Goal: Information Seeking & Learning: Learn about a topic

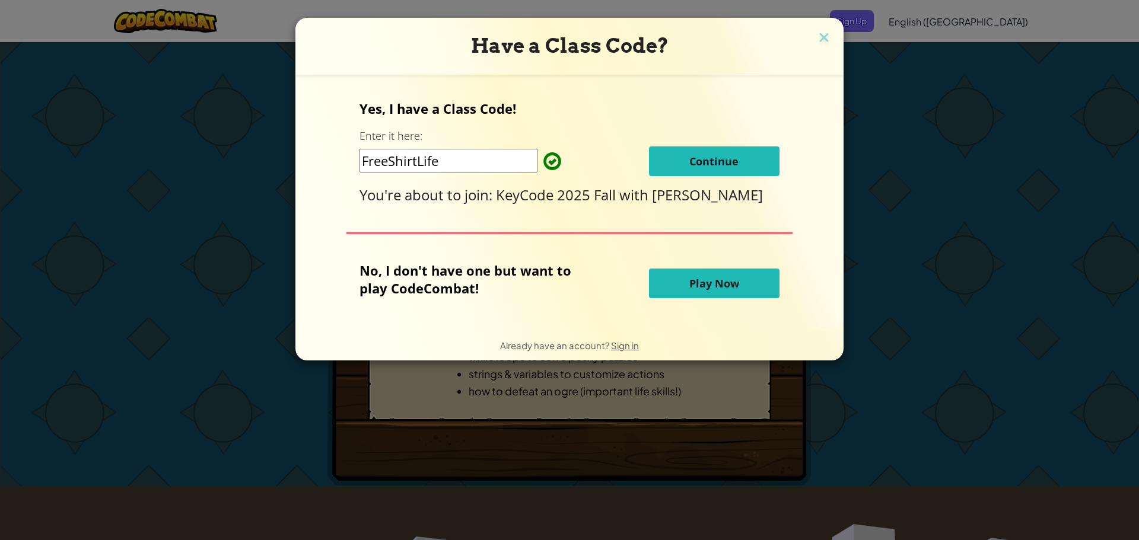
click at [491, 158] on input "FreeShirtLife" at bounding box center [448, 161] width 178 height 24
click at [503, 240] on div "Yes, I have a Class Code! Enter it here: FreeShirtLife Continue You're about to…" at bounding box center [569, 203] width 524 height 233
click at [653, 161] on button "Continue" at bounding box center [714, 162] width 130 height 30
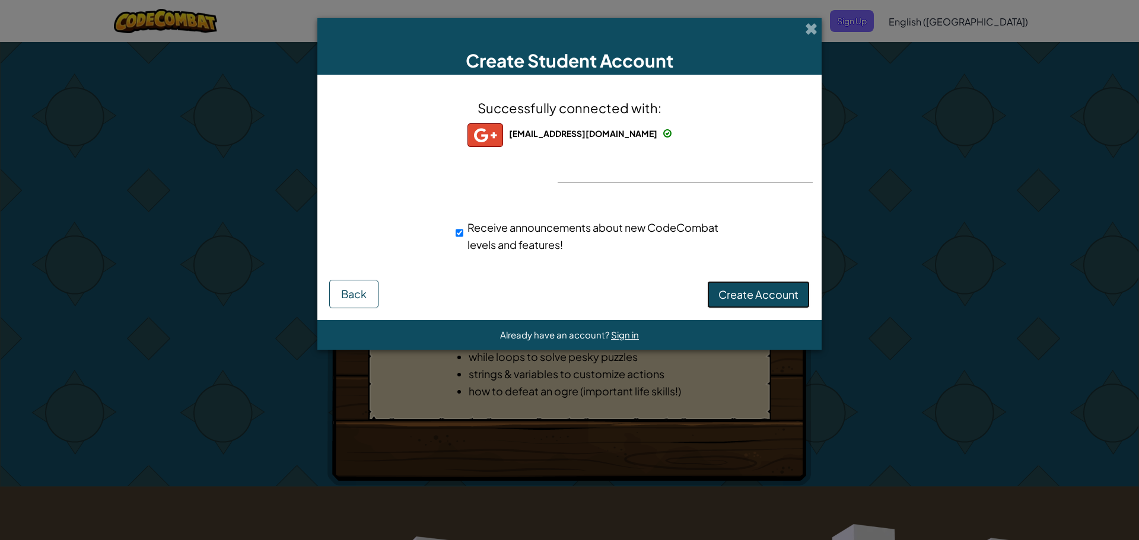
drag, startPoint x: 766, startPoint y: 299, endPoint x: 770, endPoint y: 285, distance: 15.0
click at [766, 298] on span "Create Account" at bounding box center [758, 295] width 80 height 14
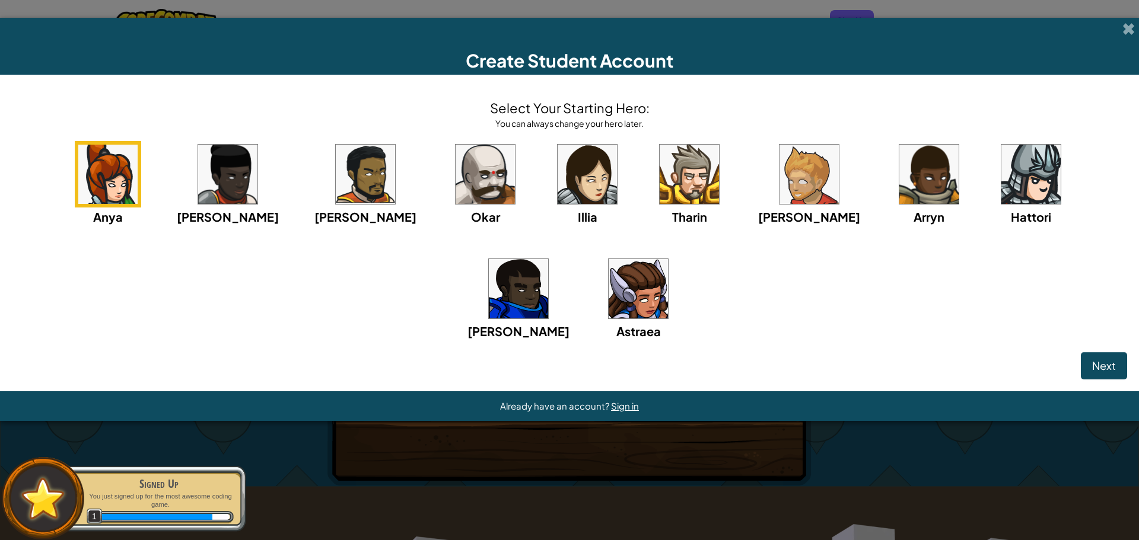
click at [136, 145] on img at bounding box center [107, 174] width 59 height 59
click at [1105, 372] on span "Next" at bounding box center [1104, 366] width 24 height 14
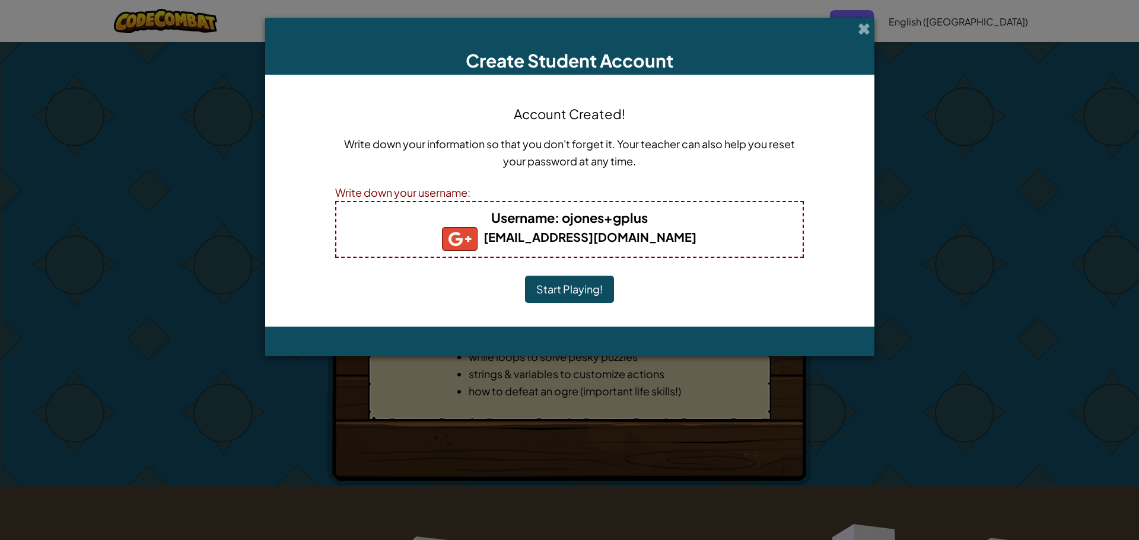
click at [654, 216] on h4 "Username : ojones+gplus" at bounding box center [569, 217] width 442 height 19
click at [649, 239] on b "[EMAIL_ADDRESS][DOMAIN_NAME]" at bounding box center [569, 237] width 254 height 15
click at [595, 282] on button "Start Playing!" at bounding box center [569, 289] width 89 height 27
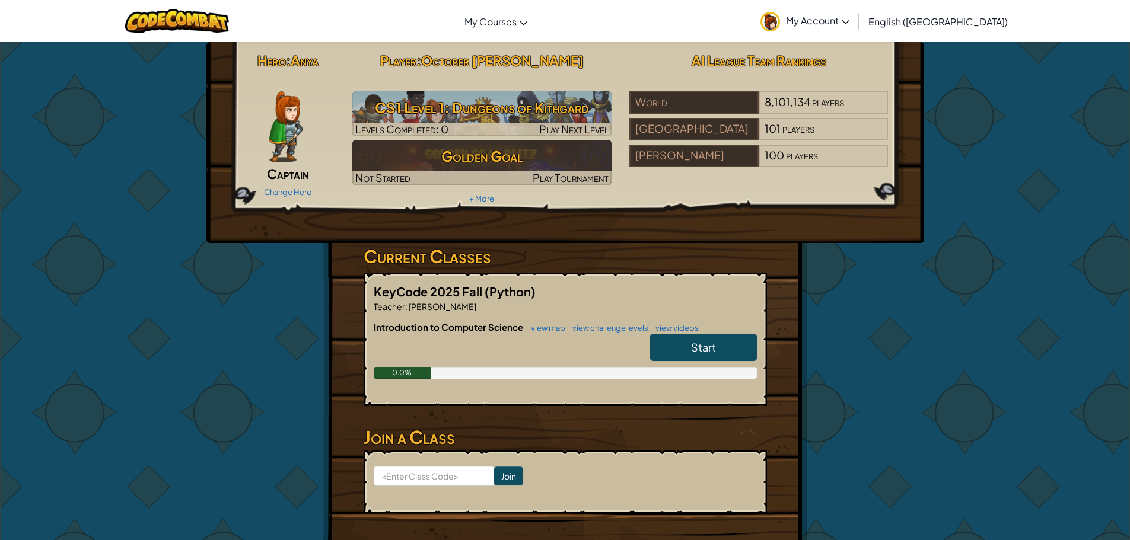
click at [694, 339] on link "Start" at bounding box center [703, 347] width 107 height 27
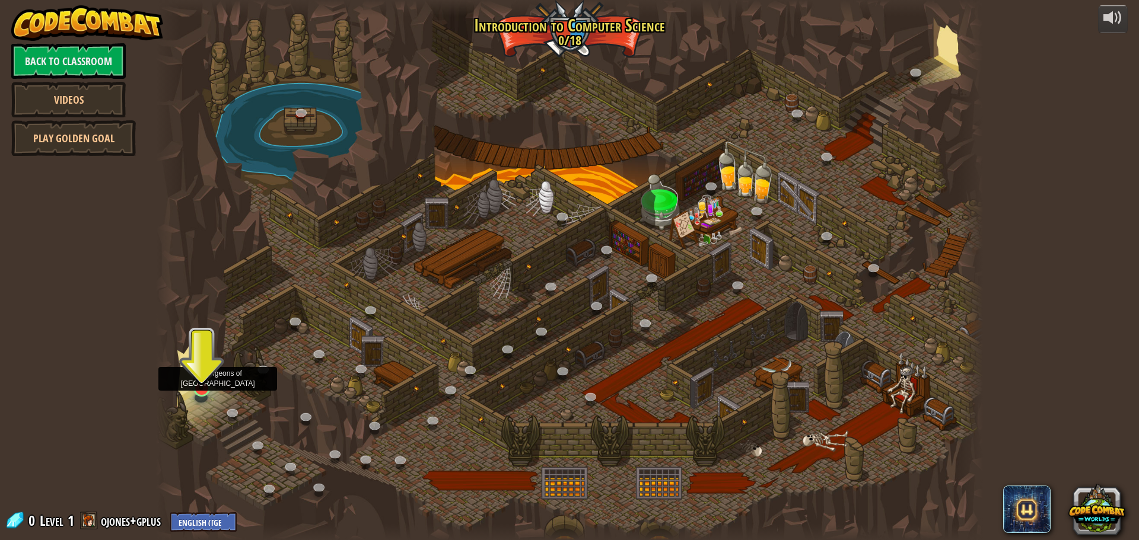
click at [198, 367] on img at bounding box center [201, 364] width 22 height 50
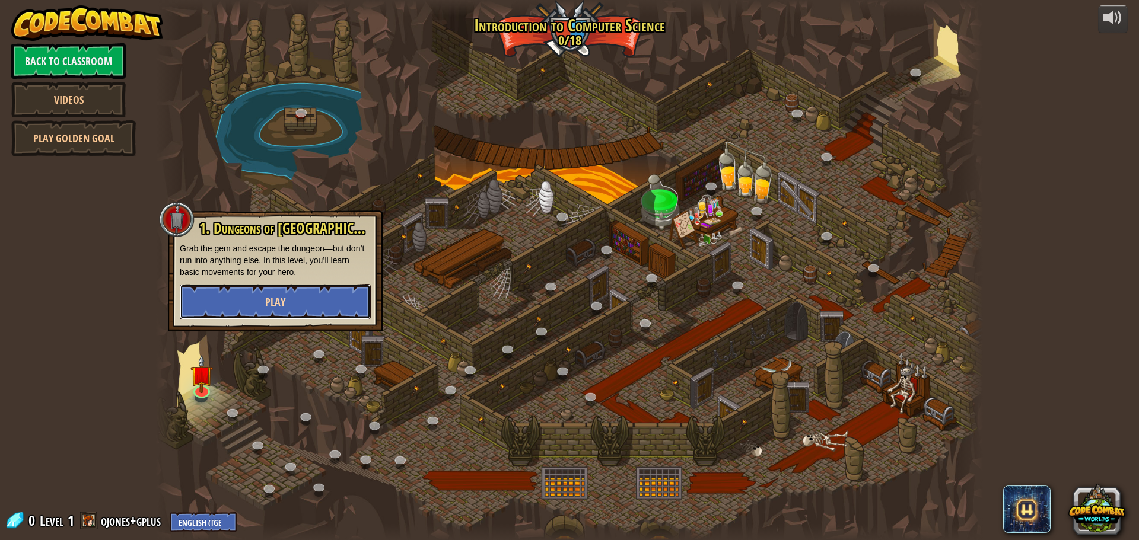
click at [269, 296] on span "Play" at bounding box center [275, 302] width 20 height 15
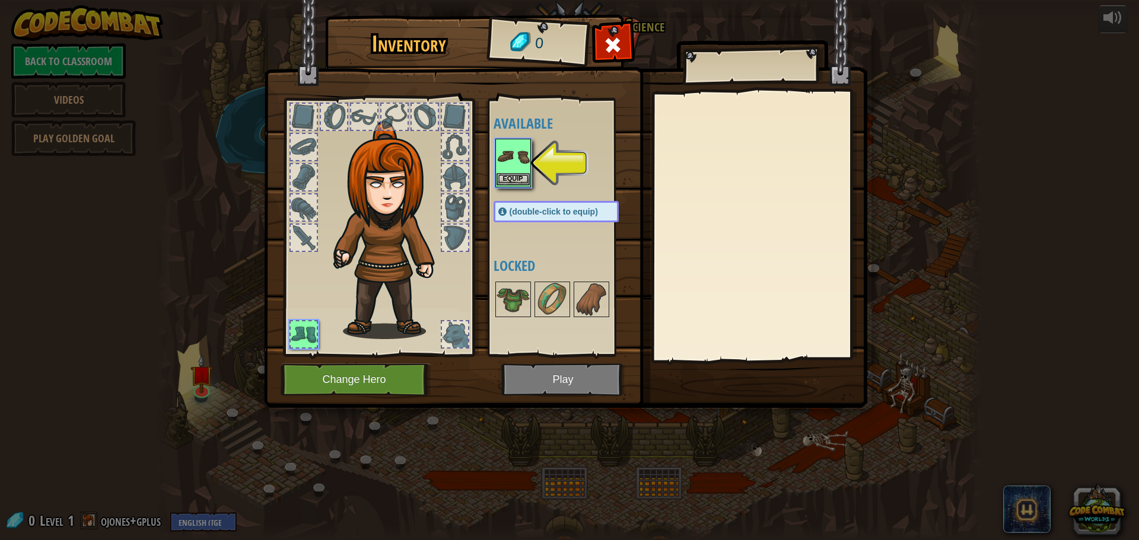
click at [510, 165] on img at bounding box center [512, 156] width 33 height 33
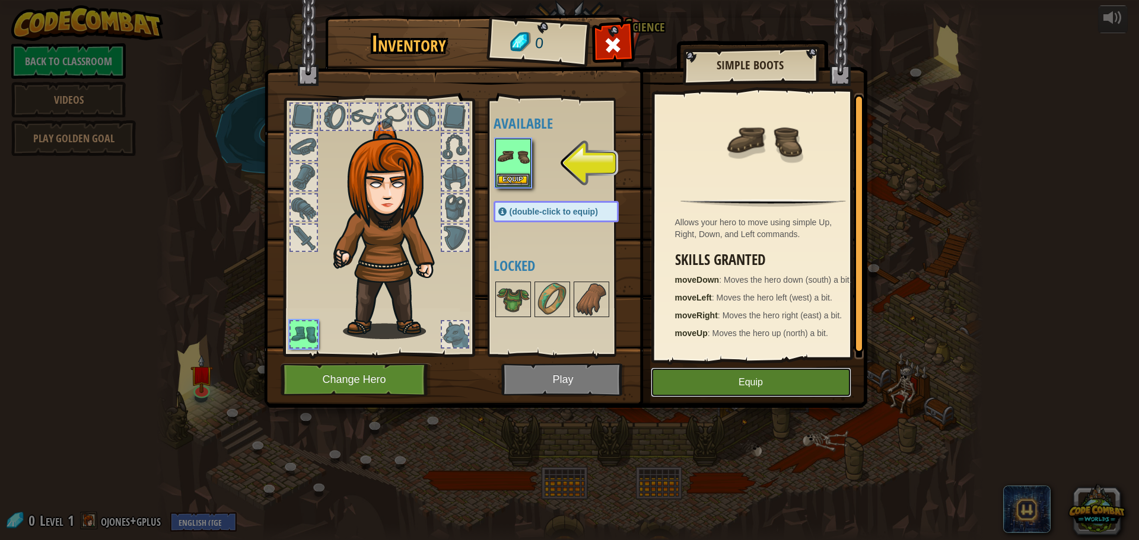
click at [695, 368] on button "Equip" at bounding box center [751, 383] width 200 height 30
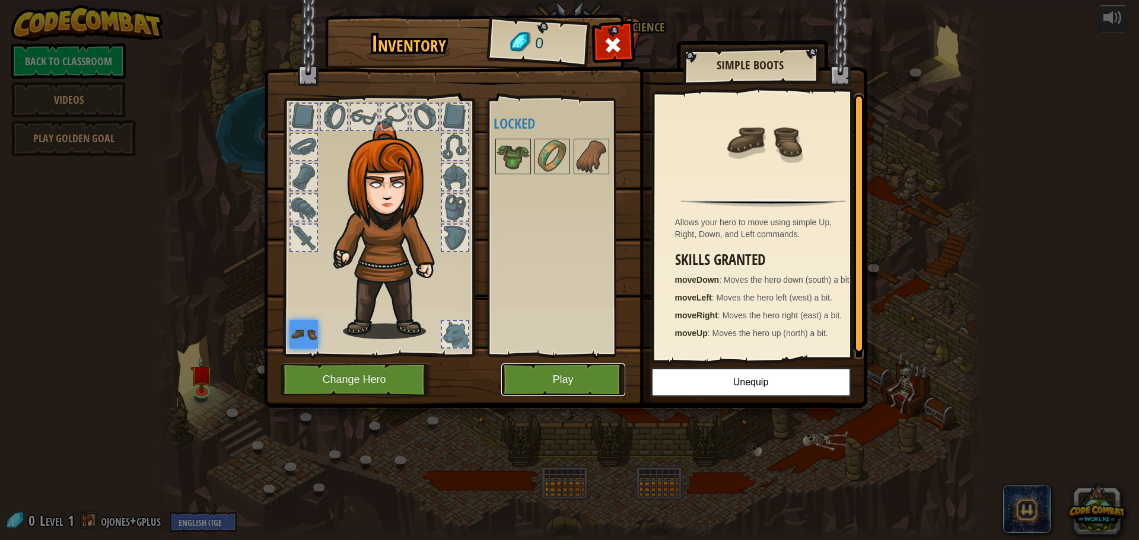
click at [576, 376] on button "Play" at bounding box center [563, 380] width 124 height 33
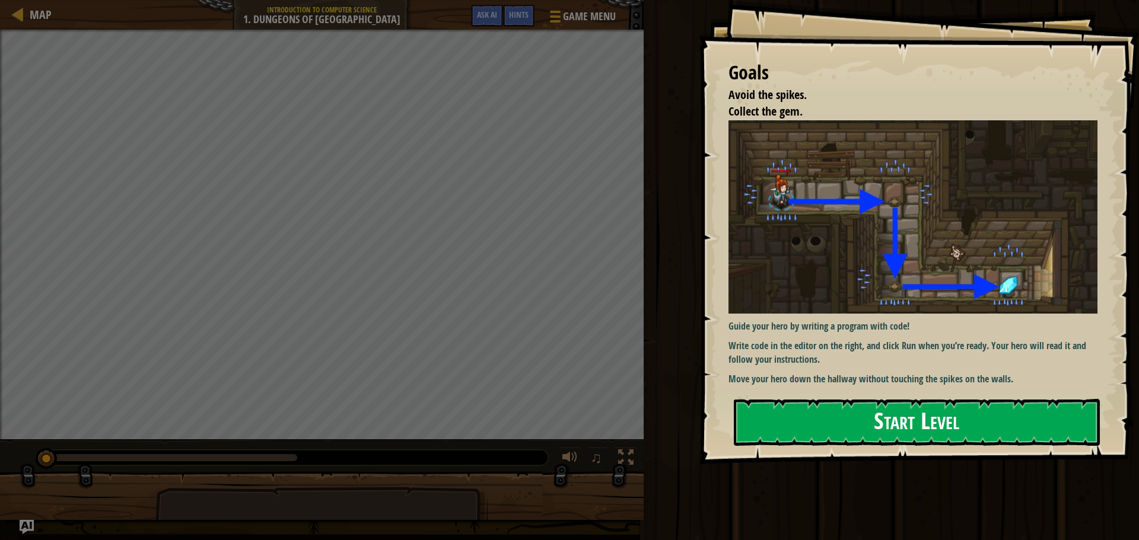
click at [836, 415] on button "Start Level" at bounding box center [917, 422] width 366 height 47
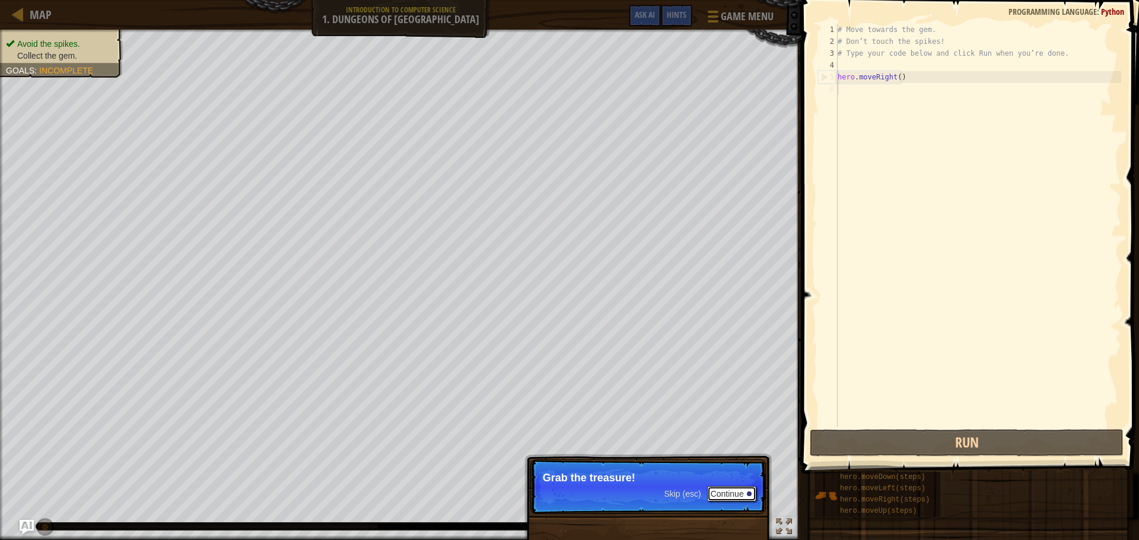
click at [721, 492] on button "Continue" at bounding box center [731, 493] width 49 height 15
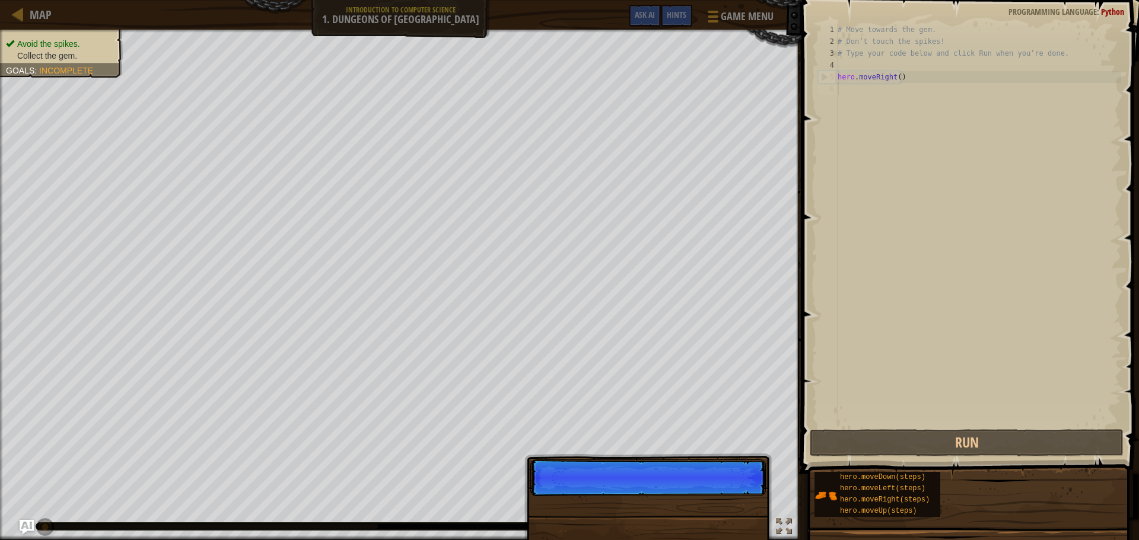
scroll to position [5, 0]
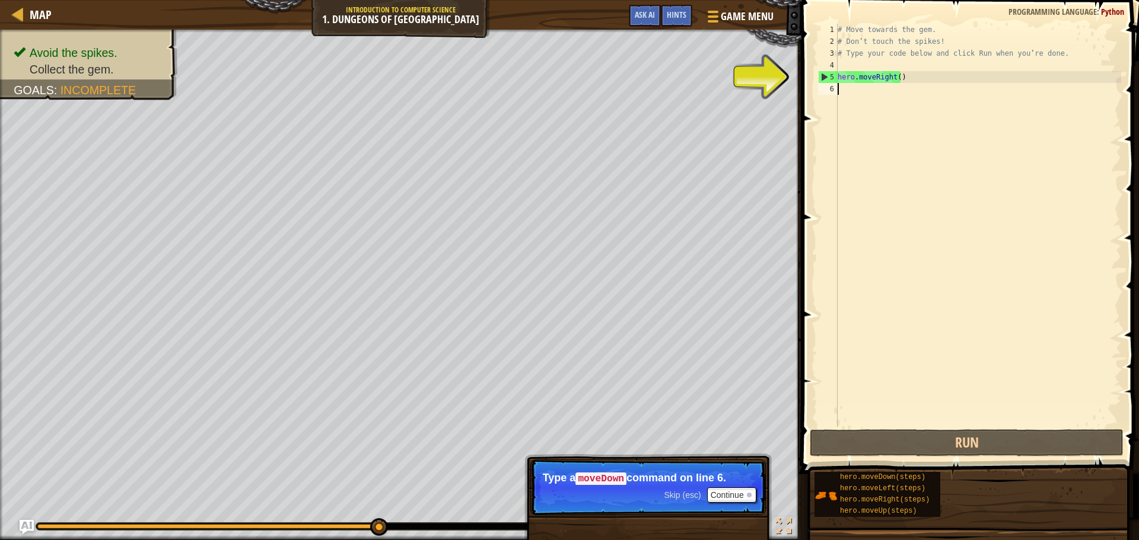
click at [896, 74] on div "# Move towards the gem. # Don’t touch the spikes! # Type your code below and cl…" at bounding box center [978, 237] width 286 height 427
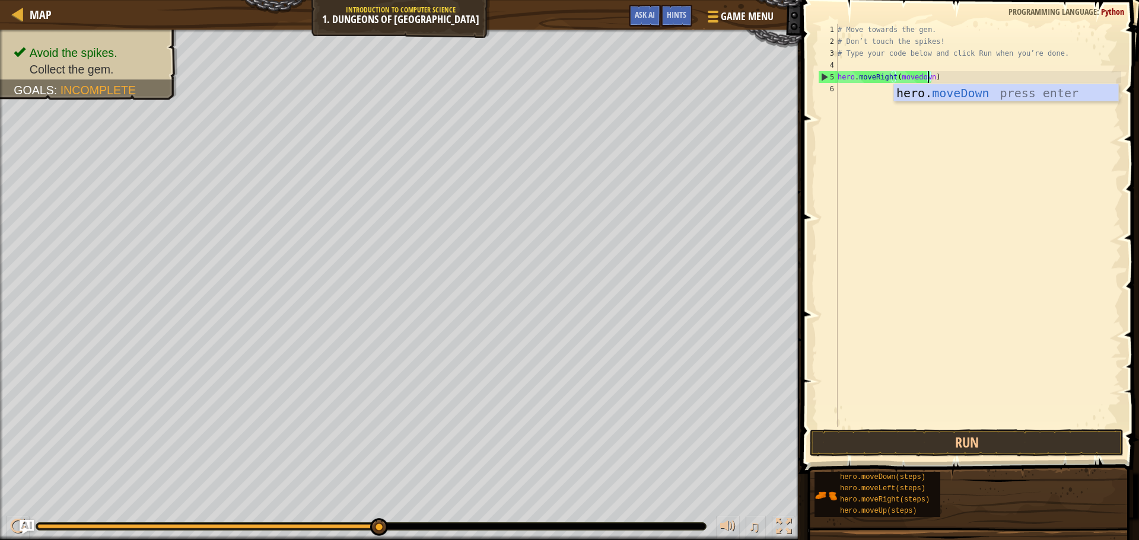
scroll to position [5, 7]
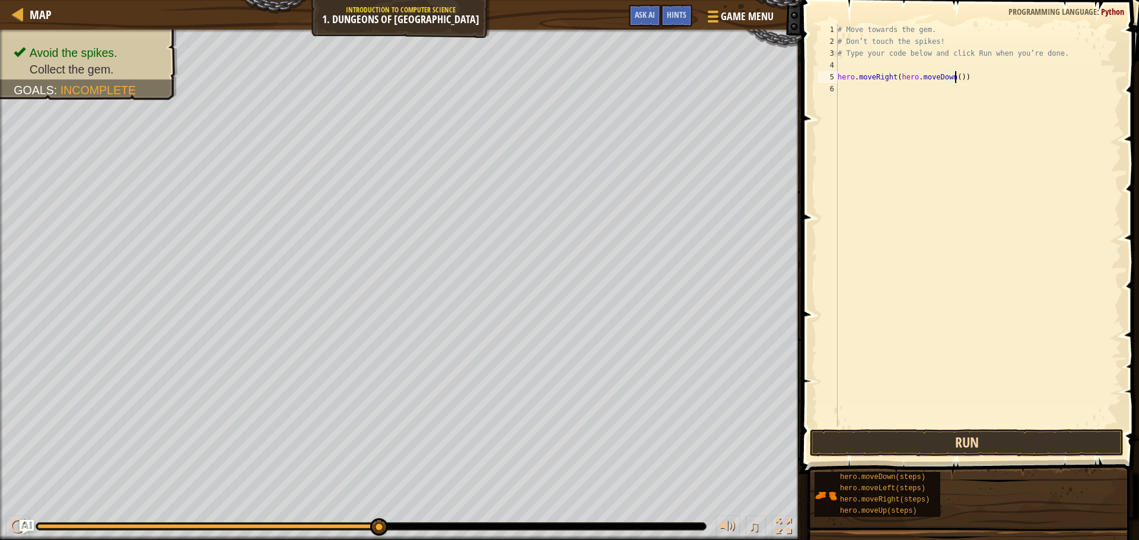
type textarea "hero.moveRight(hero.moveDown())"
click at [932, 440] on button "Run" at bounding box center [967, 442] width 314 height 27
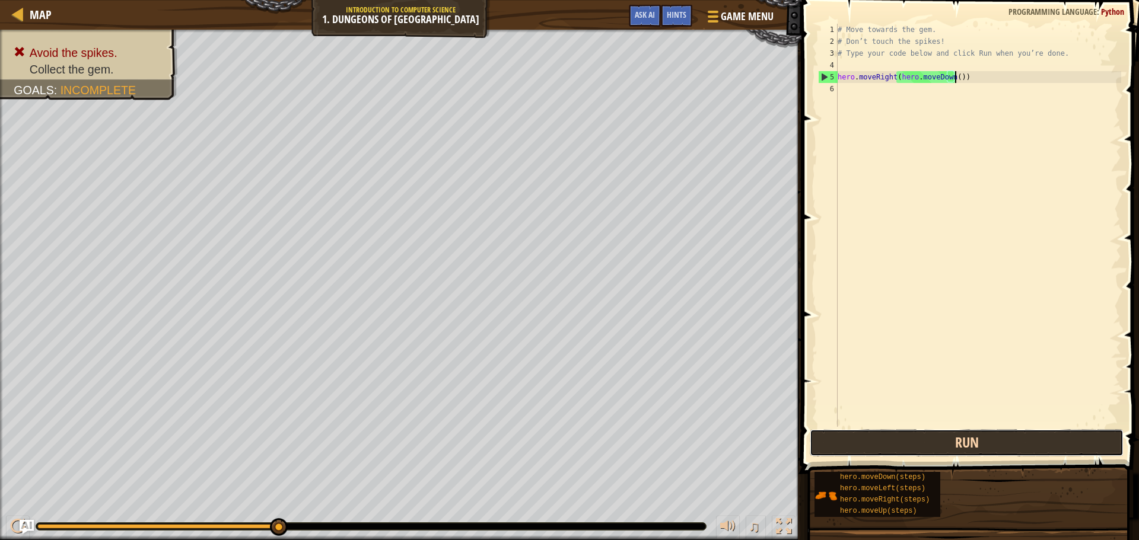
click at [934, 442] on button "Run" at bounding box center [967, 442] width 314 height 27
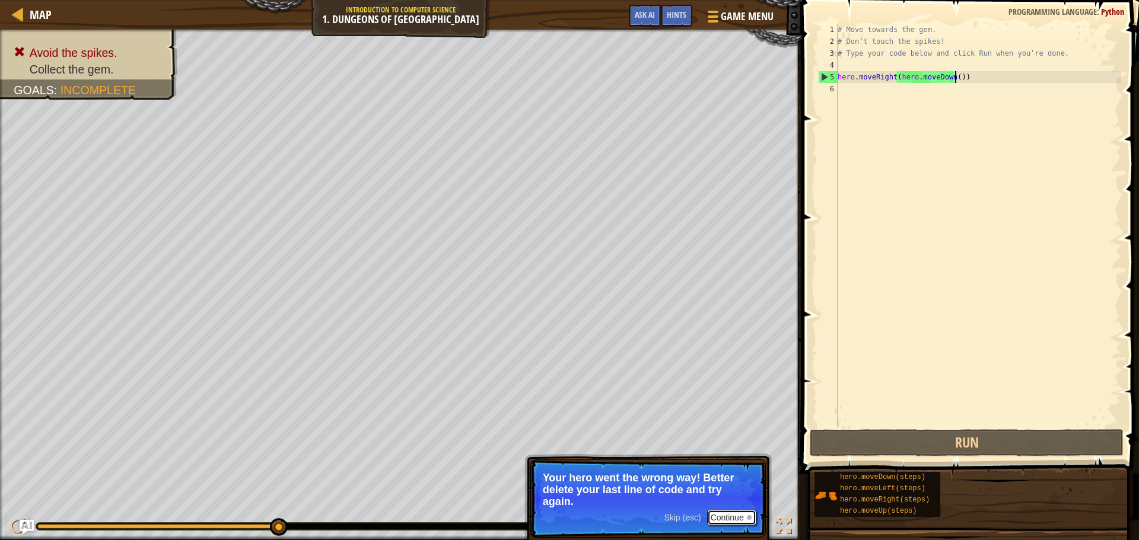
click at [722, 514] on button "Continue" at bounding box center [731, 517] width 49 height 15
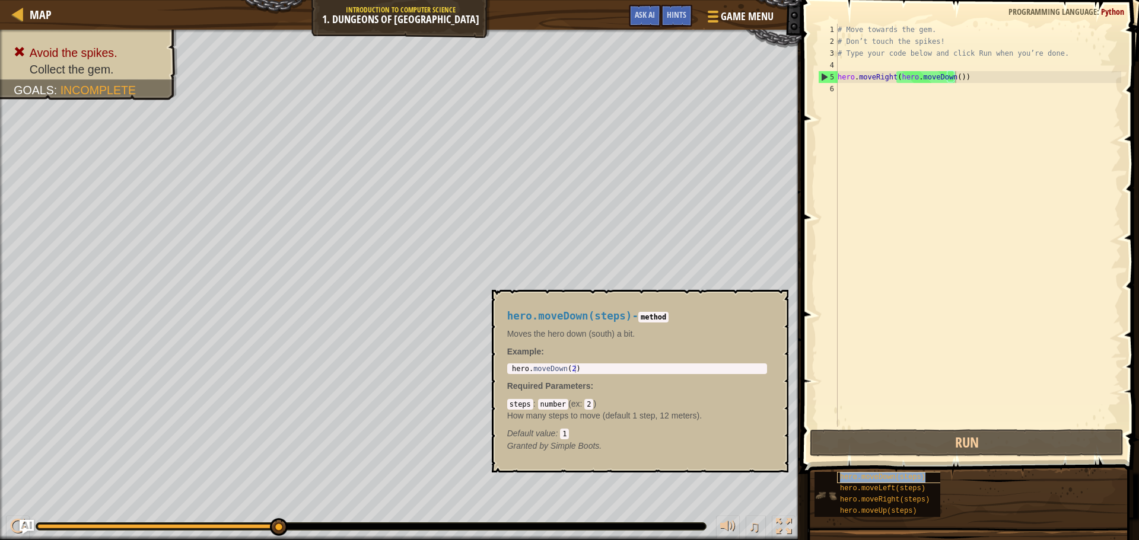
click at [877, 476] on span "hero.moveDown(steps)" at bounding box center [882, 477] width 85 height 8
click at [630, 375] on div "hero.moveDown(steps) - method Moves the hero down (south) a bit. Example : 1 he…" at bounding box center [637, 382] width 276 height 164
click at [954, 78] on div "# Move towards the gem. # Don’t touch the spikes! # Type your code below and cl…" at bounding box center [978, 237] width 286 height 427
click at [854, 90] on div "# Move towards the gem. # Don’t touch the spikes! # Type your code below and cl…" at bounding box center [978, 237] width 286 height 427
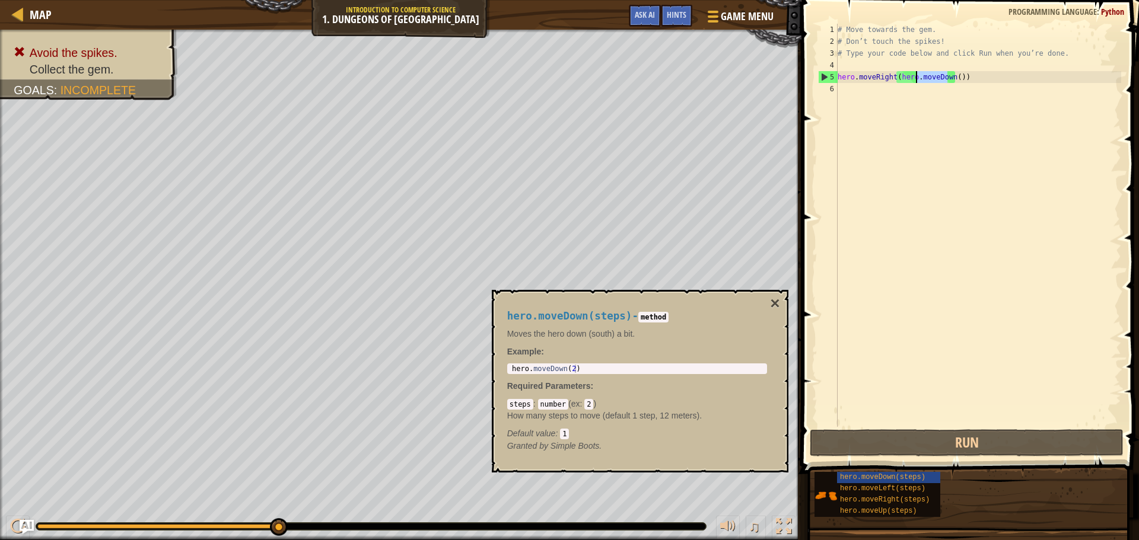
drag, startPoint x: 947, startPoint y: 79, endPoint x: 913, endPoint y: 76, distance: 34.0
click at [913, 76] on div "# Move towards the gem. # Don’t touch the spikes! # Type your code below and cl…" at bounding box center [978, 237] width 286 height 427
type textarea "hero.moveRight(hero())"
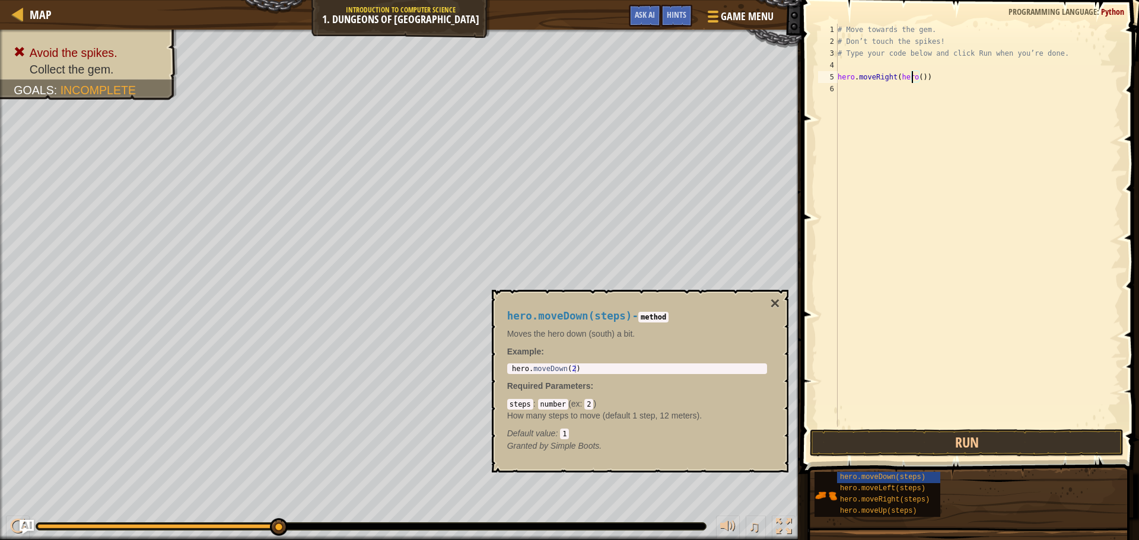
click at [858, 93] on div "# Move towards the gem. # Don’t touch the spikes! # Type your code below and cl…" at bounding box center [978, 237] width 286 height 427
type textarea "movedown"
click at [1025, 432] on button "Run" at bounding box center [967, 442] width 314 height 27
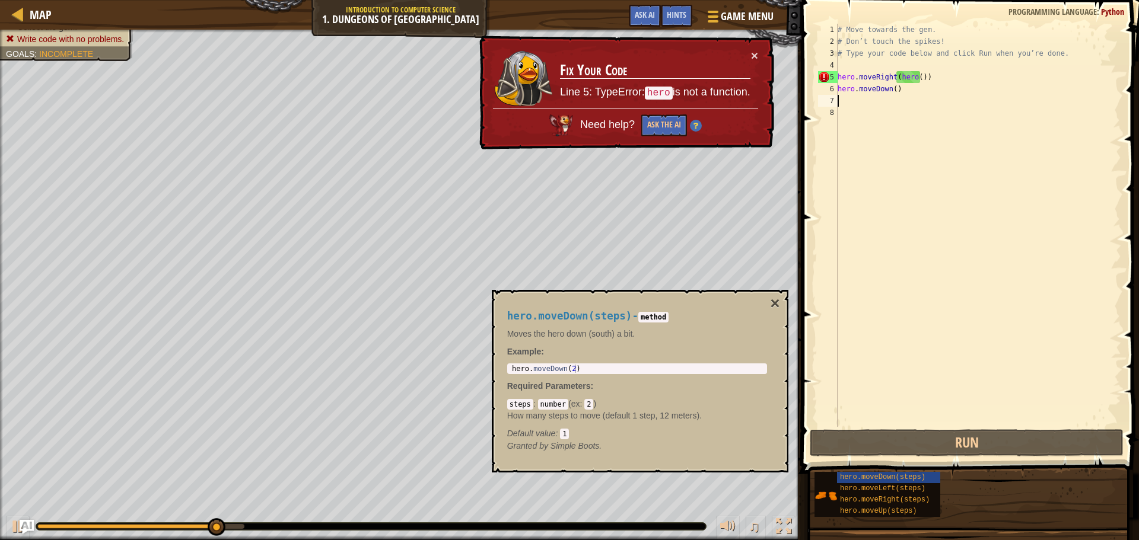
click at [912, 78] on div "# Move towards the gem. # Don’t touch the spikes! # Type your code below and cl…" at bounding box center [978, 237] width 286 height 427
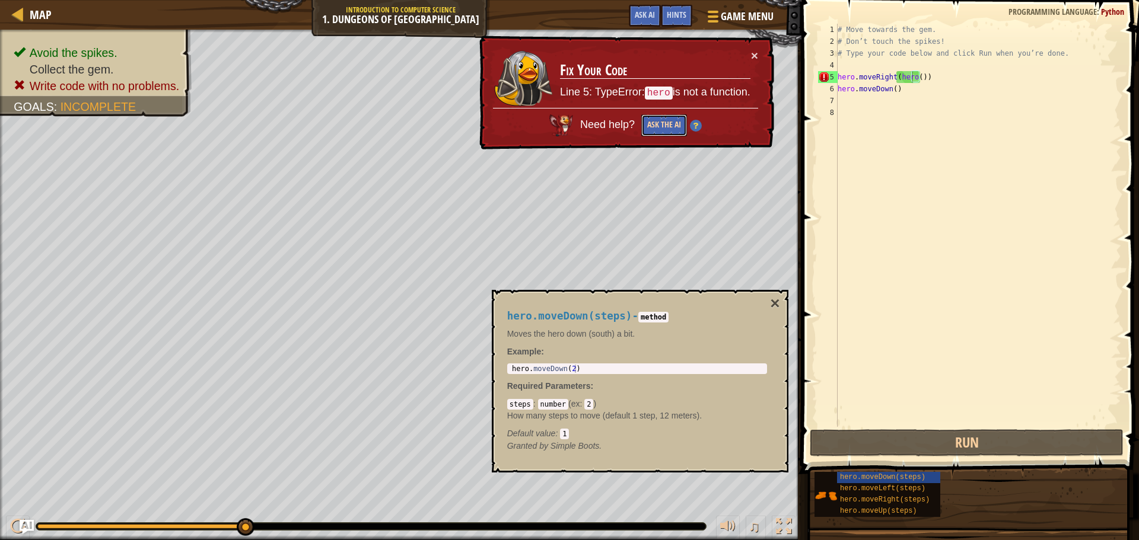
click at [674, 119] on button "Ask the AI" at bounding box center [664, 125] width 46 height 22
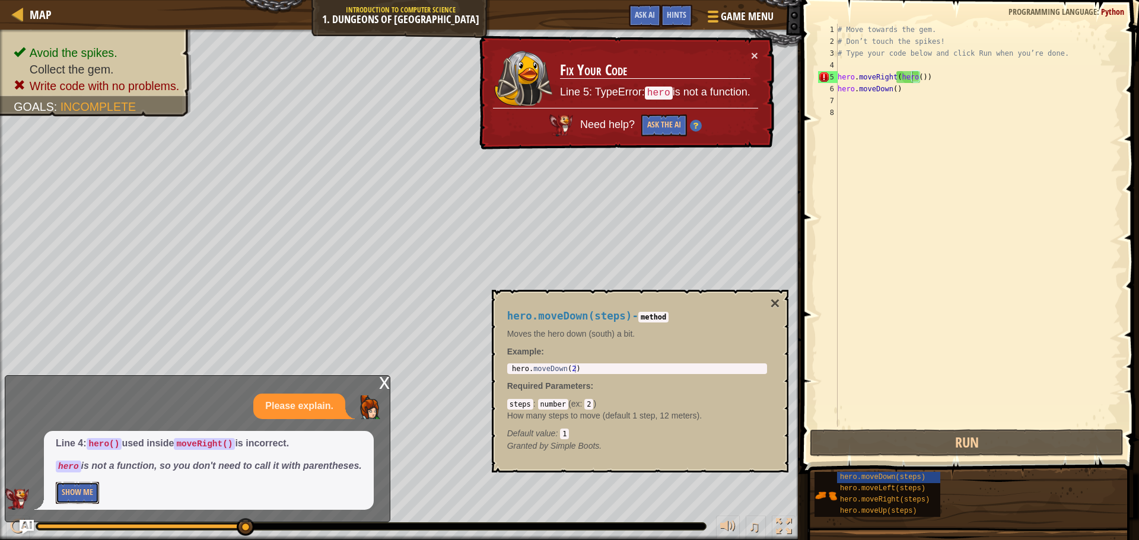
click at [89, 483] on button "Show Me" at bounding box center [77, 493] width 43 height 22
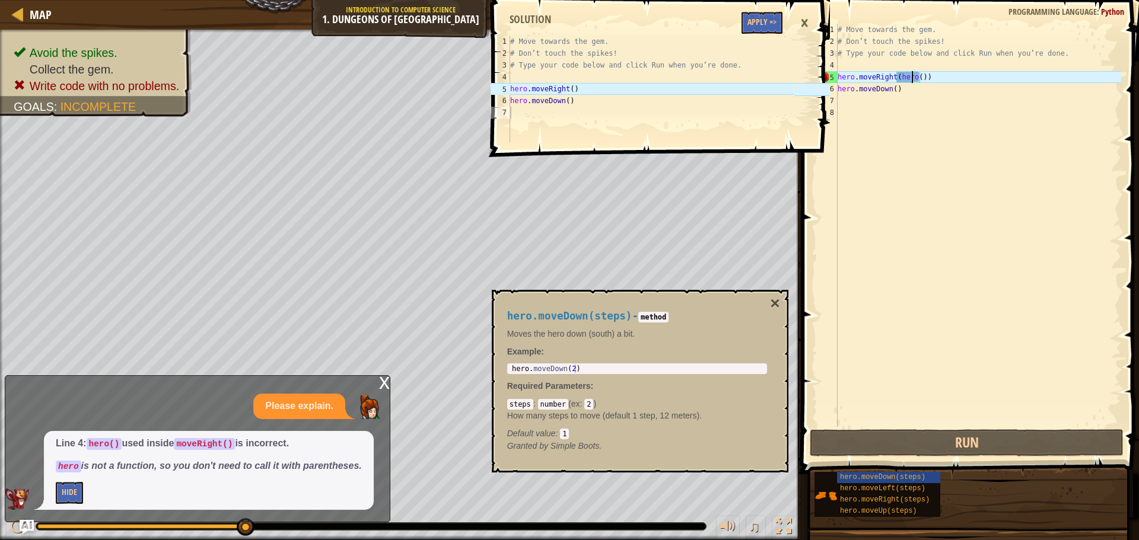
click at [909, 74] on div "# Move towards the gem. # Don’t touch the spikes! # Type your code below and cl…" at bounding box center [978, 237] width 286 height 427
click at [918, 76] on div "# Move towards the gem. # Don’t touch the spikes! # Type your code below and cl…" at bounding box center [978, 237] width 286 height 427
click at [915, 79] on div "# Move towards the gem. # Don’t touch the spikes! # Type your code below and cl…" at bounding box center [978, 237] width 286 height 427
click at [919, 78] on div "# Move towards the gem. # Don’t touch the spikes! # Type your code below and cl…" at bounding box center [978, 237] width 286 height 427
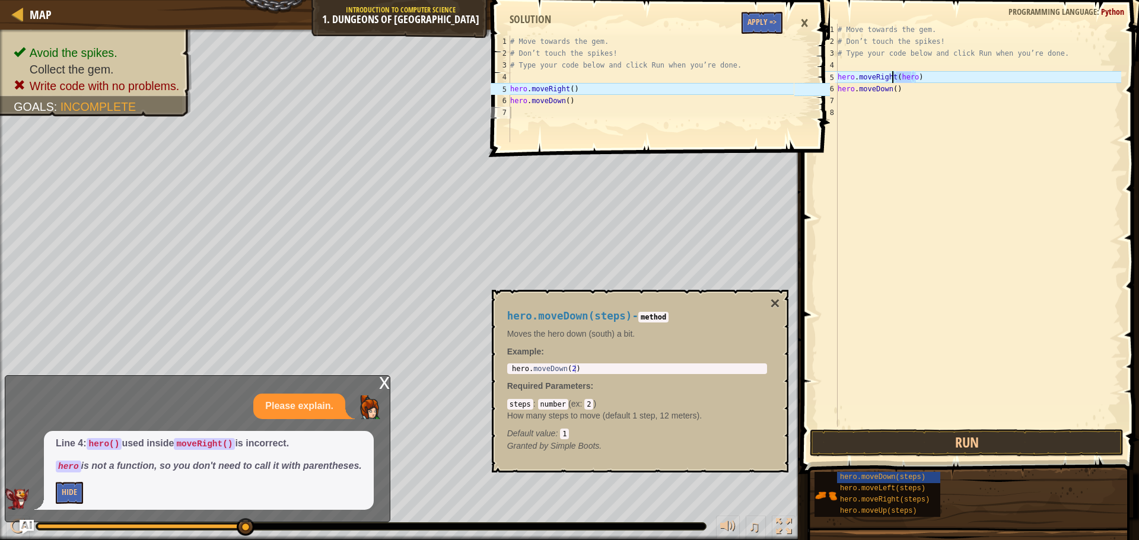
drag, startPoint x: 919, startPoint y: 72, endPoint x: 891, endPoint y: 82, distance: 29.6
click at [891, 82] on div "# Move towards the gem. # Don’t touch the spikes! # Type your code below and cl…" at bounding box center [978, 237] width 286 height 427
click at [938, 444] on button "Run" at bounding box center [967, 442] width 314 height 27
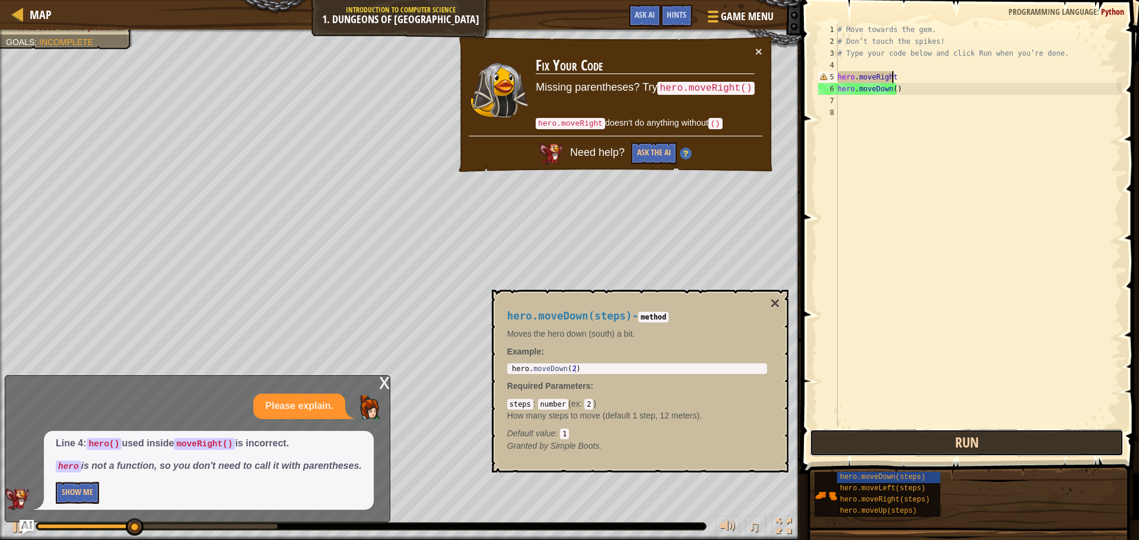
click at [938, 444] on button "Run" at bounding box center [967, 442] width 314 height 27
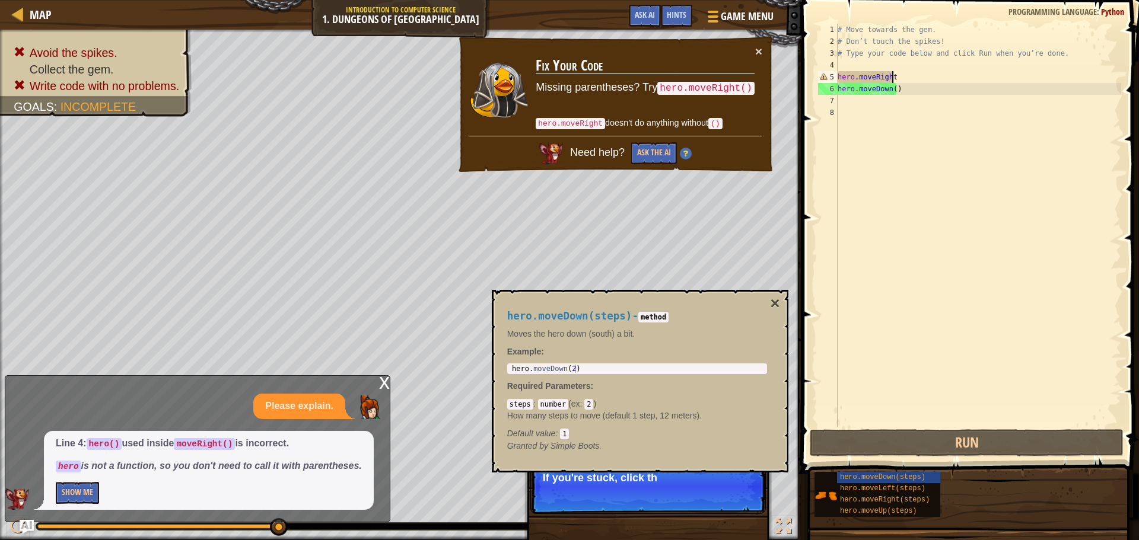
scroll to position [5, 4]
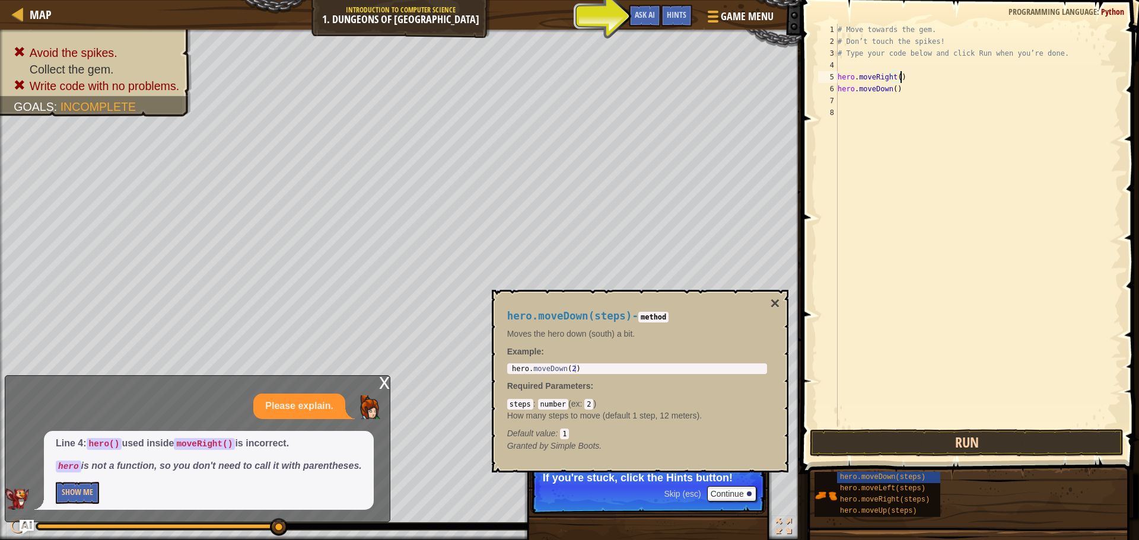
type textarea "hero.moveRight()"
click at [1002, 438] on button "Run" at bounding box center [967, 442] width 314 height 27
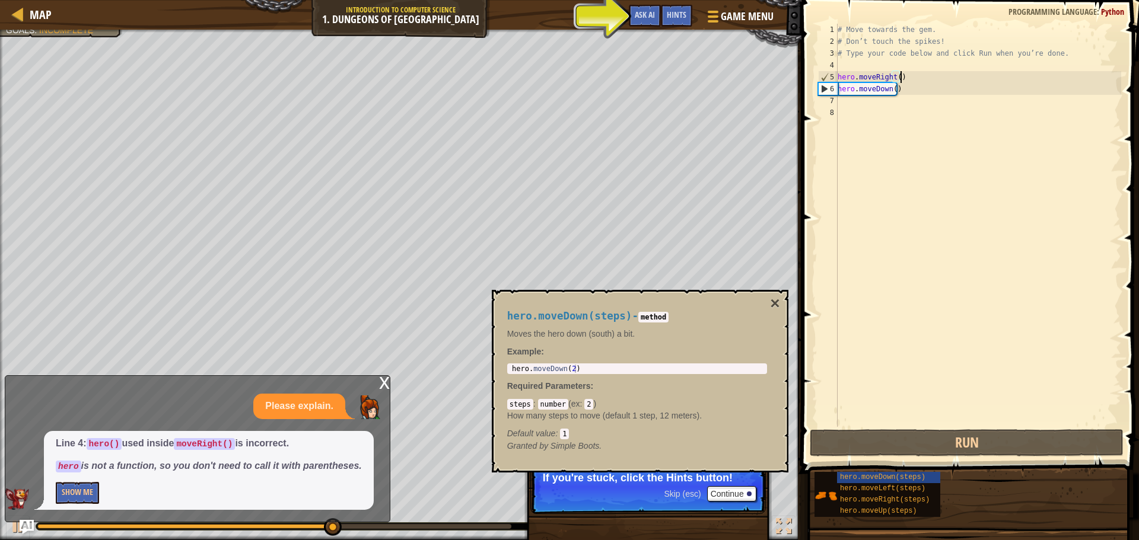
click at [381, 384] on div "x" at bounding box center [384, 382] width 11 height 12
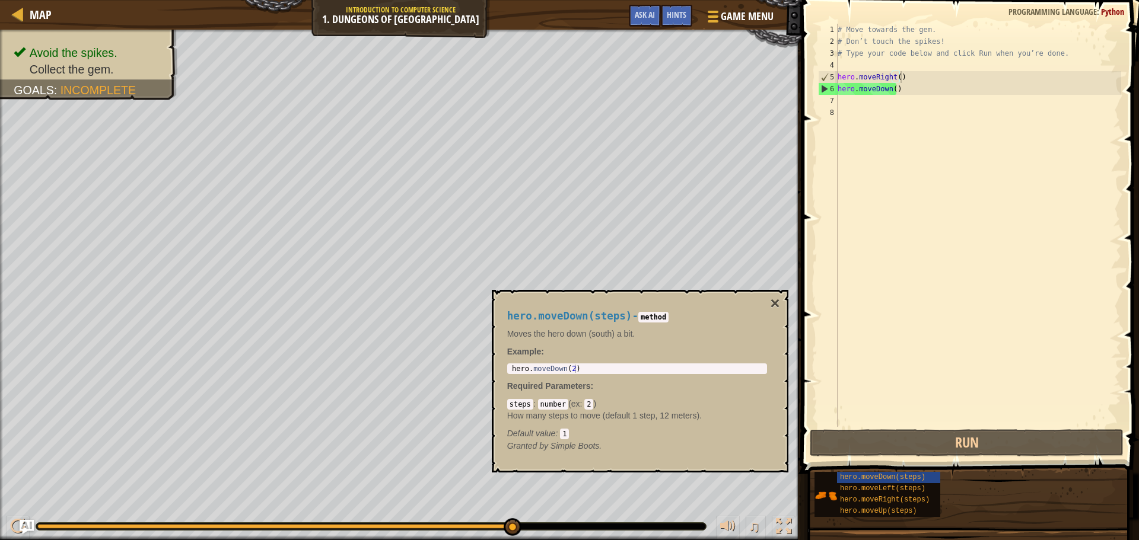
click at [842, 100] on div "# Move towards the gem. # Don’t touch the spikes! # Type your code below and cl…" at bounding box center [978, 237] width 286 height 427
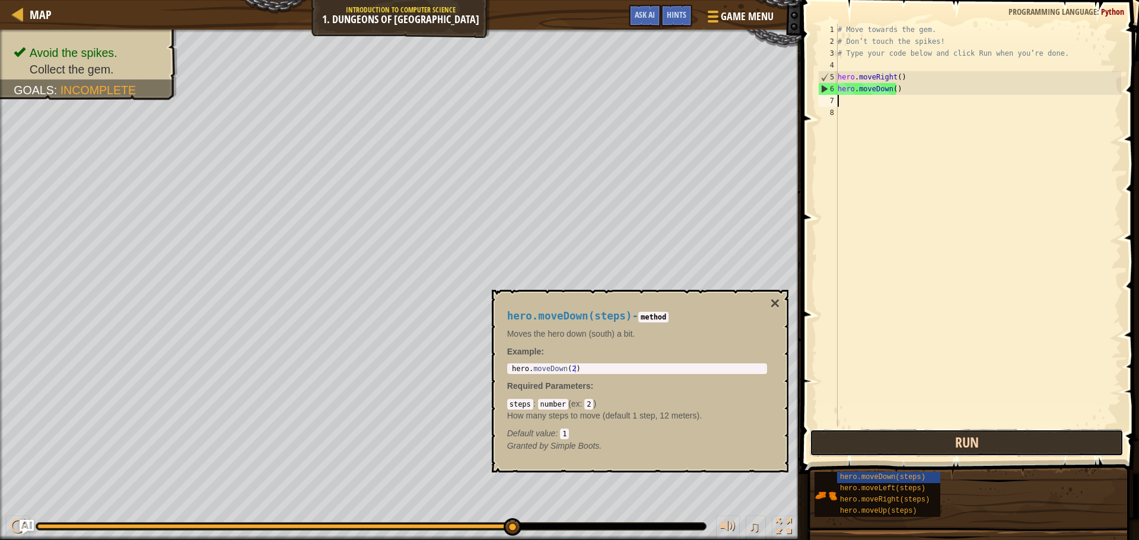
click at [894, 440] on button "Run" at bounding box center [967, 442] width 314 height 27
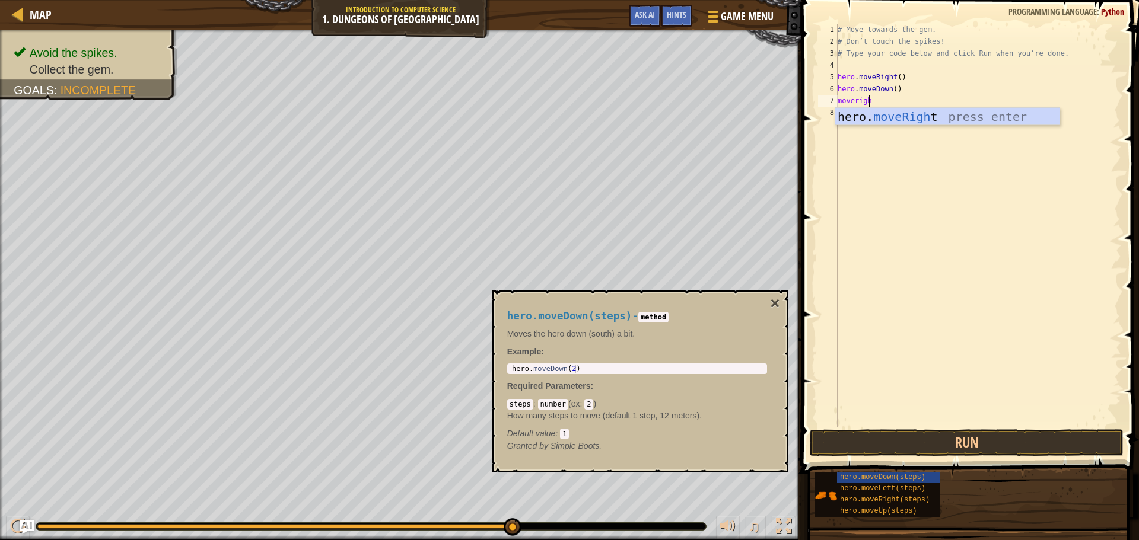
scroll to position [5, 2]
type textarea "moveright"
click at [933, 123] on div "hero. moveRight press enter" at bounding box center [947, 134] width 224 height 53
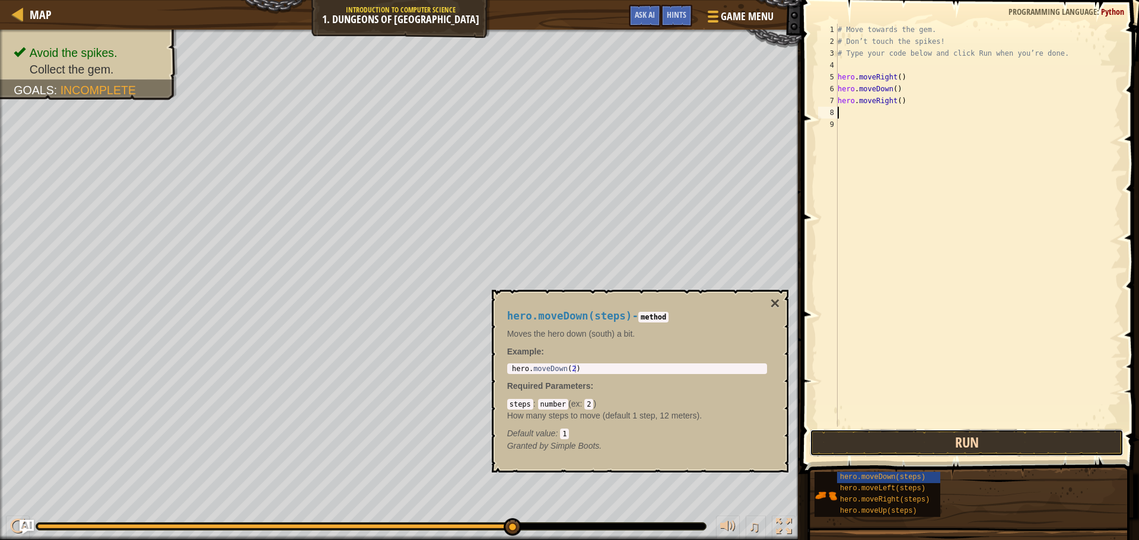
click at [906, 441] on button "Run" at bounding box center [967, 442] width 314 height 27
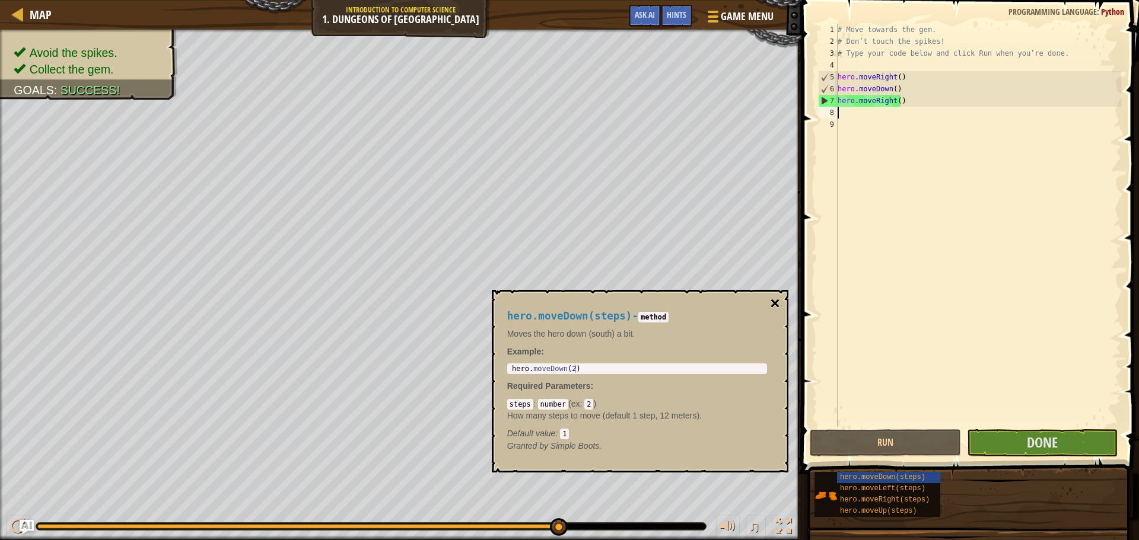
click at [772, 302] on button "×" at bounding box center [774, 303] width 9 height 17
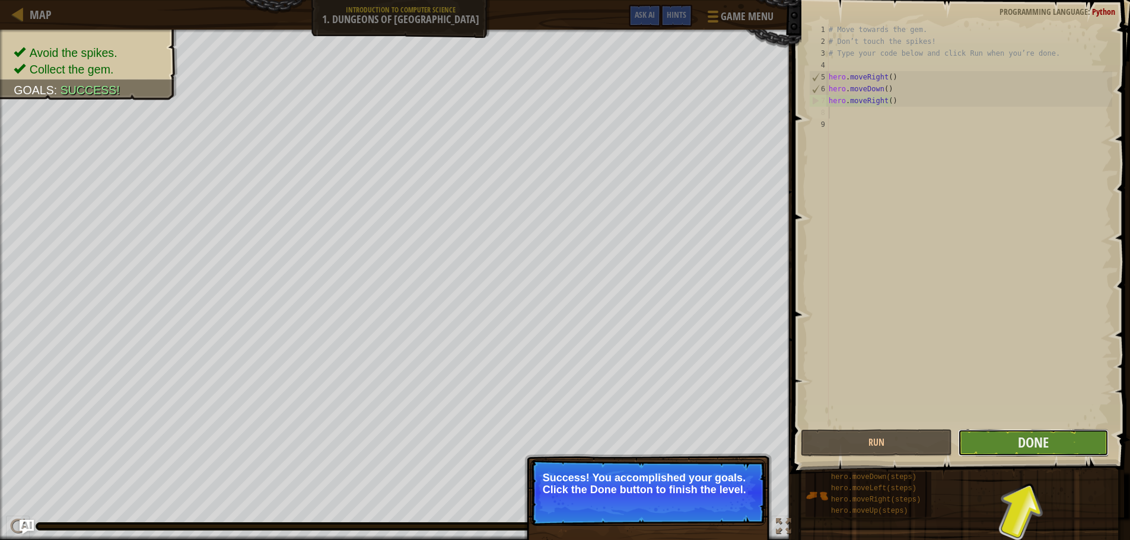
click at [998, 448] on button "Done" at bounding box center [1033, 442] width 151 height 27
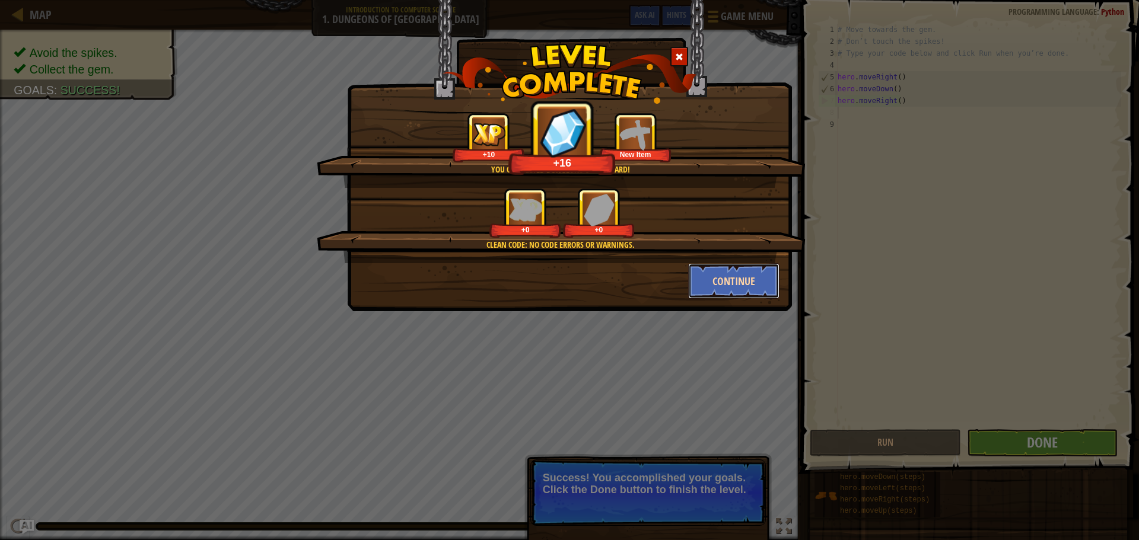
click at [747, 278] on button "Continue" at bounding box center [734, 281] width 92 height 36
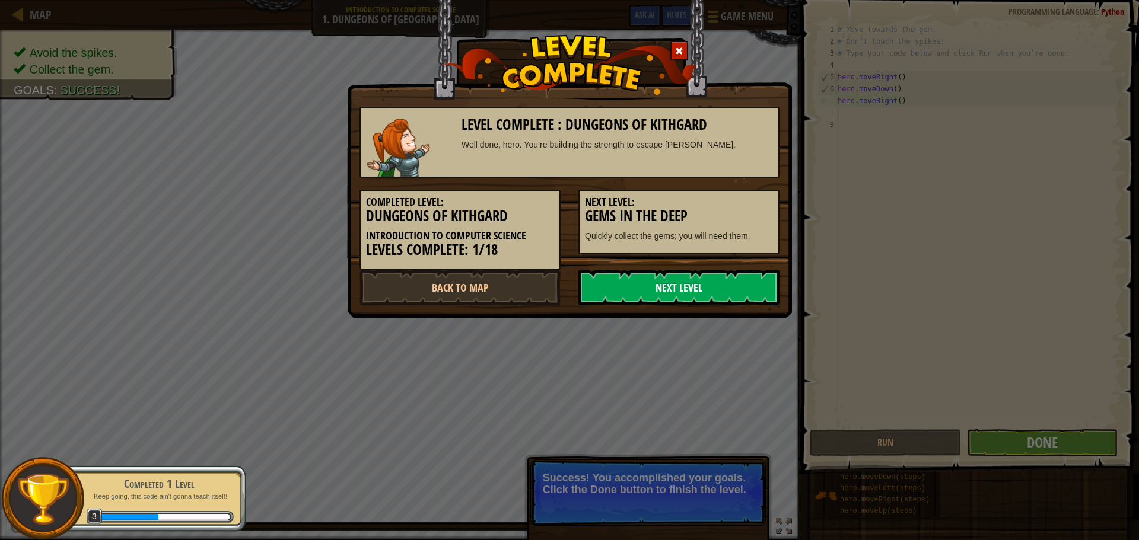
click at [747, 285] on link "Next Level" at bounding box center [678, 288] width 201 height 36
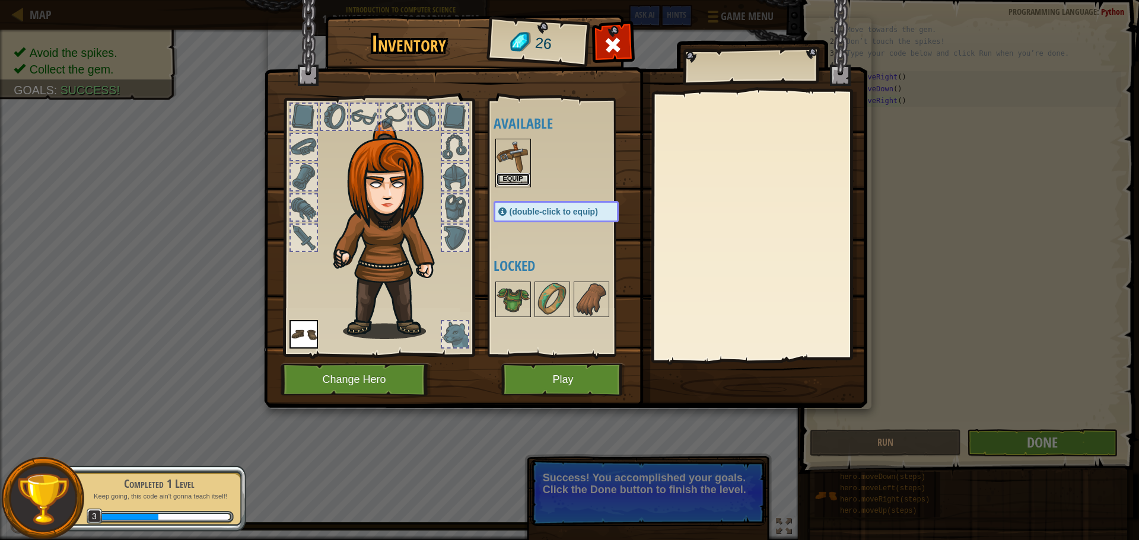
click at [502, 174] on button "Equip" at bounding box center [512, 179] width 33 height 12
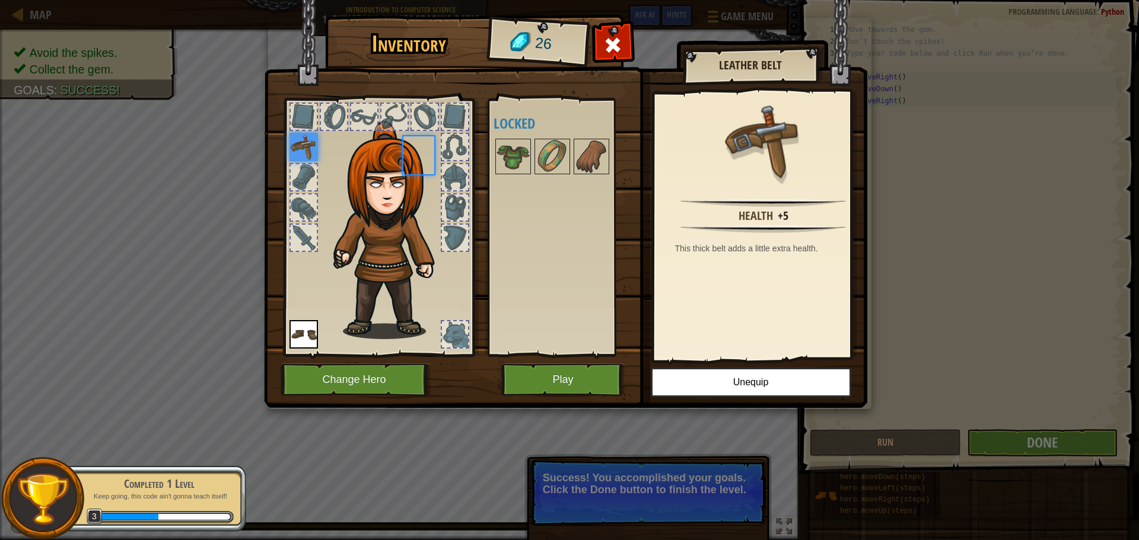
click at [502, 174] on div at bounding box center [513, 157] width 36 height 36
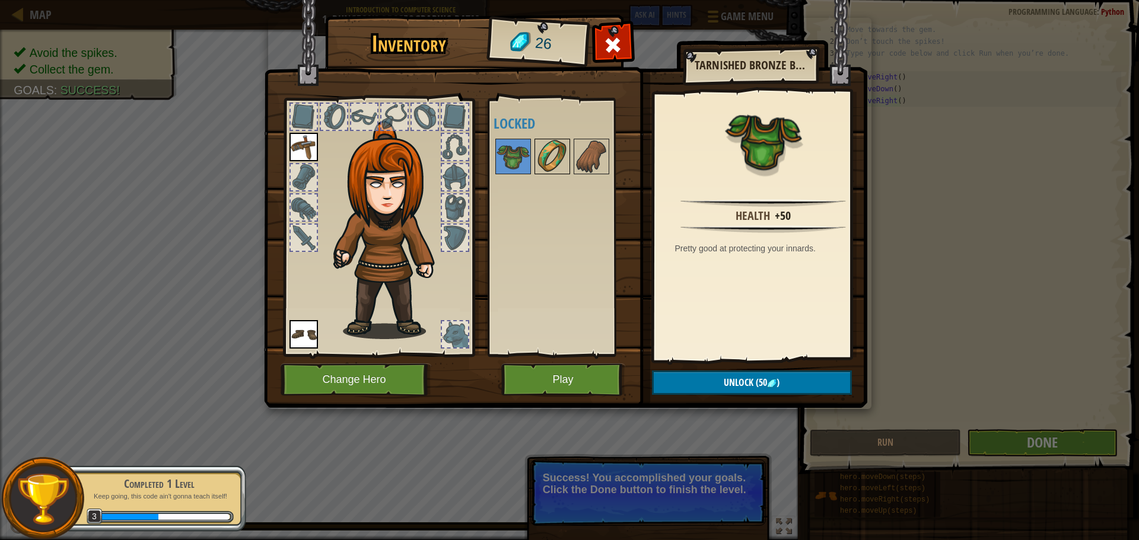
click at [546, 147] on img at bounding box center [552, 156] width 33 height 33
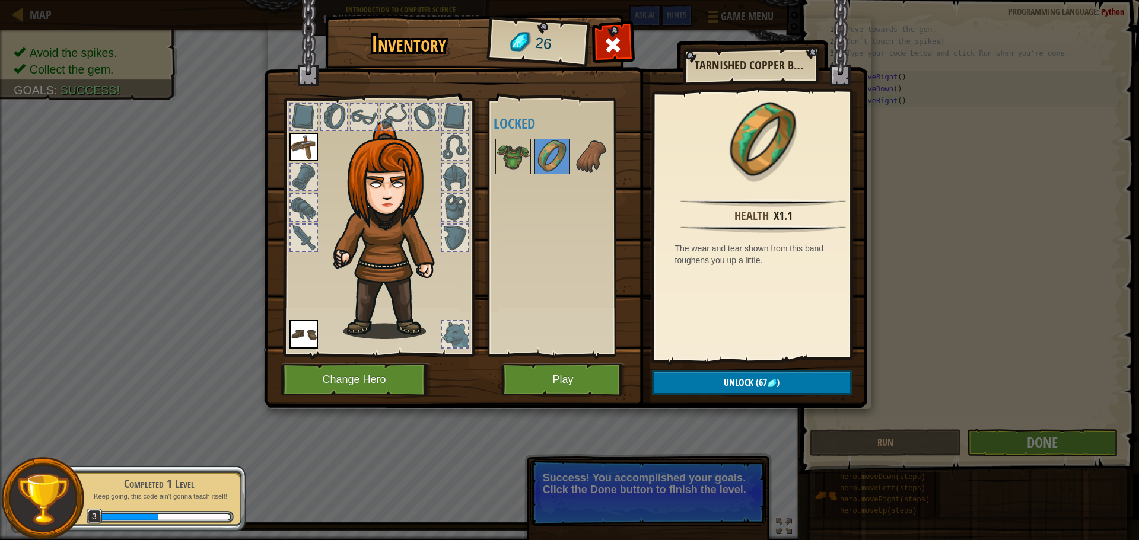
click at [485, 166] on img at bounding box center [565, 192] width 603 height 431
click at [496, 164] on img at bounding box center [512, 156] width 33 height 33
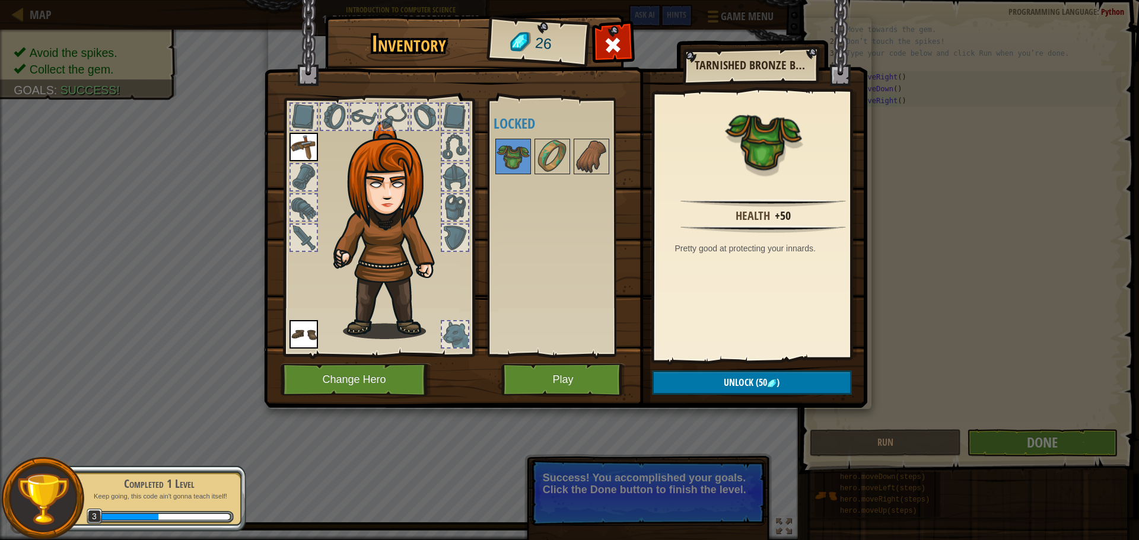
click at [439, 109] on div at bounding box center [379, 224] width 196 height 267
click at [444, 113] on div at bounding box center [455, 117] width 26 height 26
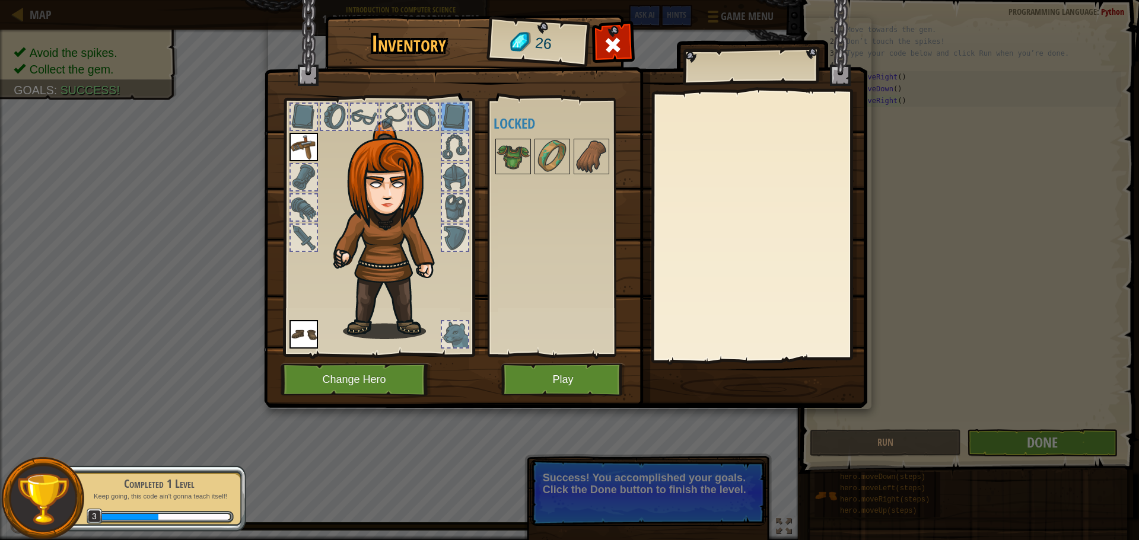
click at [444, 129] on div at bounding box center [455, 117] width 26 height 26
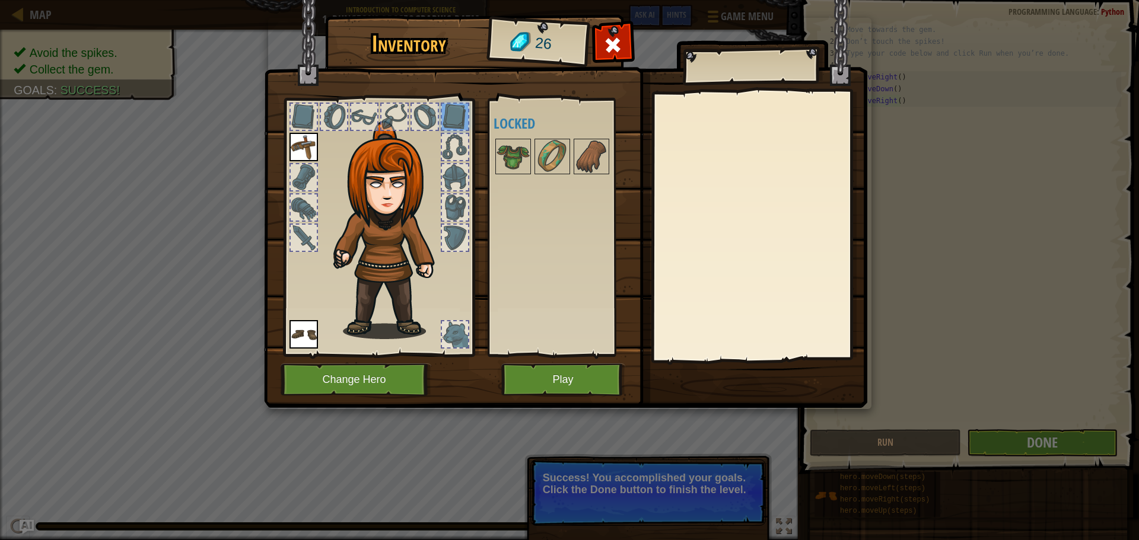
click at [449, 149] on div at bounding box center [455, 147] width 26 height 26
click at [451, 180] on div at bounding box center [455, 177] width 26 height 26
drag, startPoint x: 452, startPoint y: 191, endPoint x: 457, endPoint y: 186, distance: 7.1
click at [457, 186] on div at bounding box center [455, 177] width 28 height 28
click at [457, 202] on div at bounding box center [455, 208] width 26 height 26
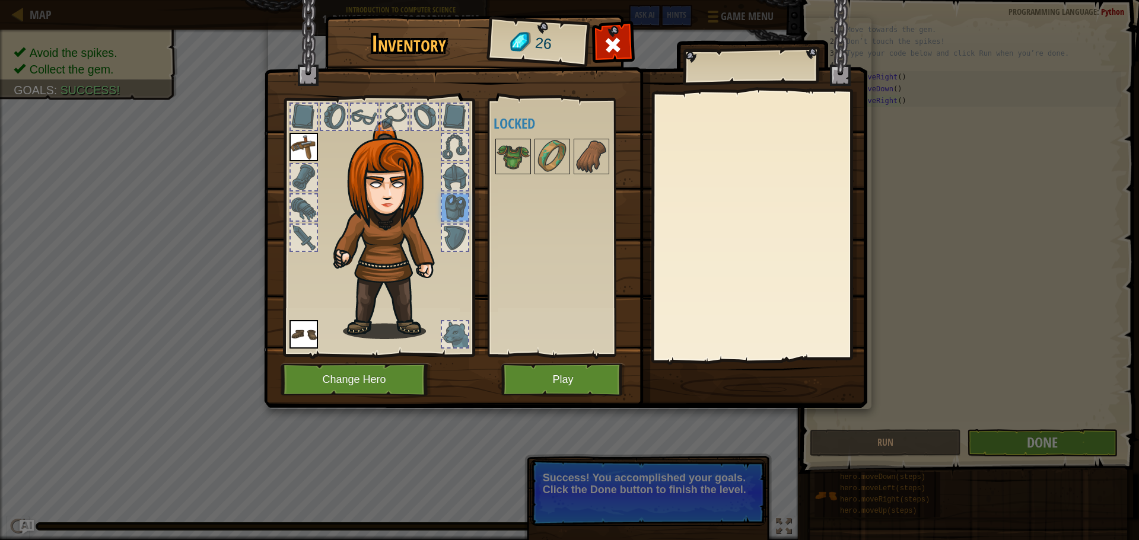
drag, startPoint x: 465, startPoint y: 245, endPoint x: 458, endPoint y: 235, distance: 11.5
click at [460, 238] on div at bounding box center [455, 238] width 26 height 26
click at [579, 367] on button "Play" at bounding box center [563, 380] width 124 height 33
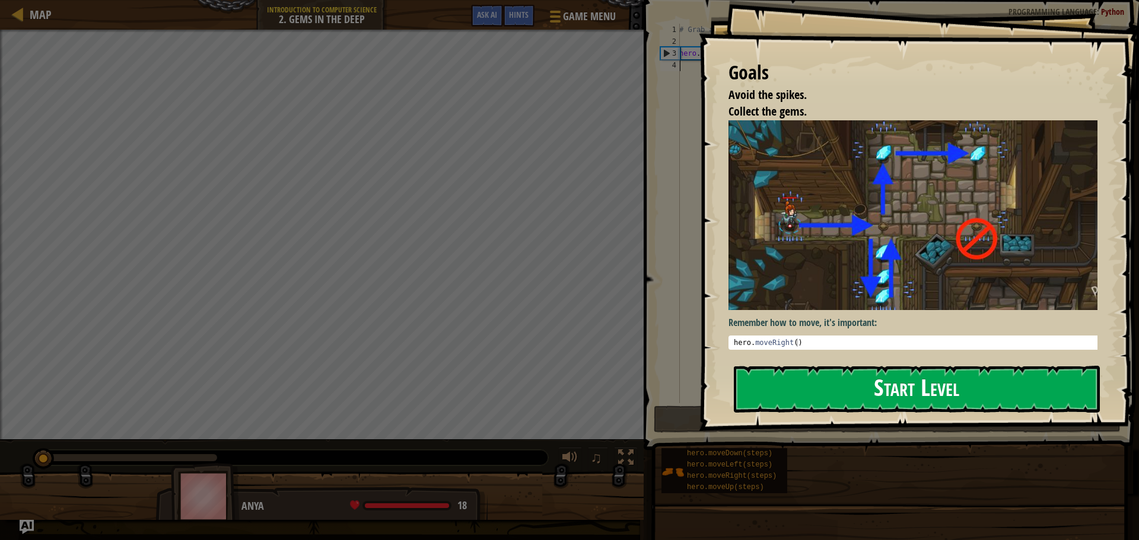
click at [926, 215] on div "Goals Avoid the spikes. Collect the gems. Remember how to move, it's important:…" at bounding box center [919, 215] width 440 height 431
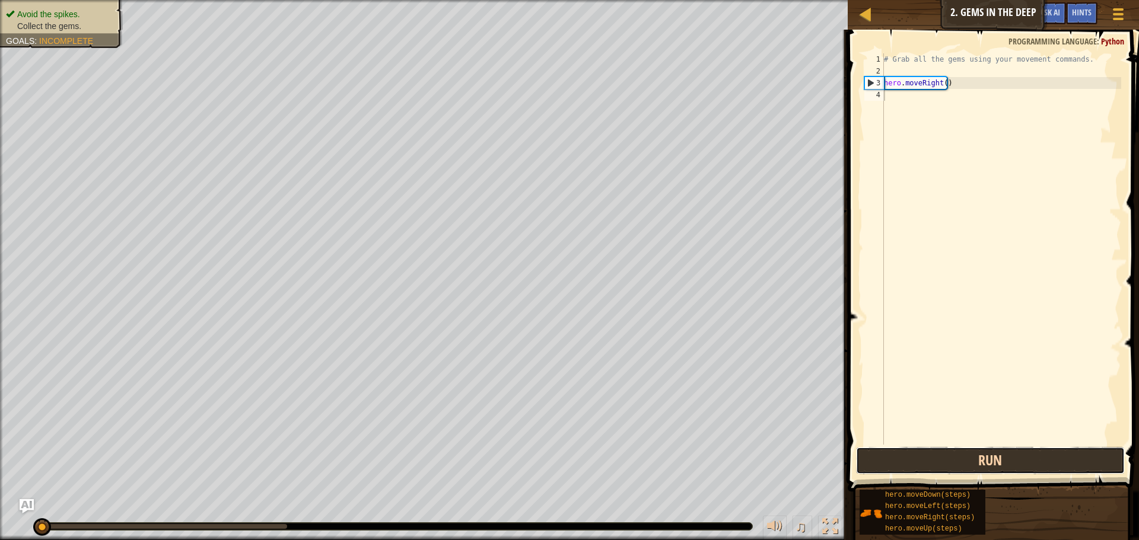
click at [885, 452] on button "Run" at bounding box center [990, 460] width 269 height 27
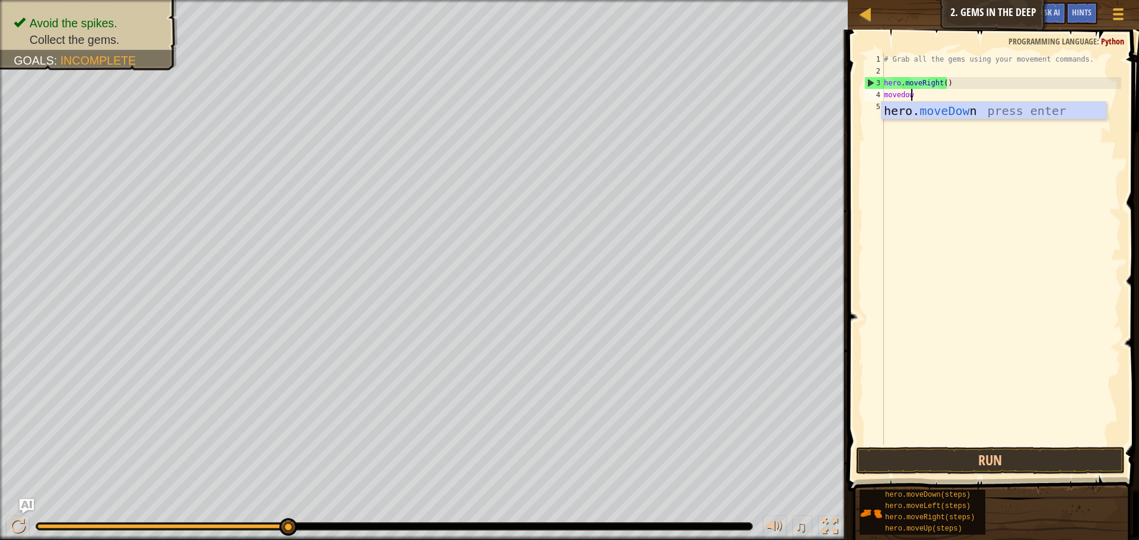
scroll to position [5, 2]
type textarea "movedown"
click at [909, 110] on div "hero. moveDown press enter" at bounding box center [993, 128] width 224 height 53
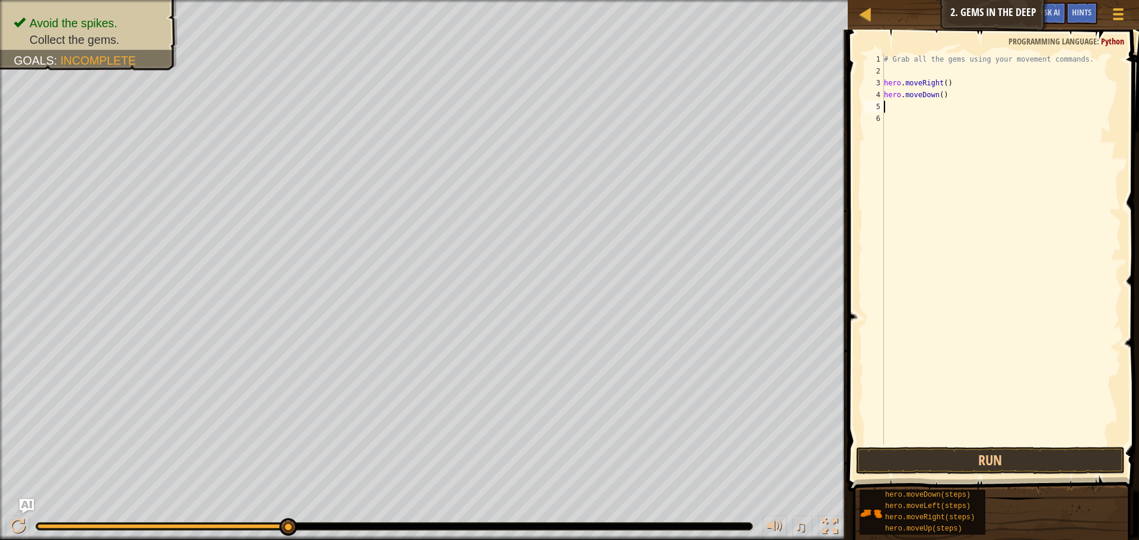
scroll to position [5, 0]
click at [985, 466] on button "Run" at bounding box center [990, 460] width 269 height 27
type textarea "moveback"
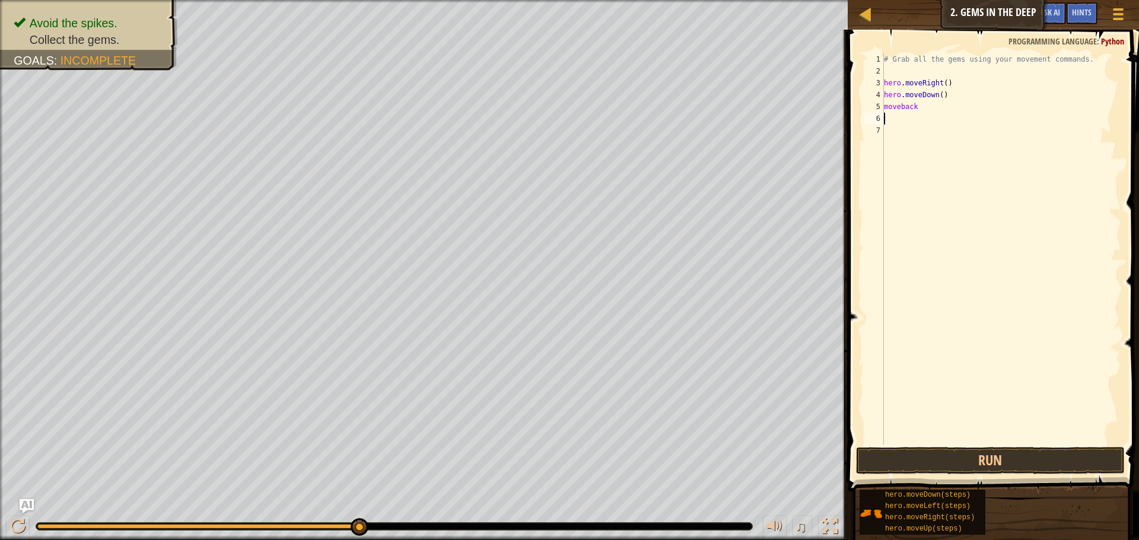
click at [920, 99] on div "# Grab all the gems using your movement commands. hero . moveRight ( ) hero . m…" at bounding box center [1001, 260] width 240 height 415
click at [920, 110] on div "# Grab all the gems using your movement commands. hero . moveRight ( ) hero . m…" at bounding box center [1001, 260] width 240 height 415
click at [1045, 451] on button "Run" at bounding box center [990, 460] width 269 height 27
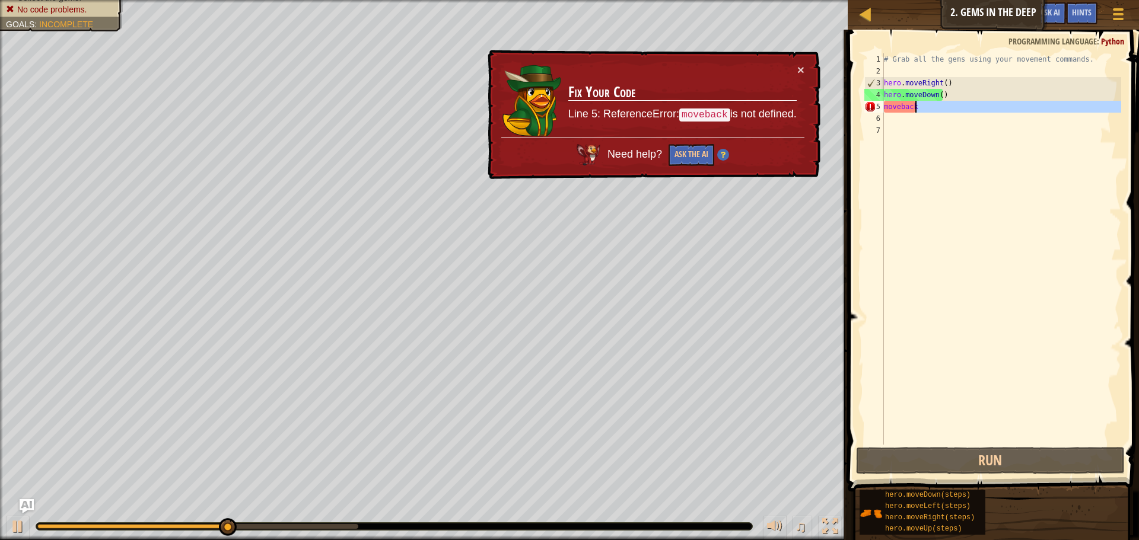
drag, startPoint x: 920, startPoint y: 114, endPoint x: 929, endPoint y: 110, distance: 10.4
click at [929, 110] on div "# Grab all the gems using your movement commands. hero . moveRight ( ) hero . m…" at bounding box center [1001, 260] width 240 height 415
click at [929, 110] on div "# Grab all the gems using your movement commands. hero . moveRight ( ) hero . m…" at bounding box center [1001, 248] width 240 height 391
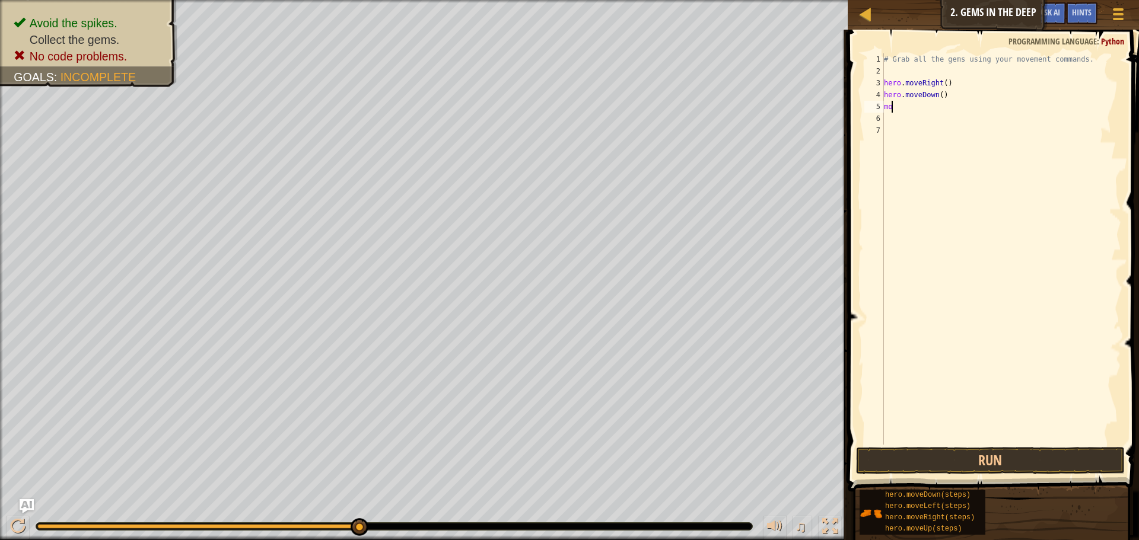
type textarea "m"
click at [946, 100] on div "# Grab all the gems using your movement commands. hero . moveRight ( ) hero . m…" at bounding box center [1001, 260] width 240 height 415
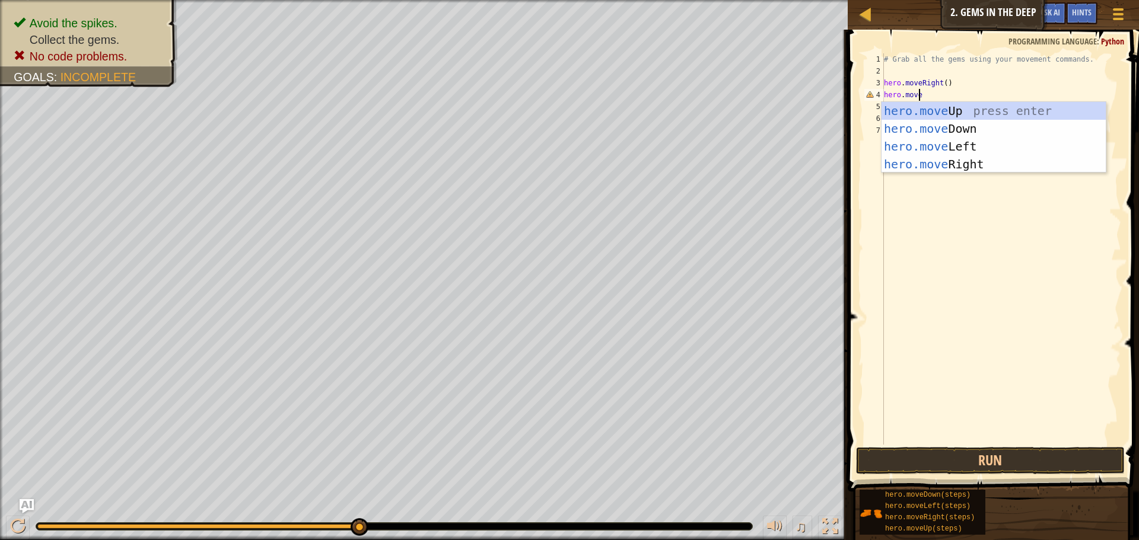
scroll to position [5, 3]
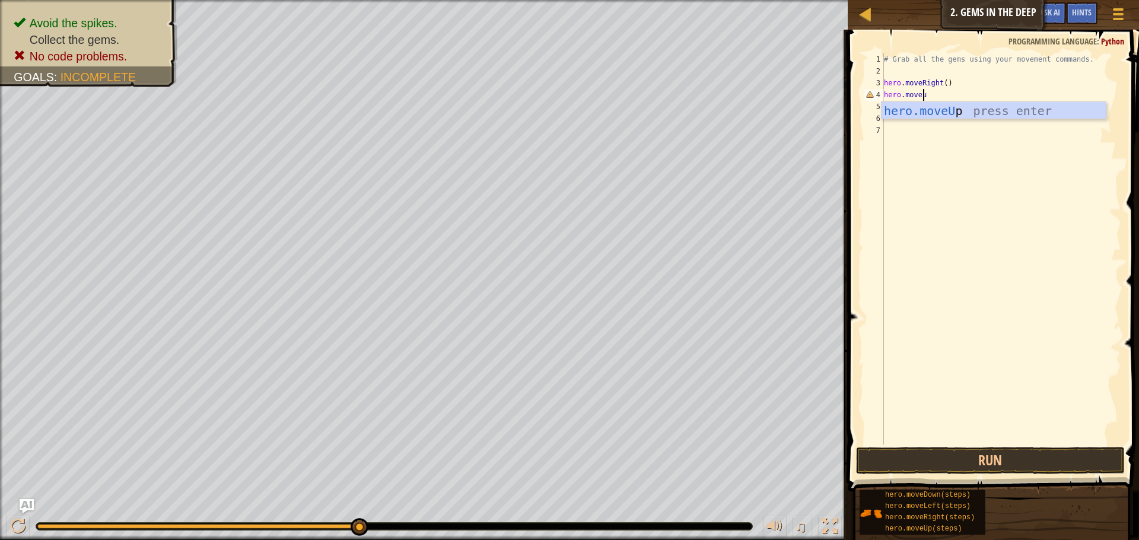
type textarea "hero.moveup"
click at [902, 459] on button "Run" at bounding box center [990, 460] width 269 height 27
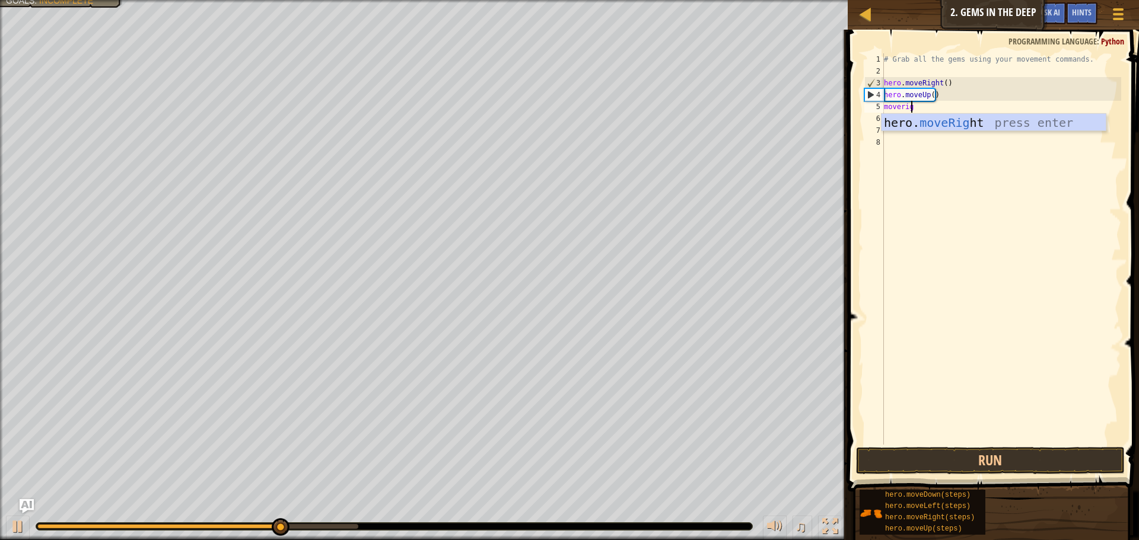
type textarea "moveright"
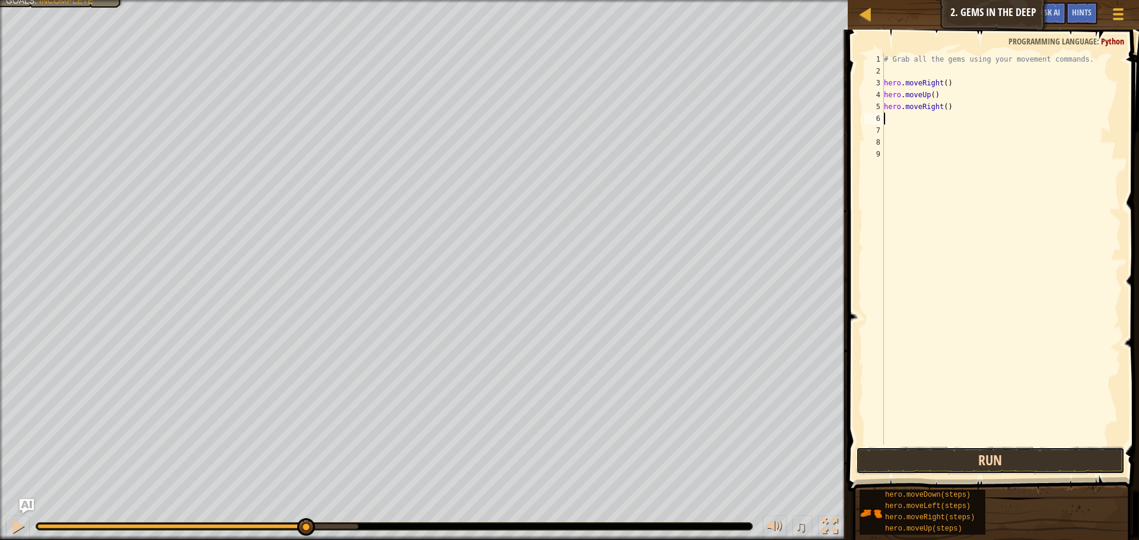
click at [1019, 469] on button "Run" at bounding box center [990, 460] width 269 height 27
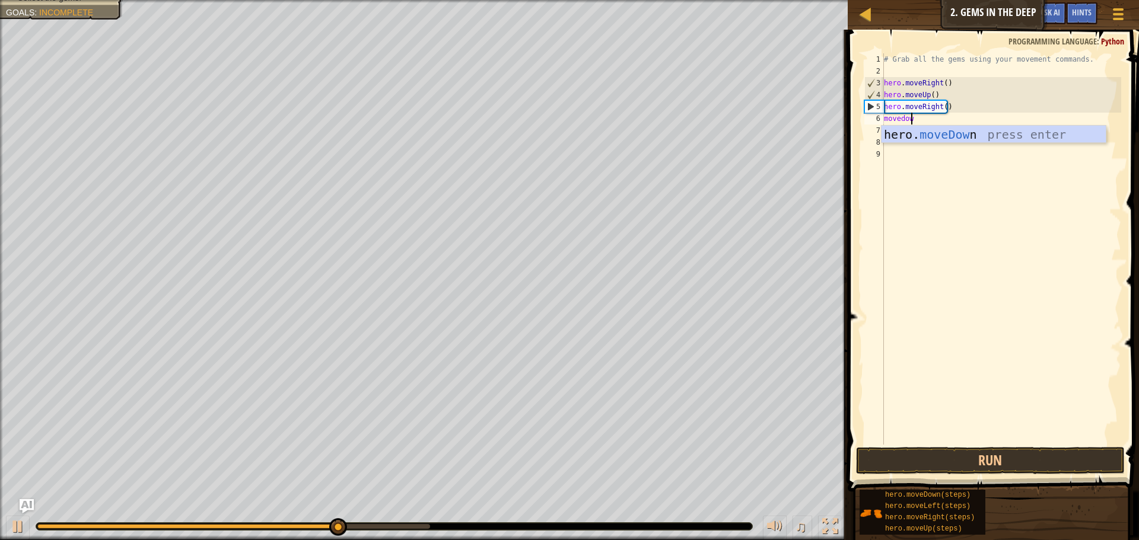
scroll to position [5, 2]
type textarea "movedown"
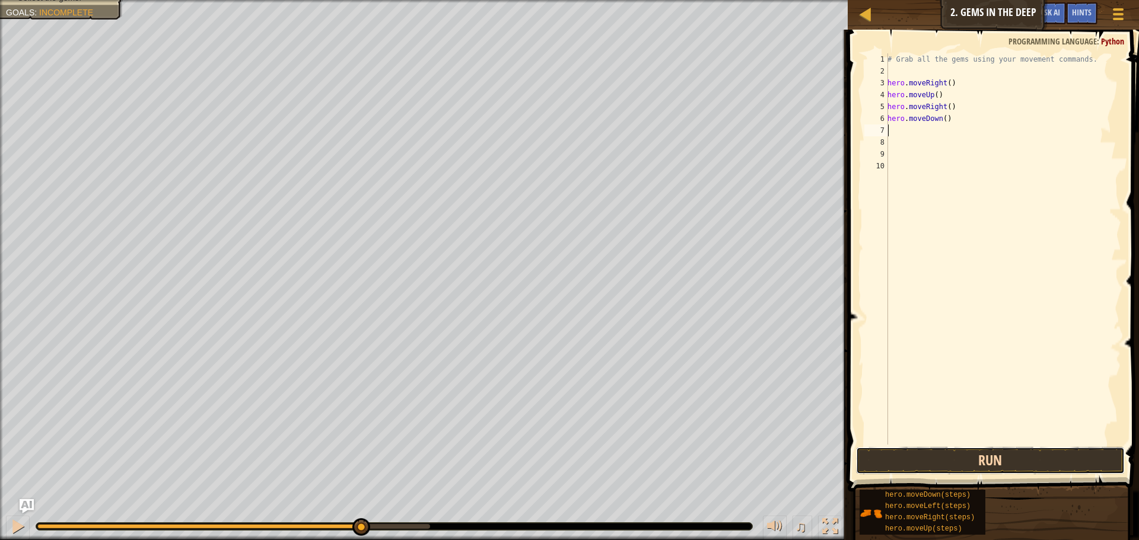
click at [928, 461] on button "Run" at bounding box center [990, 460] width 269 height 27
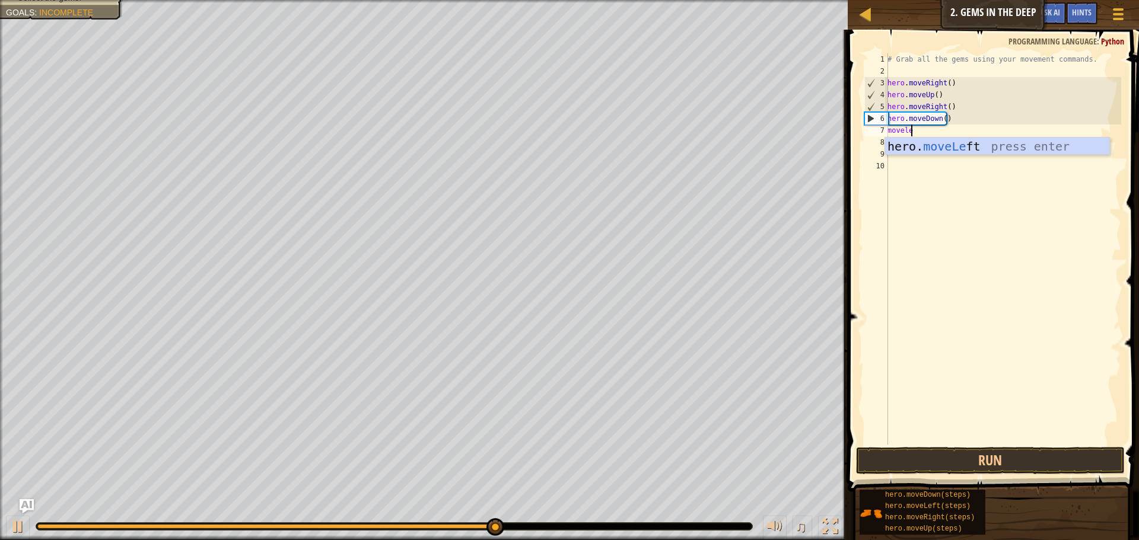
scroll to position [5, 2]
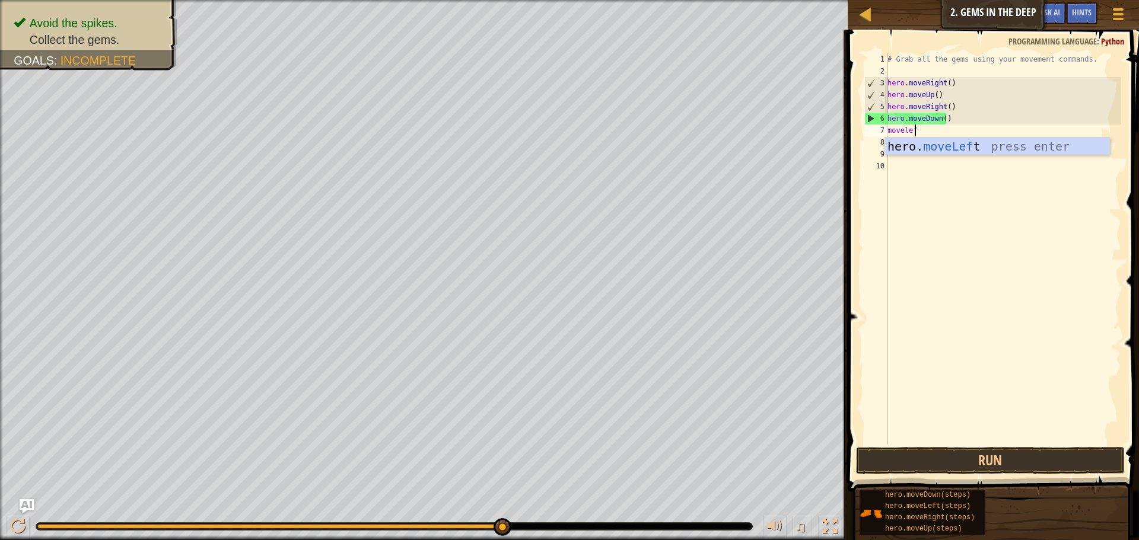
type textarea "moveleft"
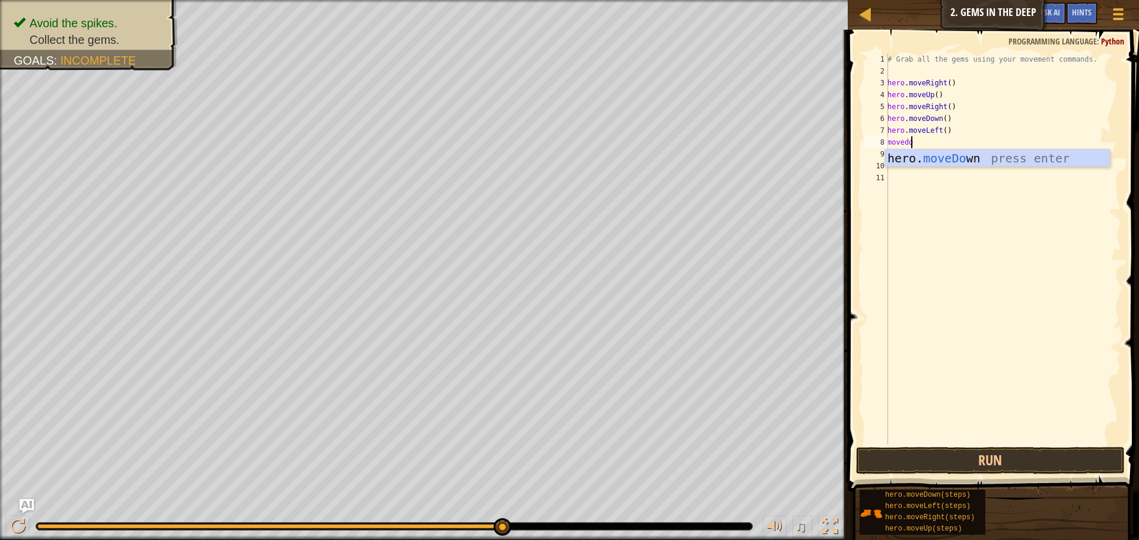
type textarea "movedown"
click at [967, 458] on button "Run" at bounding box center [990, 460] width 269 height 27
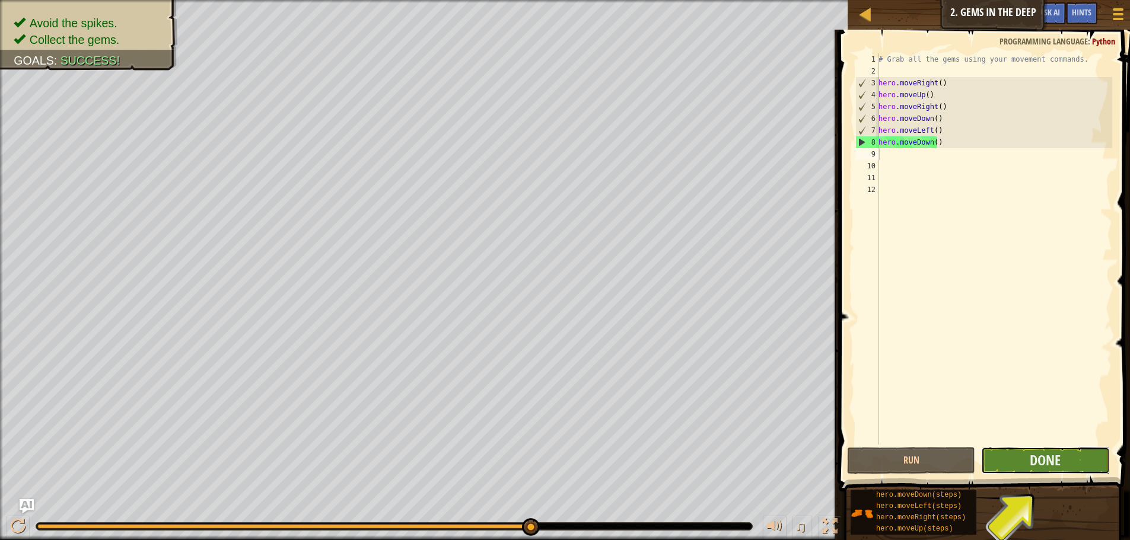
click at [1018, 458] on button "Done" at bounding box center [1045, 460] width 128 height 27
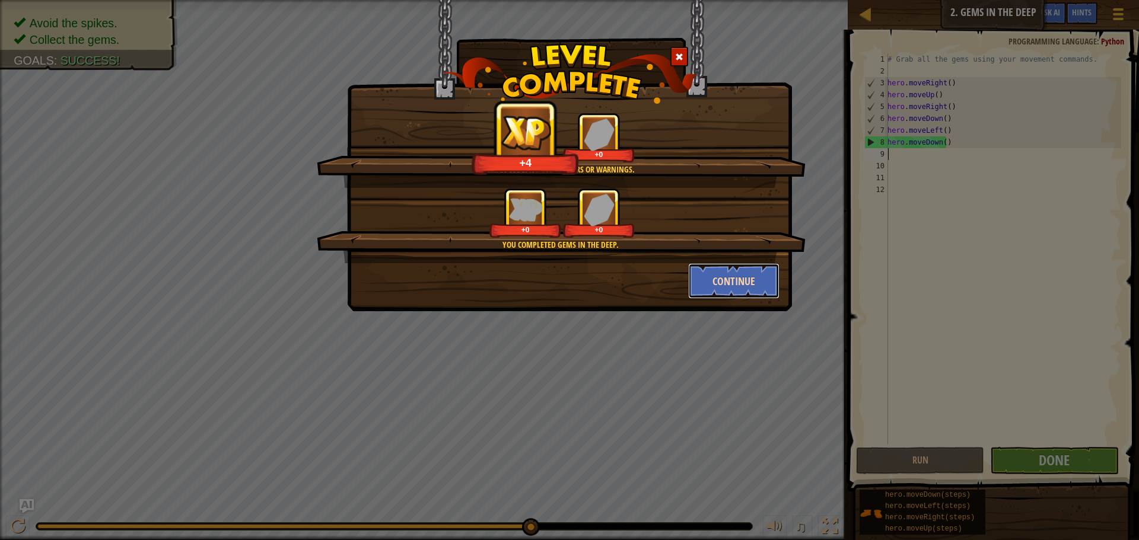
click at [763, 285] on button "Continue" at bounding box center [734, 281] width 92 height 36
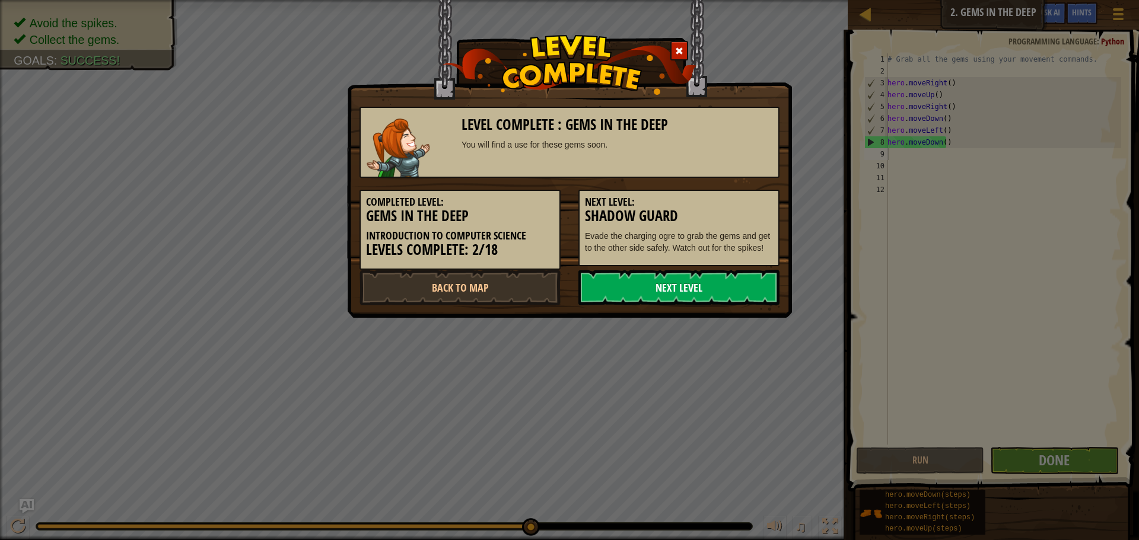
click at [755, 292] on link "Next Level" at bounding box center [678, 288] width 201 height 36
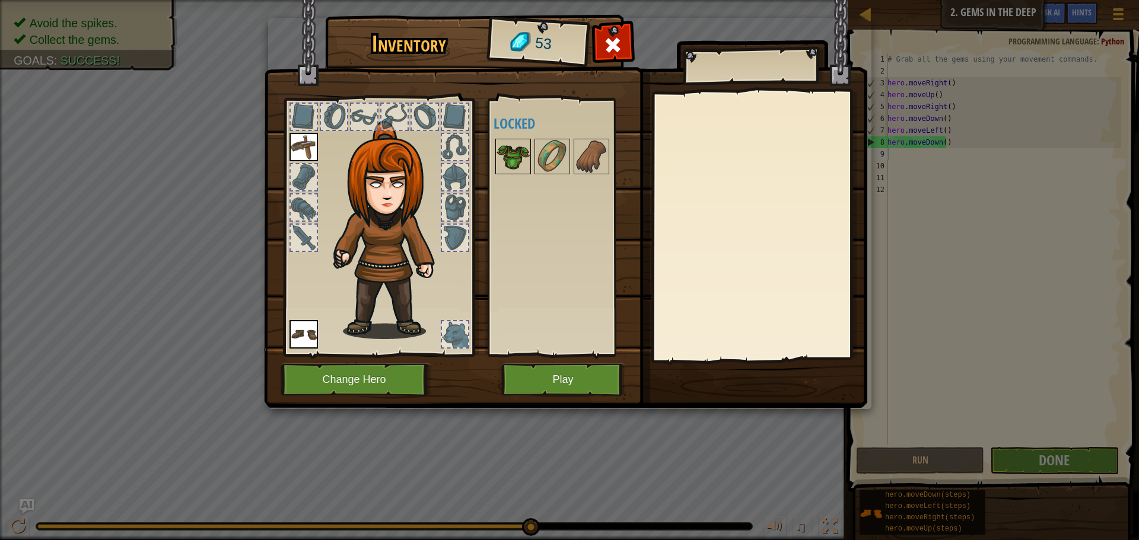
click at [526, 144] on img at bounding box center [512, 156] width 33 height 33
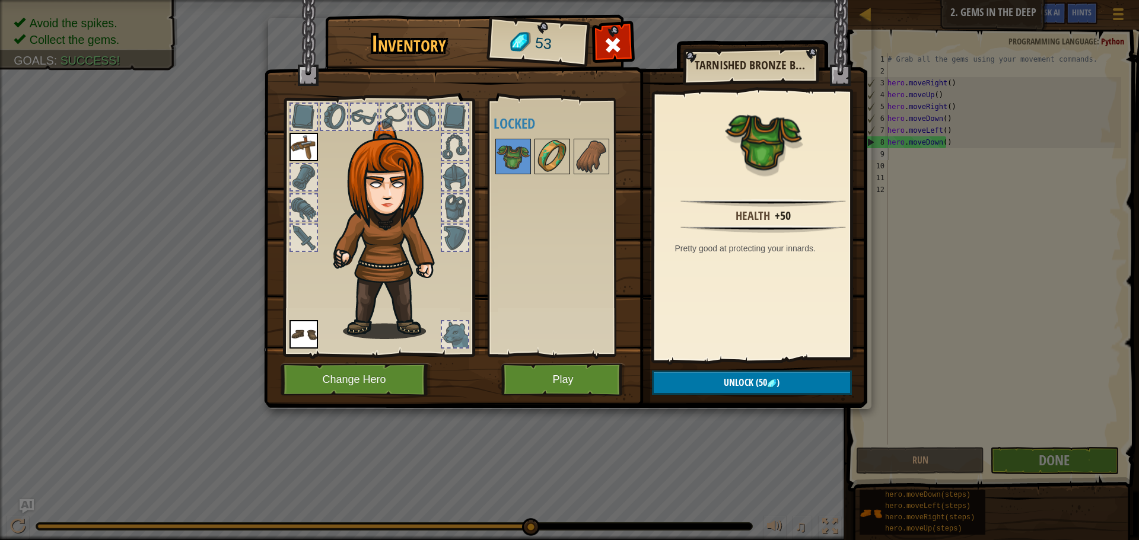
click at [548, 162] on img at bounding box center [552, 156] width 33 height 33
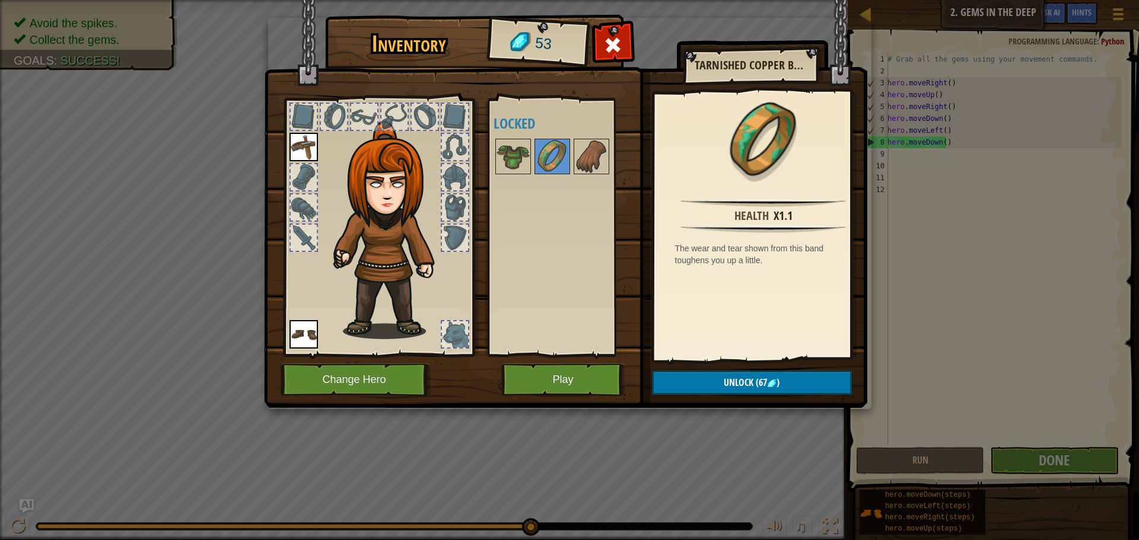
click at [610, 147] on div at bounding box center [567, 156] width 149 height 39
click at [600, 149] on div "Available Equip Equip (double-click to equip) Locked" at bounding box center [567, 227] width 149 height 247
click at [590, 160] on img at bounding box center [591, 156] width 33 height 33
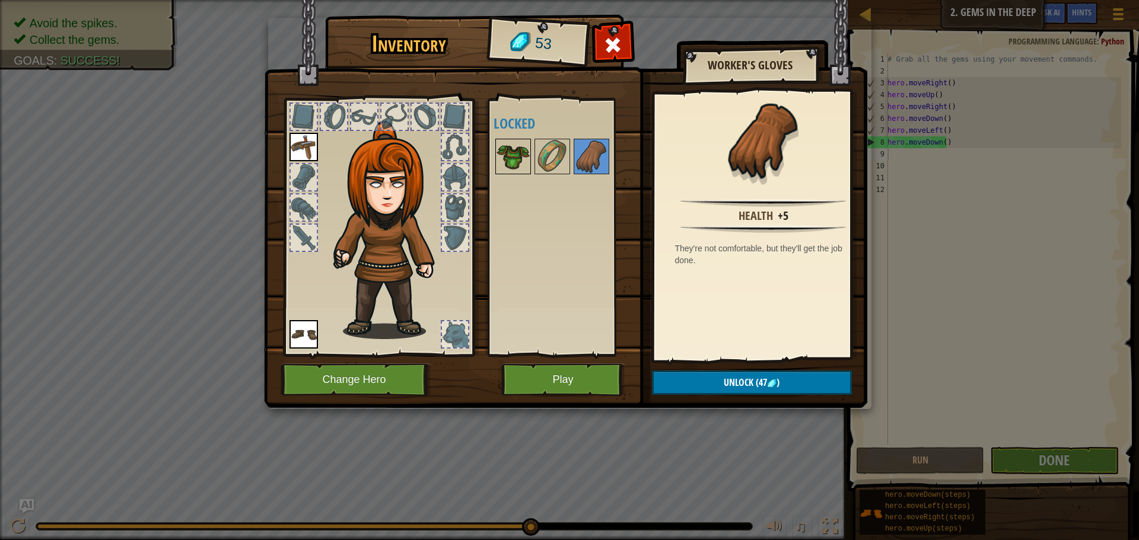
click at [514, 164] on img at bounding box center [512, 156] width 33 height 33
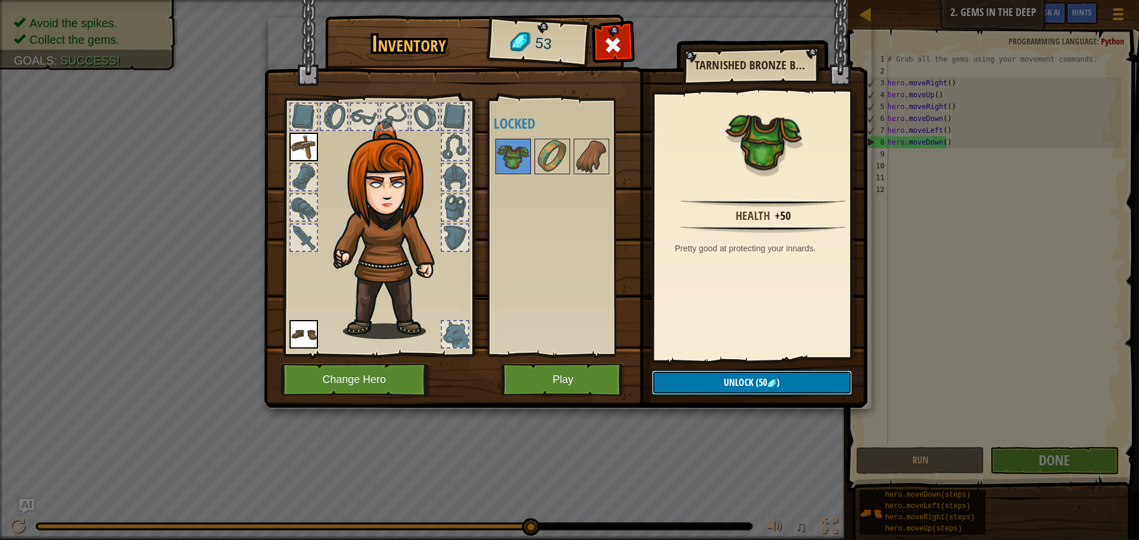
click at [738, 376] on span "Unlock" at bounding box center [739, 382] width 30 height 13
click at [738, 376] on button "Confirm" at bounding box center [752, 383] width 200 height 24
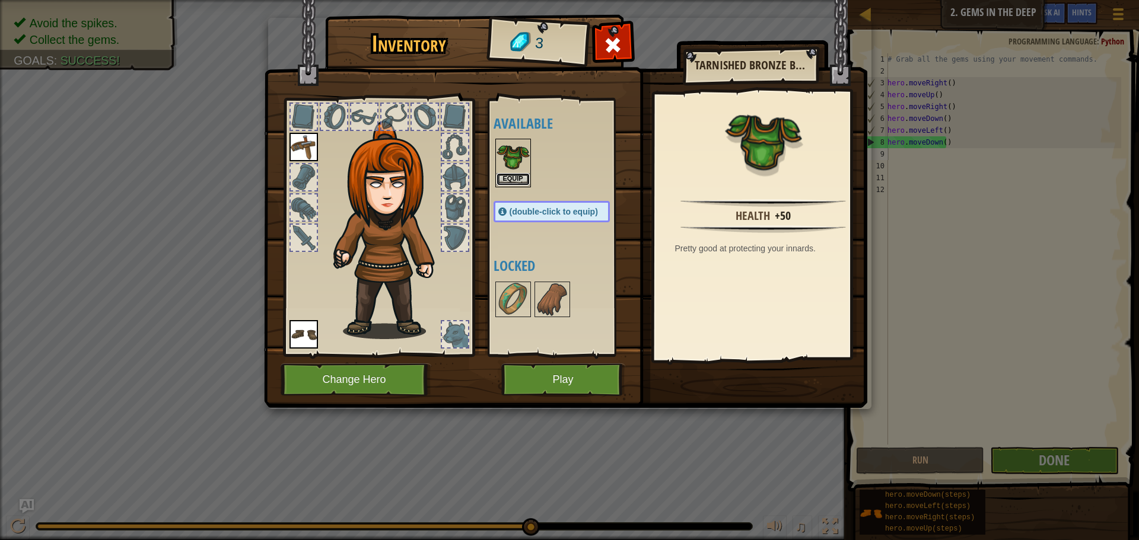
click at [505, 182] on button "Equip" at bounding box center [512, 179] width 33 height 12
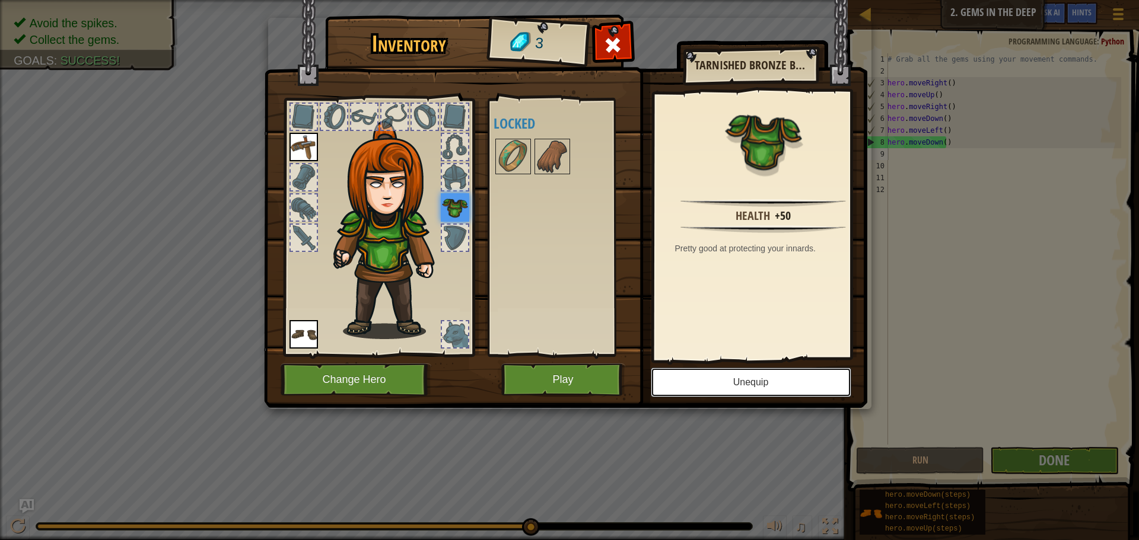
click at [751, 384] on button "Unequip" at bounding box center [751, 383] width 200 height 30
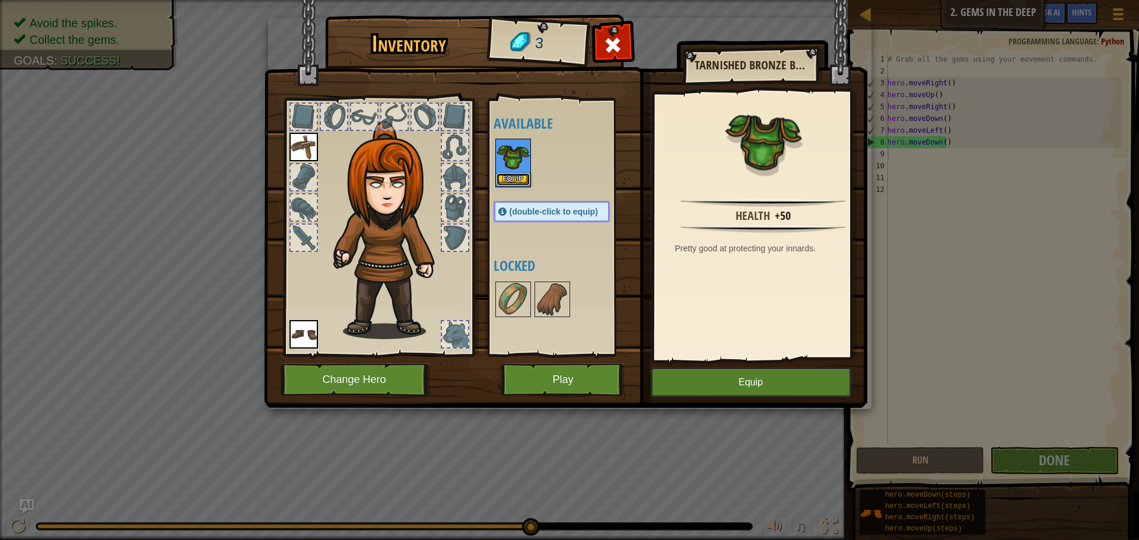
click at [509, 175] on button "Equip" at bounding box center [512, 179] width 33 height 12
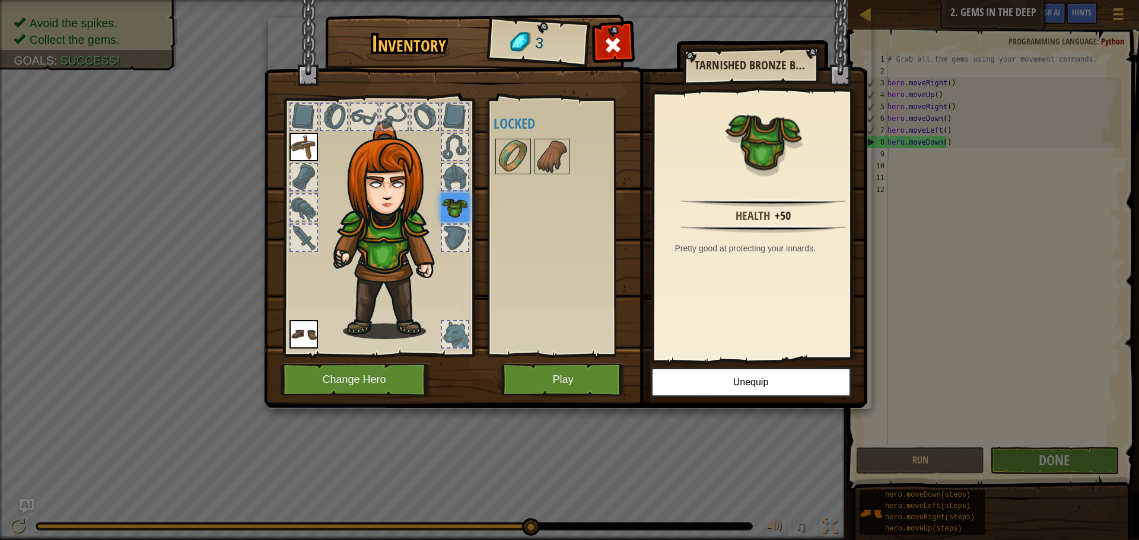
click at [998, 373] on div "Inventory 3 Available Equip Equip Equip (double-click to equip) Locked Tarnishe…" at bounding box center [569, 270] width 1139 height 540
click at [526, 374] on button "Play" at bounding box center [563, 380] width 124 height 33
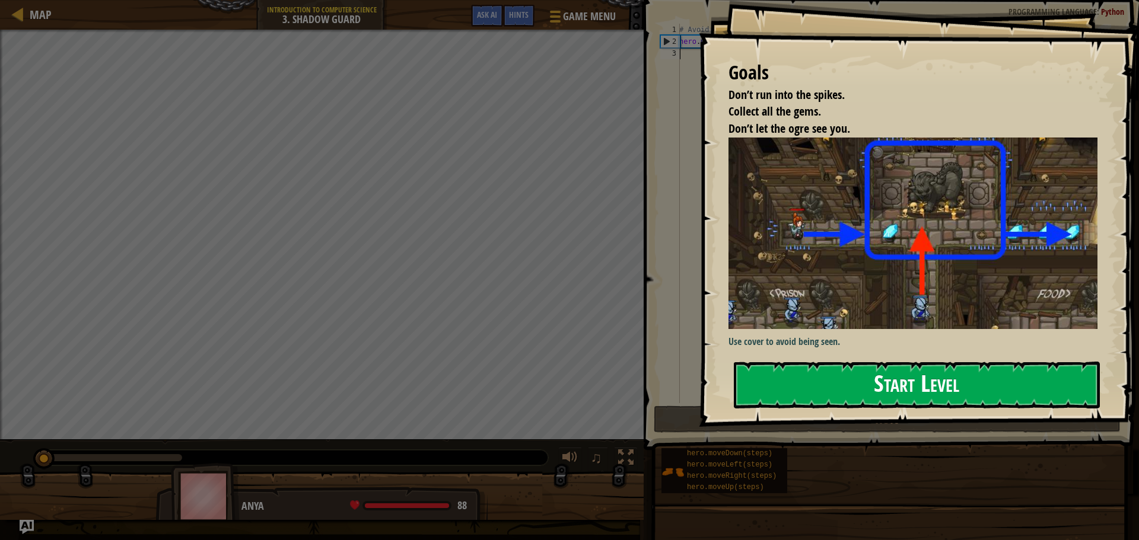
click at [941, 362] on button "Start Level" at bounding box center [917, 385] width 366 height 47
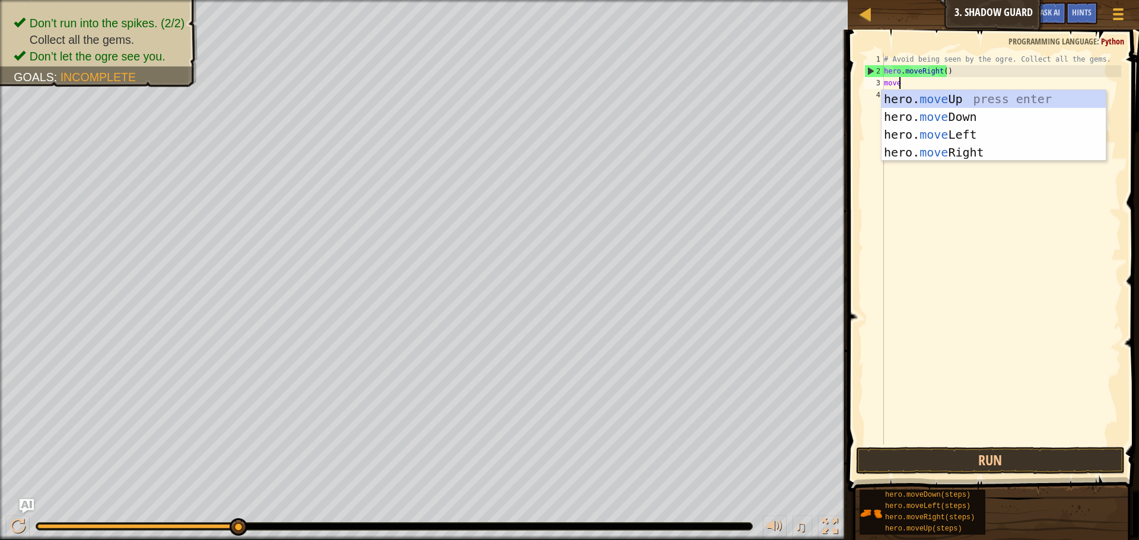
scroll to position [5, 1]
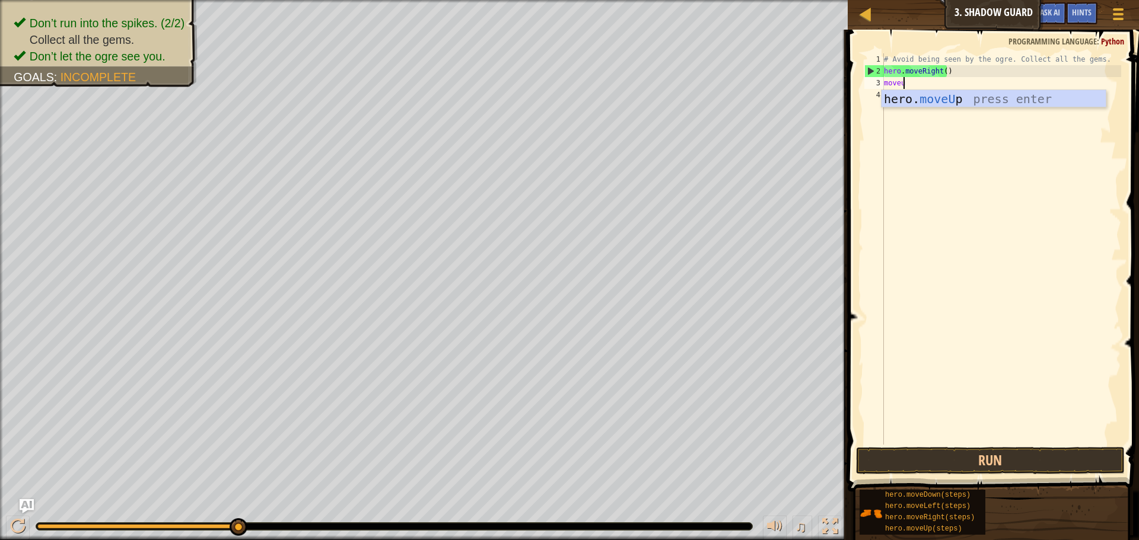
type textarea "moveup"
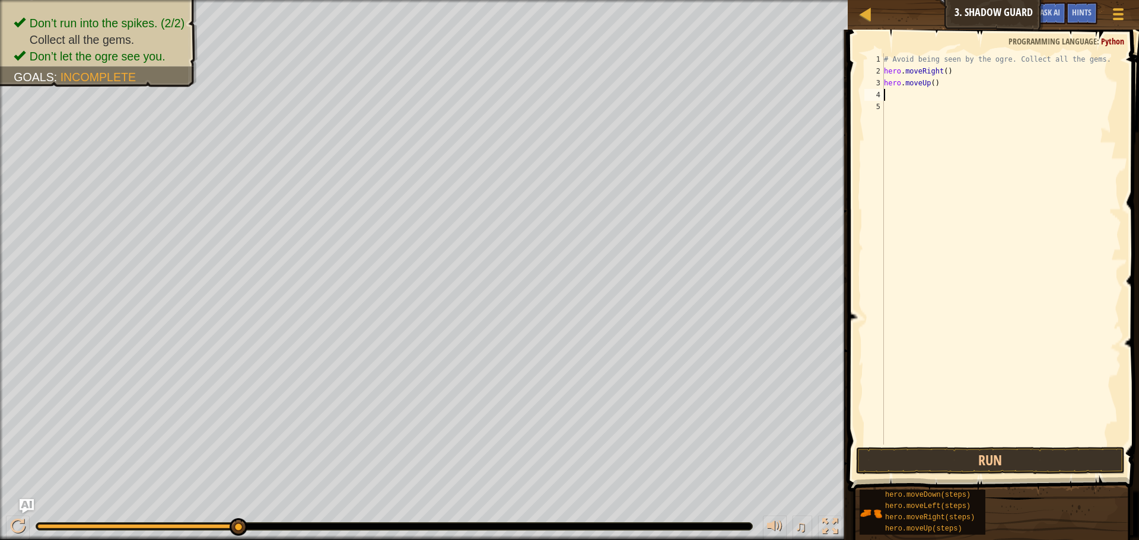
scroll to position [5, 0]
type textarea "moveright"
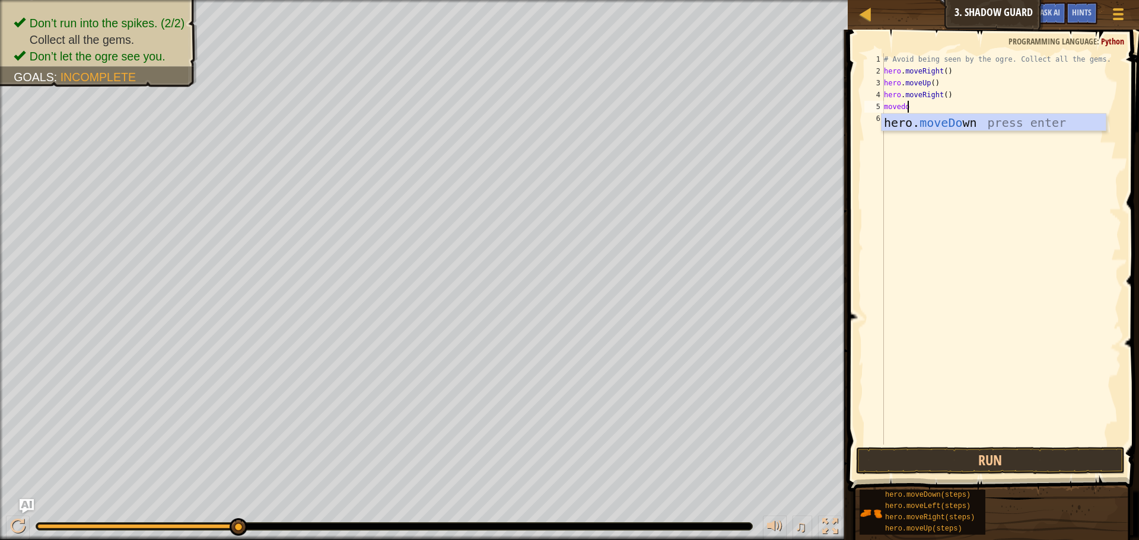
type textarea "movedow"
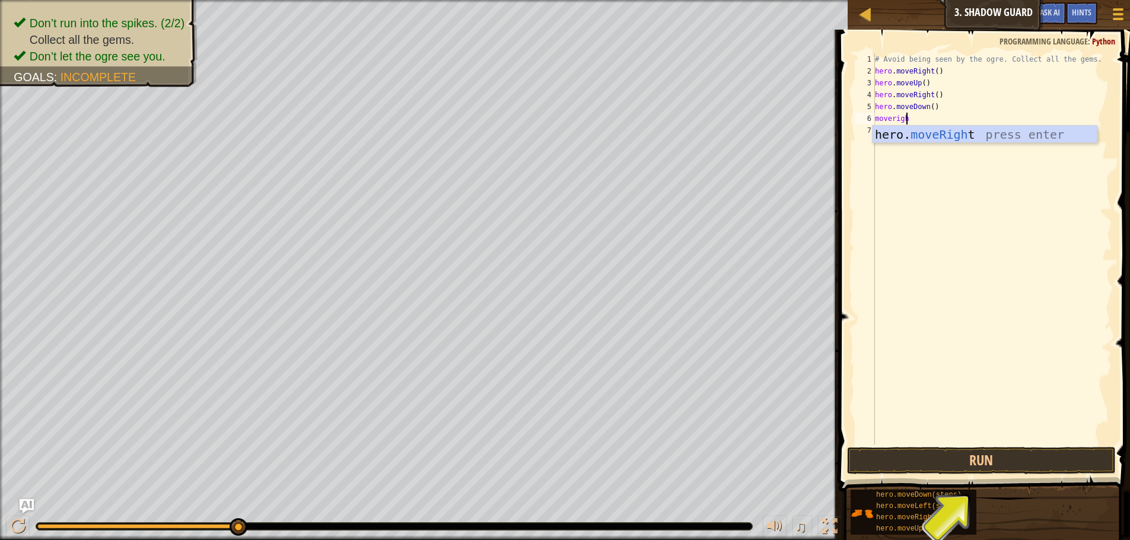
type textarea "moveright"
click at [1013, 469] on button "Run" at bounding box center [981, 460] width 269 height 27
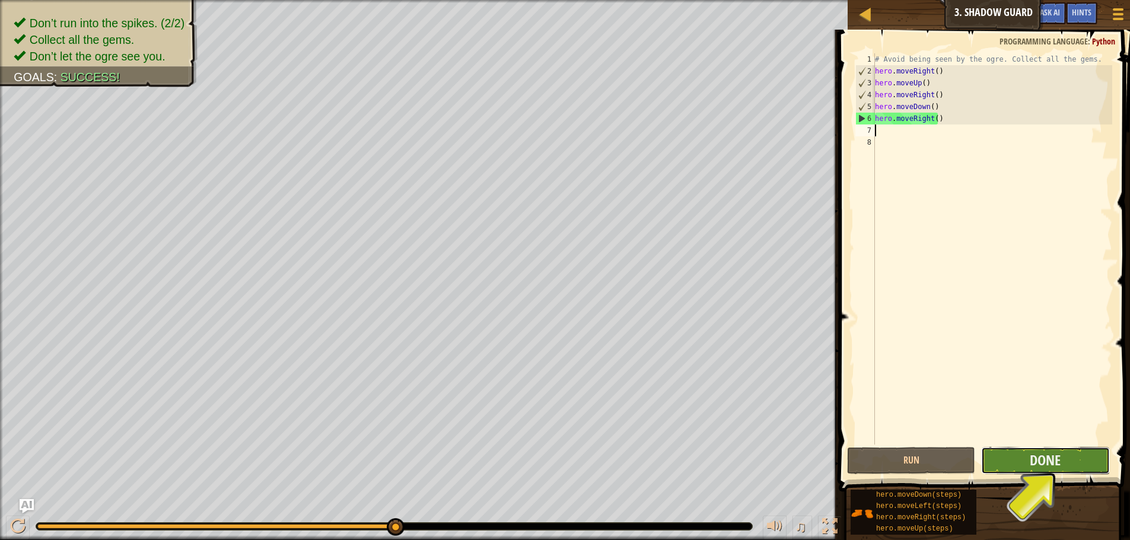
click at [1079, 453] on button "Done" at bounding box center [1045, 460] width 128 height 27
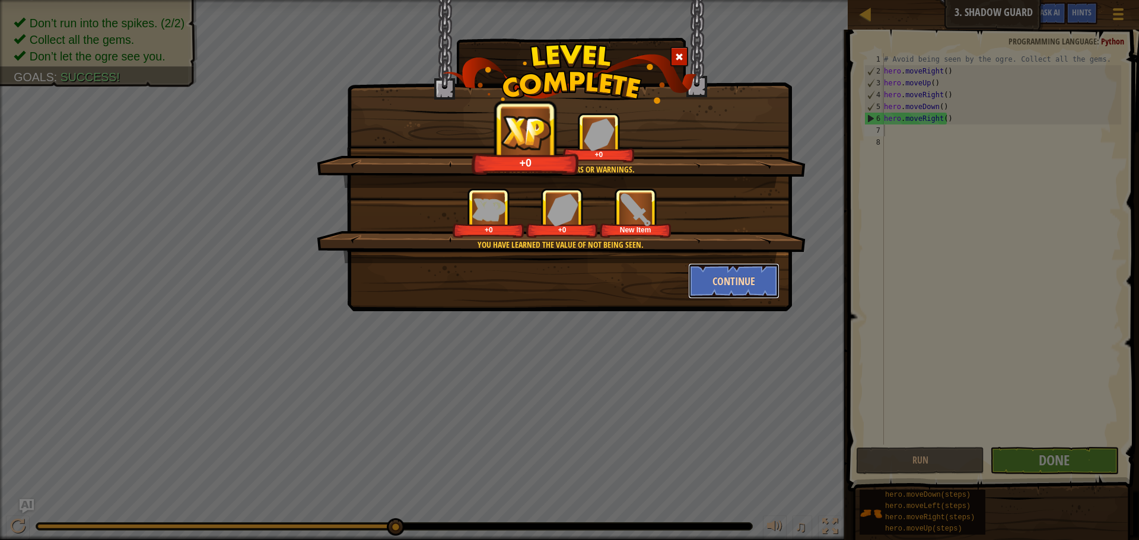
click at [712, 289] on button "Continue" at bounding box center [734, 281] width 92 height 36
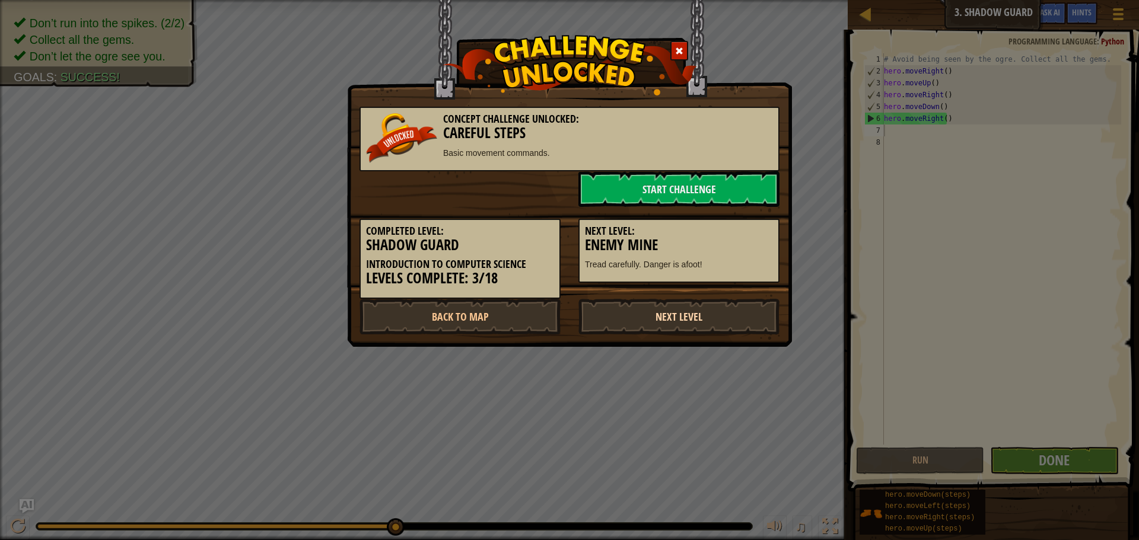
click at [715, 312] on link "Next Level" at bounding box center [678, 317] width 201 height 36
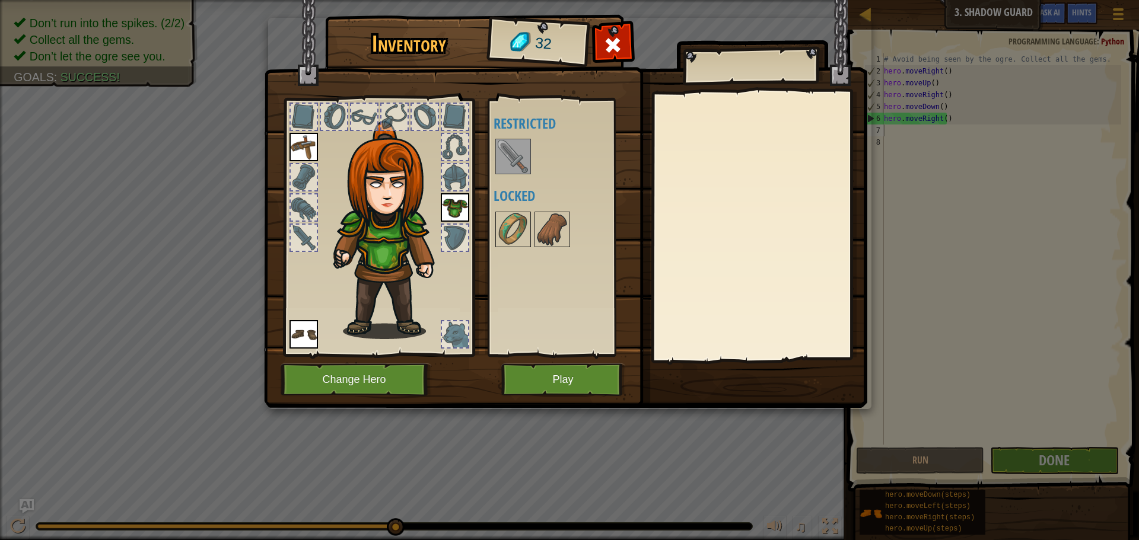
click at [488, 219] on div "Available Equip Equip Equip (double-click to equip) Restricted Locked" at bounding box center [560, 227] width 145 height 258
click at [494, 238] on div at bounding box center [567, 229] width 149 height 39
click at [571, 241] on div at bounding box center [567, 229] width 149 height 39
click at [549, 238] on img at bounding box center [552, 229] width 33 height 33
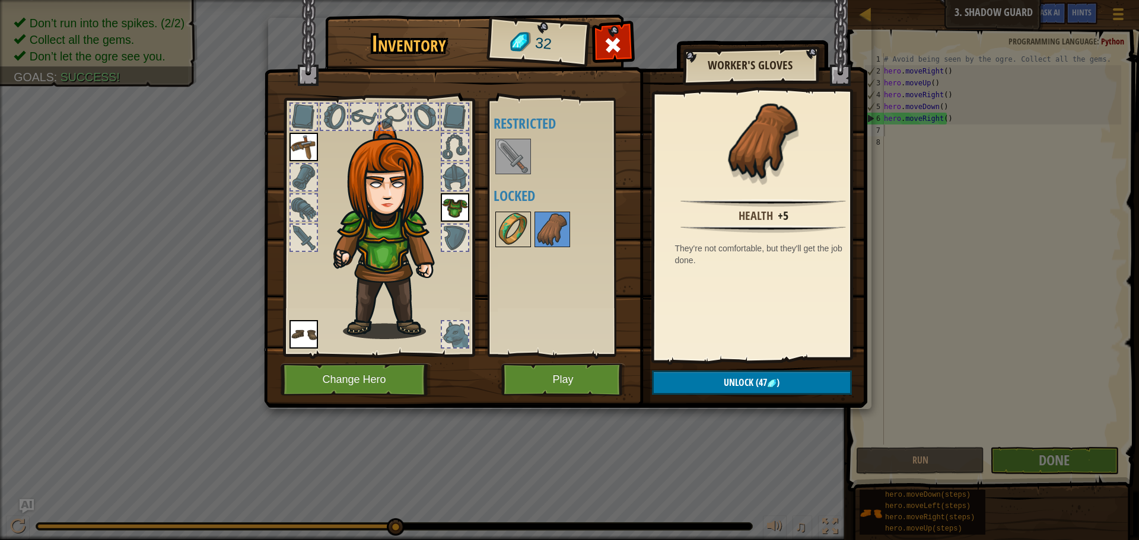
click at [509, 225] on img at bounding box center [512, 229] width 33 height 33
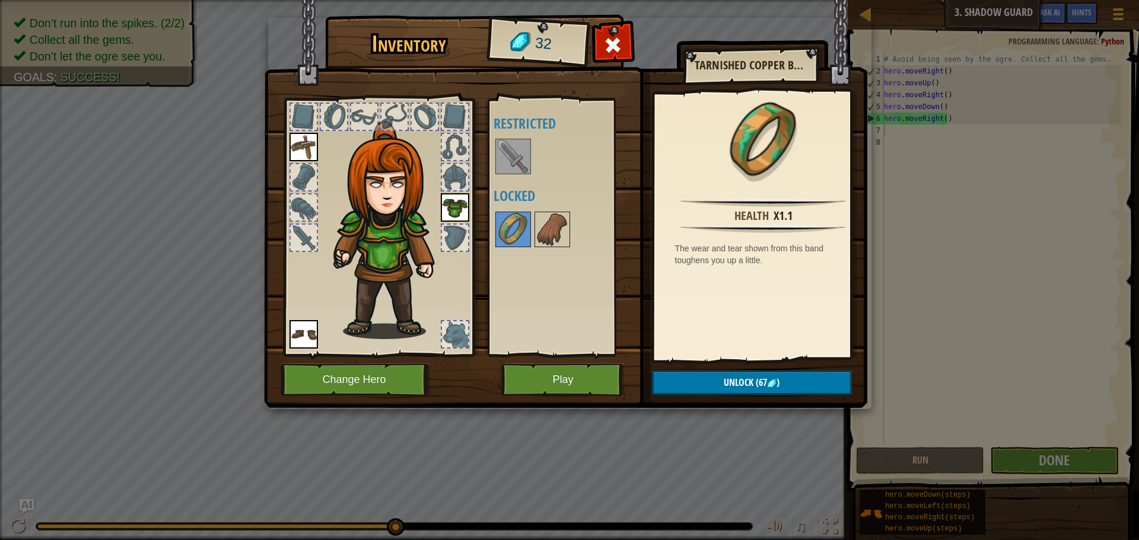
click at [512, 156] on img at bounding box center [512, 156] width 33 height 33
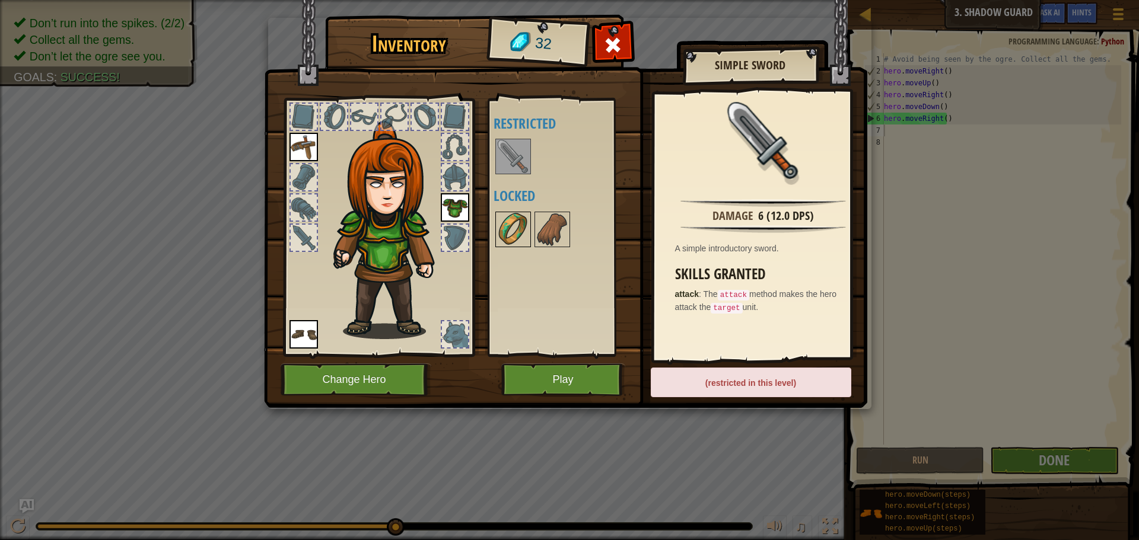
click at [518, 237] on img at bounding box center [512, 229] width 33 height 33
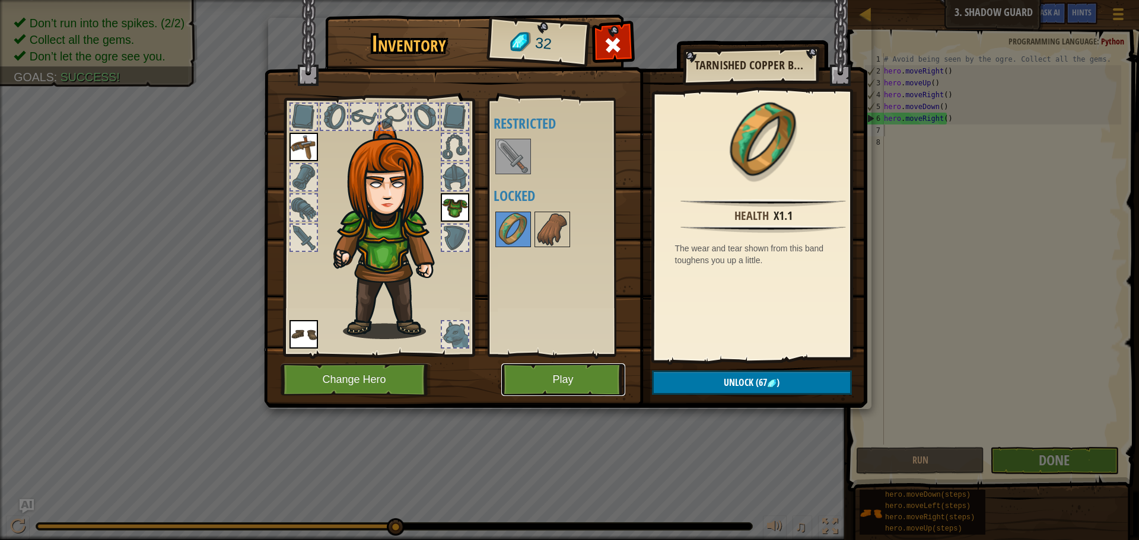
click at [586, 371] on button "Play" at bounding box center [563, 380] width 124 height 33
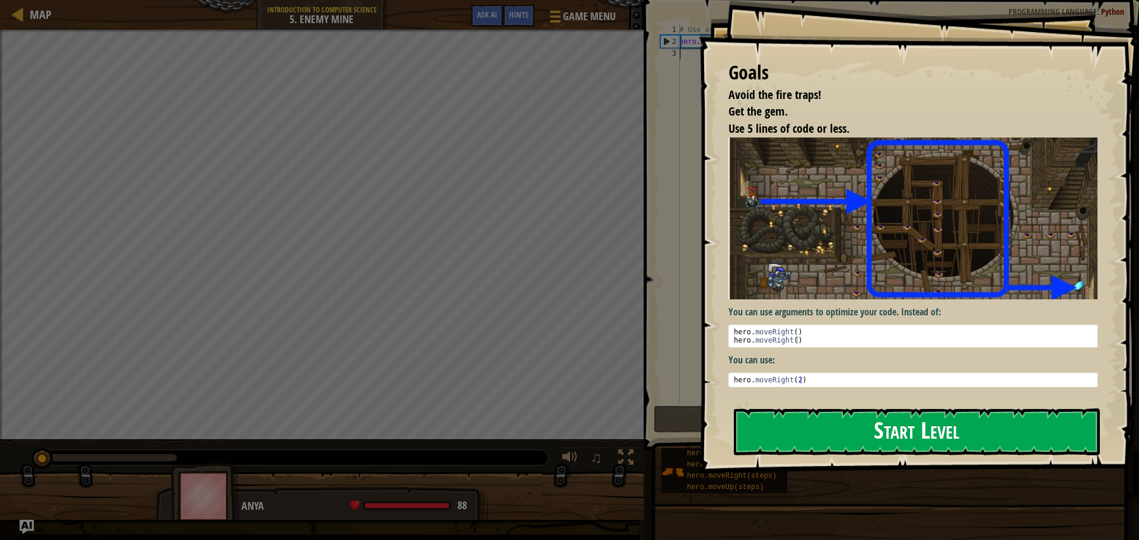
click at [882, 420] on button "Start Level" at bounding box center [917, 432] width 366 height 47
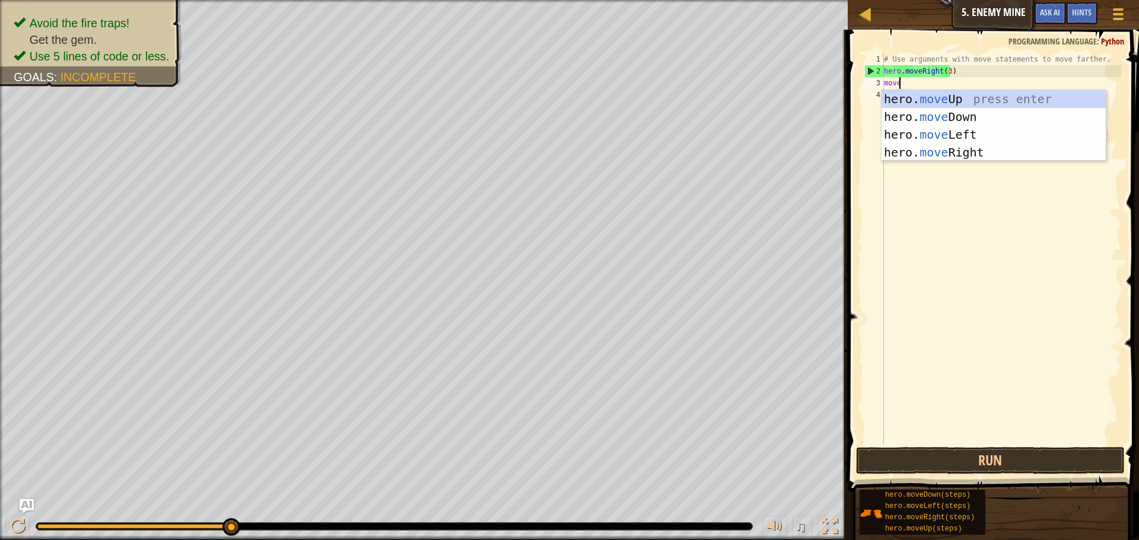
scroll to position [5, 1]
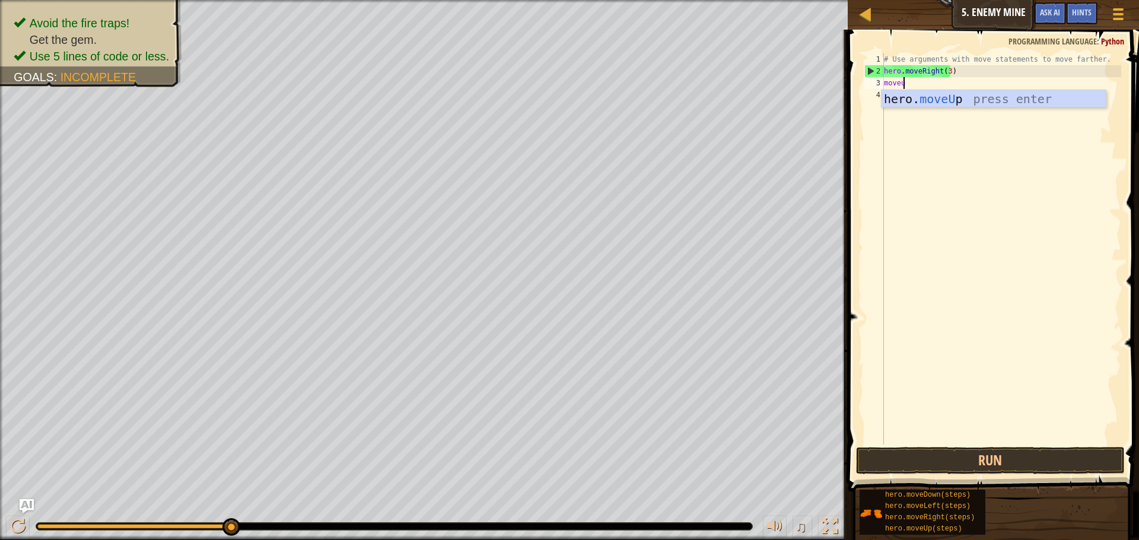
type textarea "moveup"
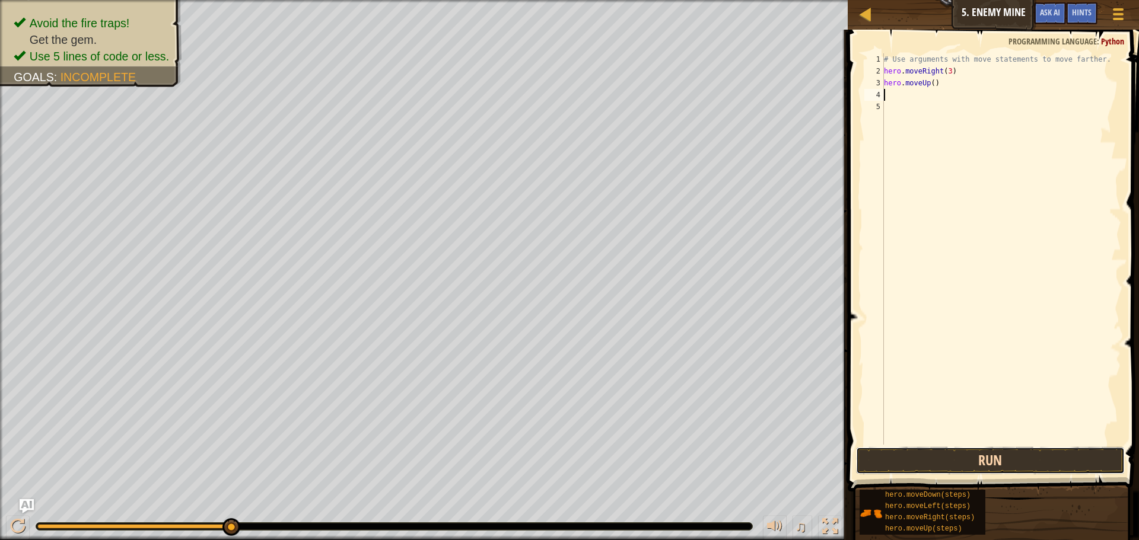
click at [958, 460] on button "Run" at bounding box center [990, 460] width 269 height 27
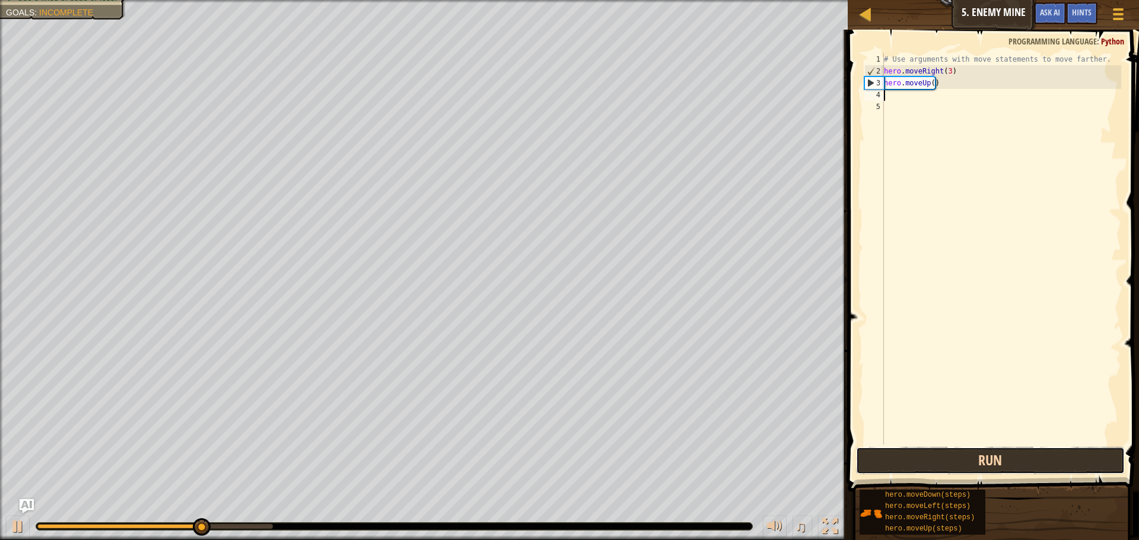
click at [958, 460] on button "Run" at bounding box center [990, 460] width 269 height 27
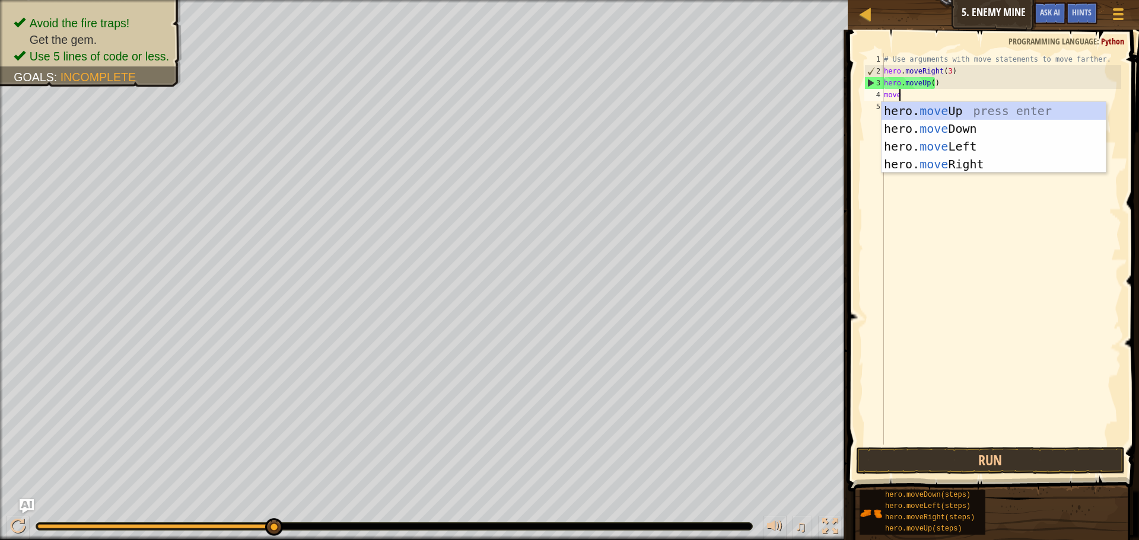
type textarea "movei"
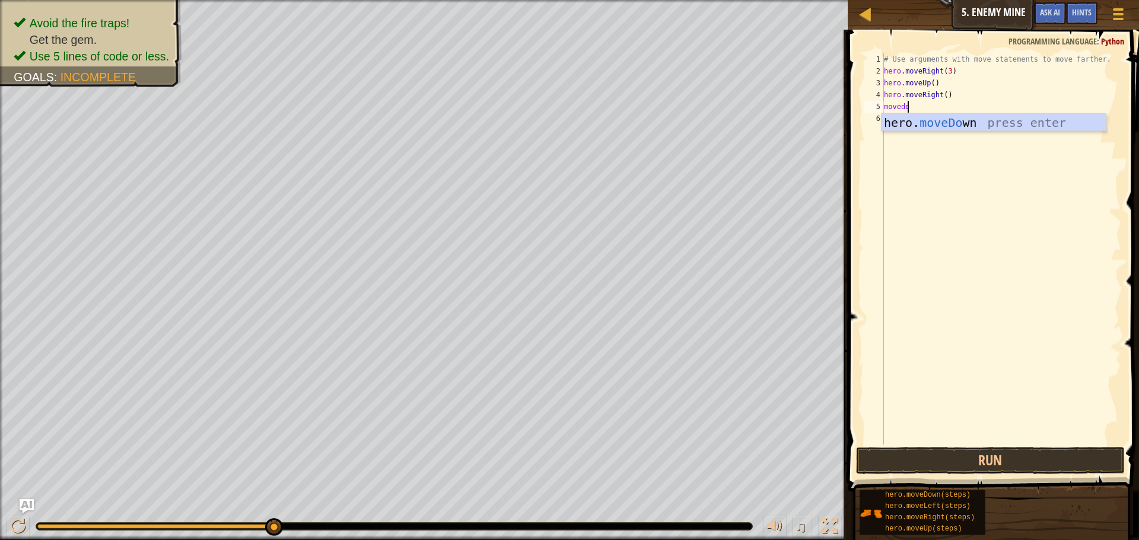
scroll to position [5, 2]
type textarea "movedown"
click at [918, 460] on button "Run" at bounding box center [990, 460] width 269 height 27
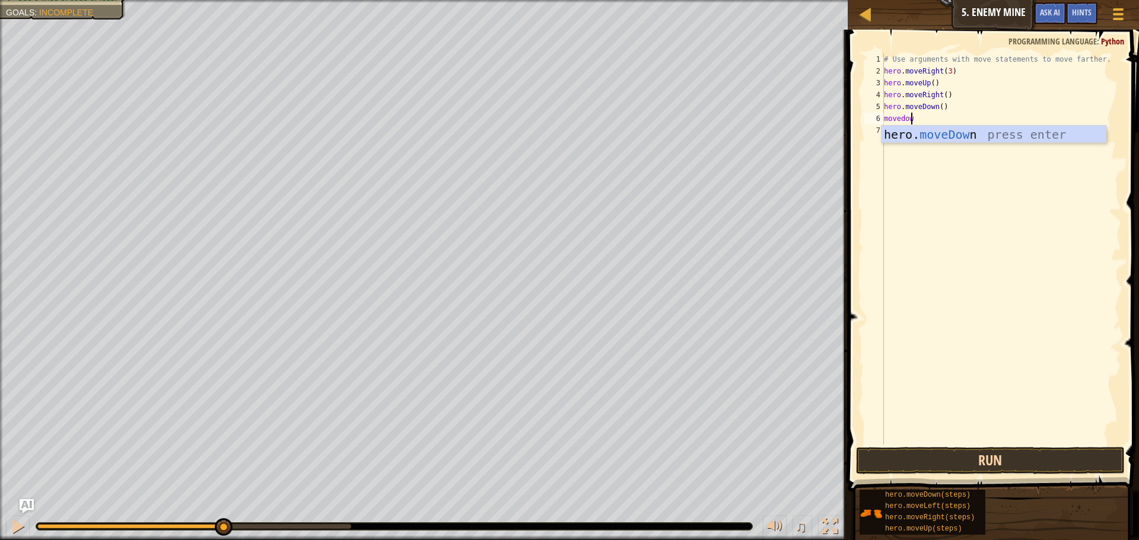
scroll to position [5, 2]
type textarea "movedown"
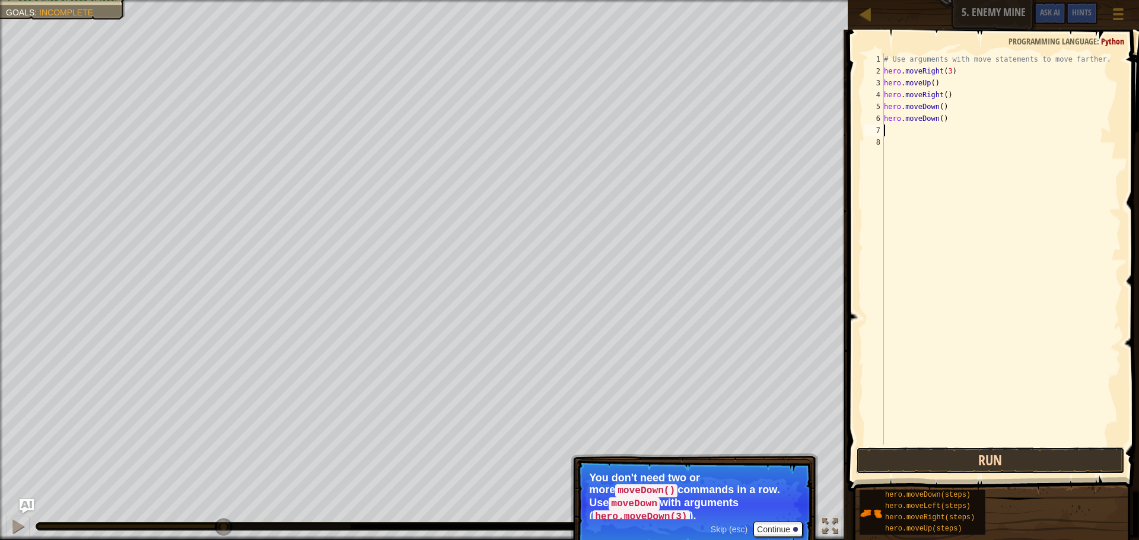
click at [958, 448] on button "Run" at bounding box center [990, 460] width 269 height 27
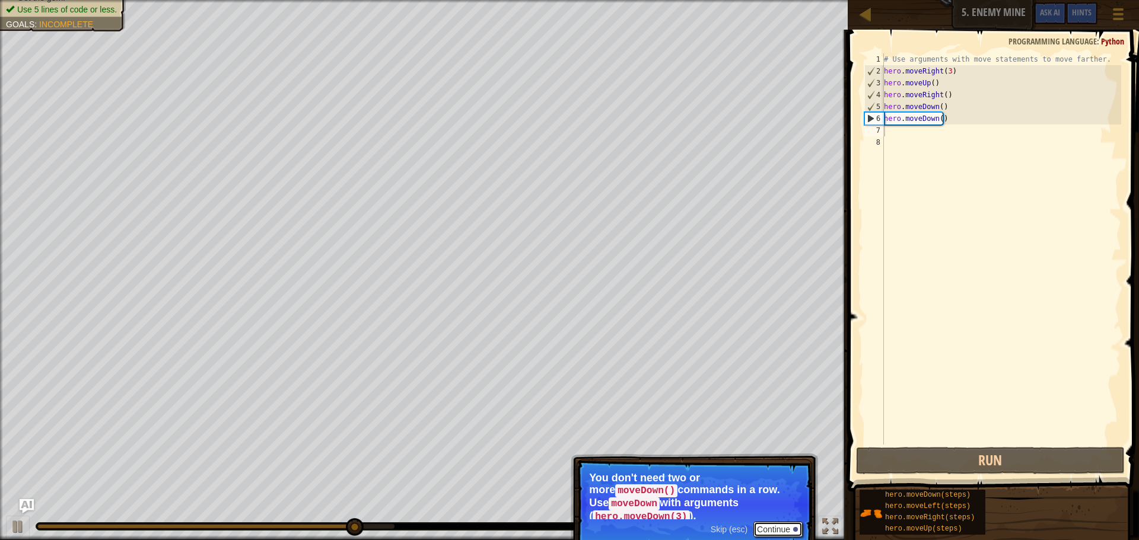
click at [797, 527] on div at bounding box center [795, 529] width 5 height 5
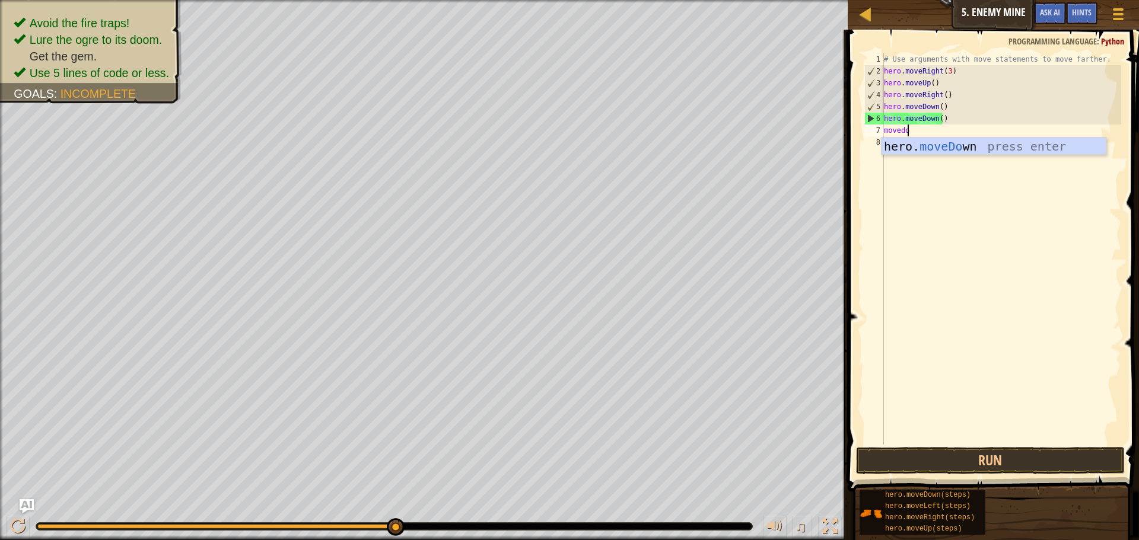
type textarea "movedow"
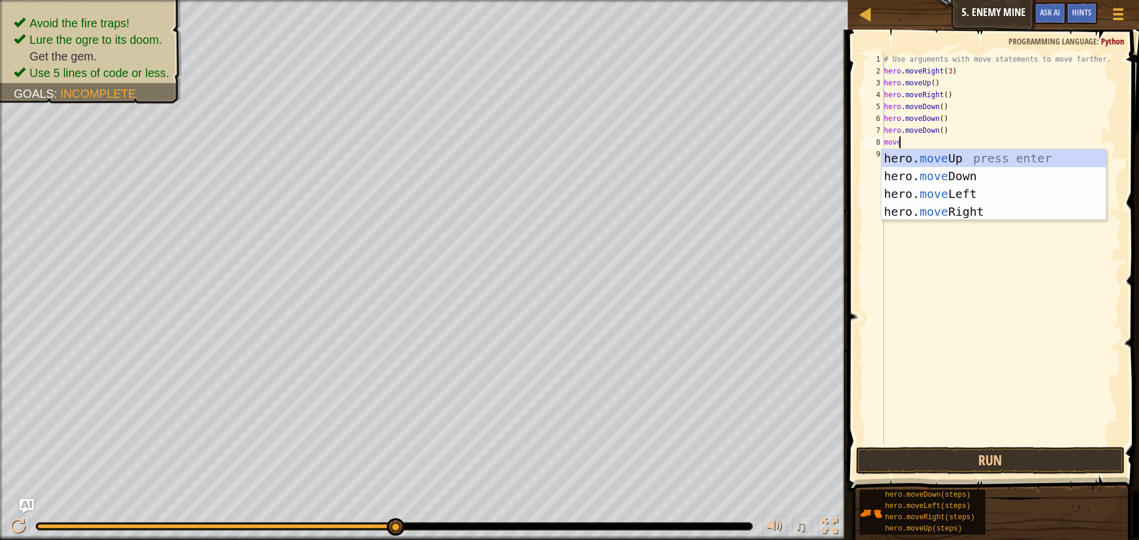
scroll to position [5, 1]
type textarea "moveri"
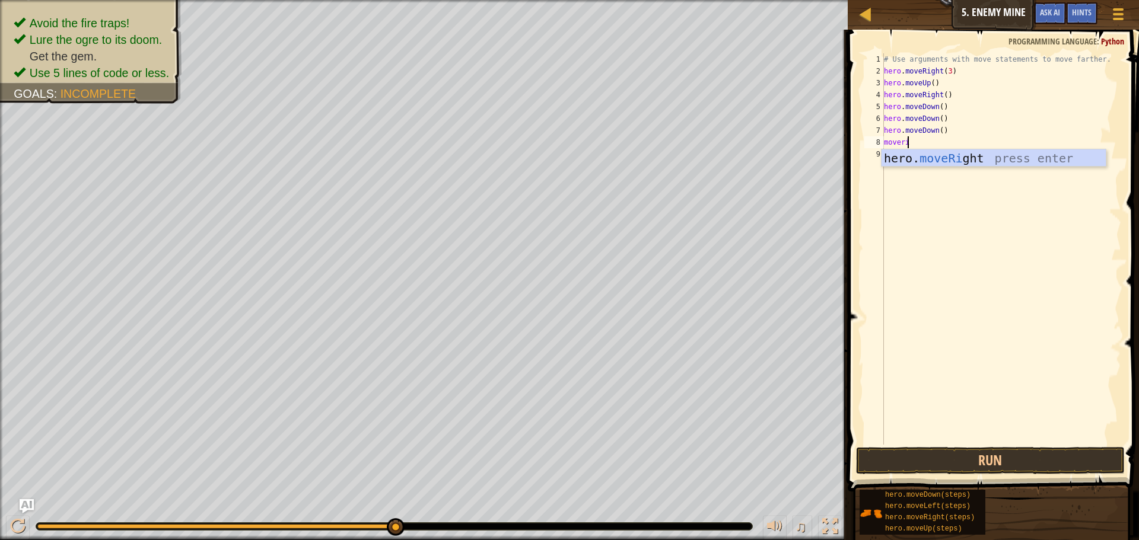
scroll to position [5, 0]
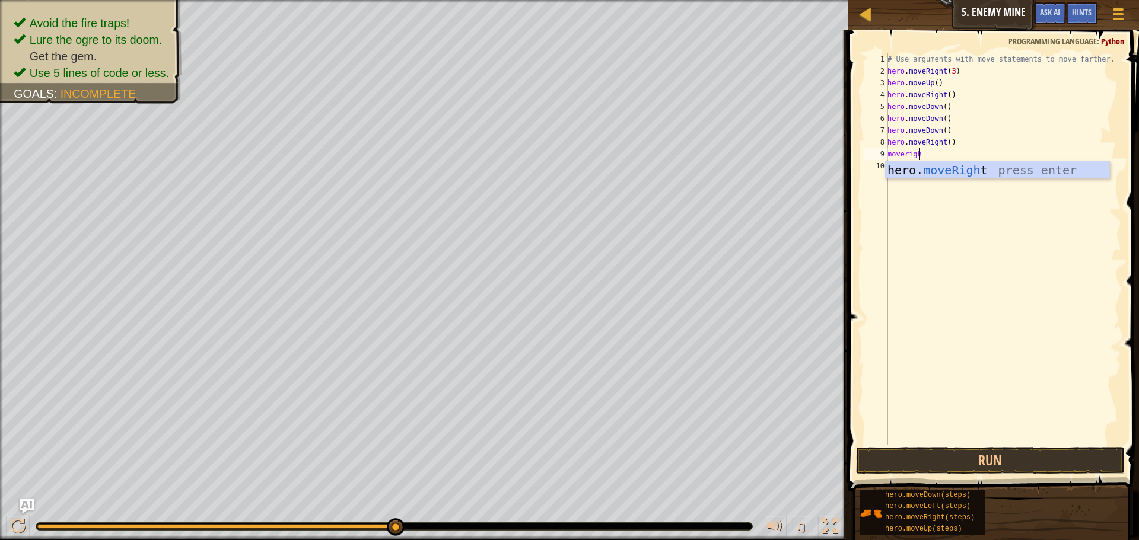
type textarea "moveright"
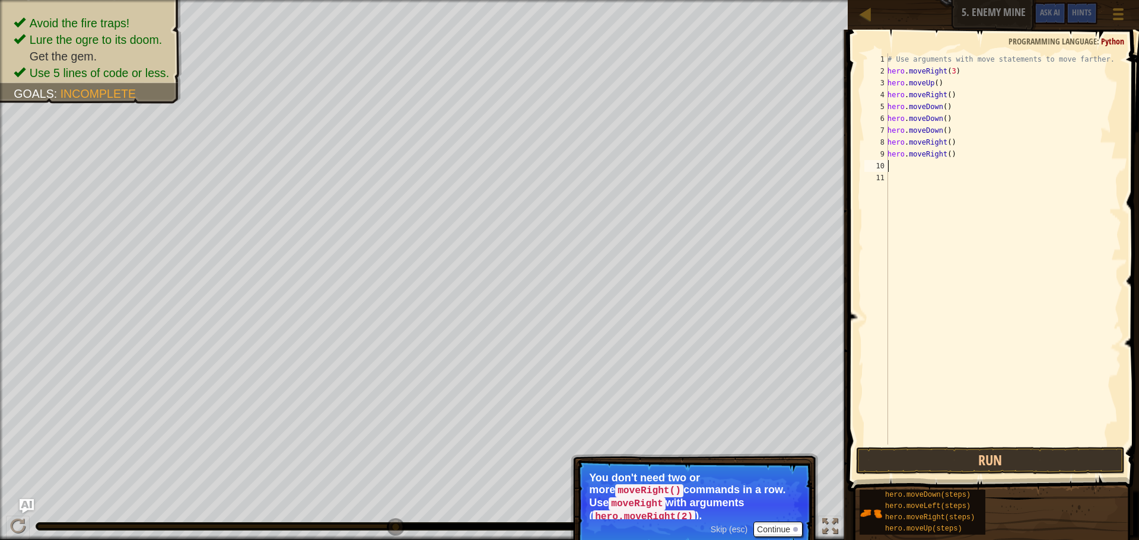
click at [945, 146] on div "# Use arguments with move statements to move farther. hero . moveRight ( 3 ) he…" at bounding box center [1003, 260] width 236 height 415
click at [957, 159] on div "# Use arguments with move statements to move farther. hero . moveRight ( 3 ) he…" at bounding box center [1003, 260] width 236 height 415
type textarea "hero.moveRight()"
drag, startPoint x: 957, startPoint y: 159, endPoint x: 886, endPoint y: 157, distance: 71.2
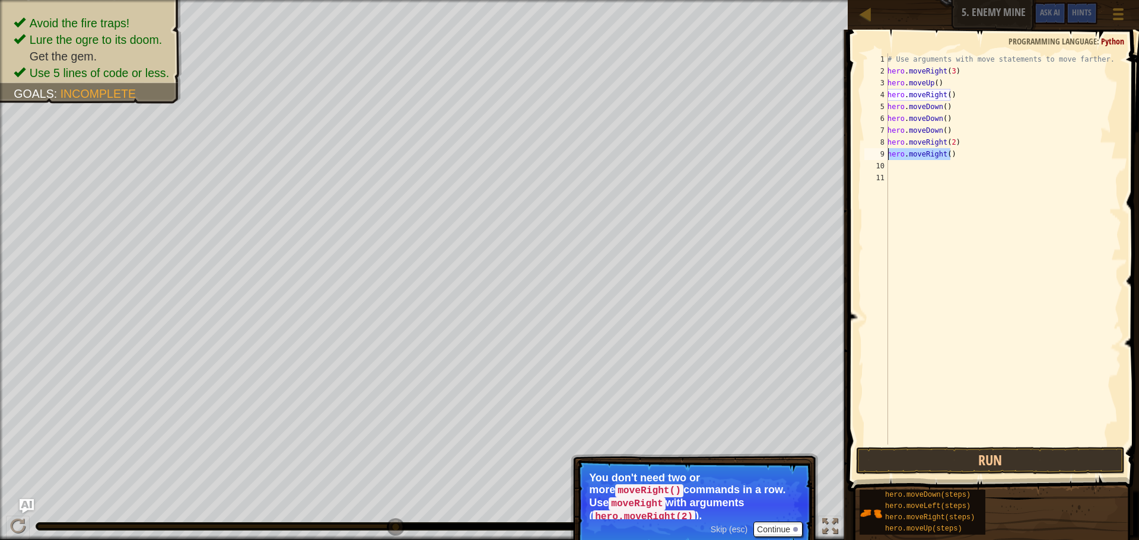
click at [886, 157] on div "hero.moveRight() 1 2 3 4 5 6 7 8 9 10 11 # Use arguments with move statements t…" at bounding box center [991, 248] width 259 height 391
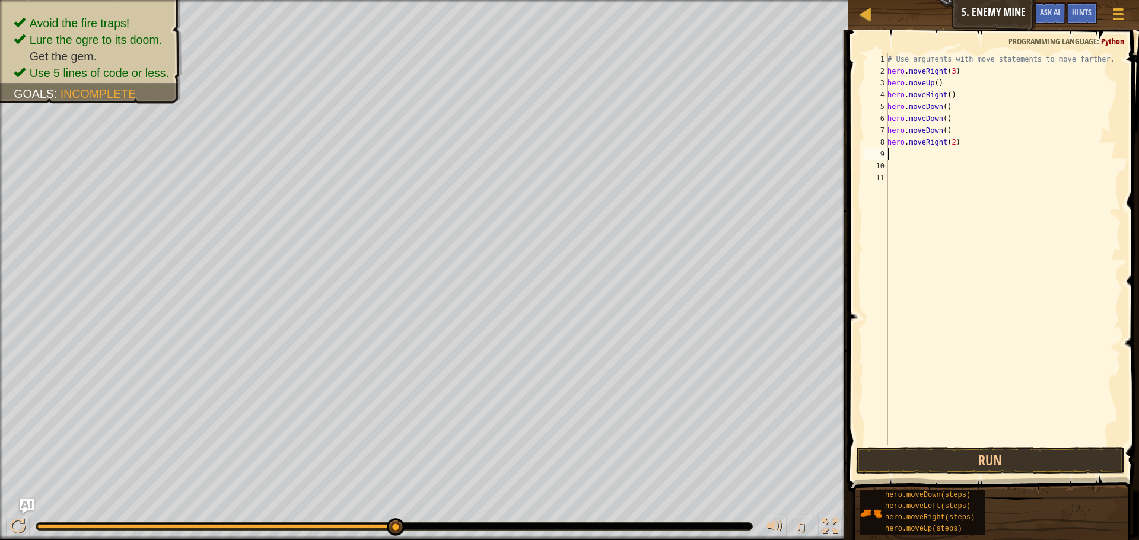
click at [941, 107] on div "# Use arguments with move statements to move farther. hero . moveRight ( 3 ) he…" at bounding box center [1003, 260] width 236 height 415
click at [946, 118] on div "# Use arguments with move statements to move farther. hero . moveRight ( 3 ) he…" at bounding box center [1003, 260] width 236 height 415
type textarea "h"
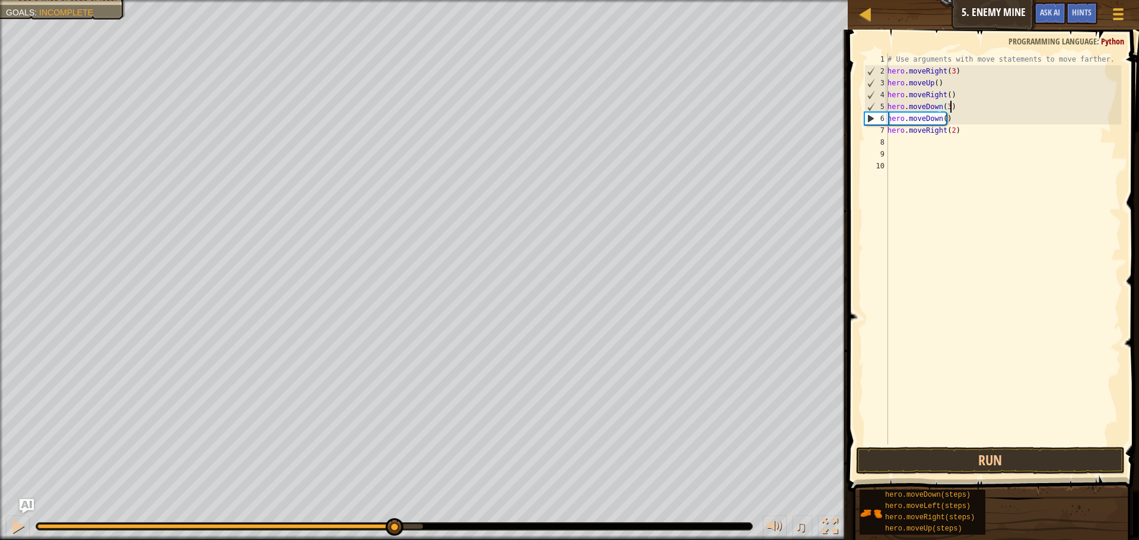
click at [951, 120] on div "# Use arguments with move statements to move farther. hero . moveRight ( 3 ) he…" at bounding box center [1003, 260] width 236 height 415
type textarea "h"
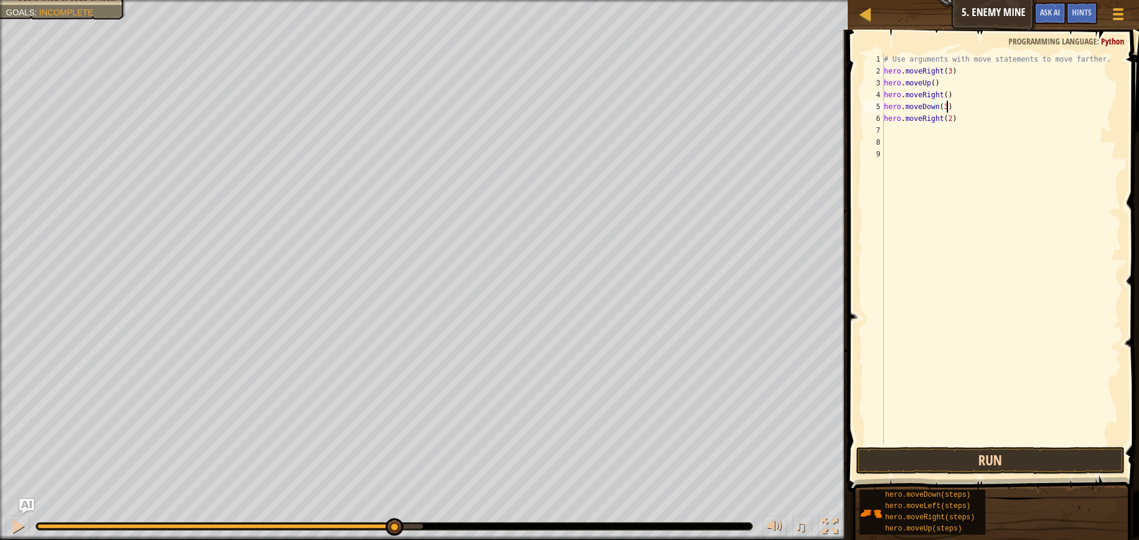
type textarea "hero.moveDown(3)"
click at [976, 458] on button "Run" at bounding box center [990, 460] width 269 height 27
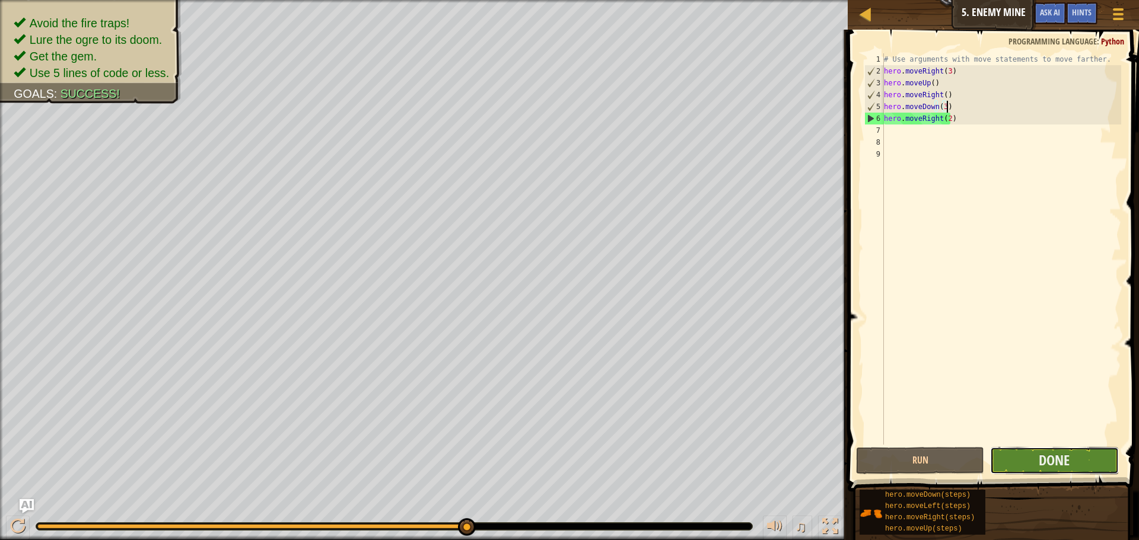
click at [1043, 473] on button "Done" at bounding box center [1054, 460] width 128 height 27
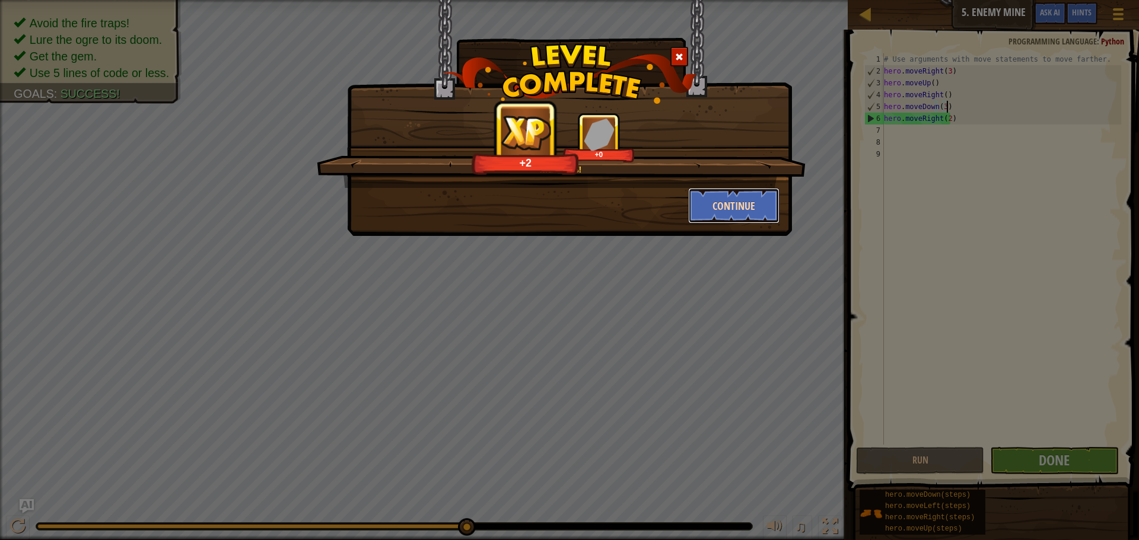
click at [712, 202] on button "Continue" at bounding box center [734, 206] width 92 height 36
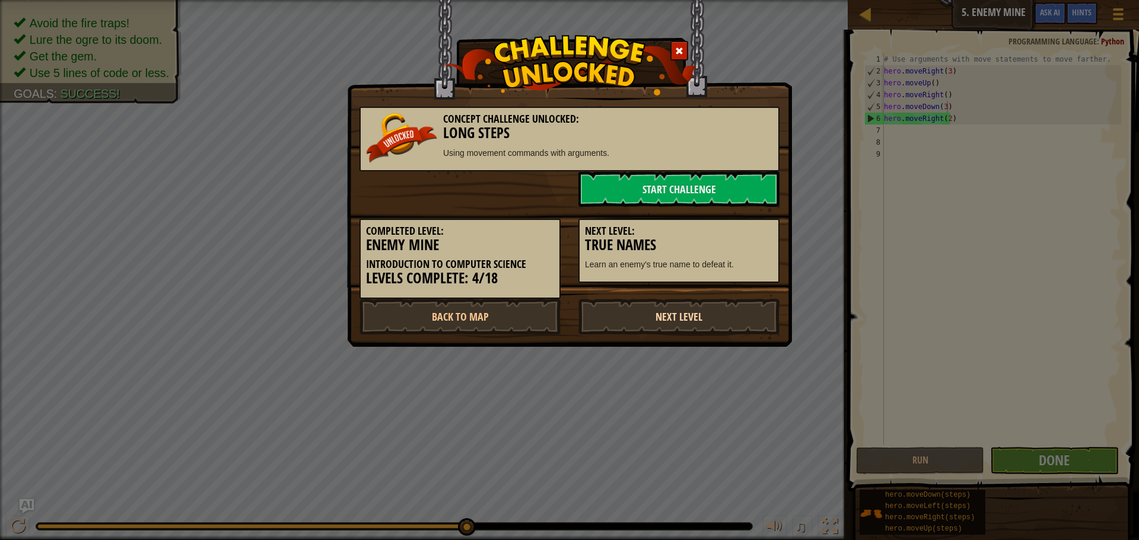
click at [696, 326] on link "Next Level" at bounding box center [678, 317] width 201 height 36
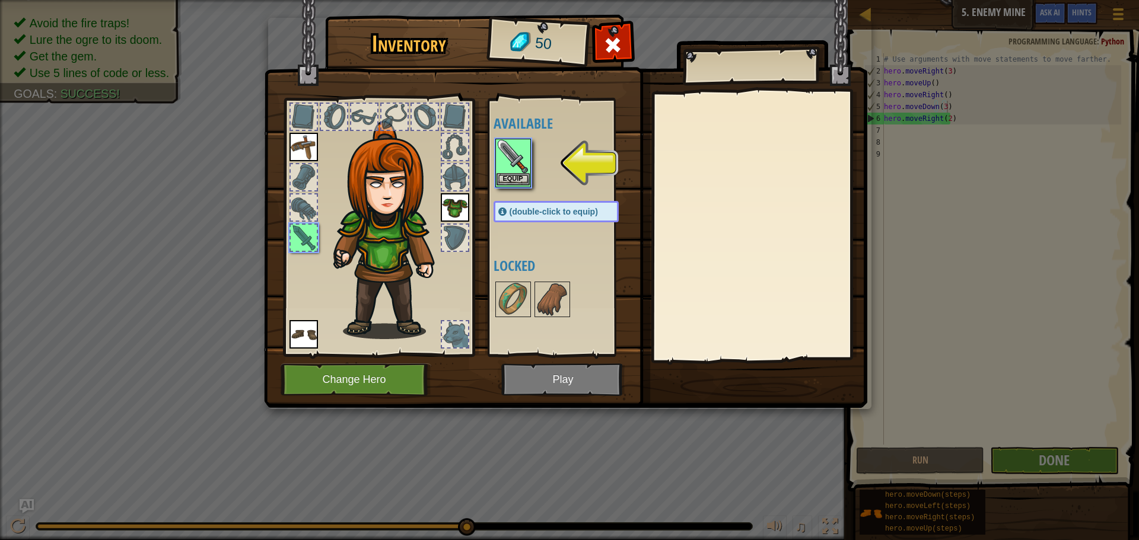
click at [509, 157] on div "Inventory 50 Available Equip Equip Equip Equip (double-click to equip) Locked E…" at bounding box center [569, 270] width 1139 height 540
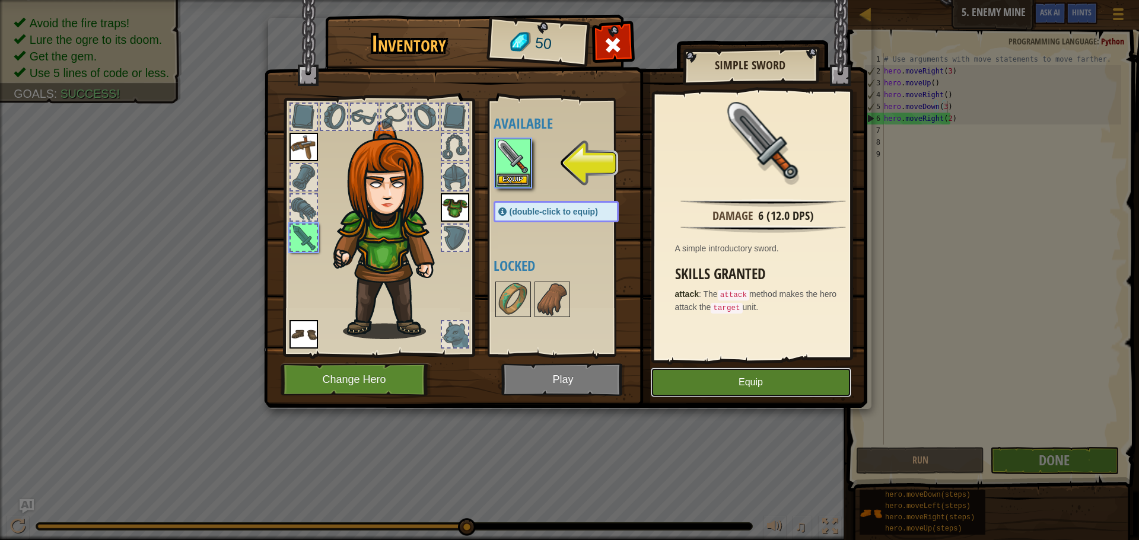
click at [788, 377] on button "Equip" at bounding box center [751, 383] width 200 height 30
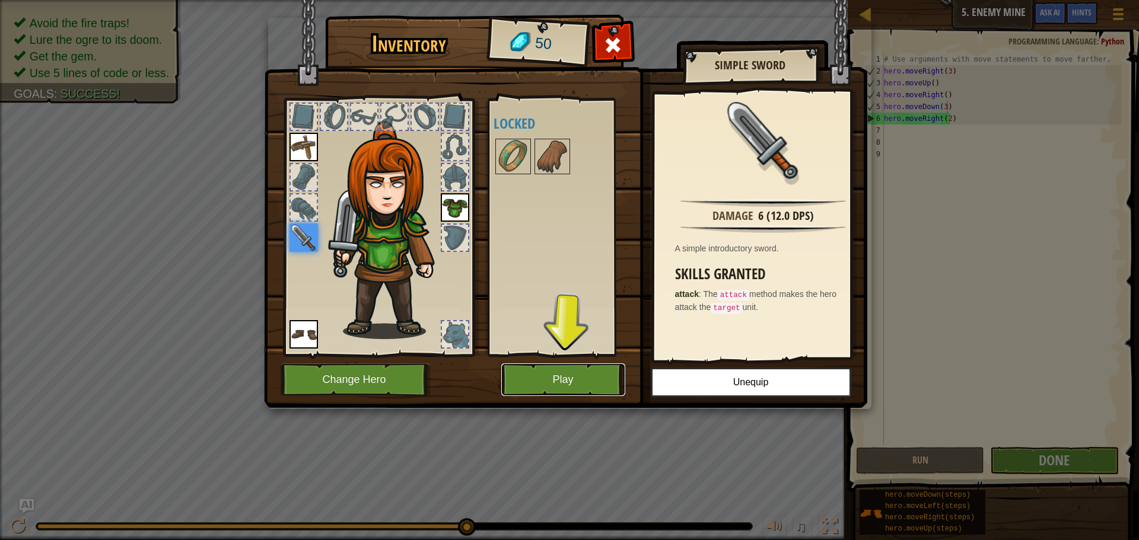
click at [521, 377] on button "Play" at bounding box center [563, 380] width 124 height 33
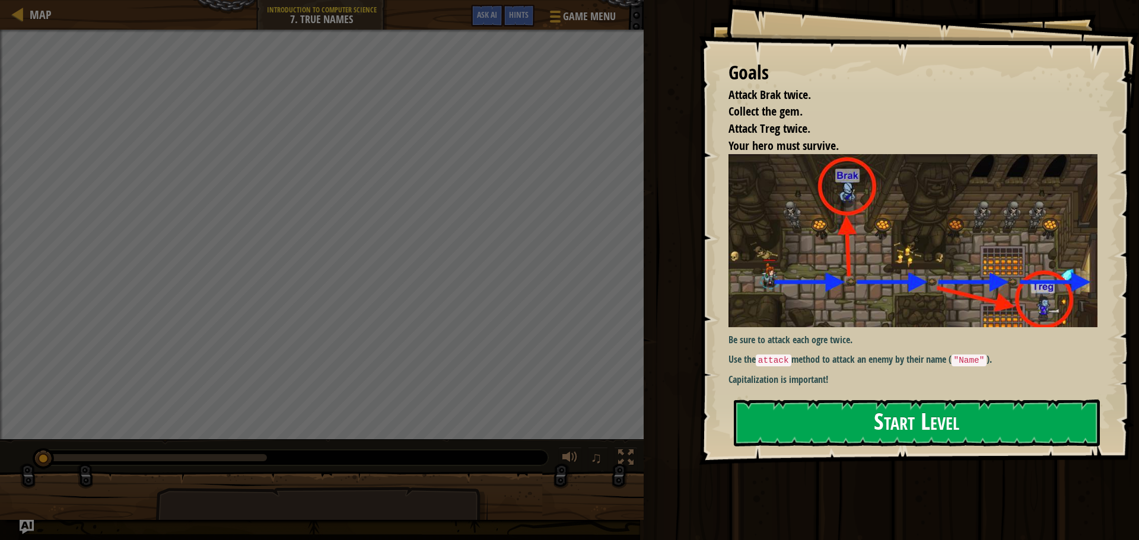
click at [927, 431] on button "Start Level" at bounding box center [917, 423] width 366 height 47
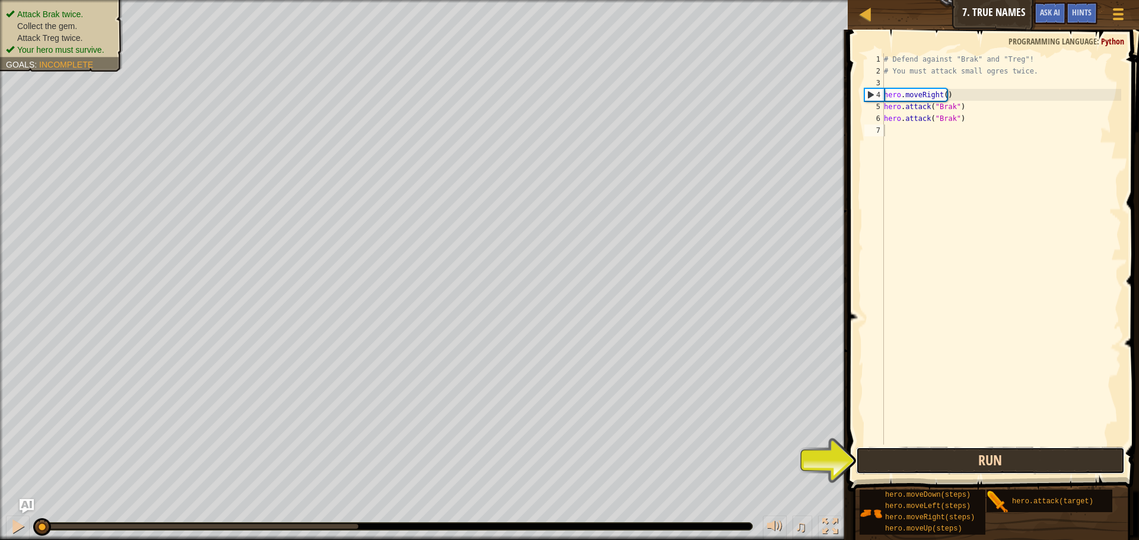
click at [899, 465] on button "Run" at bounding box center [990, 460] width 269 height 27
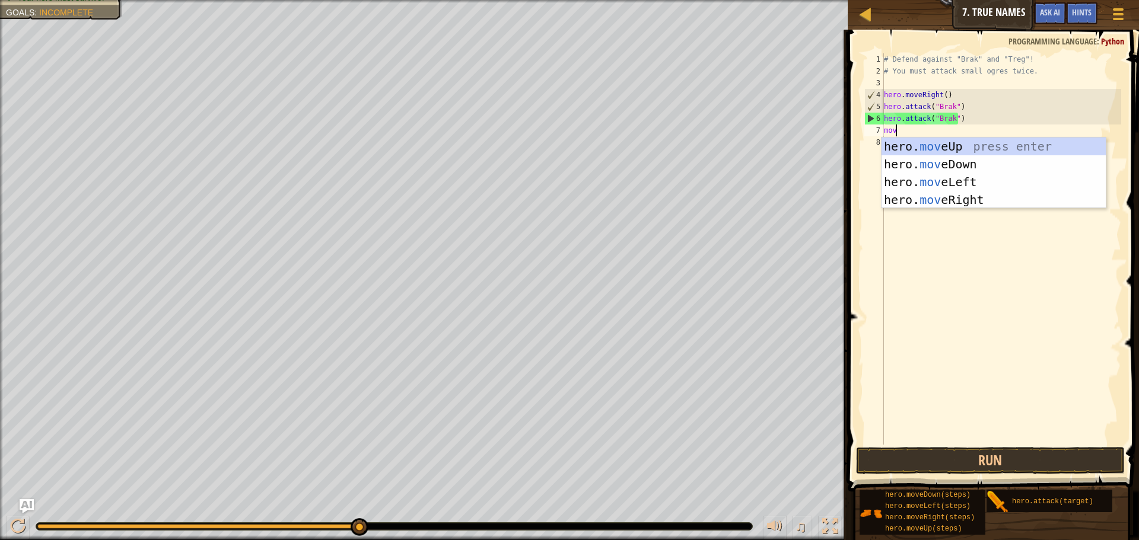
scroll to position [5, 1]
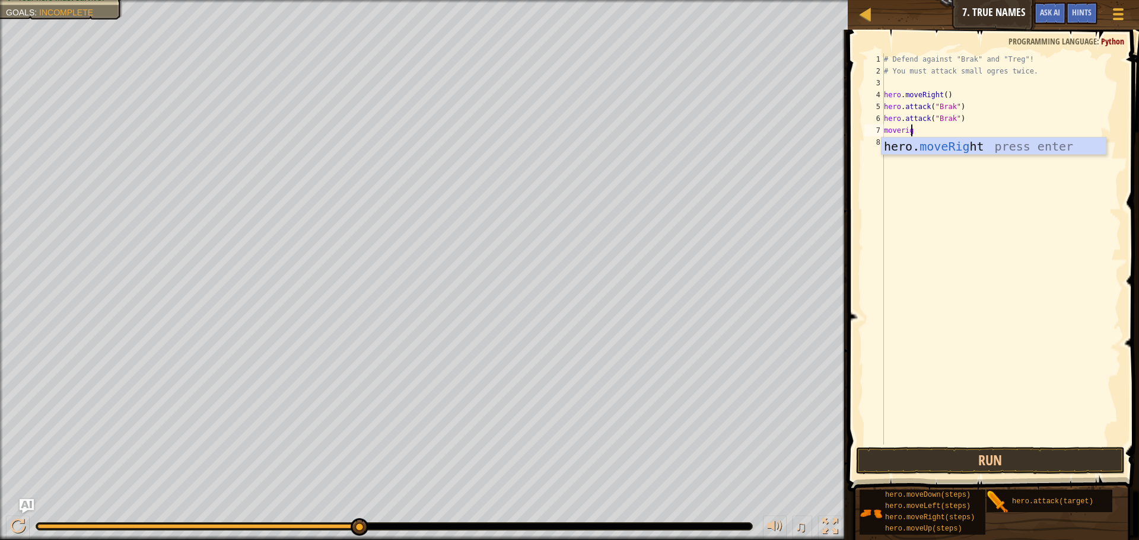
type textarea "moveright"
click at [884, 463] on button "Run" at bounding box center [990, 460] width 269 height 27
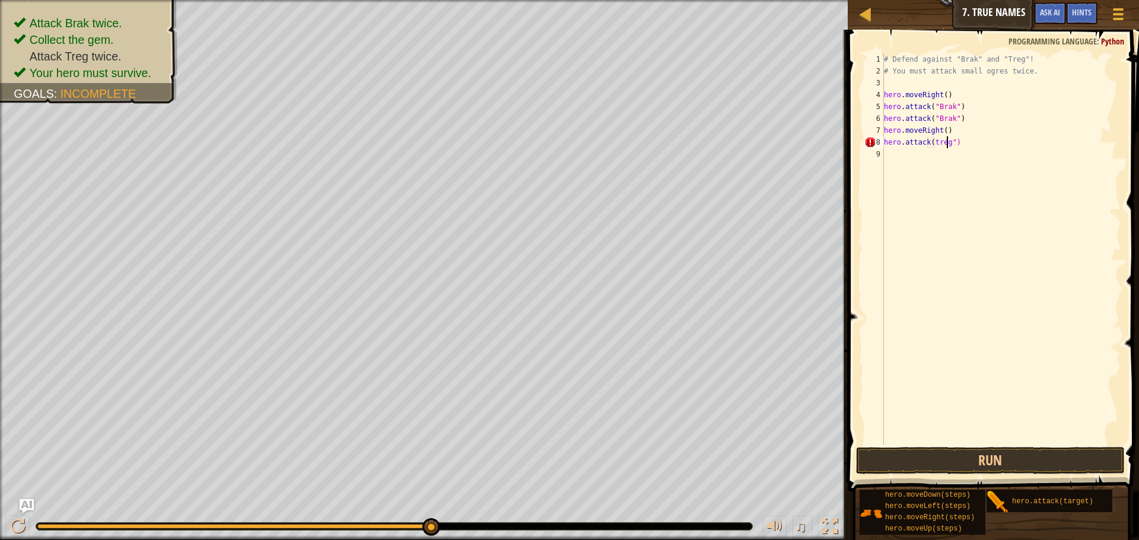
scroll to position [5, 5]
click at [928, 143] on div "# Defend against "Brak" and "Treg"! # You must attack small ogres twice. hero .…" at bounding box center [1001, 260] width 240 height 415
click at [929, 141] on div "# Defend against "Brak" and "Treg"! # You must attack small ogres twice. hero .…" at bounding box center [1001, 260] width 240 height 415
click at [1069, 457] on button "Run" at bounding box center [990, 460] width 269 height 27
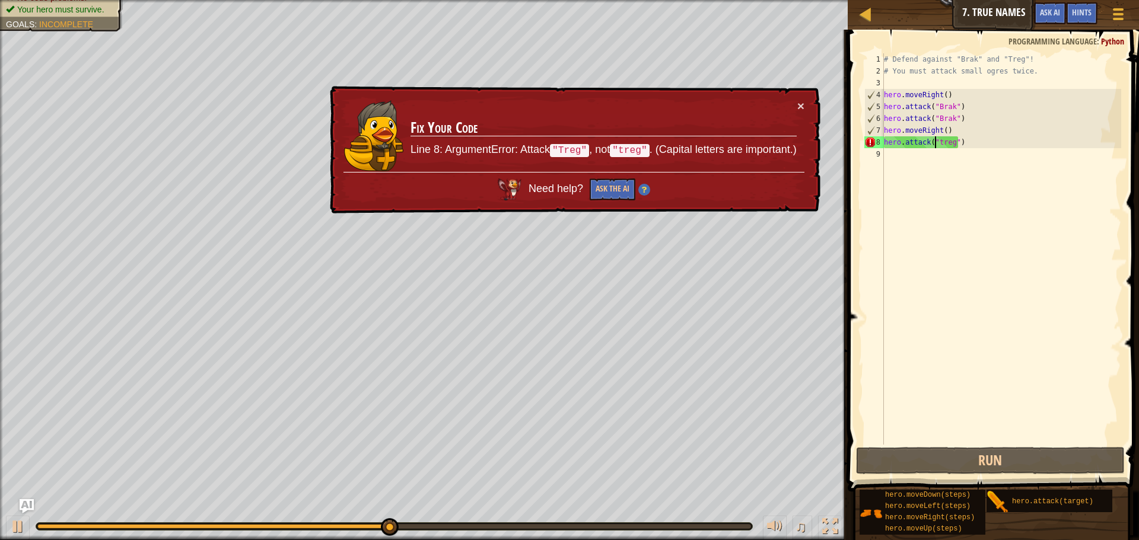
click at [935, 142] on div "# Defend against "Brak" and "Treg"! # You must attack small ogres twice. hero .…" at bounding box center [1001, 260] width 240 height 415
click at [938, 148] on div "# Defend against "Brak" and "Treg"! # You must attack small ogres twice. hero .…" at bounding box center [1001, 260] width 240 height 415
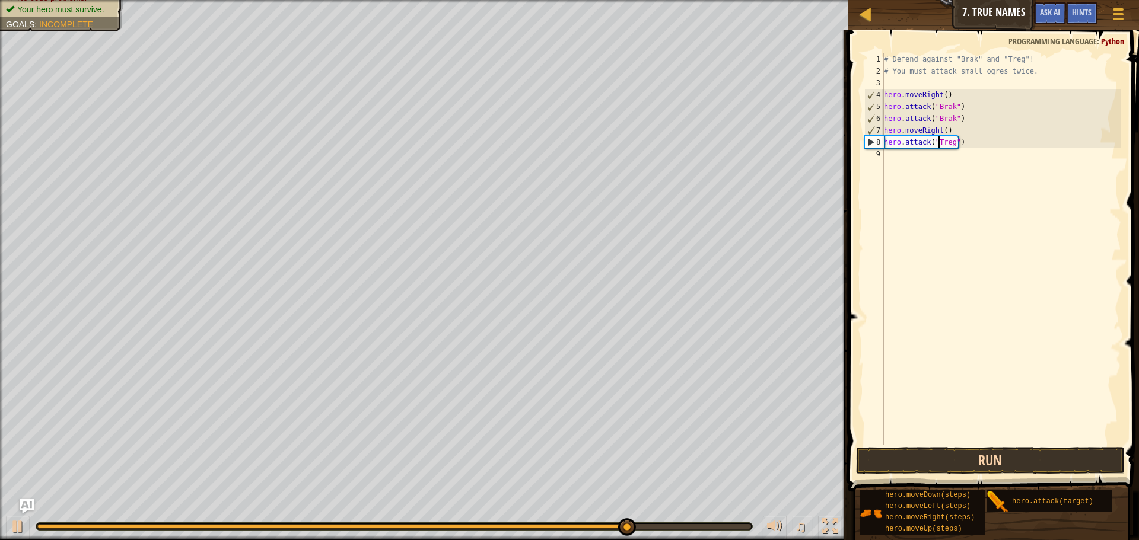
type textarea "hero.attack("Treg")"
click at [989, 456] on button "Run" at bounding box center [990, 460] width 269 height 27
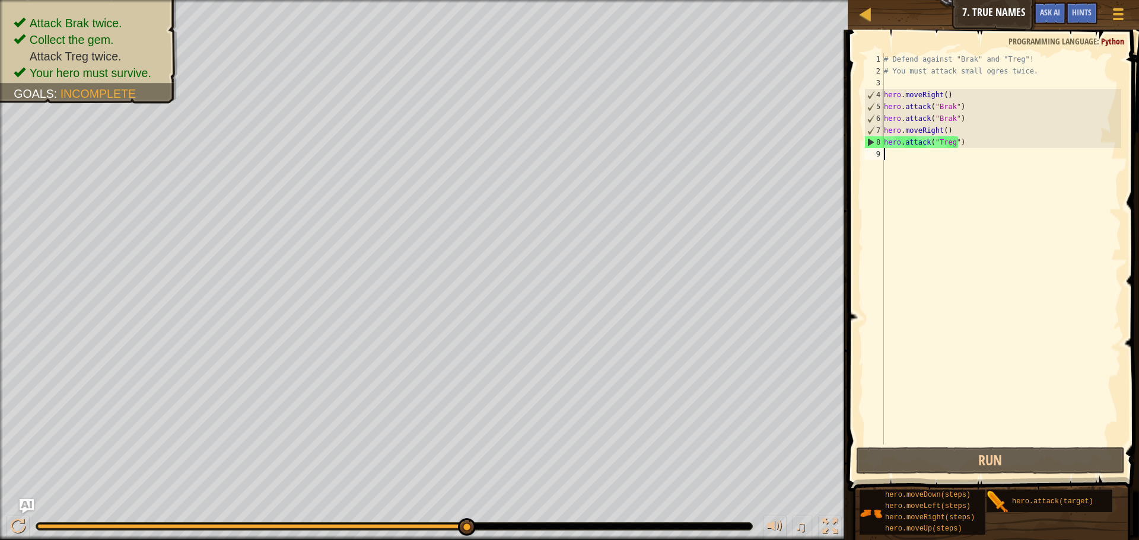
click at [937, 152] on div "# Defend against "Brak" and "Treg"! # You must attack small ogres twice. hero .…" at bounding box center [1001, 260] width 240 height 415
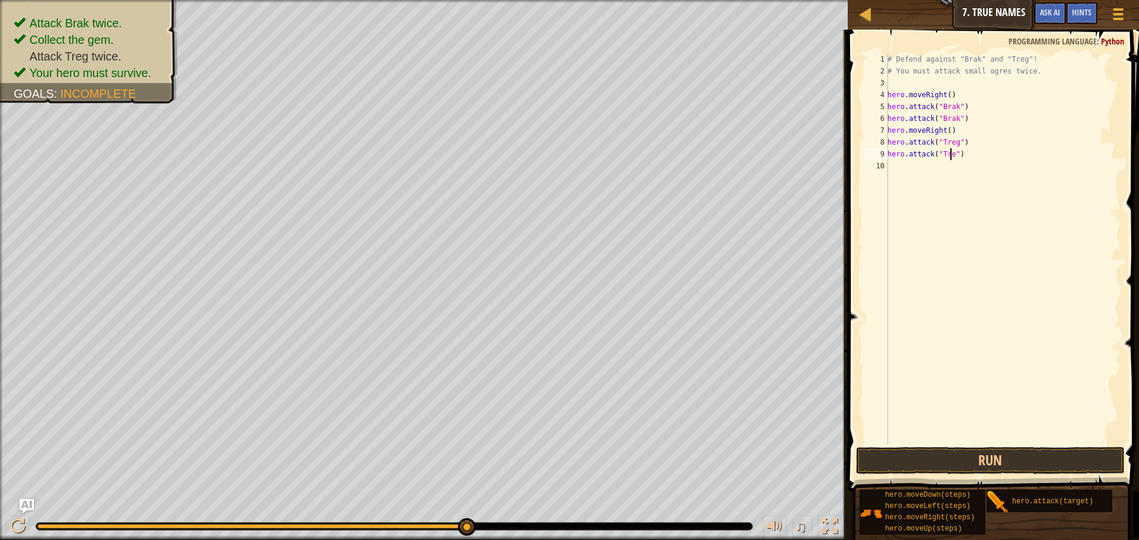
scroll to position [5, 5]
type textarea "hero.attack("Treg")"
click at [1061, 467] on button "Run" at bounding box center [990, 460] width 269 height 27
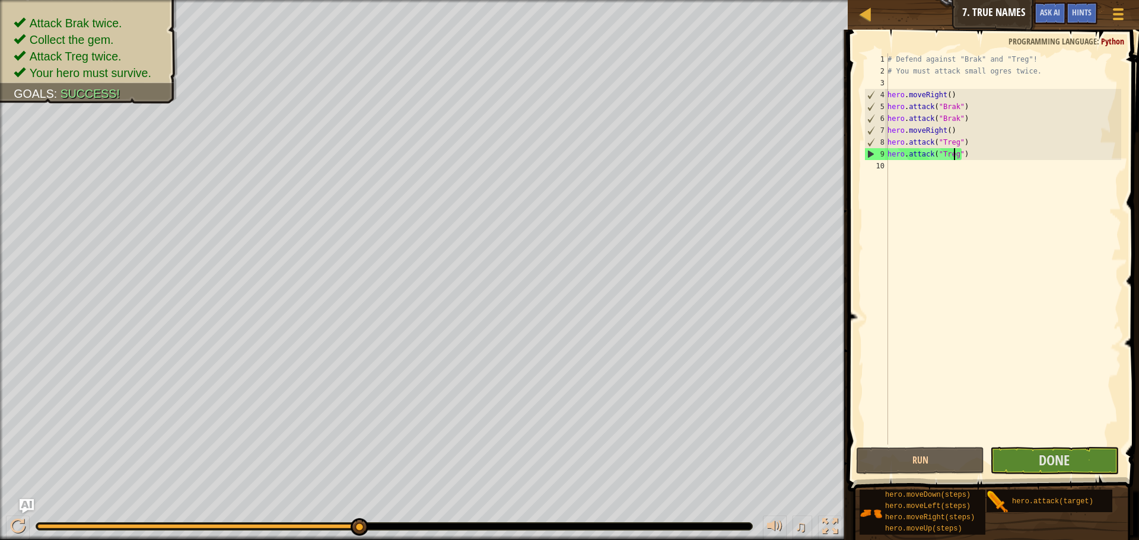
click at [902, 164] on div "# Defend against "Brak" and "Treg"! # You must attack small ogres twice. hero .…" at bounding box center [1003, 260] width 236 height 415
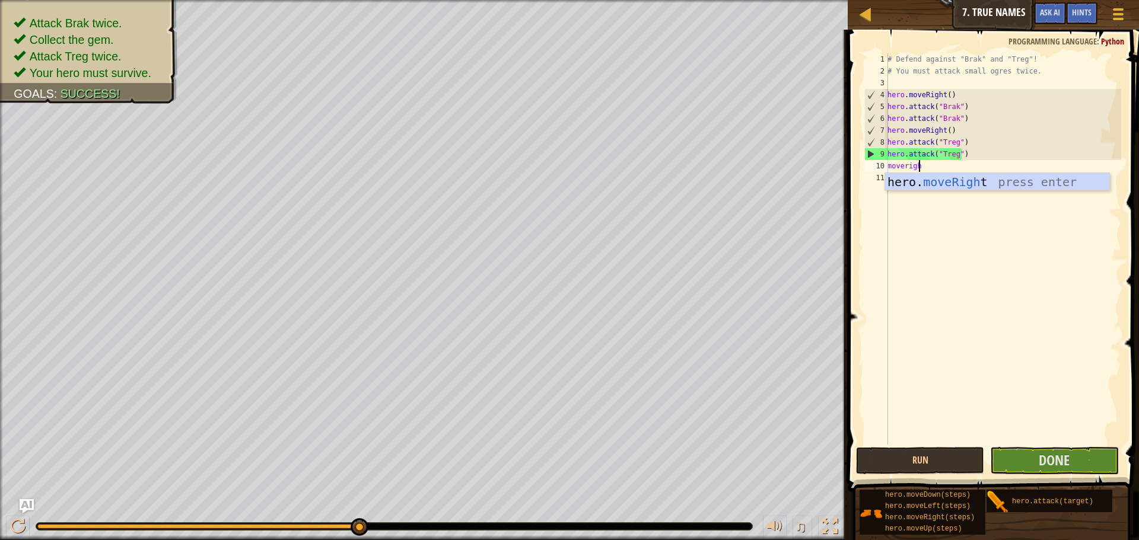
type textarea "moveright"
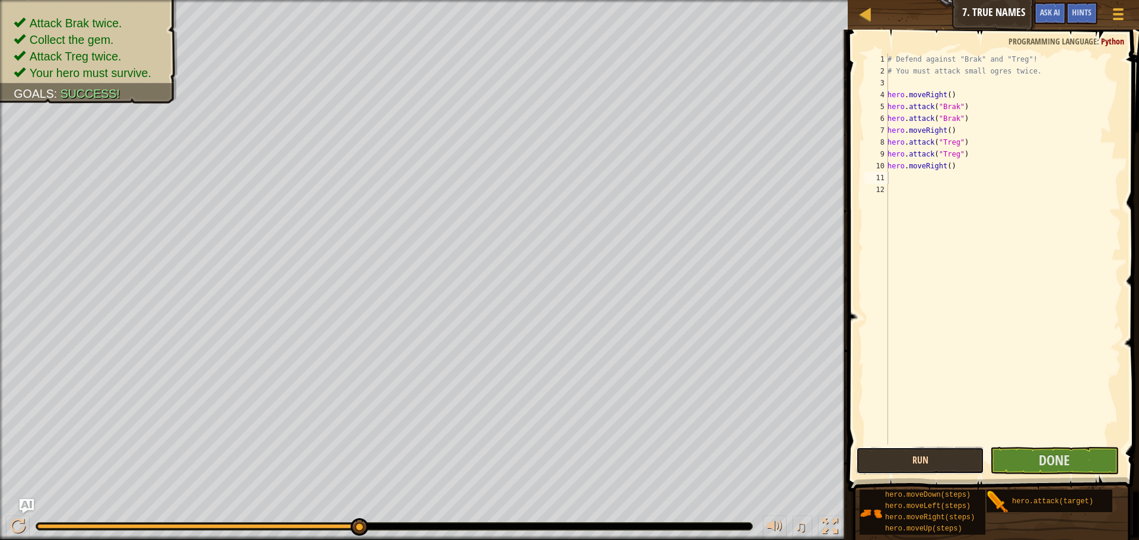
click at [953, 463] on button "Run" at bounding box center [920, 460] width 128 height 27
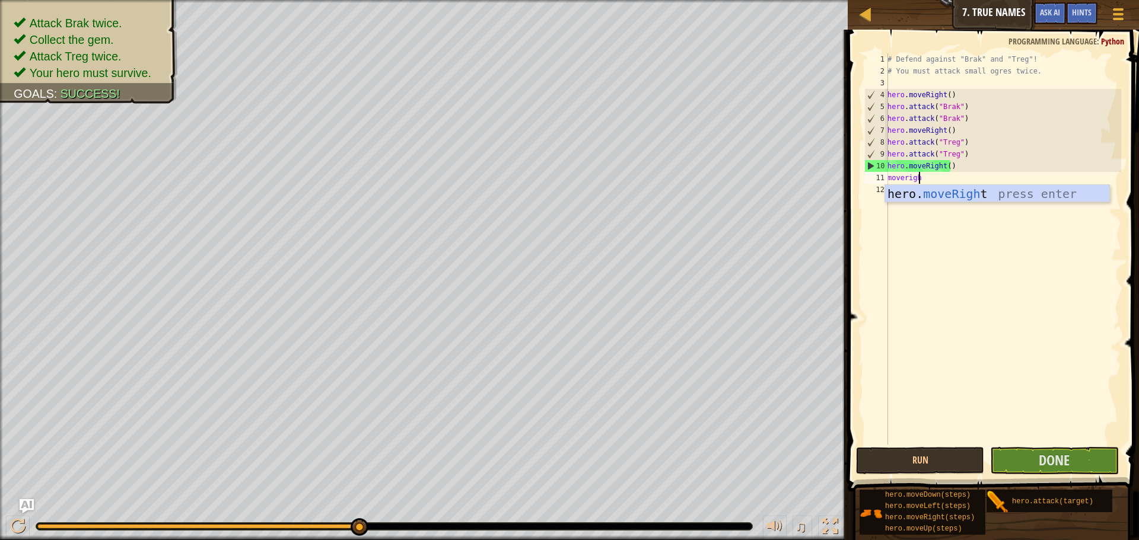
type textarea "moveright"
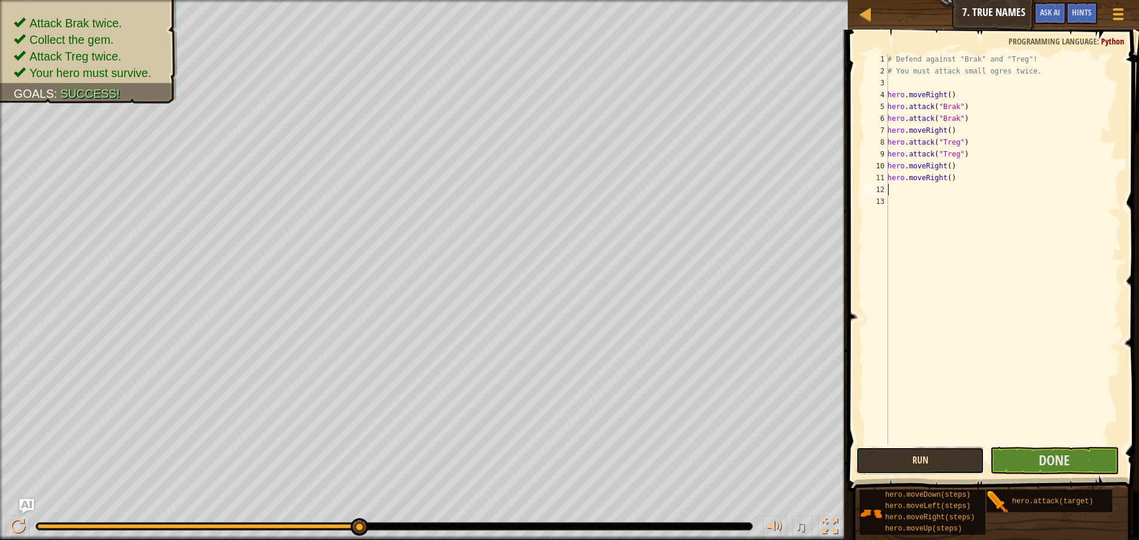
click at [962, 471] on button "Run" at bounding box center [920, 460] width 128 height 27
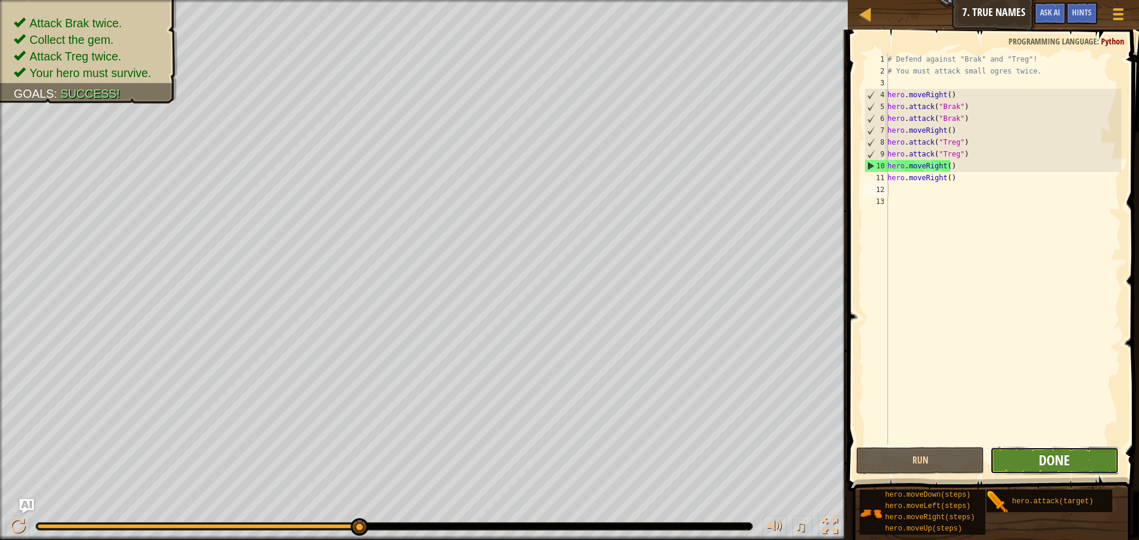
click at [1058, 466] on span "Done" at bounding box center [1054, 460] width 31 height 19
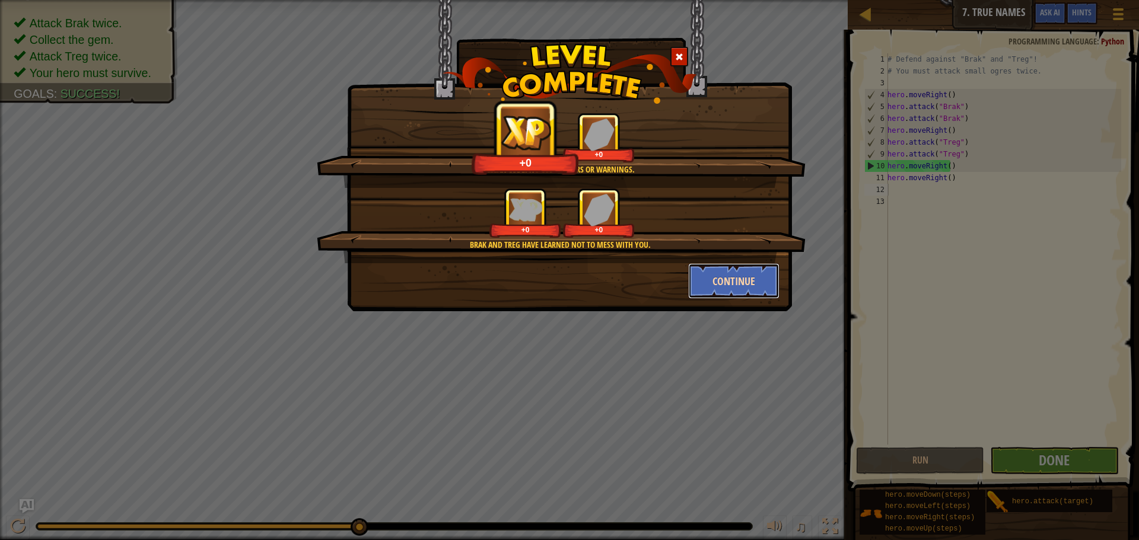
click at [743, 270] on button "Continue" at bounding box center [734, 281] width 92 height 36
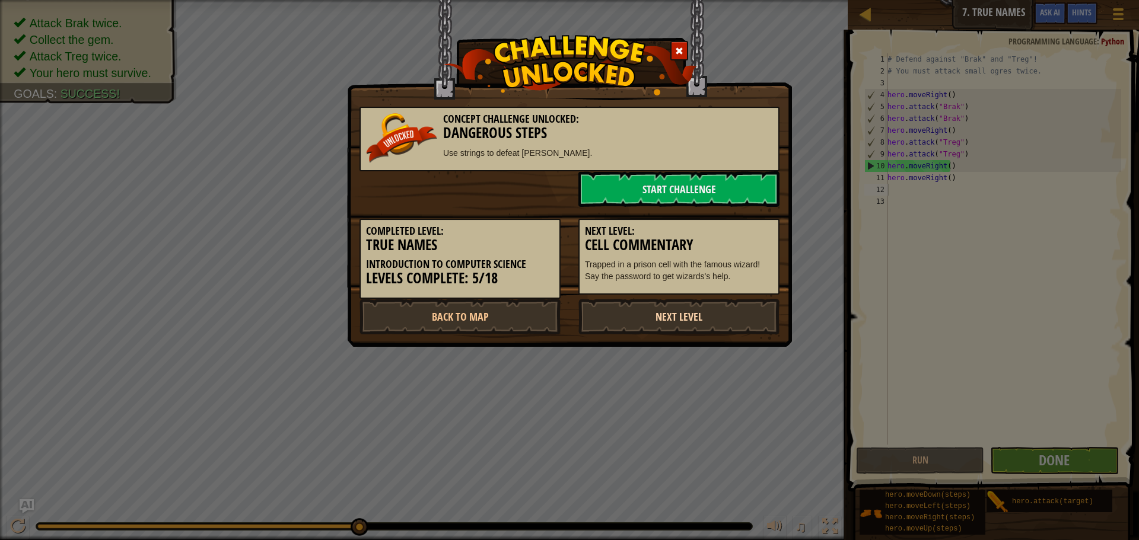
click at [718, 319] on link "Next Level" at bounding box center [678, 317] width 201 height 36
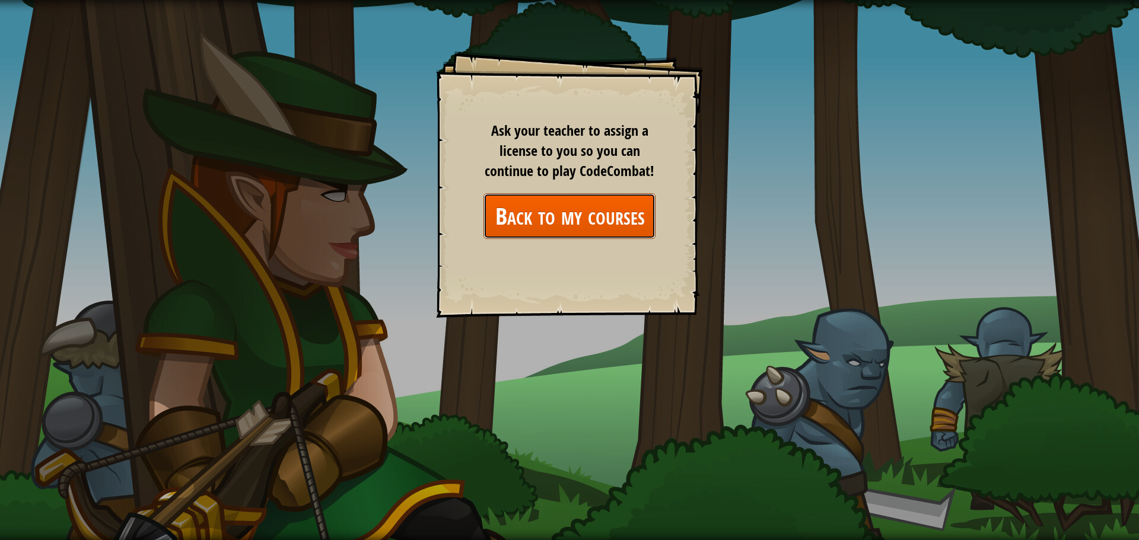
click at [630, 230] on link "Back to my courses" at bounding box center [569, 216] width 172 height 46
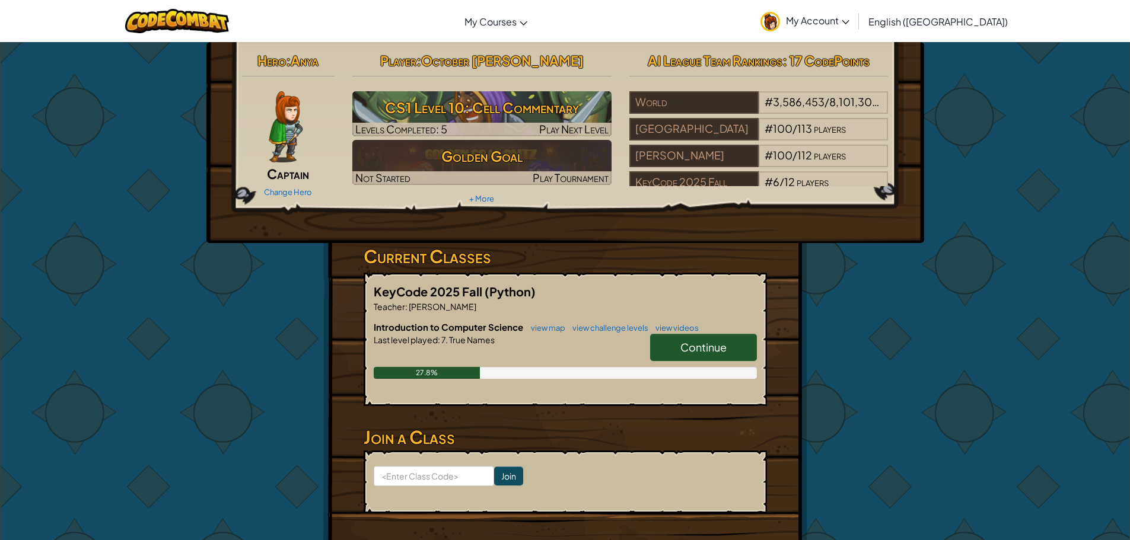
click at [670, 342] on link "Continue" at bounding box center [703, 347] width 107 height 27
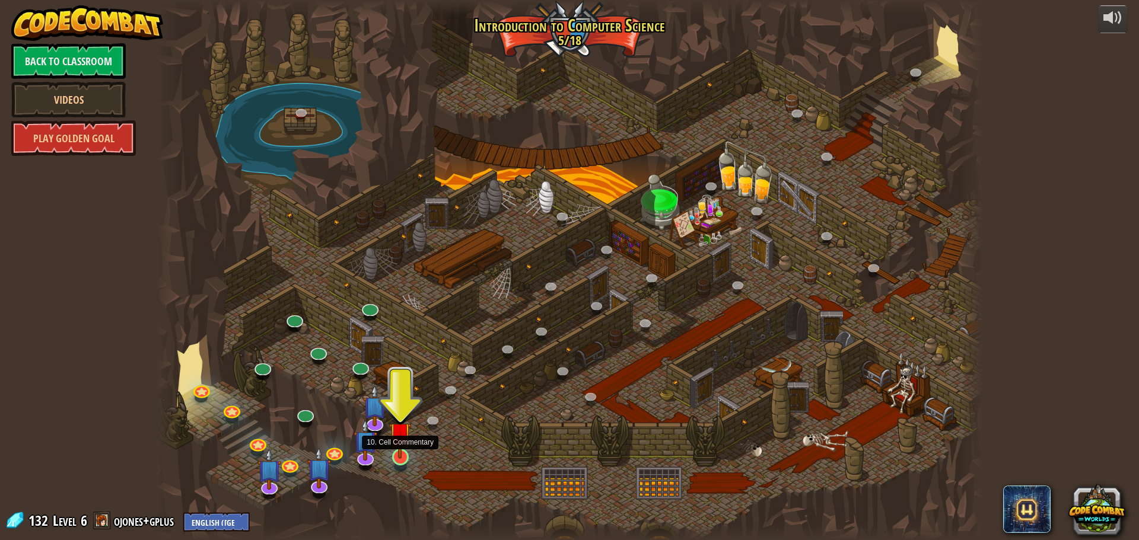
click at [401, 444] on img at bounding box center [400, 433] width 22 height 50
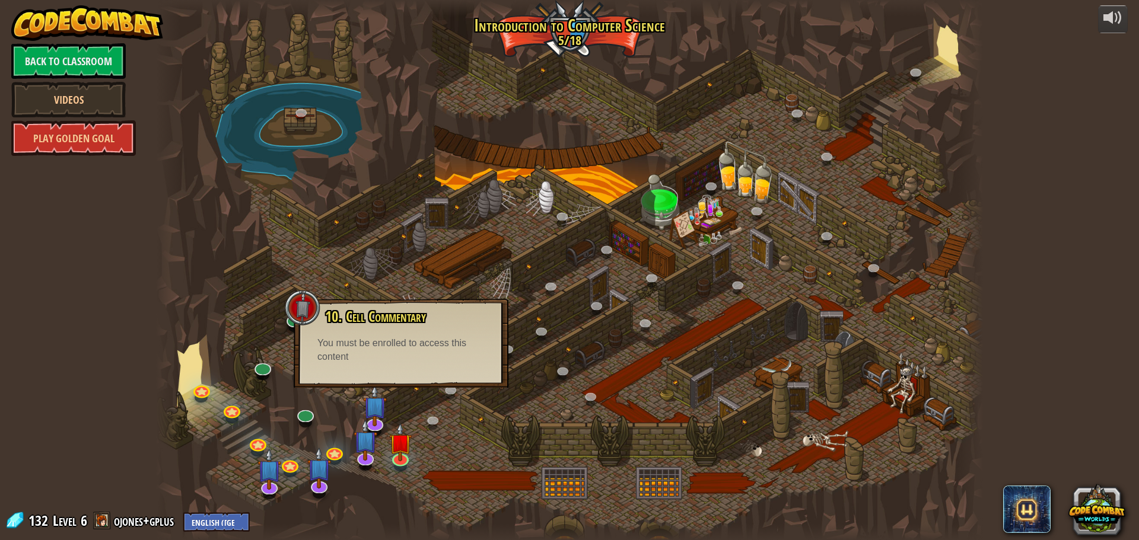
click at [405, 394] on div at bounding box center [569, 270] width 827 height 540
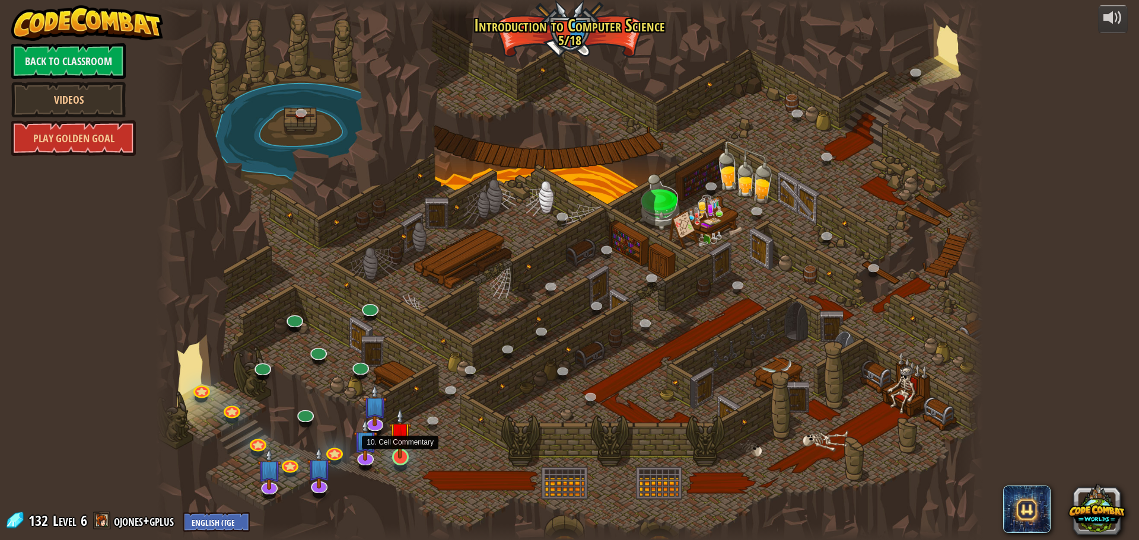
click at [404, 452] on img at bounding box center [400, 433] width 22 height 50
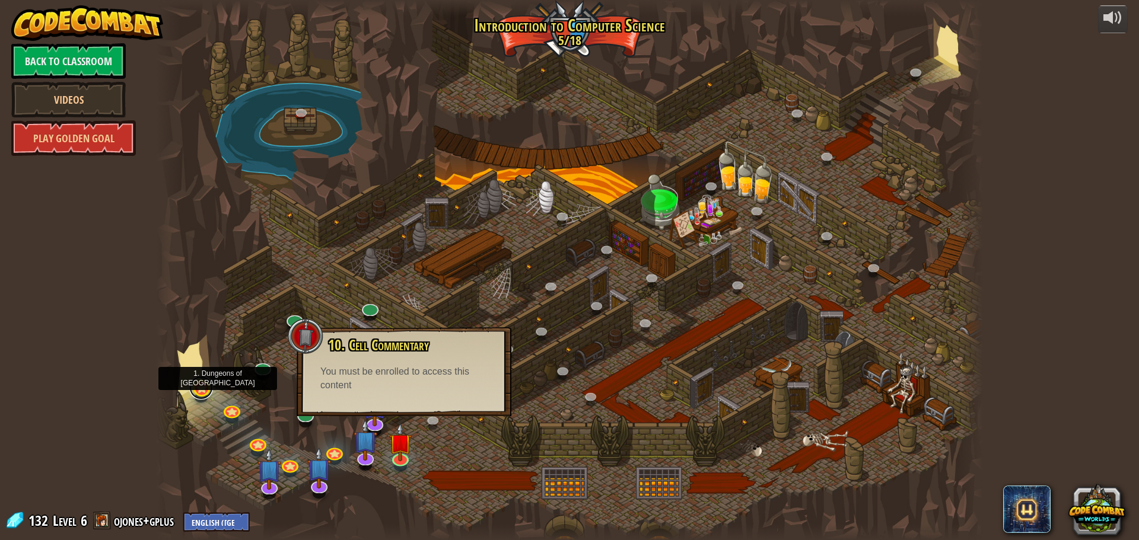
click at [211, 386] on link at bounding box center [201, 388] width 24 height 24
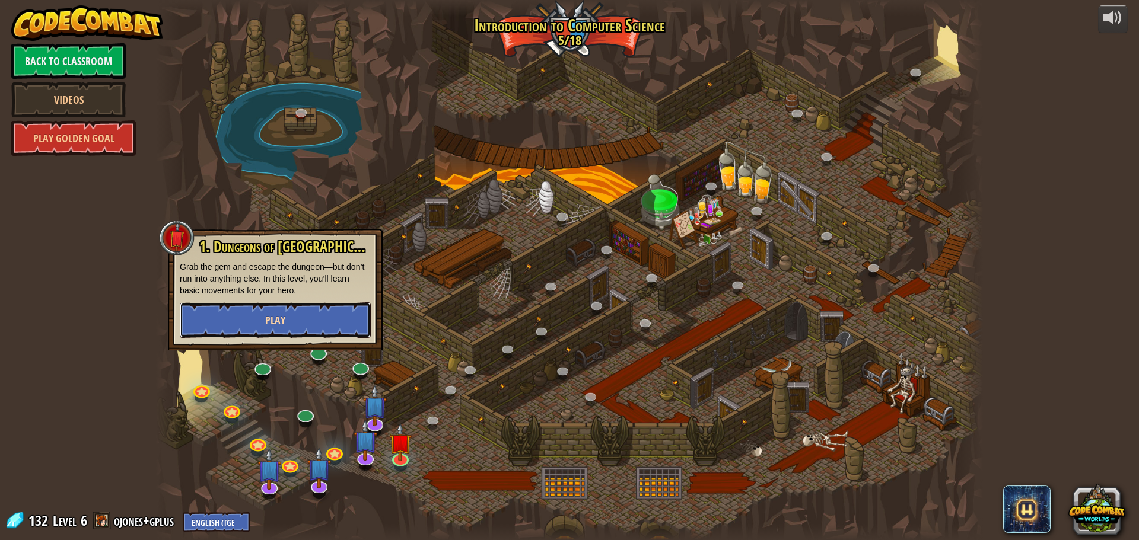
click at [279, 314] on span "Play" at bounding box center [275, 320] width 20 height 15
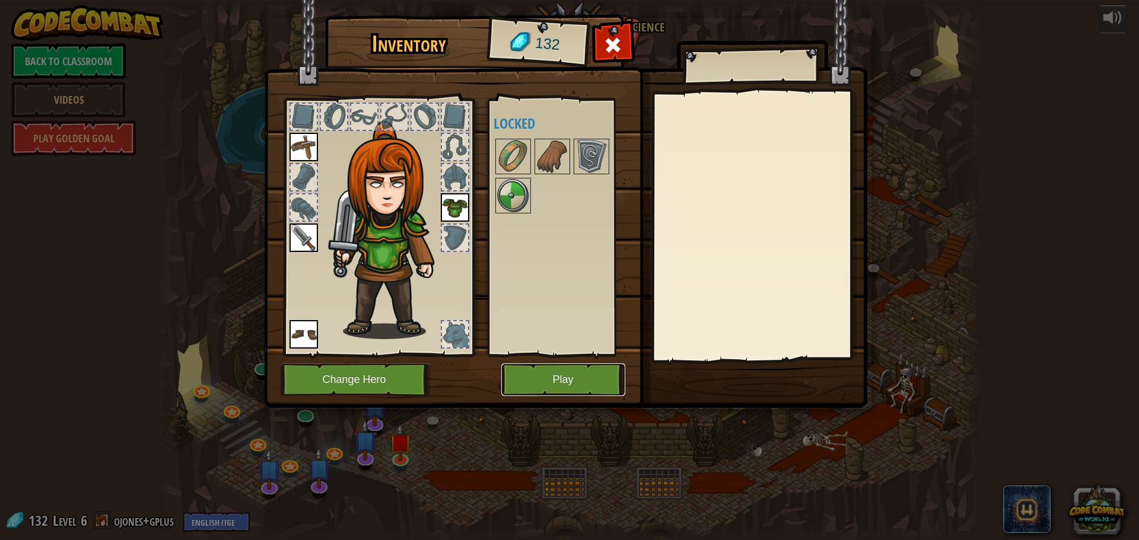
click at [548, 370] on button "Play" at bounding box center [563, 380] width 124 height 33
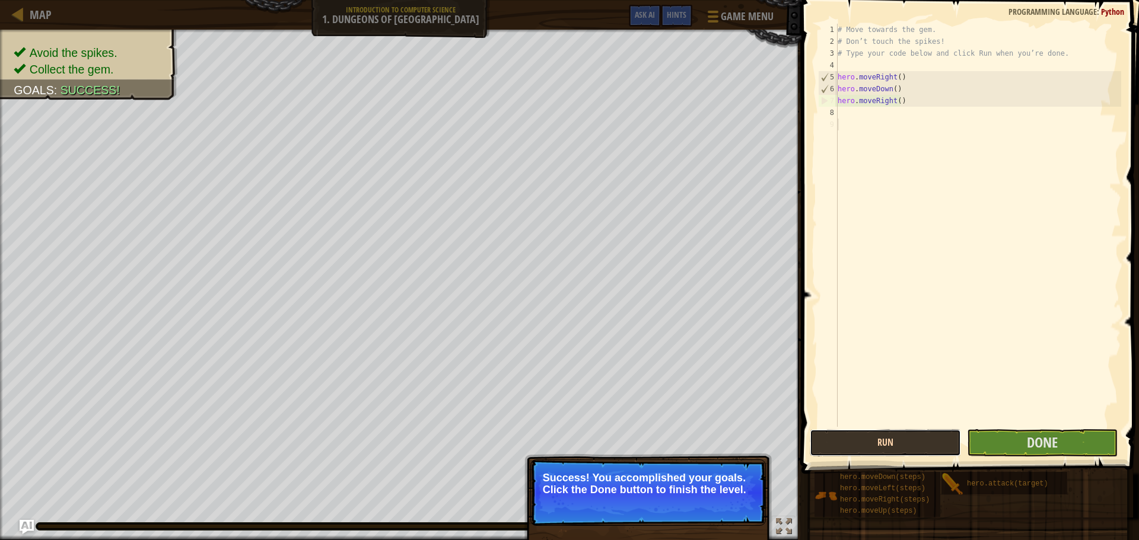
click at [882, 451] on button "Run" at bounding box center [885, 442] width 151 height 27
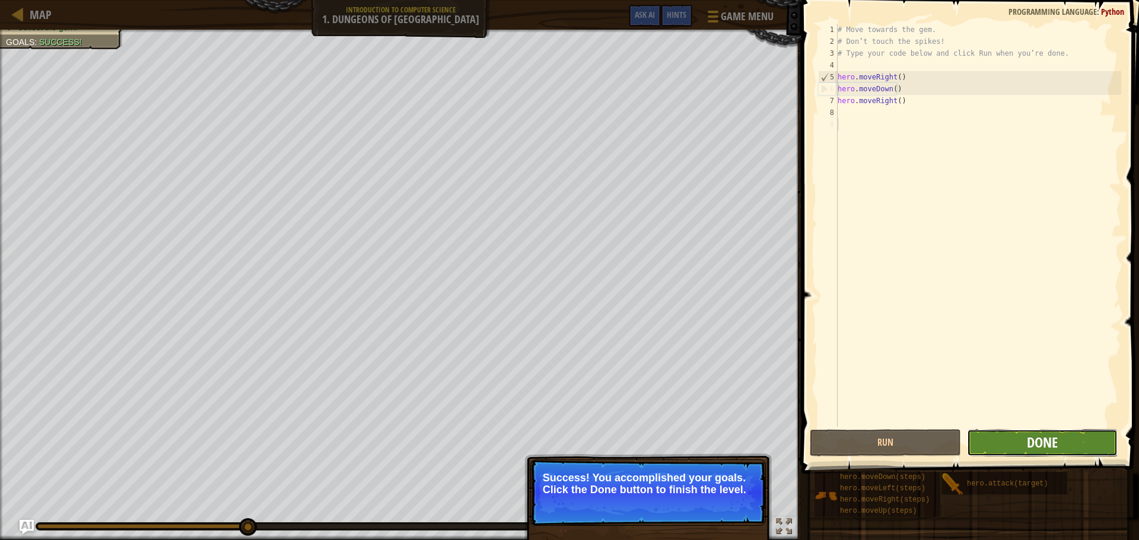
click at [1034, 451] on span "Done" at bounding box center [1042, 442] width 31 height 19
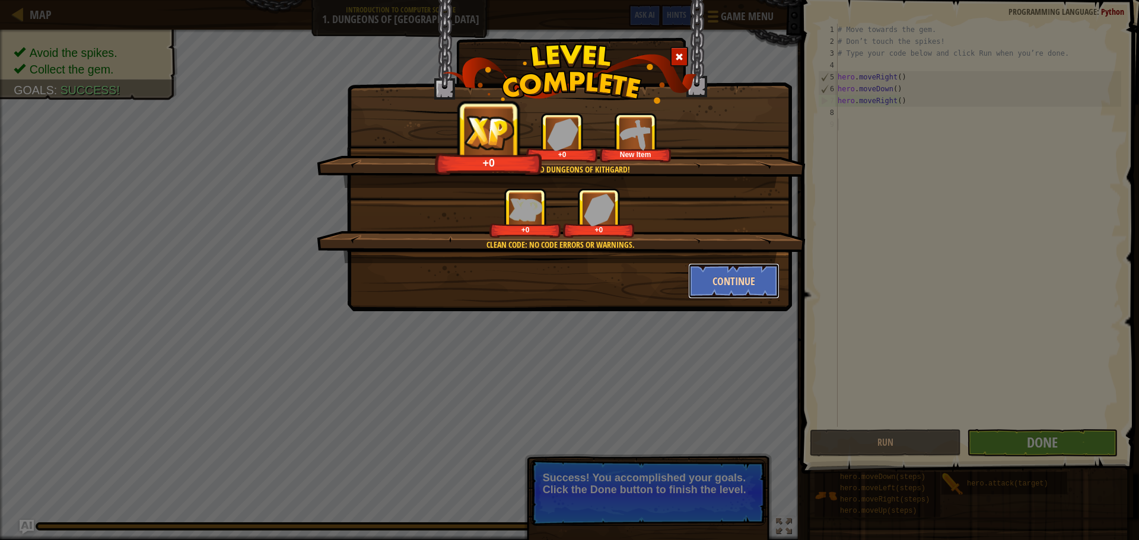
click at [728, 274] on button "Continue" at bounding box center [734, 281] width 92 height 36
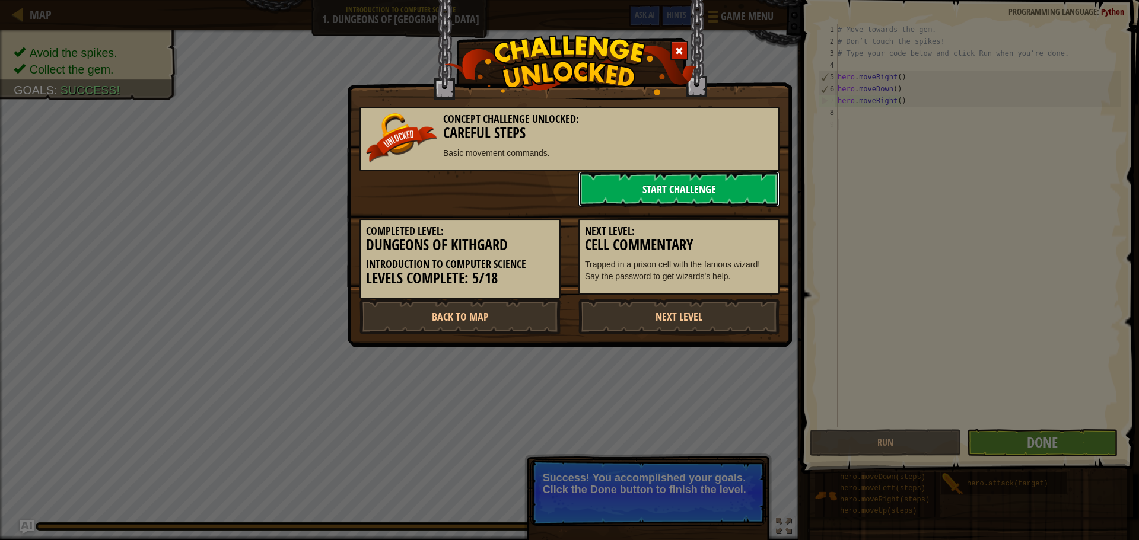
click at [706, 188] on link "Start Challenge" at bounding box center [678, 189] width 201 height 36
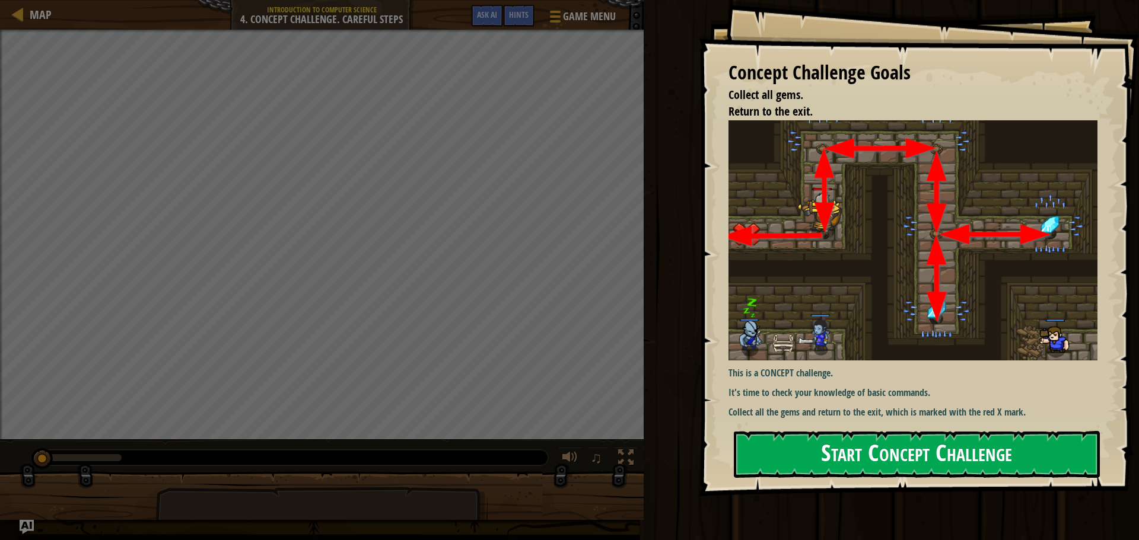
click at [762, 459] on button "Start Concept Challenge" at bounding box center [917, 454] width 366 height 47
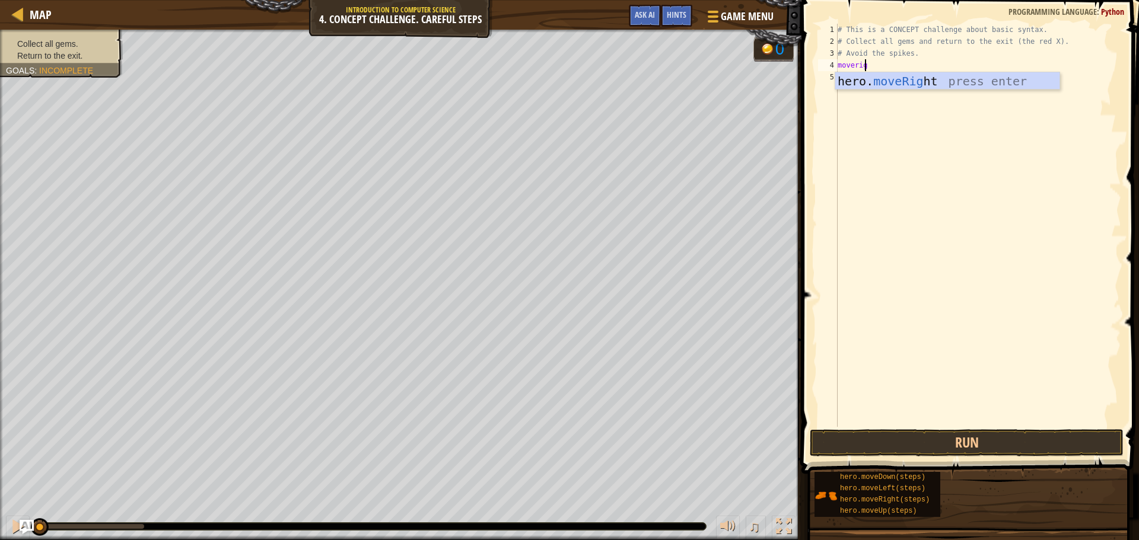
scroll to position [5, 2]
type textarea "moveright"
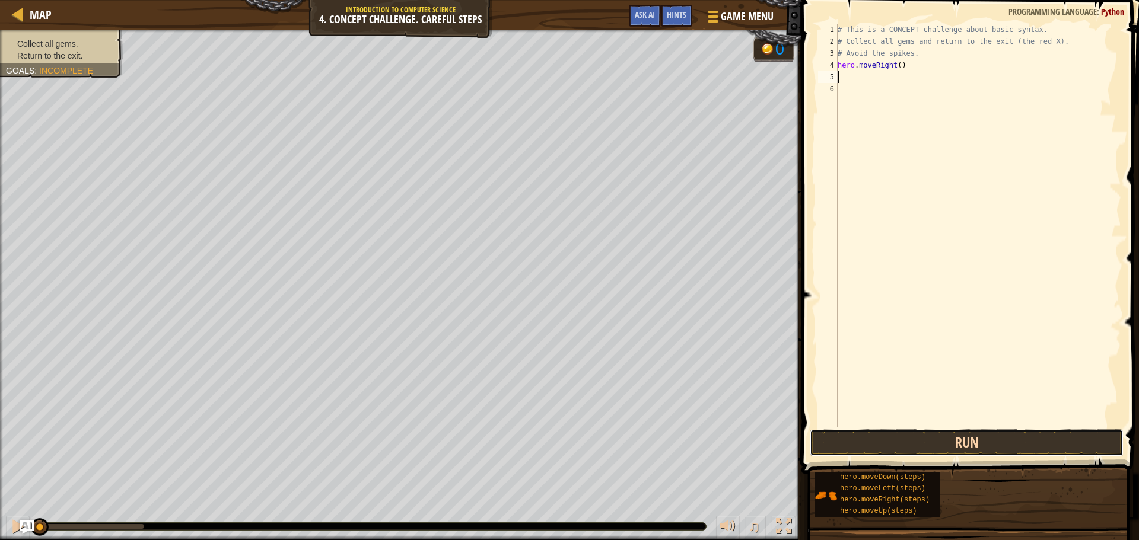
click at [899, 441] on button "Run" at bounding box center [967, 442] width 314 height 27
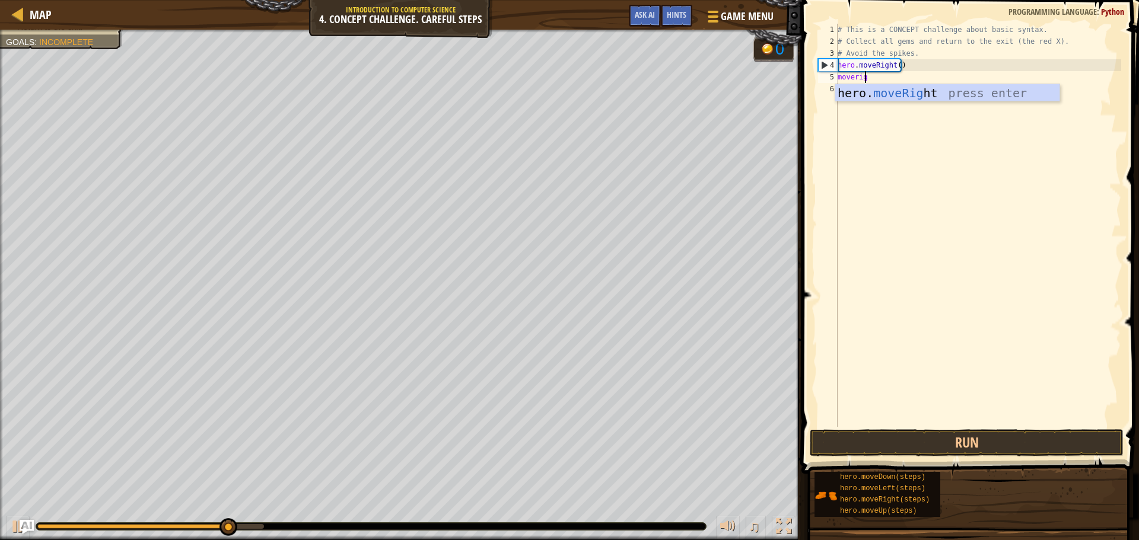
type textarea "moveright"
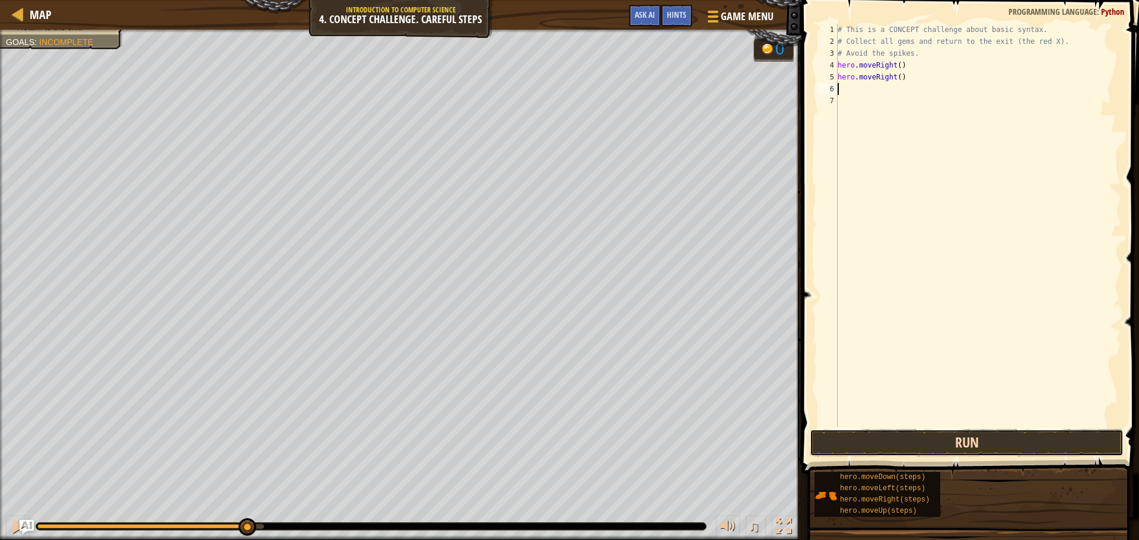
click at [993, 448] on button "Run" at bounding box center [967, 442] width 314 height 27
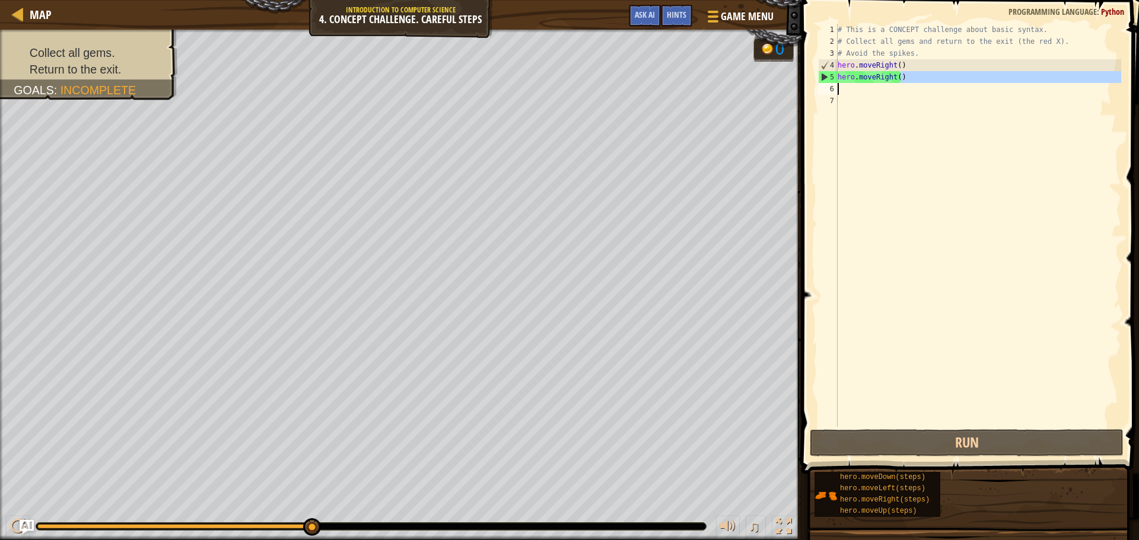
drag, startPoint x: 910, startPoint y: 81, endPoint x: 845, endPoint y: 90, distance: 66.5
click at [845, 90] on div "# This is a CONCEPT challenge about basic syntax. # Collect all gems and return…" at bounding box center [978, 237] width 286 height 427
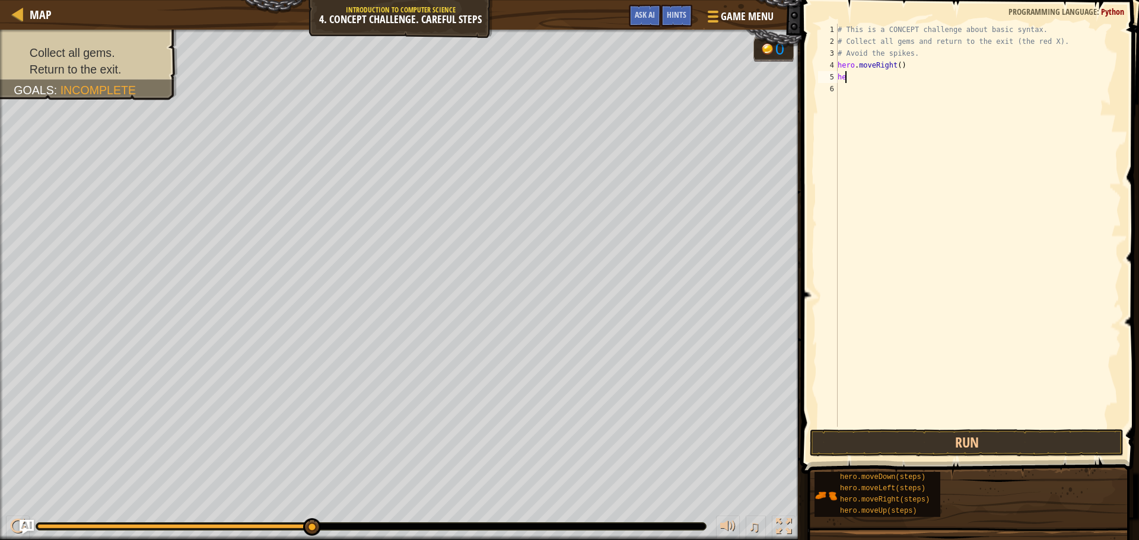
type textarea "h"
type textarea "movedown"
click at [916, 437] on button "Run" at bounding box center [967, 442] width 314 height 27
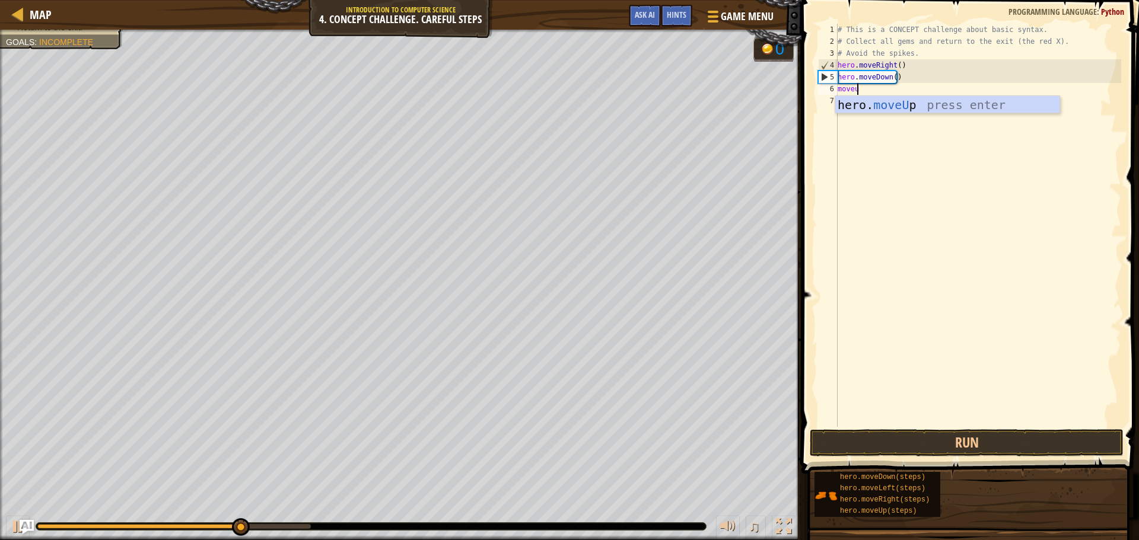
type textarea "moveup"
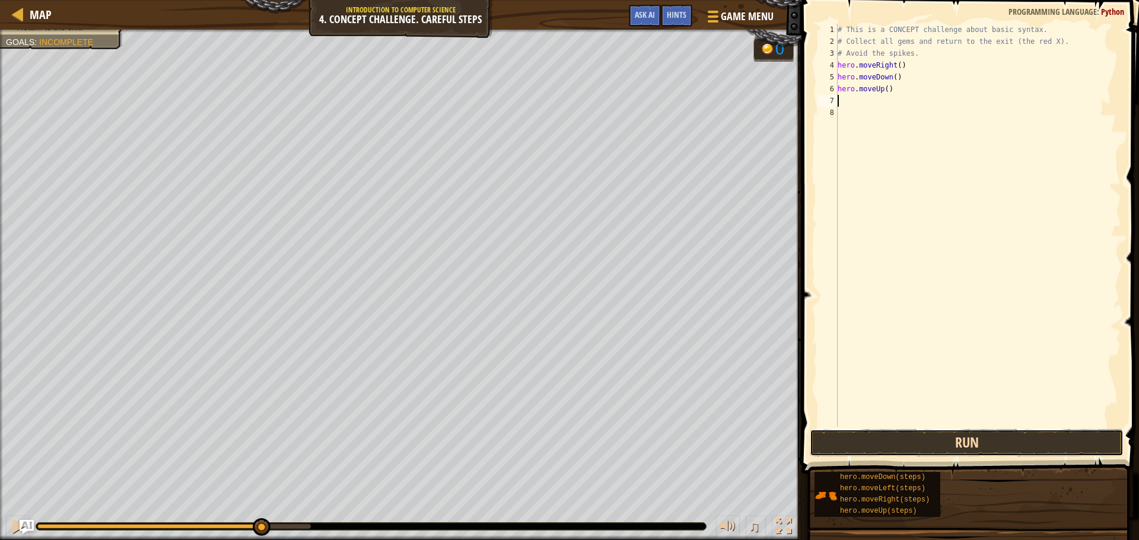
click at [1034, 429] on button "Run" at bounding box center [967, 442] width 314 height 27
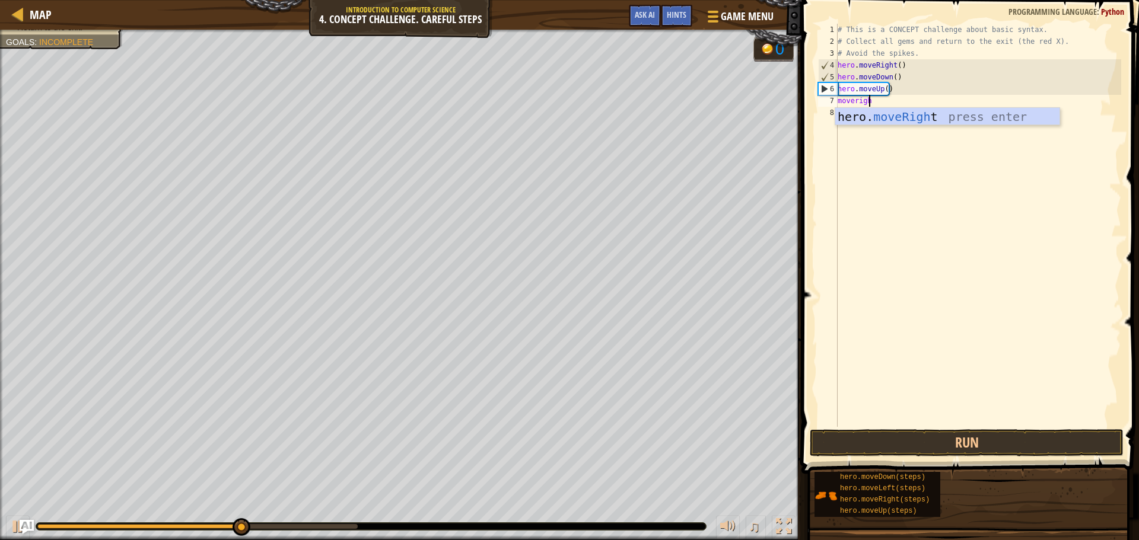
type textarea "moveright"
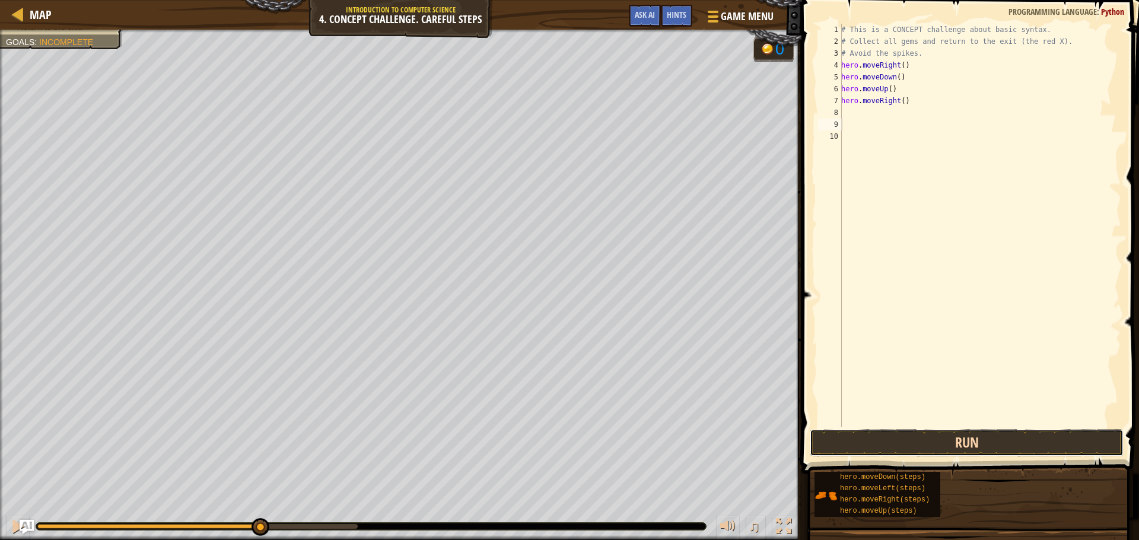
click at [1052, 447] on button "Run" at bounding box center [967, 442] width 314 height 27
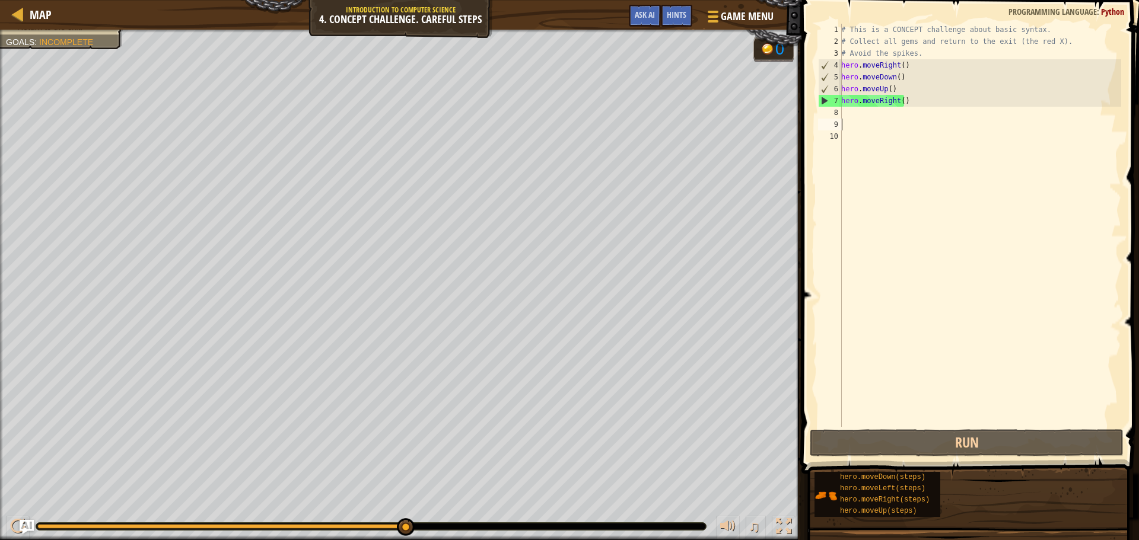
click at [912, 67] on div "# This is a CONCEPT challenge about basic syntax. # Collect all gems and return…" at bounding box center [980, 237] width 282 height 427
drag, startPoint x: 912, startPoint y: 67, endPoint x: 861, endPoint y: 67, distance: 51.6
click at [861, 67] on div "# This is a CONCEPT challenge about basic syntax. # Collect all gems and return…" at bounding box center [980, 237] width 282 height 427
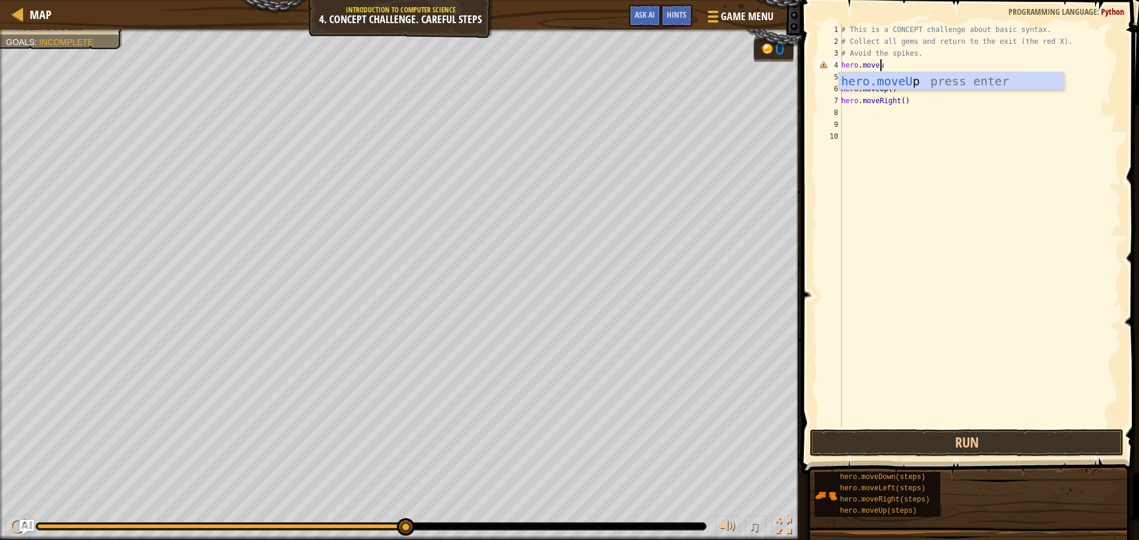
type textarea "hero.moveup"
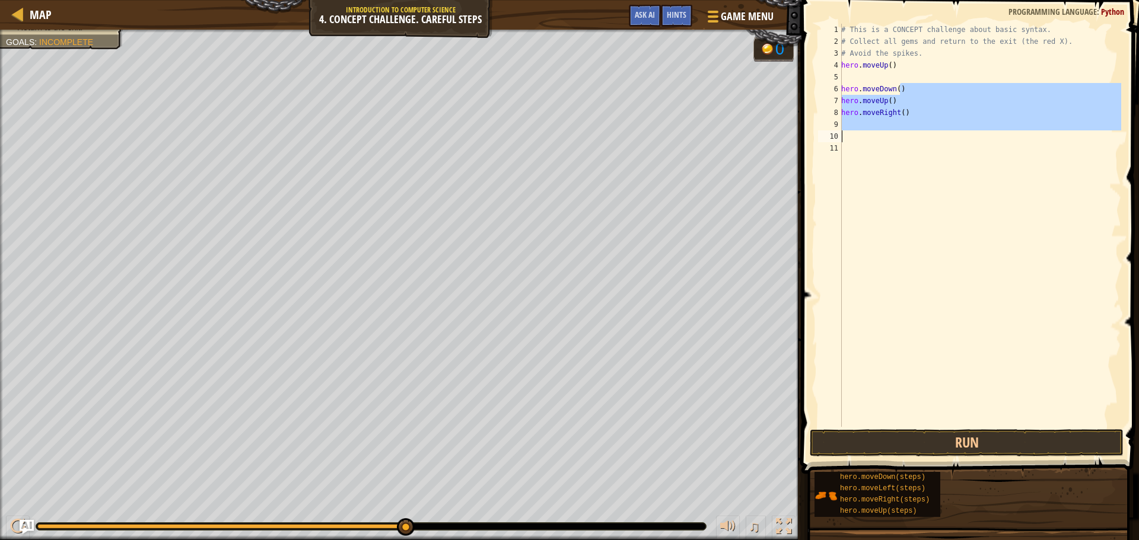
drag, startPoint x: 905, startPoint y: 94, endPoint x: 875, endPoint y: 134, distance: 50.1
click at [875, 134] on div "# This is a CONCEPT challenge about basic syntax. # Collect all gems and return…" at bounding box center [980, 237] width 282 height 427
type textarea "hero.moveDown()"
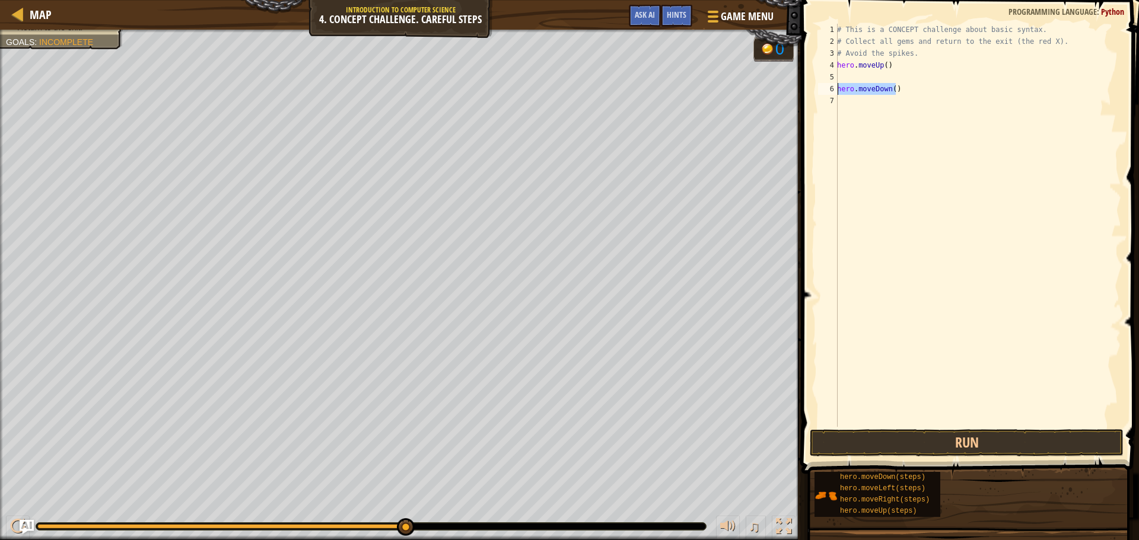
click at [764, 91] on div "Map Introduction to Computer Science 4. Concept Challenge. Careful Steps Game M…" at bounding box center [569, 270] width 1139 height 540
click at [844, 75] on div "# This is a CONCEPT challenge about basic syntax. # Collect all gems and return…" at bounding box center [978, 237] width 286 height 427
click at [919, 443] on button "Run" at bounding box center [967, 442] width 314 height 27
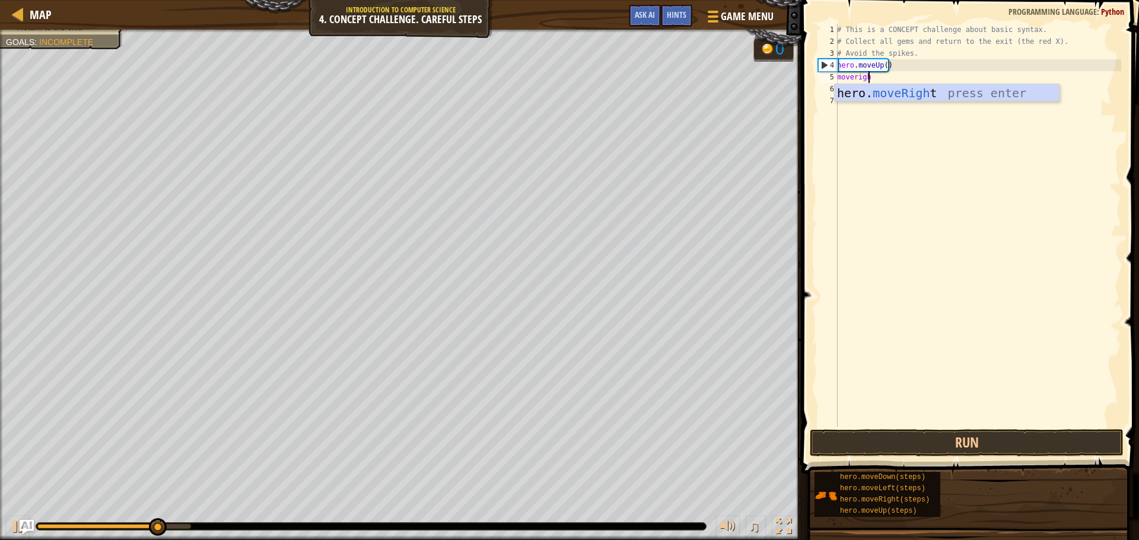
scroll to position [5, 2]
type textarea "moveright"
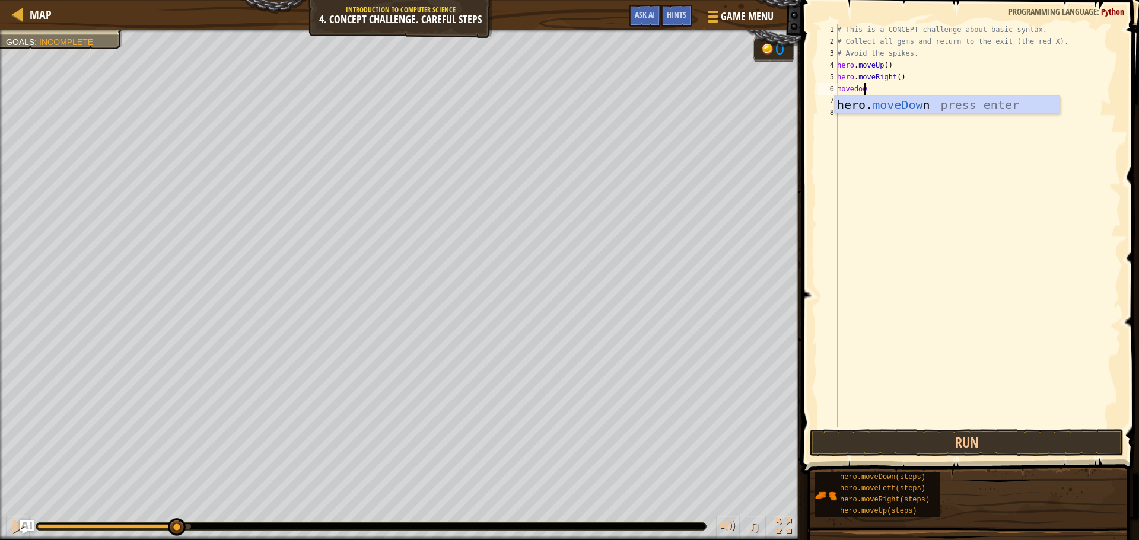
type textarea "movedown"
click at [889, 91] on div "# This is a CONCEPT challenge about basic syntax. # Collect all gems and return…" at bounding box center [978, 237] width 286 height 427
click at [892, 90] on div "# This is a CONCEPT challenge about basic syntax. # Collect all gems and return…" at bounding box center [978, 237] width 286 height 427
type textarea "hero.moveDown(2)"
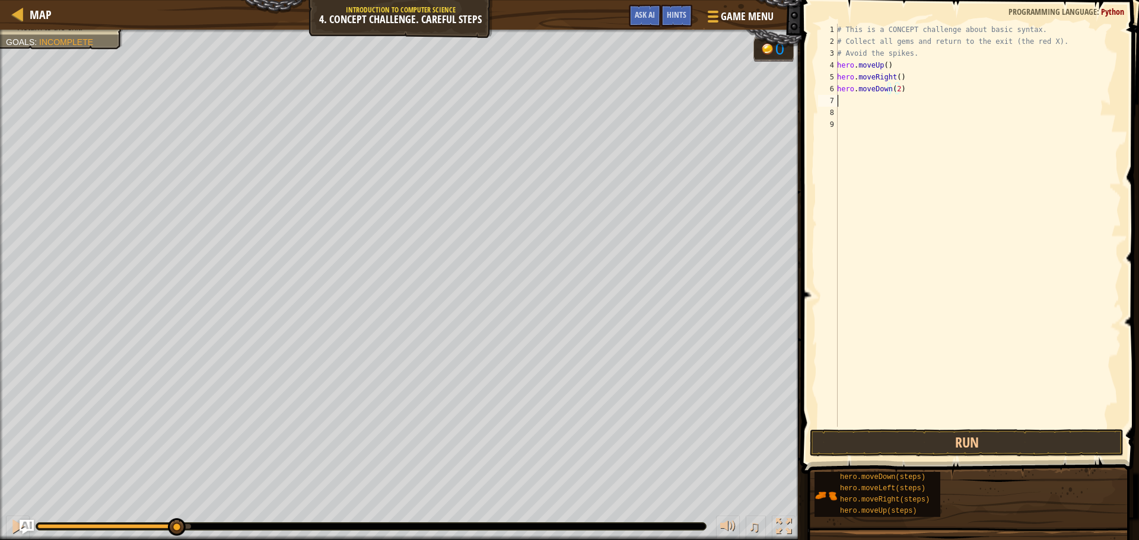
click at [848, 97] on div "# This is a CONCEPT challenge about basic syntax. # Collect all gems and return…" at bounding box center [978, 237] width 286 height 427
type textarea "moveup"
type textarea "moveright"
drag, startPoint x: 992, startPoint y: 438, endPoint x: 985, endPoint y: 431, distance: 10.1
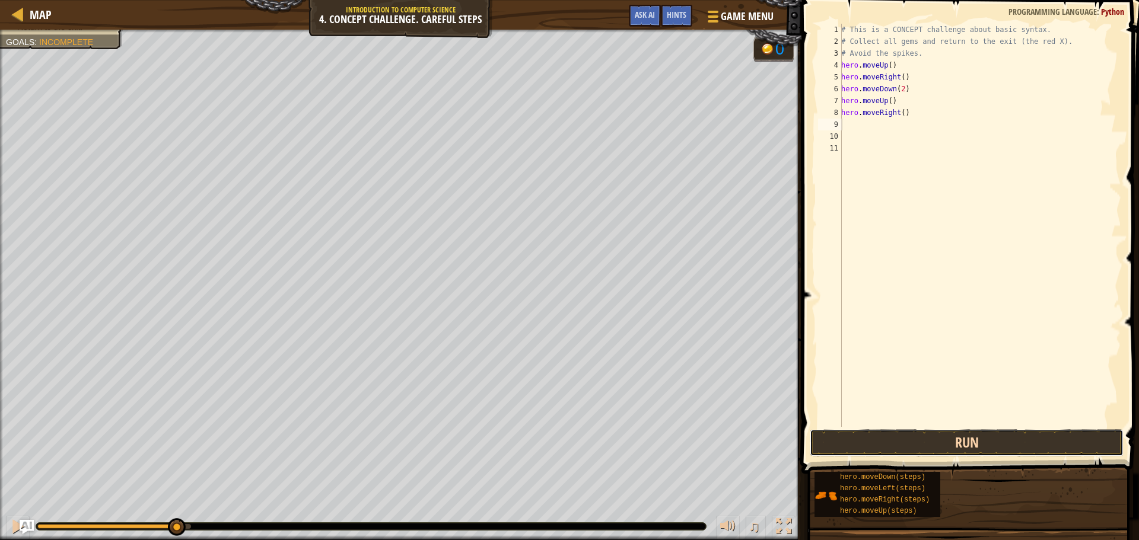
click at [992, 437] on button "Run" at bounding box center [967, 442] width 314 height 27
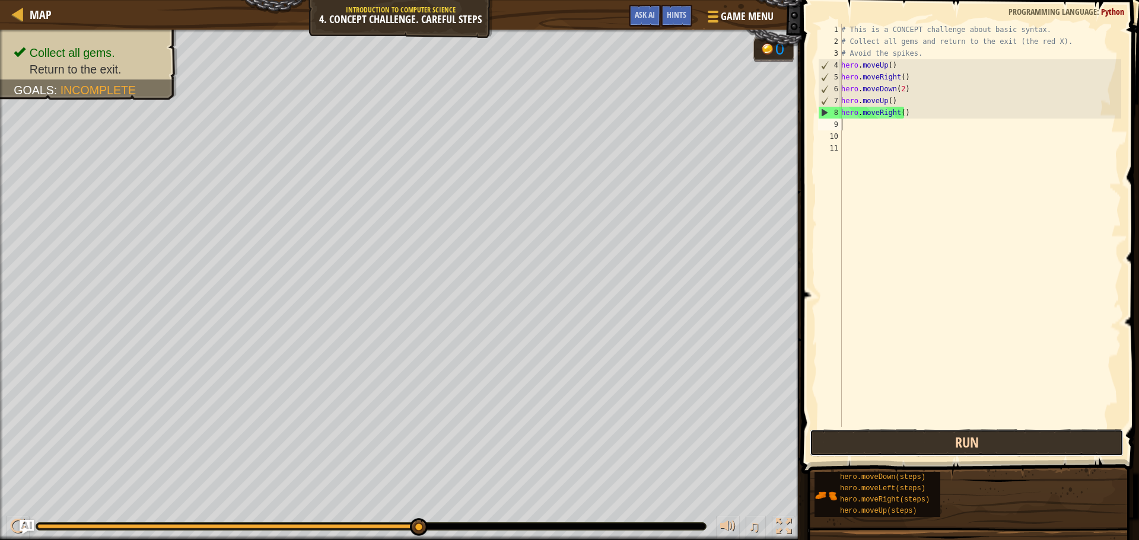
click at [855, 445] on button "Run" at bounding box center [967, 442] width 314 height 27
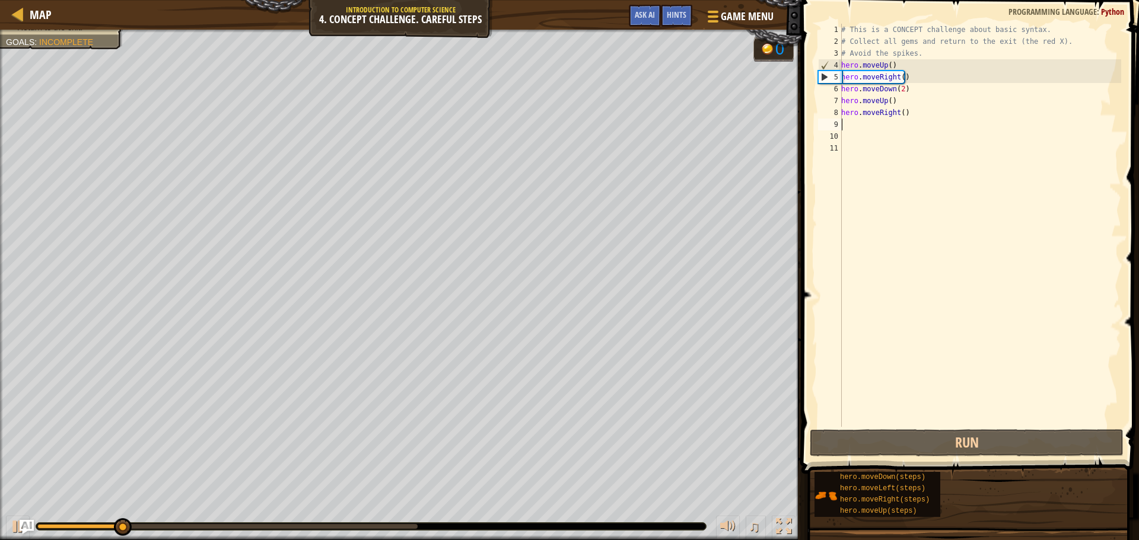
click at [793, 380] on div "Map Introduction to Computer Science 4. Concept Challenge. Careful Steps Game M…" at bounding box center [569, 270] width 1139 height 540
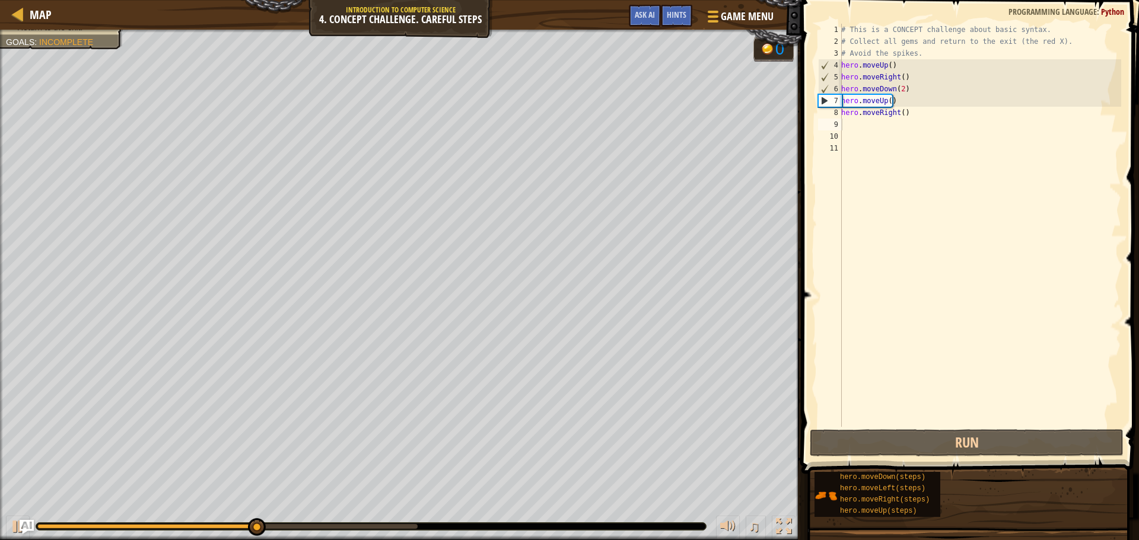
type textarea "hero.moveUp()"
click at [893, 65] on div "# This is a CONCEPT challenge about basic syntax. # Collect all gems and return…" at bounding box center [980, 237] width 282 height 427
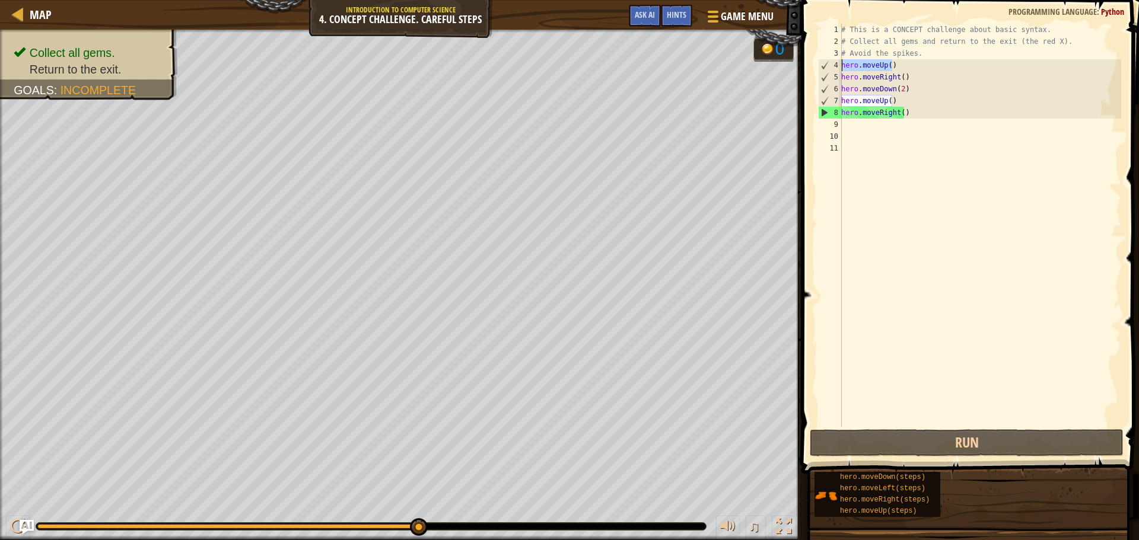
click at [786, 62] on div "Map Introduction to Computer Science 4. Concept Challenge. Careful Steps Game M…" at bounding box center [569, 270] width 1139 height 540
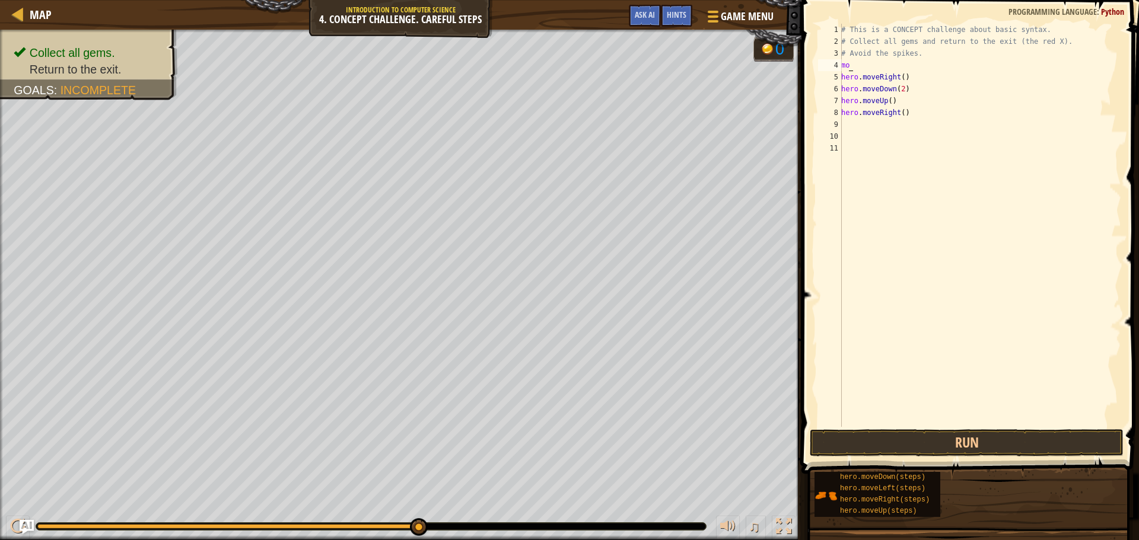
type textarea "m"
type textarea "# Avoid the spikes."
type textarea "moveup"
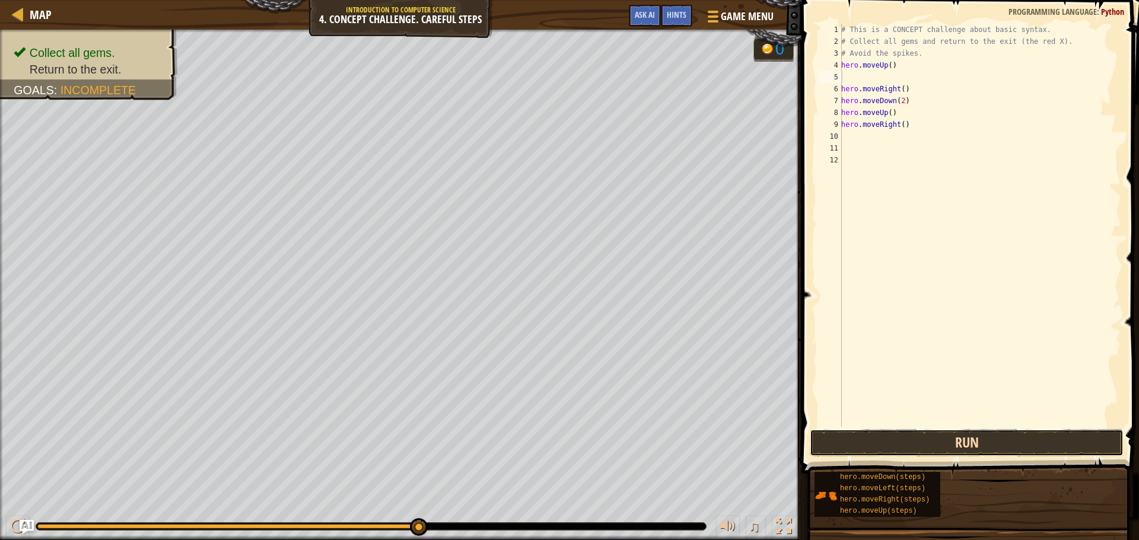
drag, startPoint x: 916, startPoint y: 447, endPoint x: 907, endPoint y: 439, distance: 11.8
click at [913, 442] on button "Run" at bounding box center [967, 442] width 314 height 27
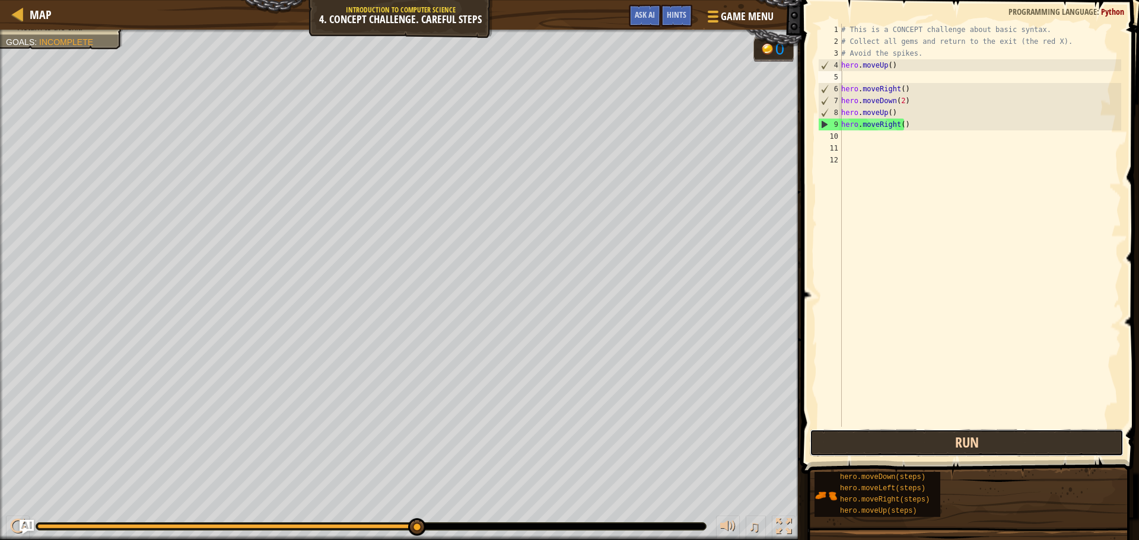
click at [970, 438] on button "Run" at bounding box center [967, 442] width 314 height 27
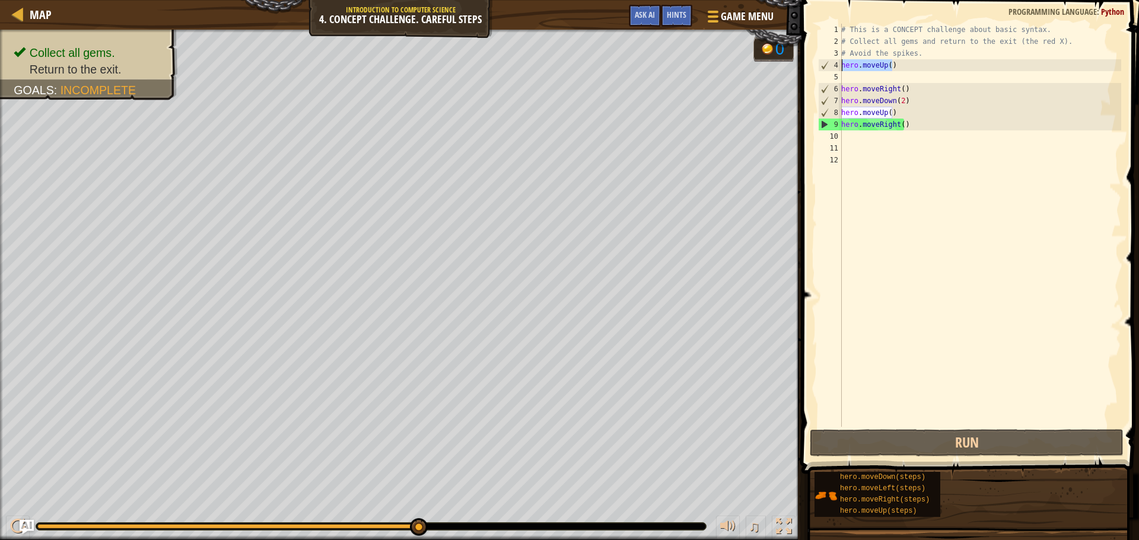
click at [789, 70] on div "Map Introduction to Computer Science 4. Concept Challenge. Careful Steps Game M…" at bounding box center [569, 270] width 1139 height 540
type textarea "hero.moveUp()"
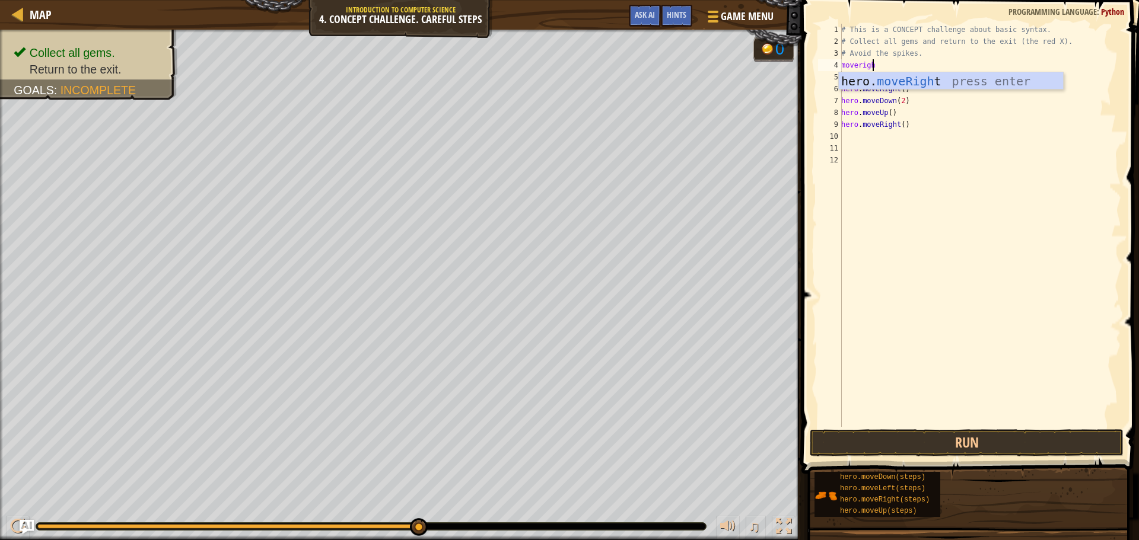
scroll to position [5, 2]
type textarea "moveright"
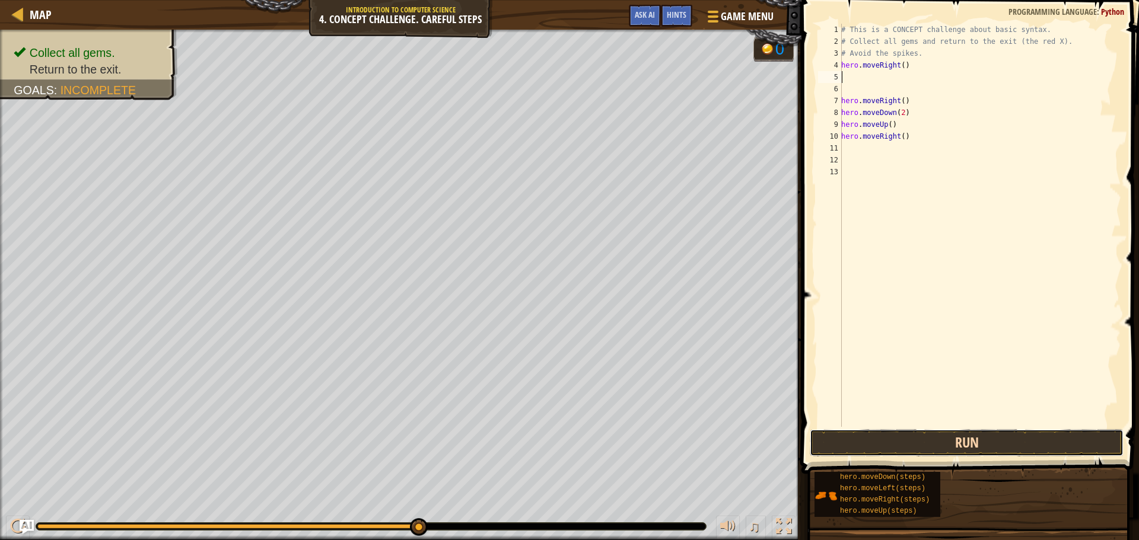
click at [1012, 442] on button "Run" at bounding box center [967, 442] width 314 height 27
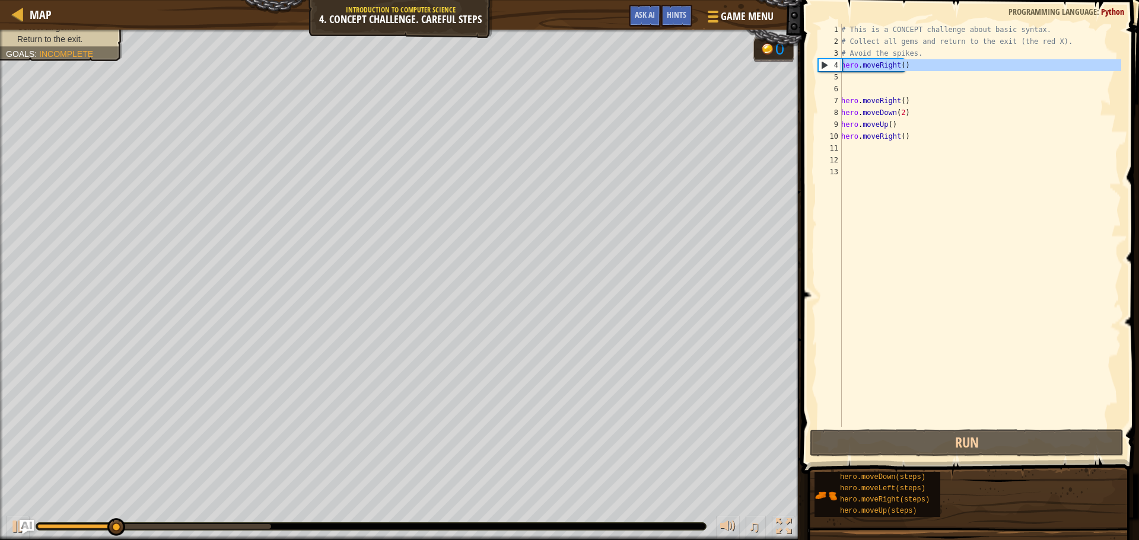
drag, startPoint x: 921, startPoint y: 72, endPoint x: 828, endPoint y: 69, distance: 93.2
click at [828, 69] on div "1 2 3 4 5 6 7 8 9 10 11 12 13 # This is a CONCEPT challenge about basic syntax.…" at bounding box center [968, 225] width 305 height 403
type textarea "hero.moveRight()"
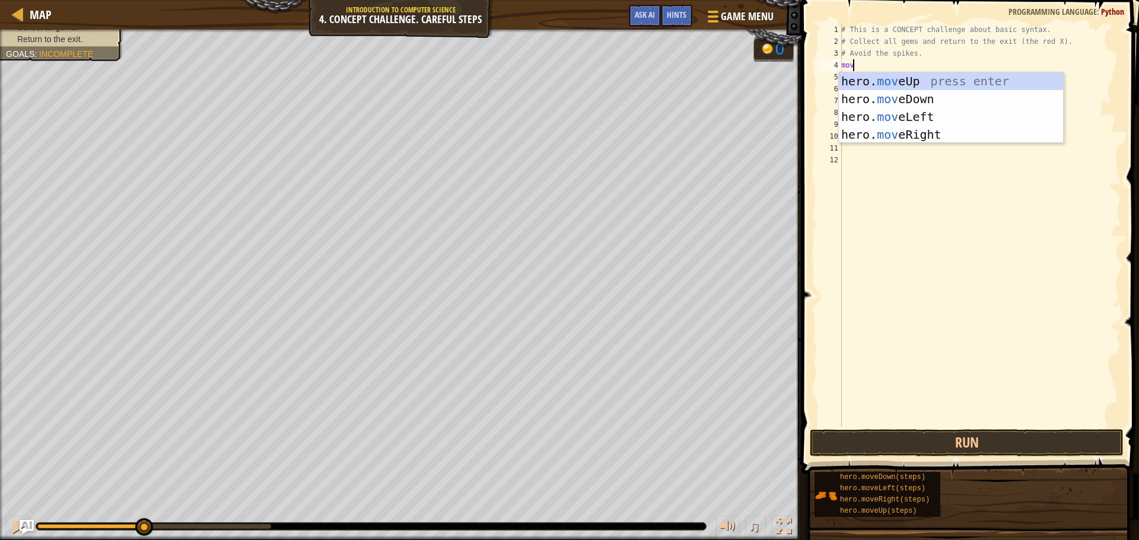
scroll to position [5, 1]
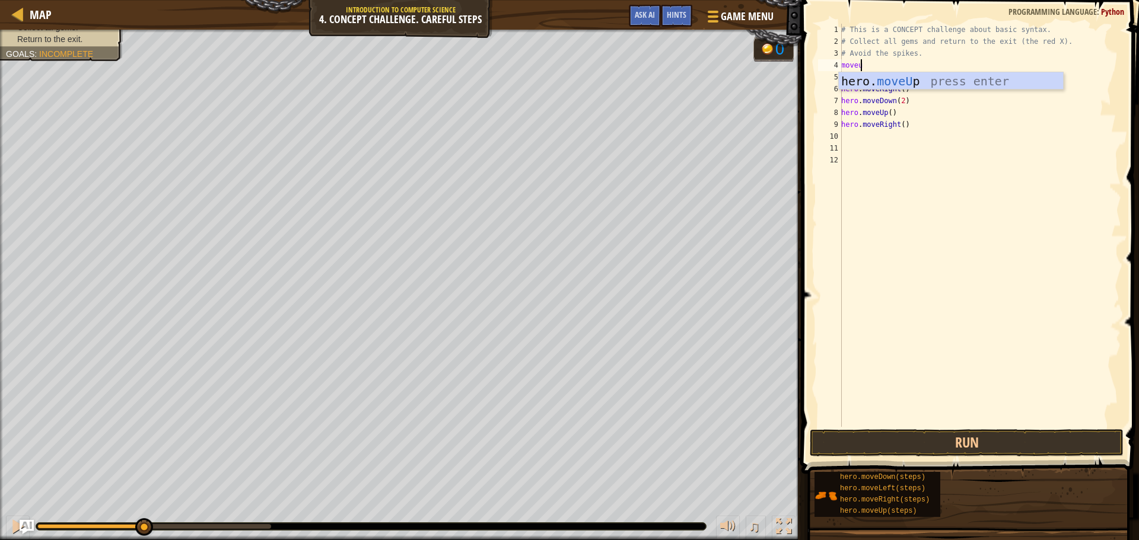
type textarea "moveup"
type textarea "hero.moveUp()"
click at [862, 75] on div "# This is a CONCEPT challenge about basic syntax. # Collect all gems and return…" at bounding box center [980, 237] width 282 height 427
type textarea "hero.moveUp()"
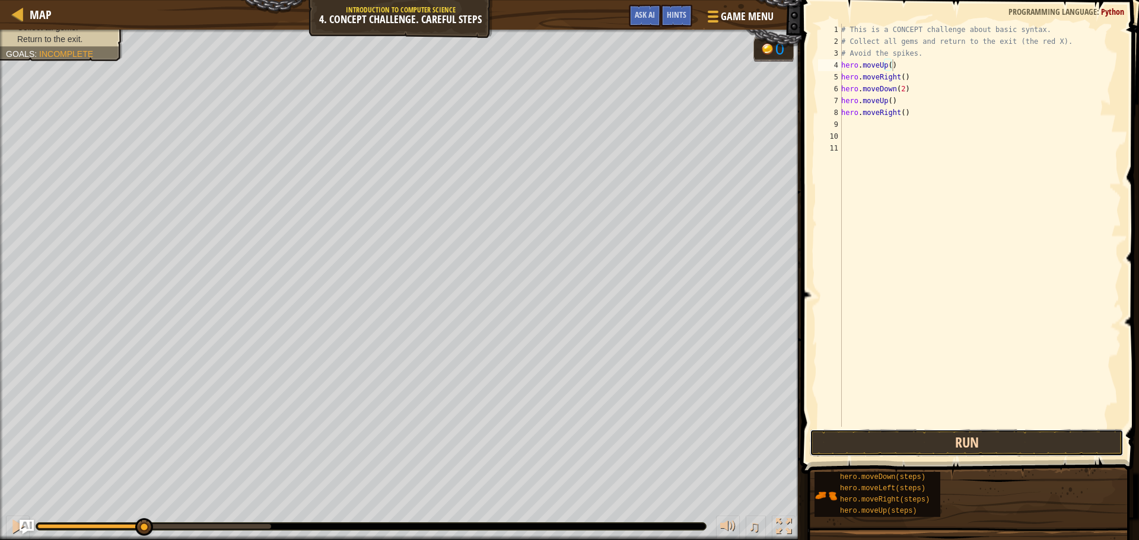
click at [872, 434] on button "Run" at bounding box center [967, 442] width 314 height 27
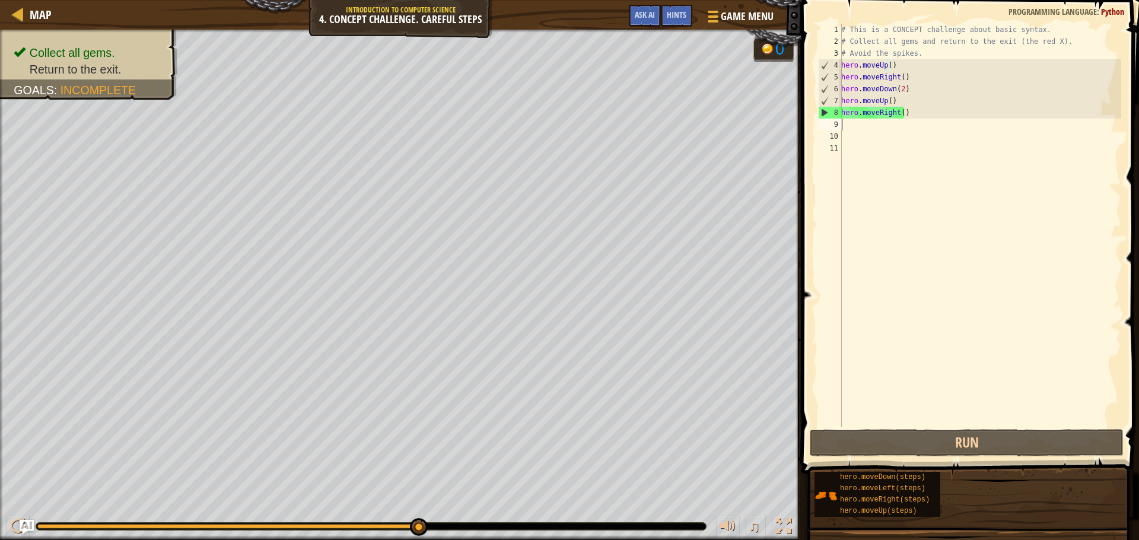
click at [851, 129] on div "# This is a CONCEPT challenge about basic syntax. # Collect all gems and return…" at bounding box center [980, 237] width 282 height 427
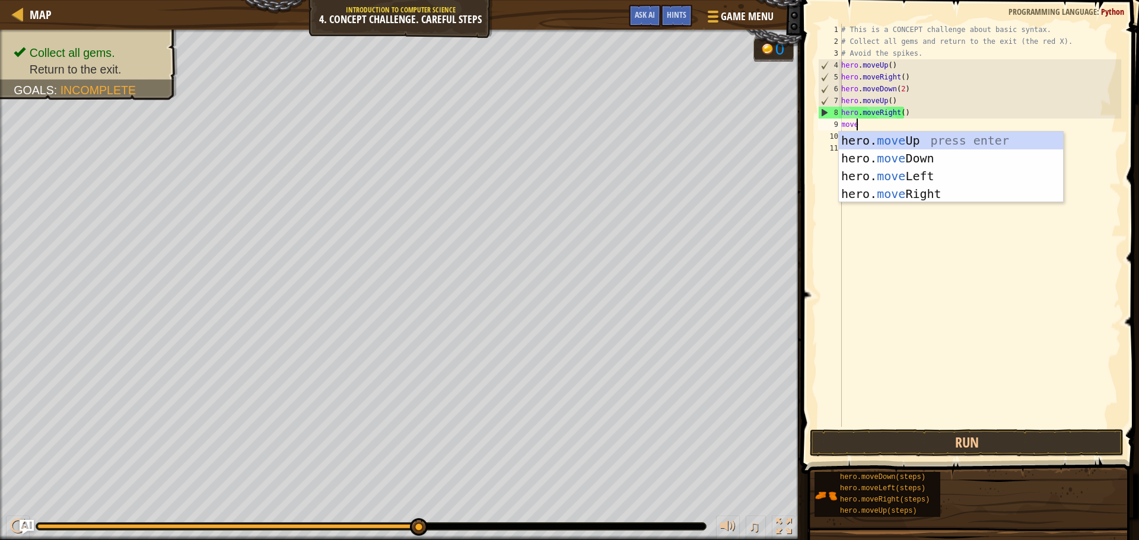
scroll to position [5, 1]
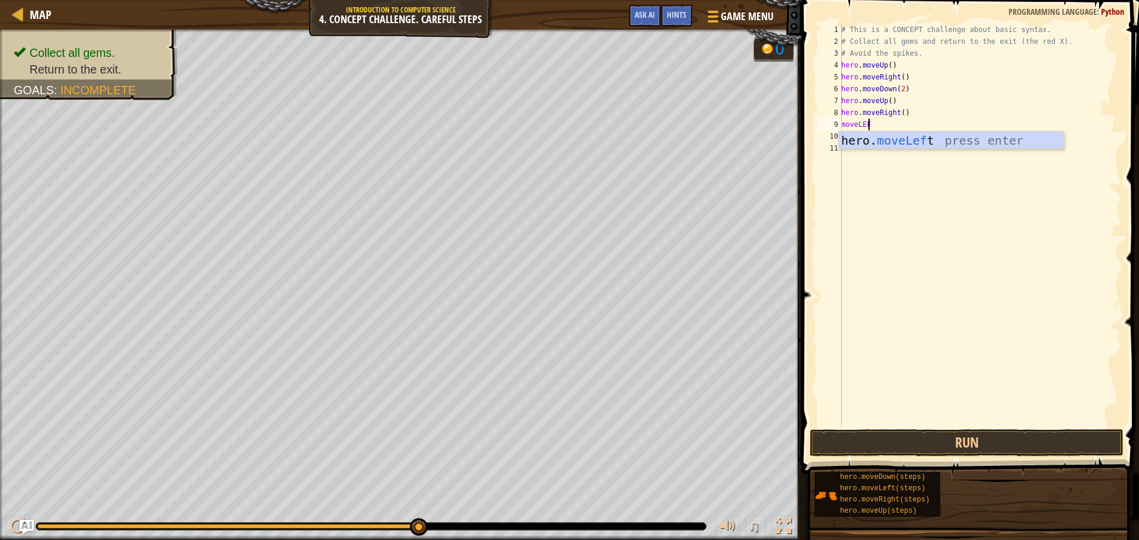
type textarea "moveLEFT"
type textarea "moveup"
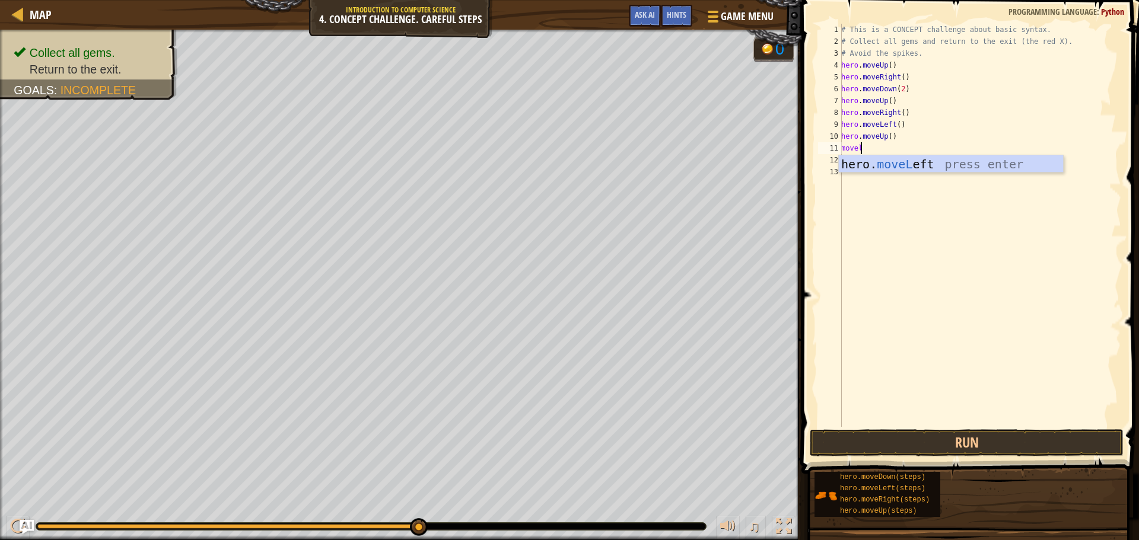
scroll to position [5, 1]
type textarea "moveleft"
type textarea "movedown"
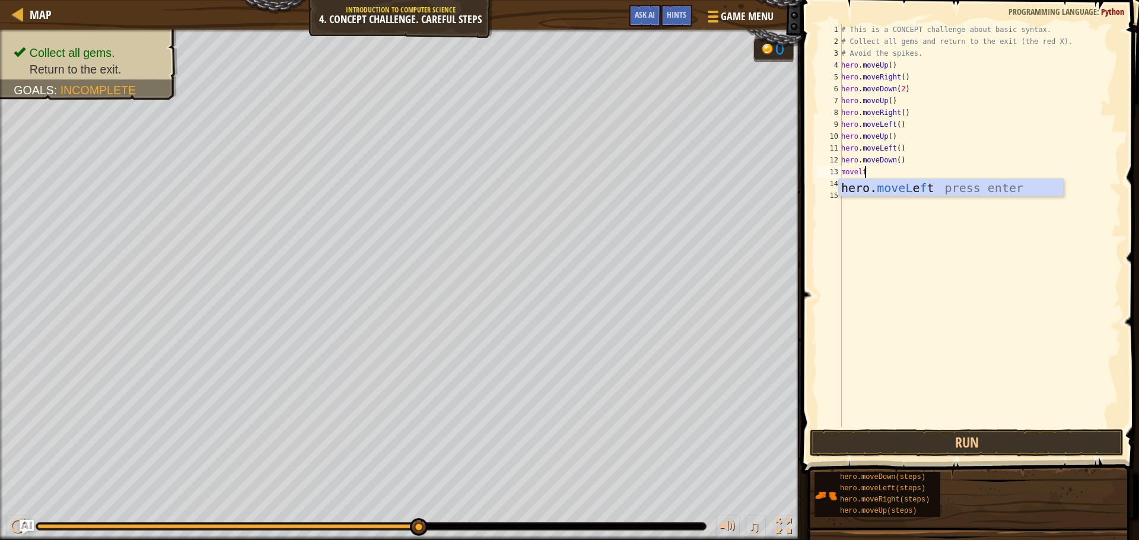
scroll to position [5, 1]
type textarea "movelft"
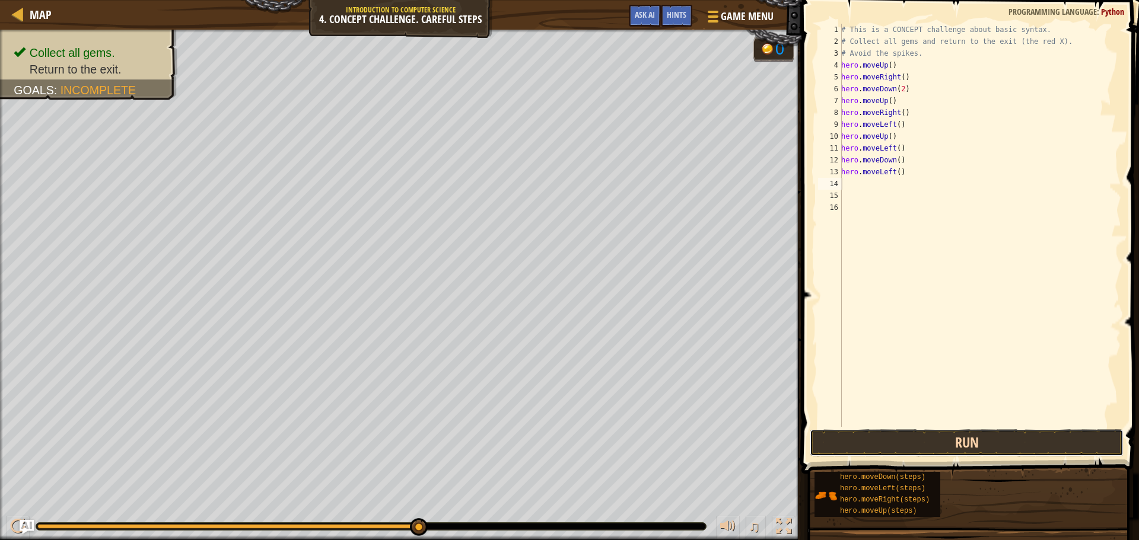
click at [926, 453] on button "Run" at bounding box center [967, 442] width 314 height 27
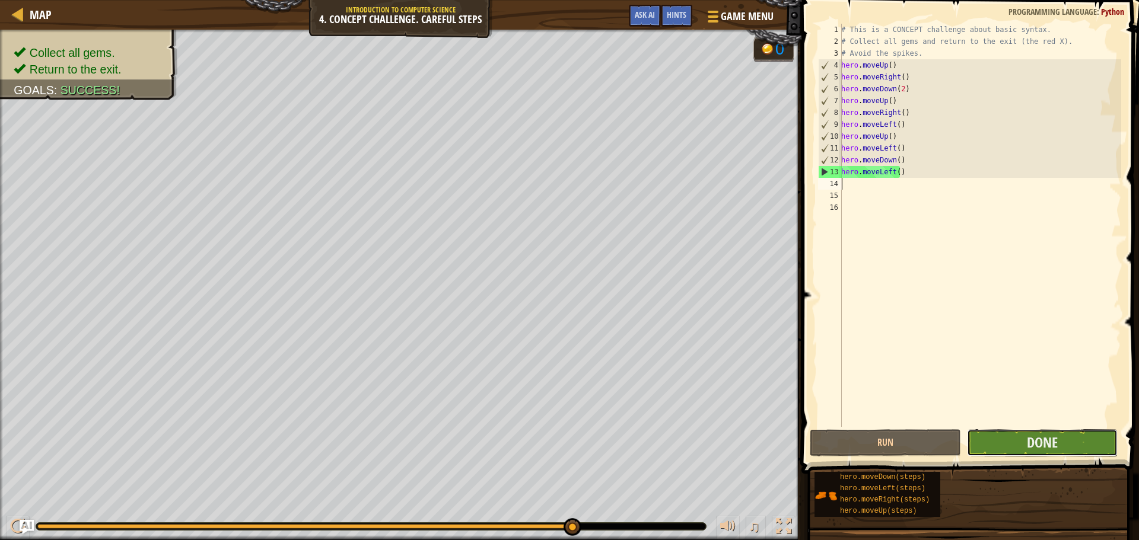
click at [1102, 440] on button "Done" at bounding box center [1042, 442] width 151 height 27
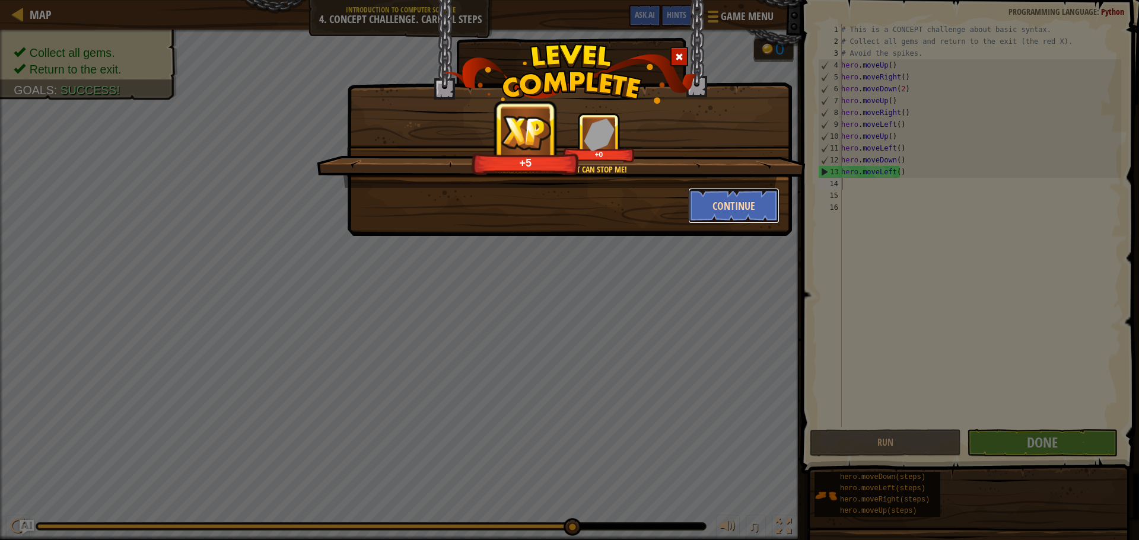
click at [714, 208] on button "Continue" at bounding box center [734, 206] width 92 height 36
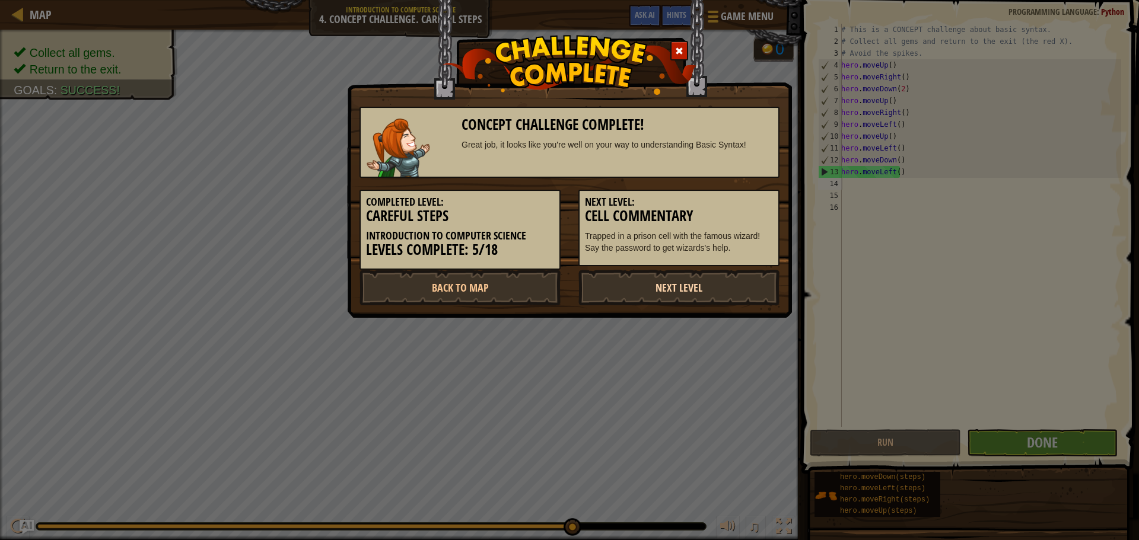
click at [690, 293] on link "Next Level" at bounding box center [678, 288] width 201 height 36
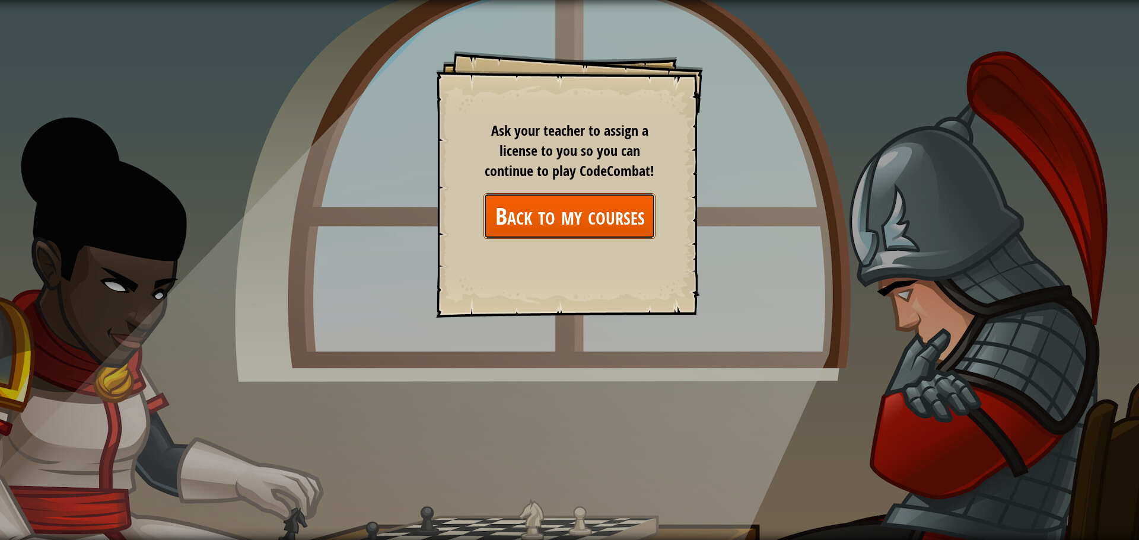
click at [590, 212] on link "Back to my courses" at bounding box center [569, 216] width 172 height 46
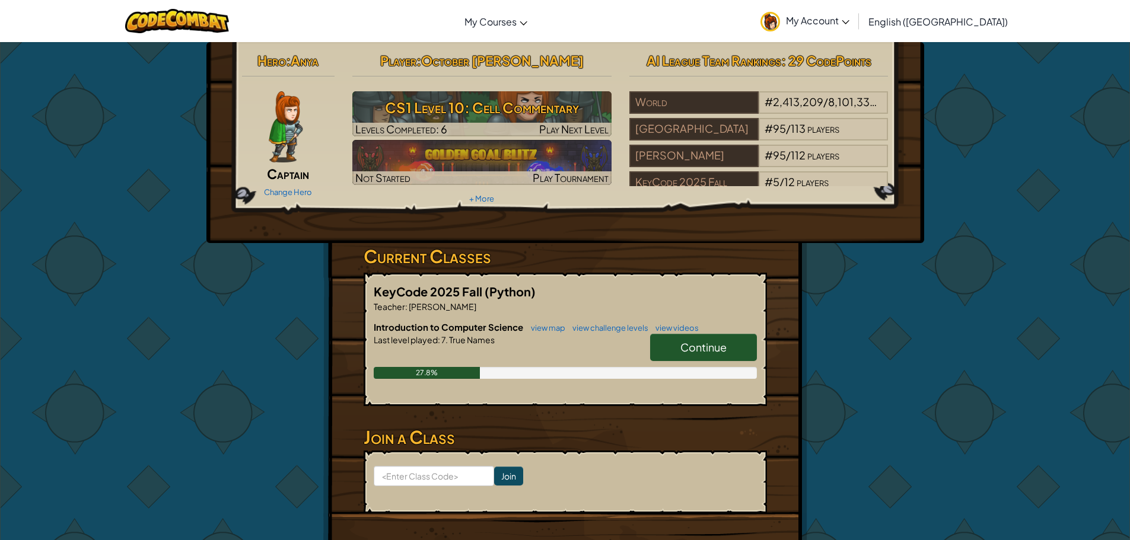
click at [707, 351] on span "Continue" at bounding box center [703, 347] width 46 height 14
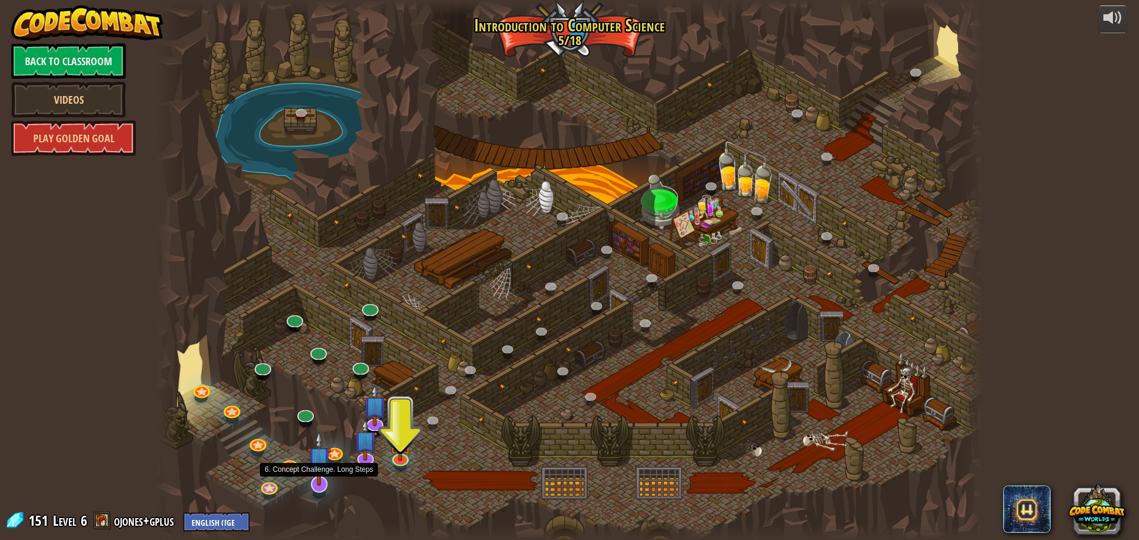
click at [311, 480] on img at bounding box center [319, 458] width 24 height 55
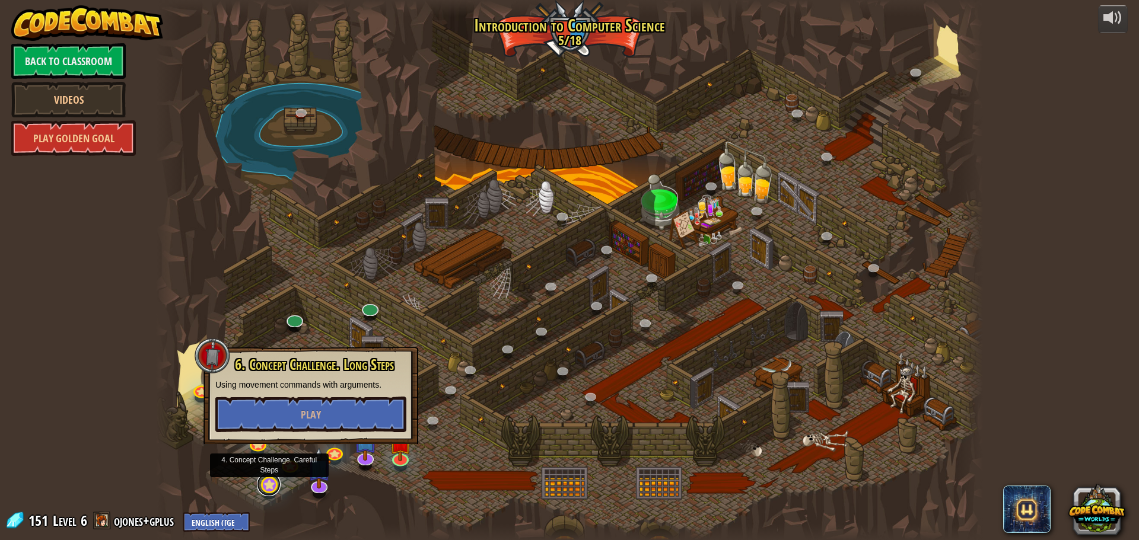
click at [273, 479] on link at bounding box center [269, 485] width 24 height 24
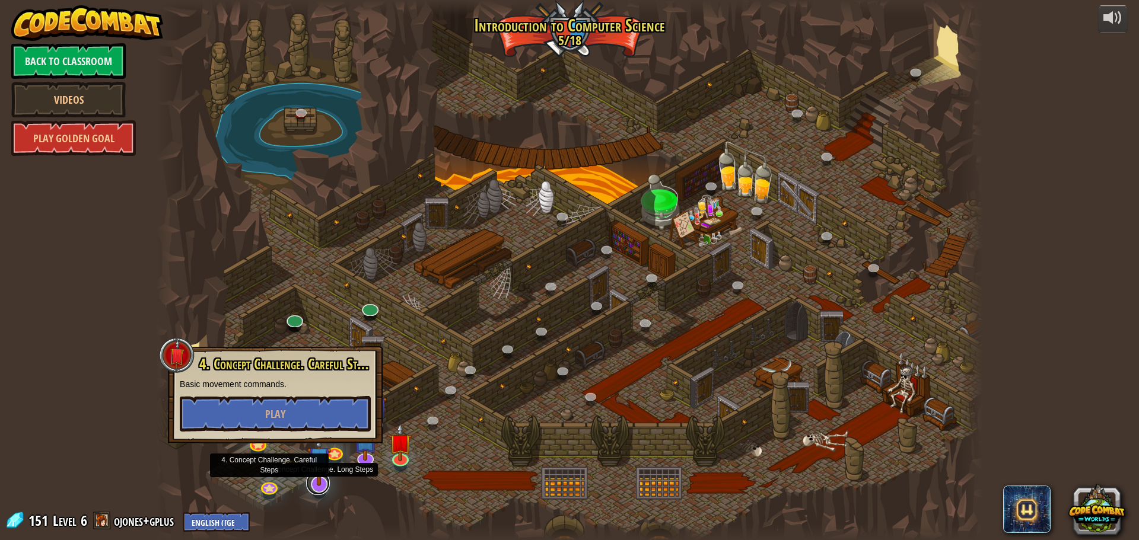
click at [311, 487] on link at bounding box center [318, 484] width 24 height 24
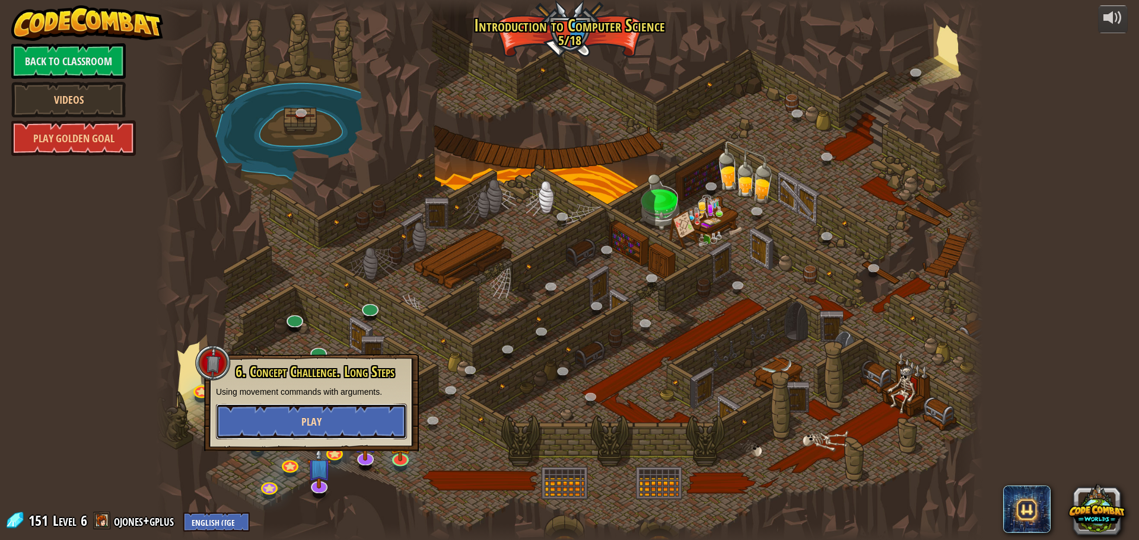
click at [311, 425] on span "Play" at bounding box center [311, 422] width 20 height 15
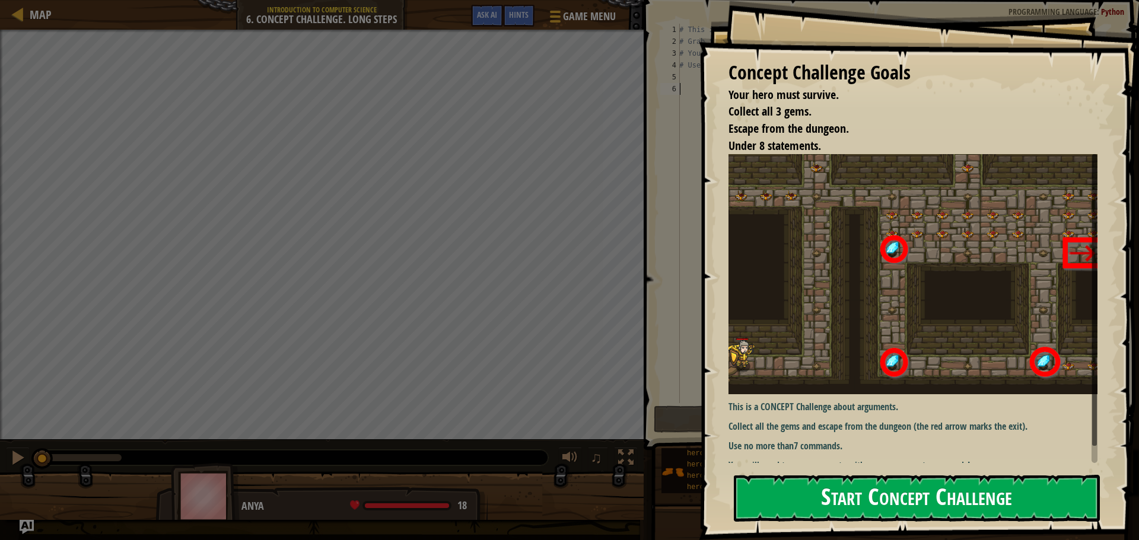
click at [1001, 475] on button "Start Concept Challenge" at bounding box center [917, 498] width 366 height 47
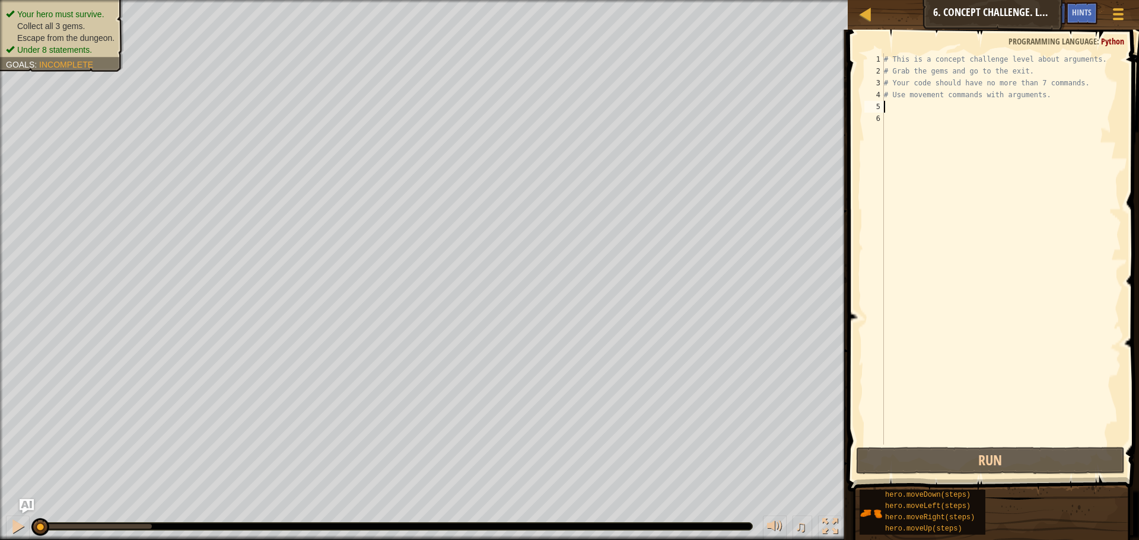
click at [909, 102] on div "# This is a concept challenge level about arguments. # Grab the gems and go to …" at bounding box center [1001, 260] width 240 height 415
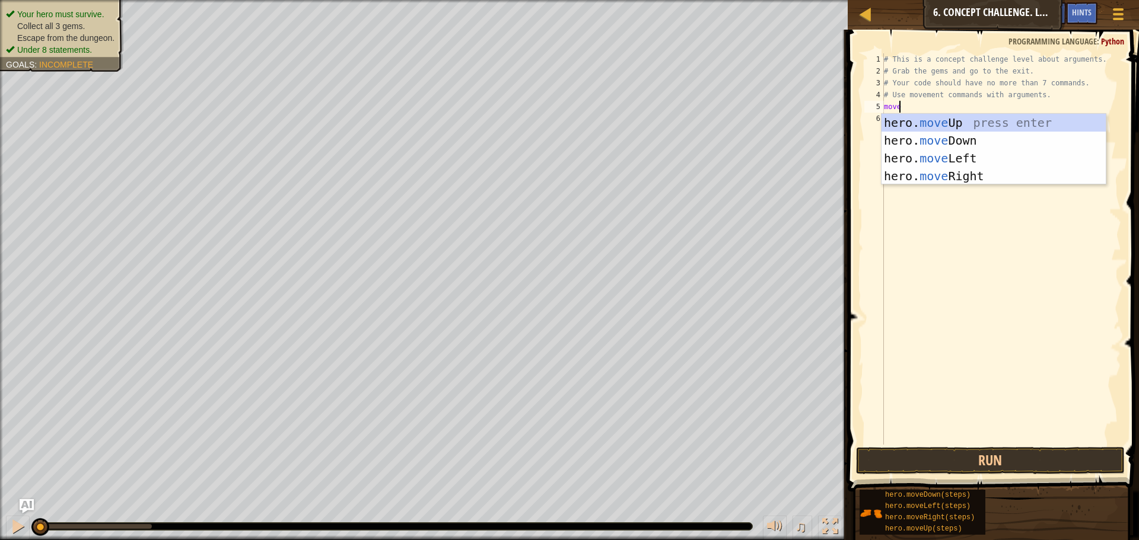
scroll to position [5, 1]
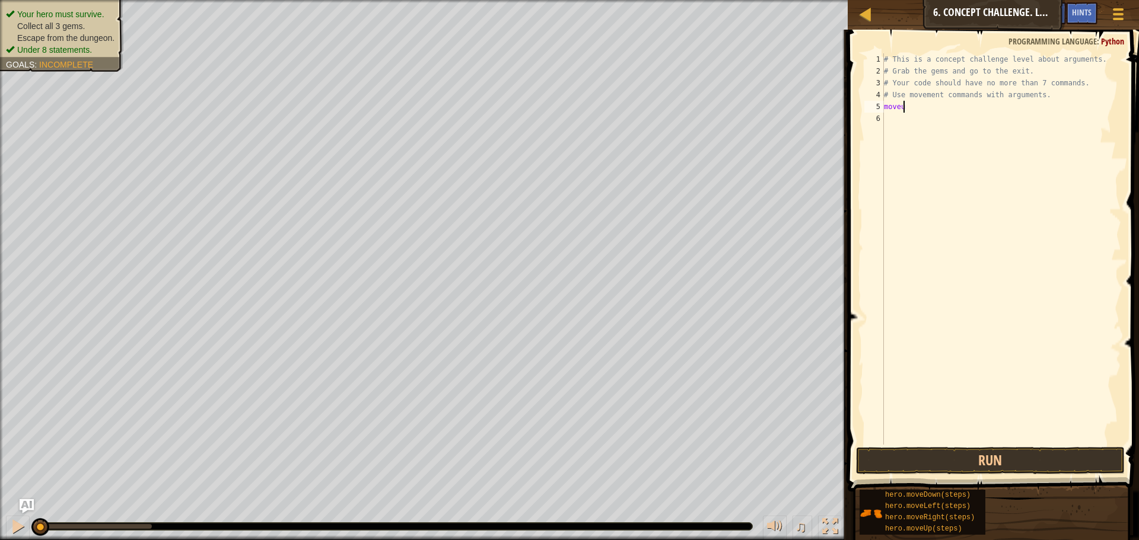
type textarea "moveup"
click at [985, 458] on button "Run" at bounding box center [990, 460] width 269 height 27
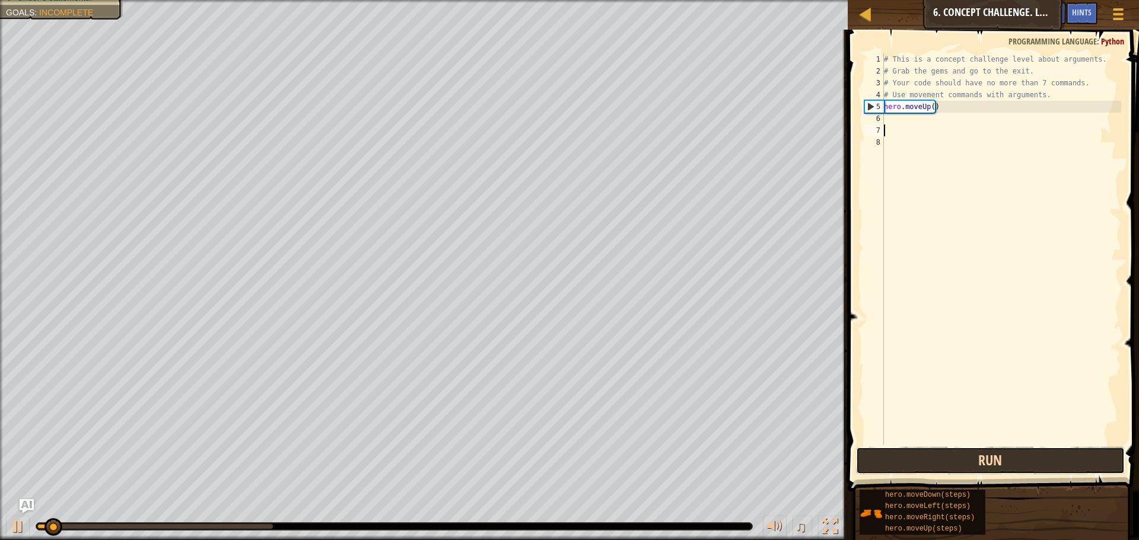
click at [985, 458] on button "Run" at bounding box center [990, 460] width 269 height 27
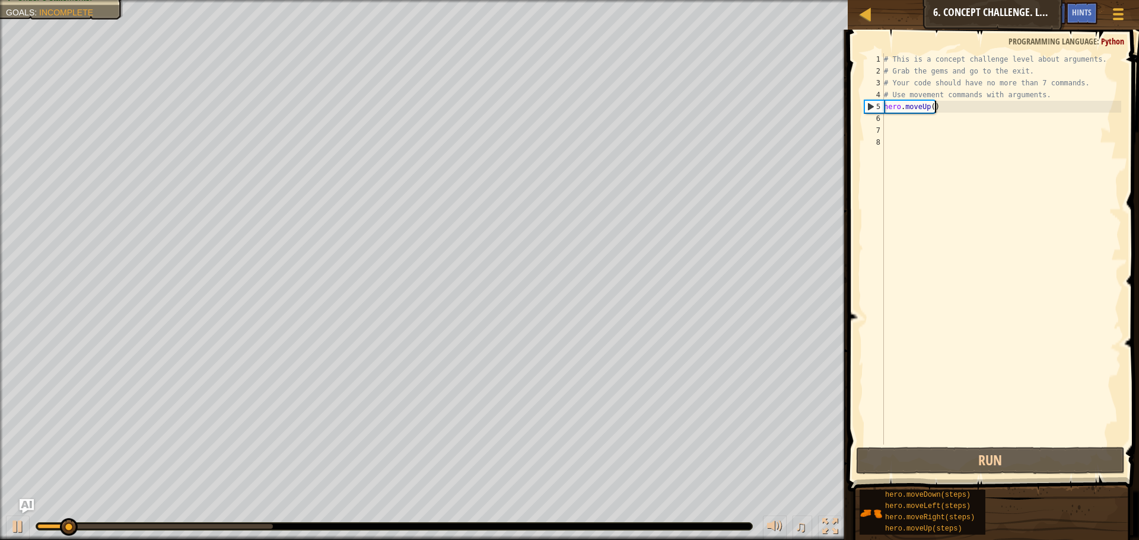
click at [946, 108] on div "# This is a concept challenge level about arguments. # Grab the gems and go to …" at bounding box center [1001, 260] width 240 height 415
drag, startPoint x: 940, startPoint y: 108, endPoint x: 875, endPoint y: 113, distance: 64.8
click at [875, 113] on div "hero.moveUp() 1 2 3 4 5 6 7 8 # This is a concept challenge level about argumen…" at bounding box center [991, 248] width 259 height 391
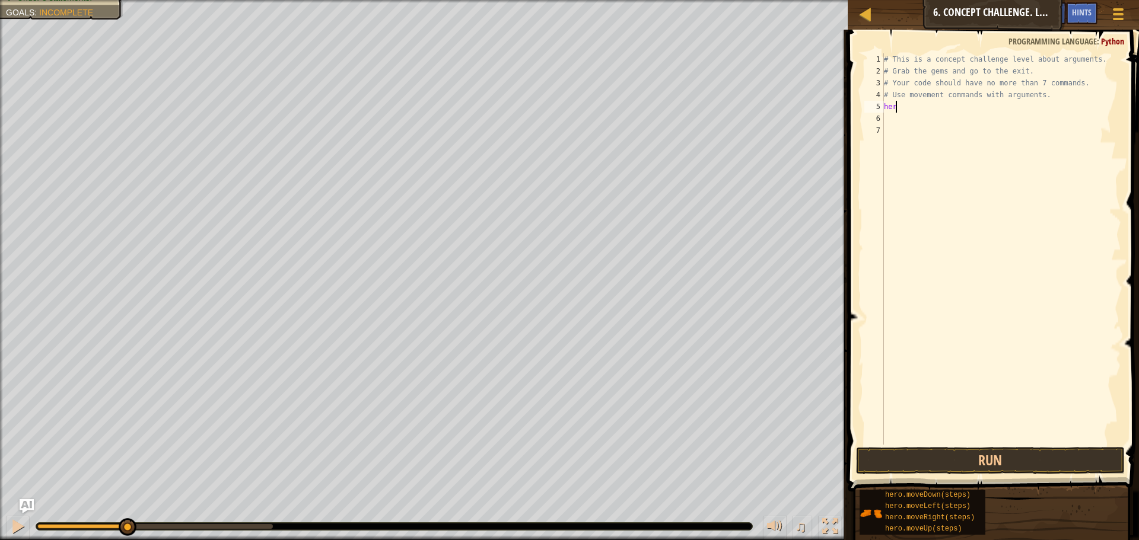
type textarea "h"
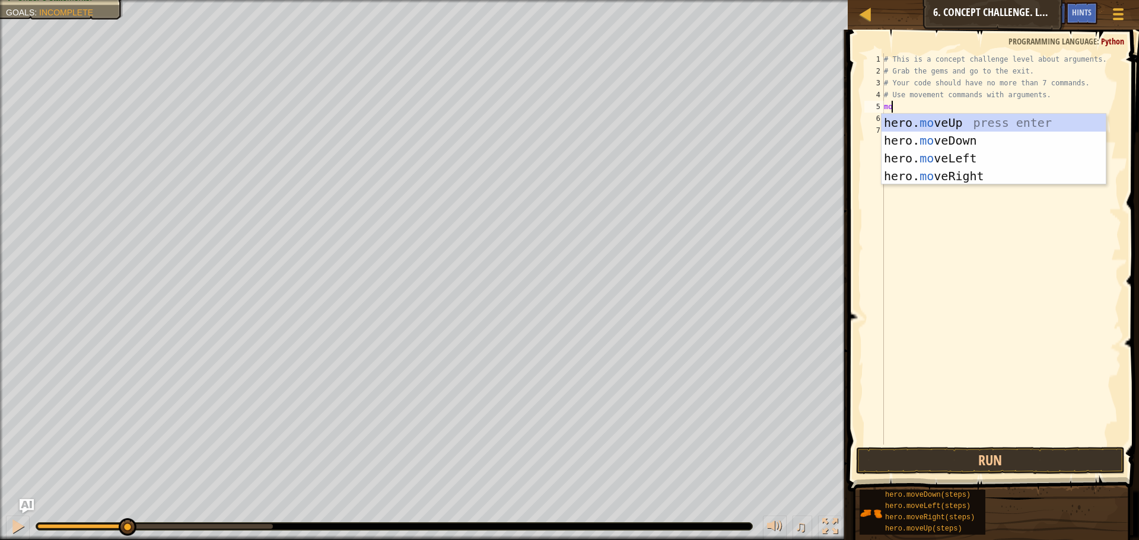
scroll to position [5, 1]
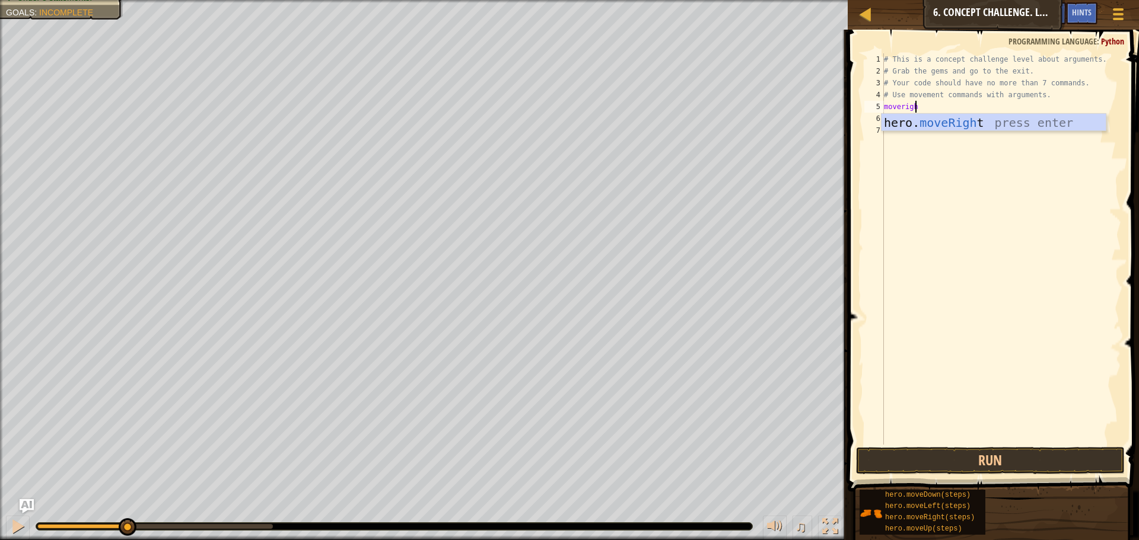
type textarea "moveright"
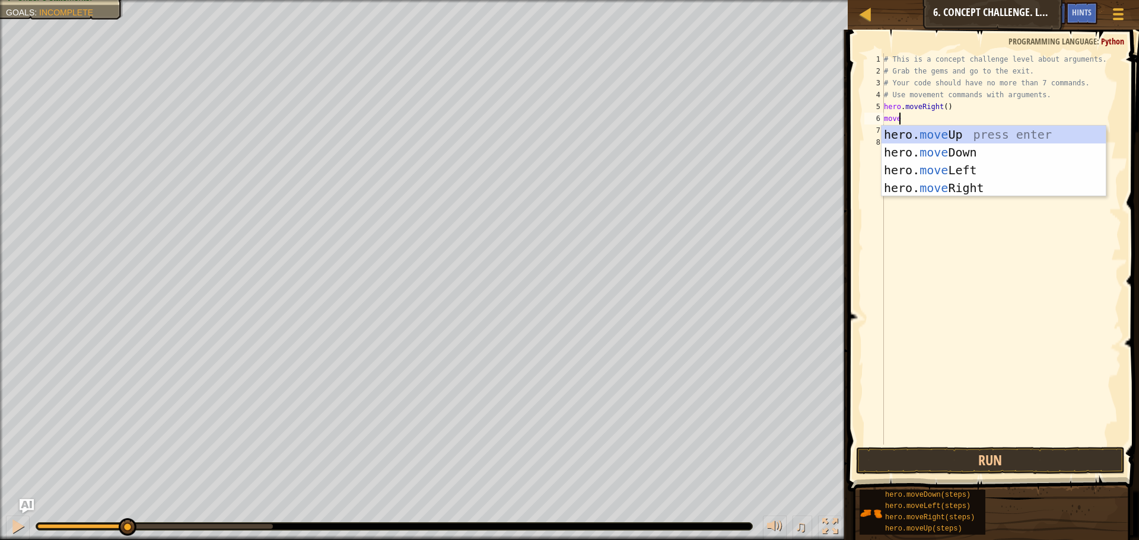
scroll to position [5, 1]
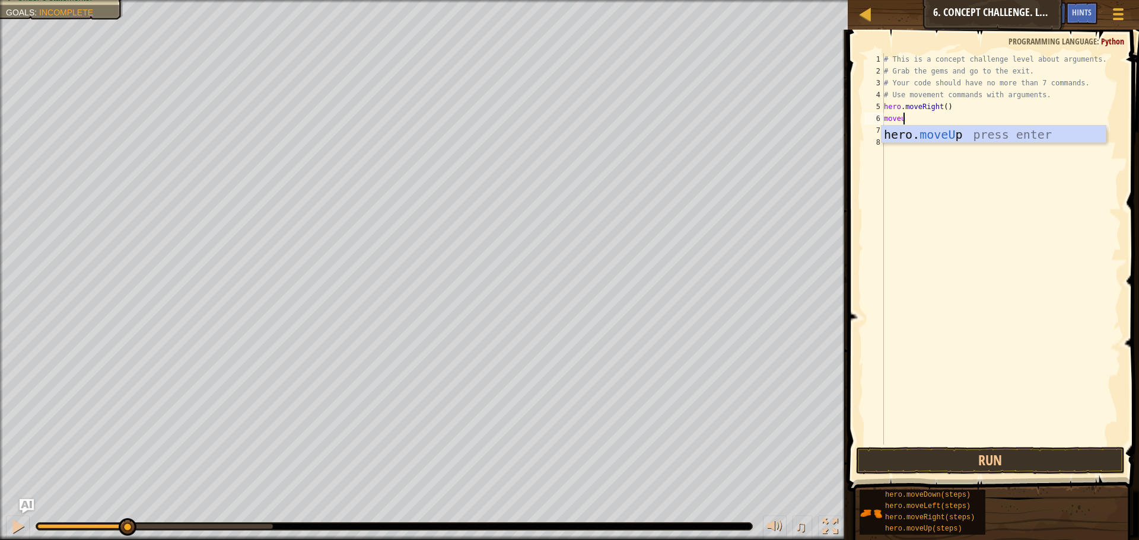
type textarea "moveup"
drag, startPoint x: 930, startPoint y: 464, endPoint x: 938, endPoint y: 460, distance: 8.5
click at [934, 463] on button "Run" at bounding box center [990, 460] width 269 height 27
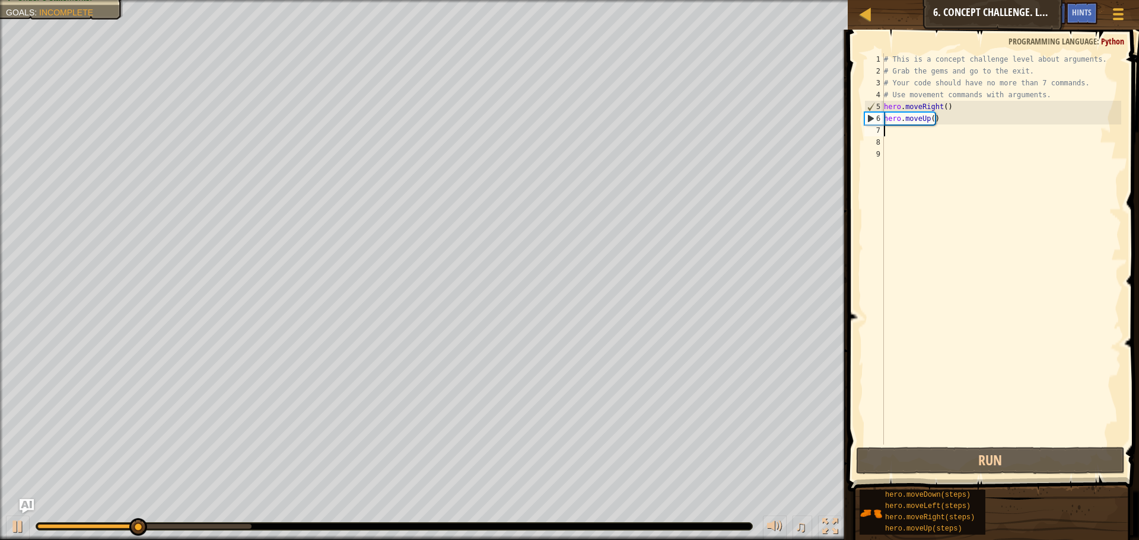
click at [913, 133] on div "# This is a concept challenge level about arguments. # Grab the gems and go to …" at bounding box center [1001, 260] width 240 height 415
click at [929, 122] on div "# This is a concept challenge level about arguments. # Grab the gems and go to …" at bounding box center [1001, 260] width 240 height 415
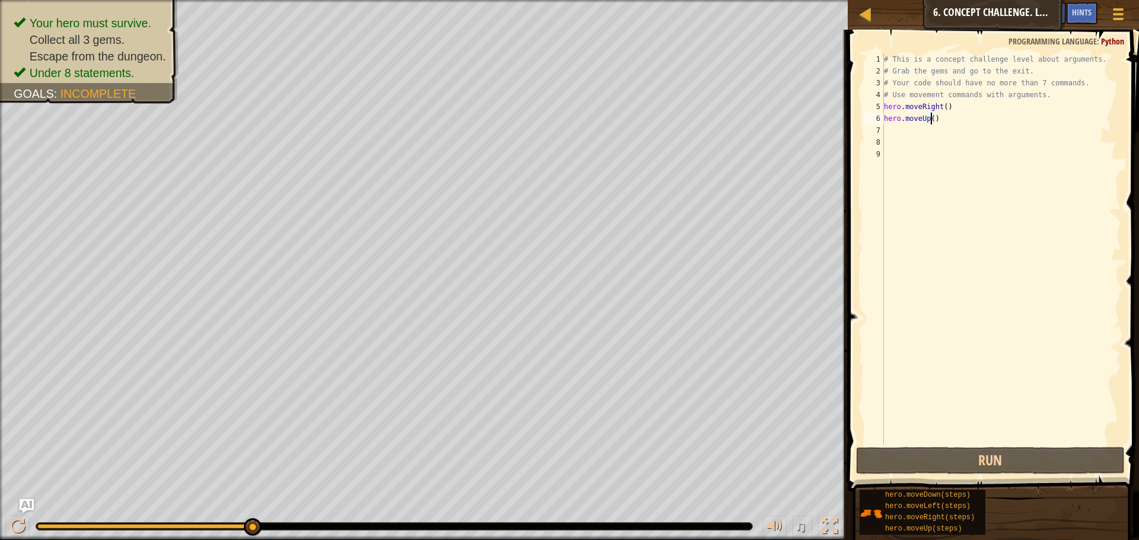
scroll to position [5, 4]
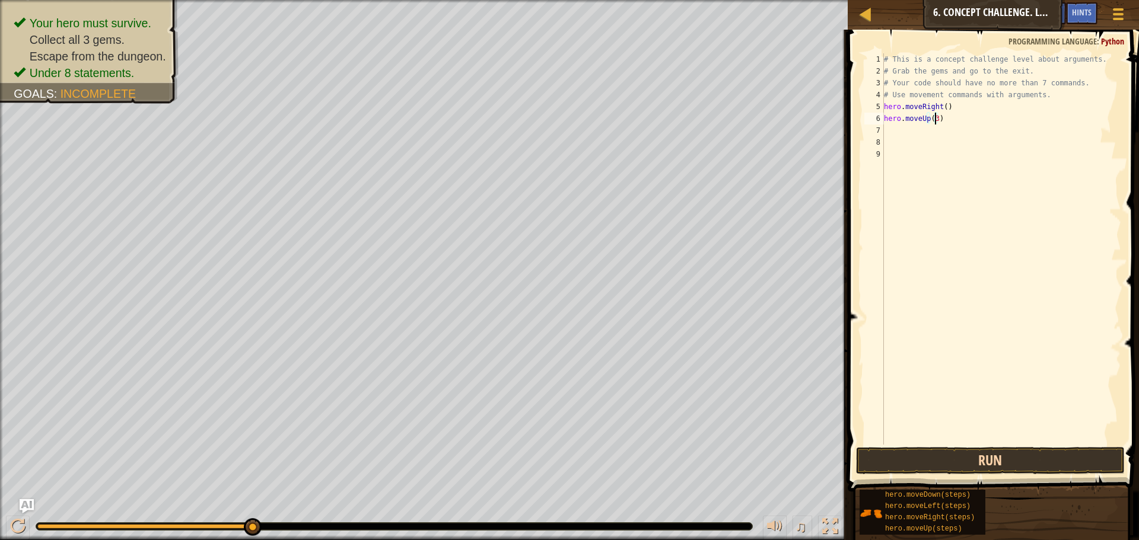
type textarea "hero.moveUp(3)"
click at [1009, 453] on button "Run" at bounding box center [990, 460] width 269 height 27
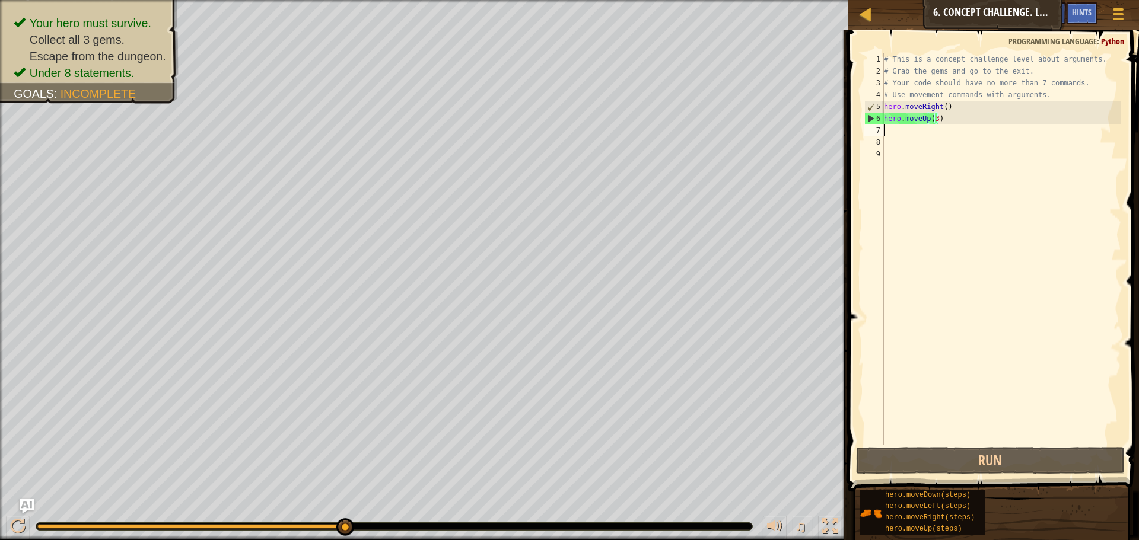
click at [925, 133] on div "# This is a concept challenge level about arguments. # Grab the gems and go to …" at bounding box center [1001, 260] width 240 height 415
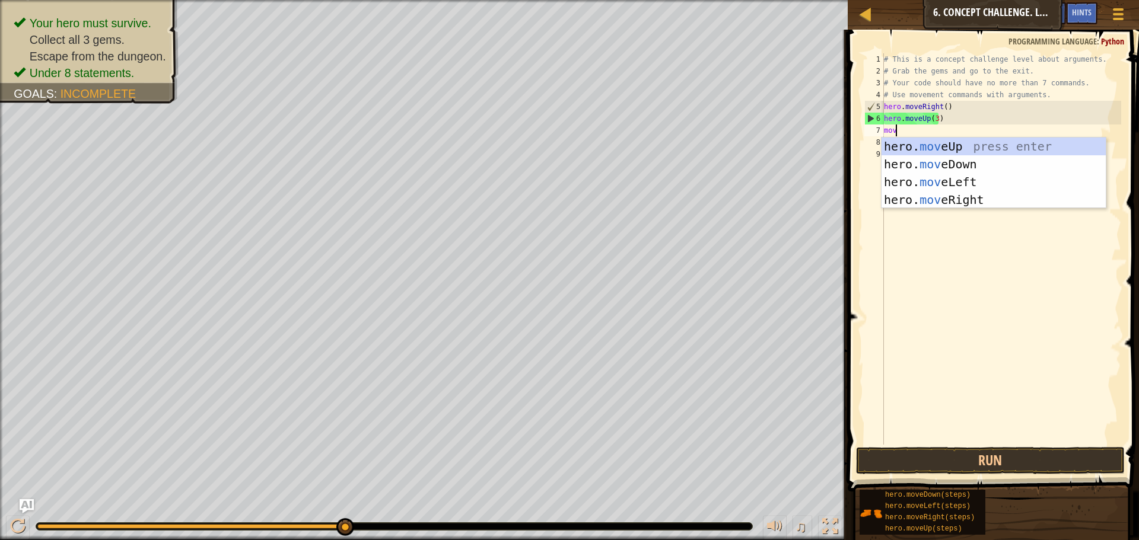
scroll to position [5, 1]
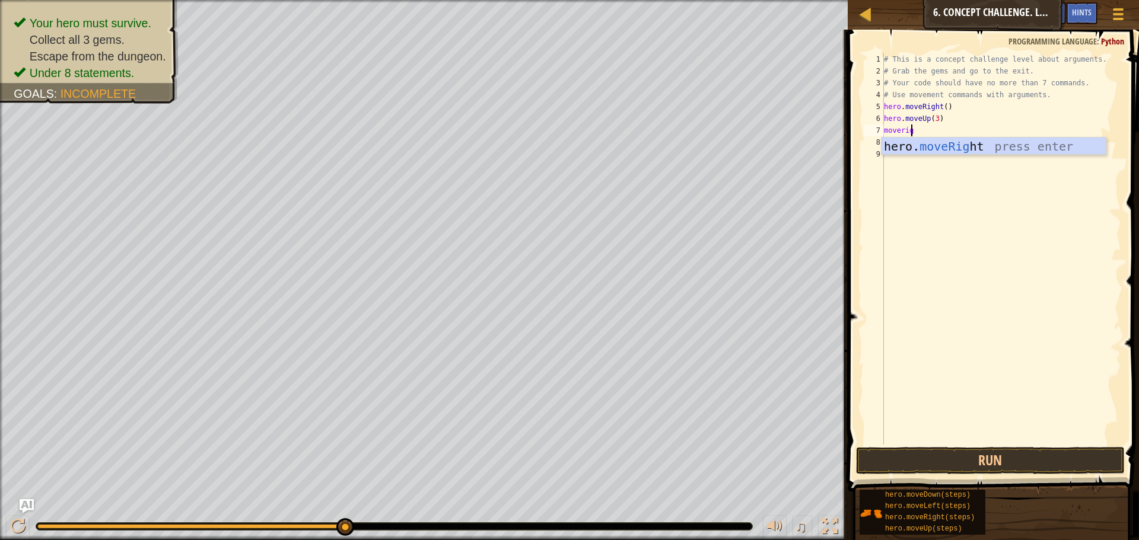
type textarea "moveright"
click at [944, 133] on div "# This is a concept challenge level about arguments. # Grab the gems and go to …" at bounding box center [1003, 260] width 236 height 415
click at [945, 129] on div "# This is a concept challenge level about arguments. # Grab the gems and go to …" at bounding box center [1003, 260] width 236 height 415
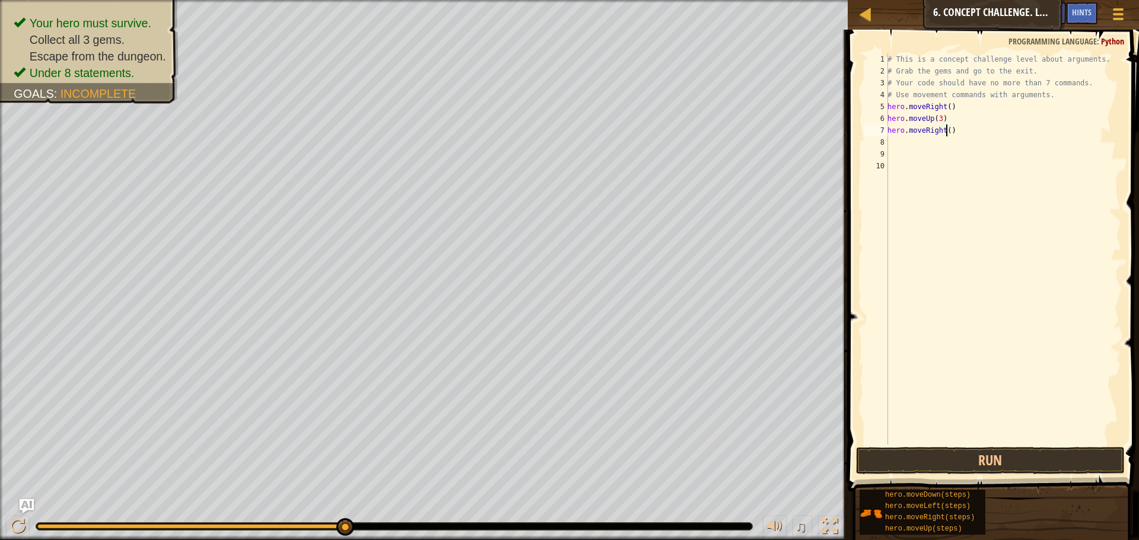
type textarea "hero.moveRight(2)"
click at [912, 146] on div "# This is a concept challenge level about arguments. # Grab the gems and go to …" at bounding box center [1003, 260] width 236 height 415
type textarea "movdown"
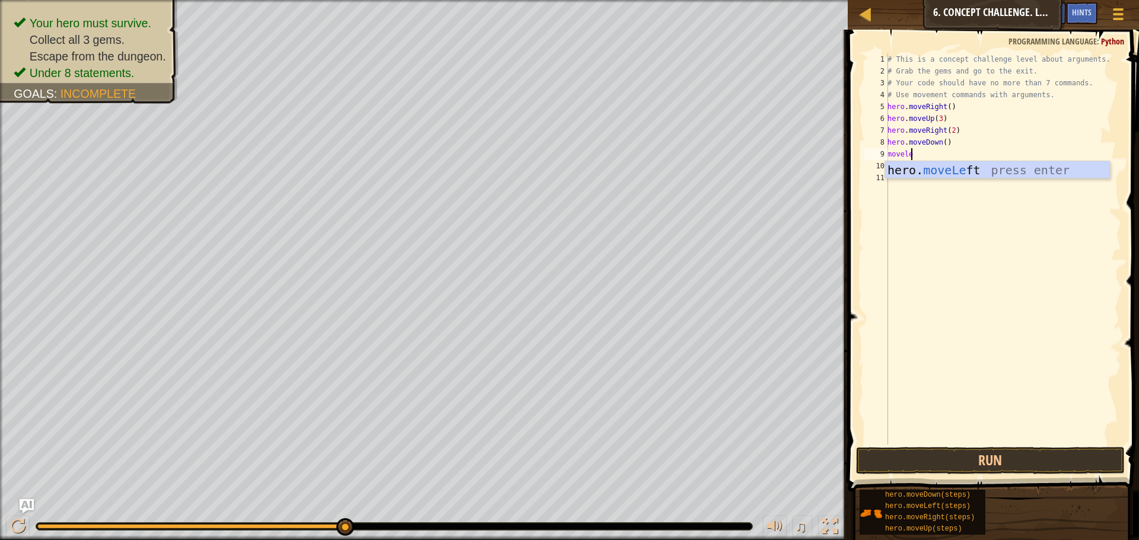
scroll to position [5, 2]
type textarea "moveleft"
click at [958, 448] on button "Run" at bounding box center [990, 460] width 269 height 27
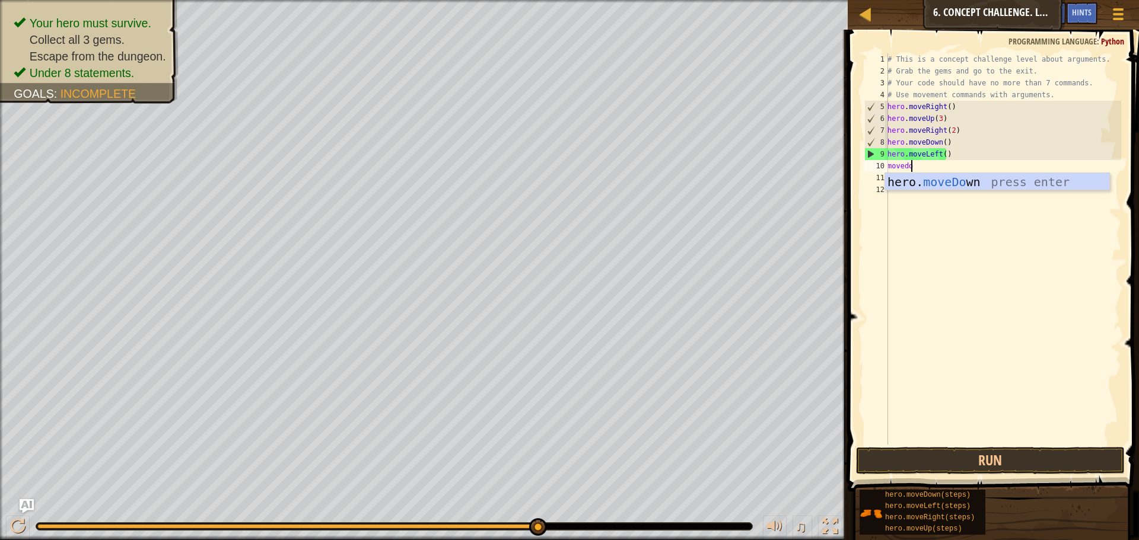
scroll to position [5, 2]
type textarea "movedown"
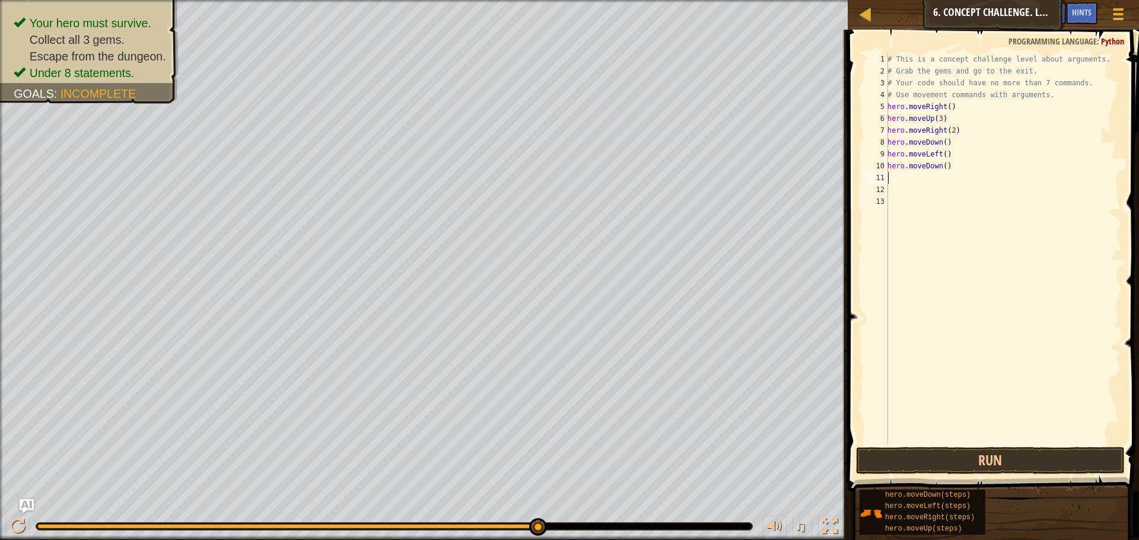
click at [944, 171] on div "# This is a concept challenge level about arguments. # Grab the gems and go to …" at bounding box center [1003, 260] width 236 height 415
type textarea "hero.moveDown(2)"
click at [917, 173] on div "# This is a concept challenge level about arguments. # Grab the gems and go to …" at bounding box center [1003, 260] width 236 height 415
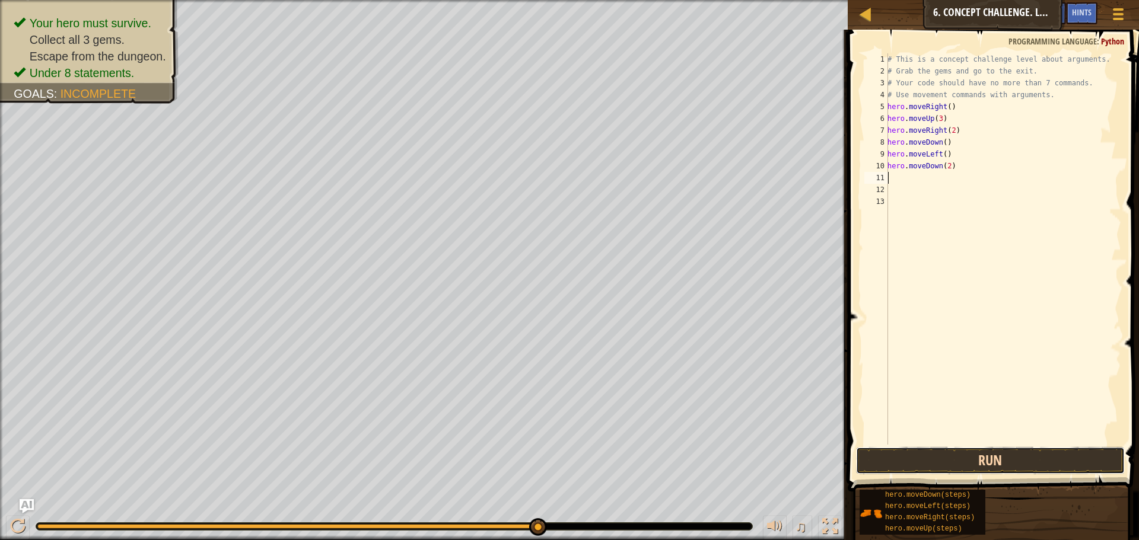
click at [1024, 453] on button "Run" at bounding box center [990, 460] width 269 height 27
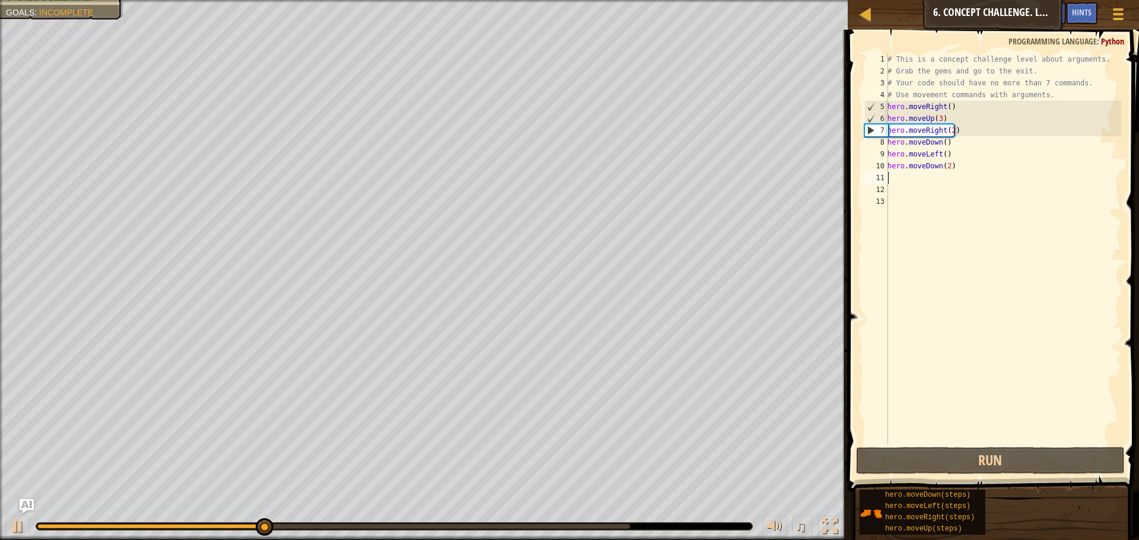
click at [903, 179] on div "# This is a concept challenge level about arguments. # Grab the gems and go to …" at bounding box center [1003, 260] width 236 height 415
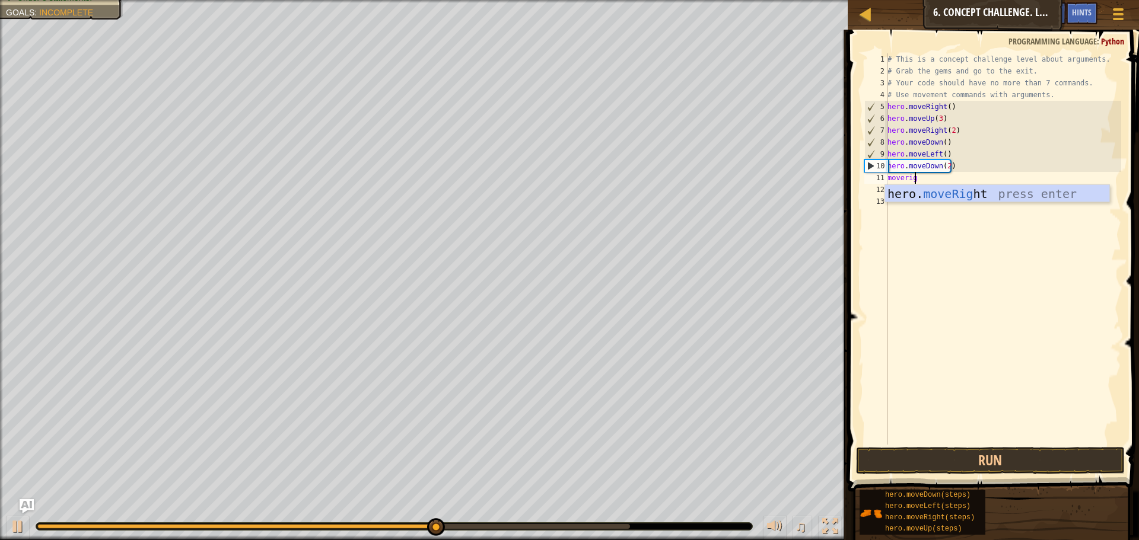
type textarea "moveright"
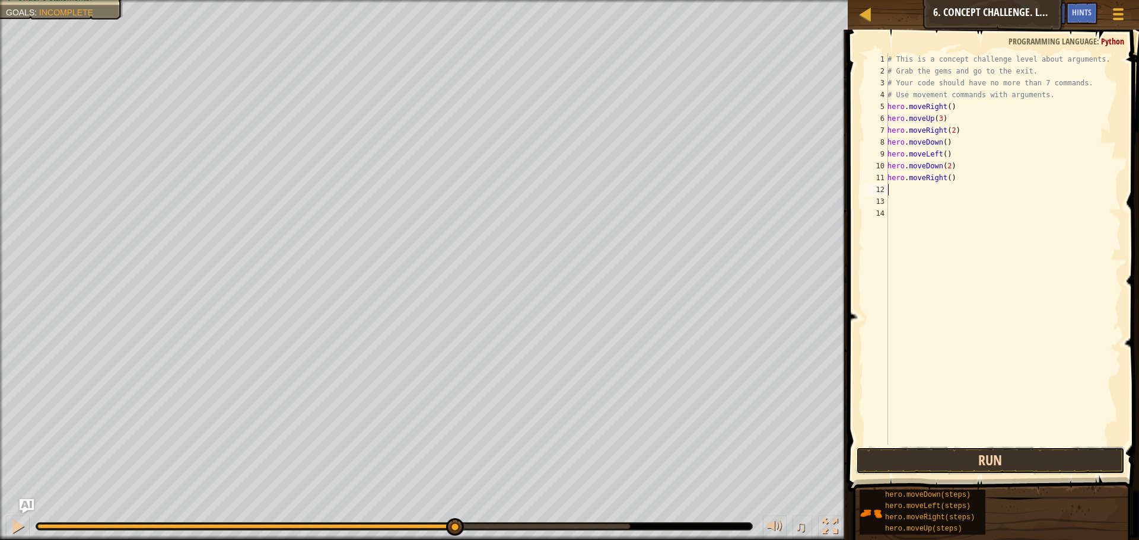
click at [871, 456] on button "Run" at bounding box center [990, 460] width 269 height 27
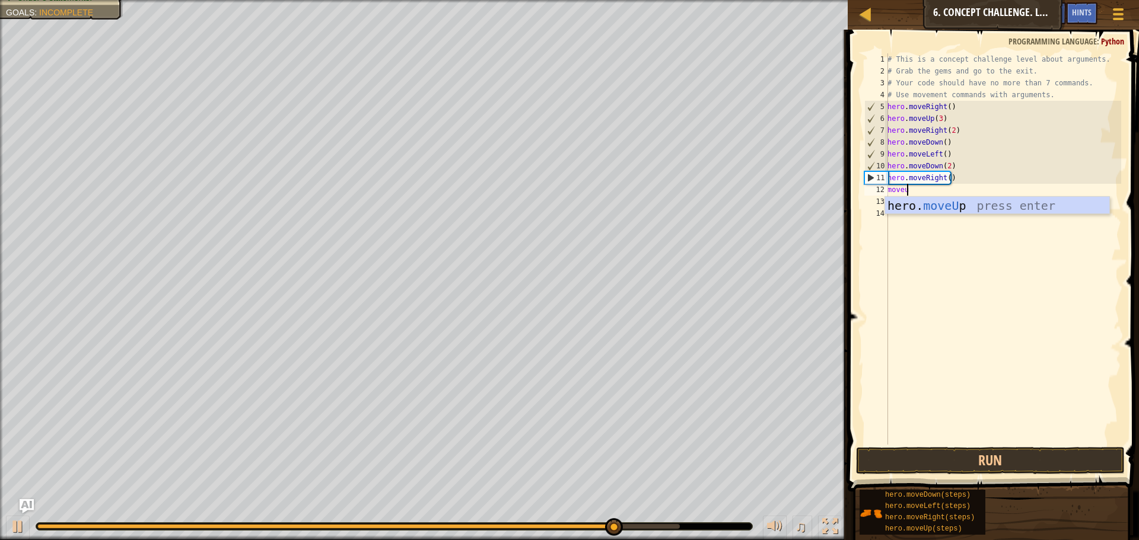
scroll to position [5, 1]
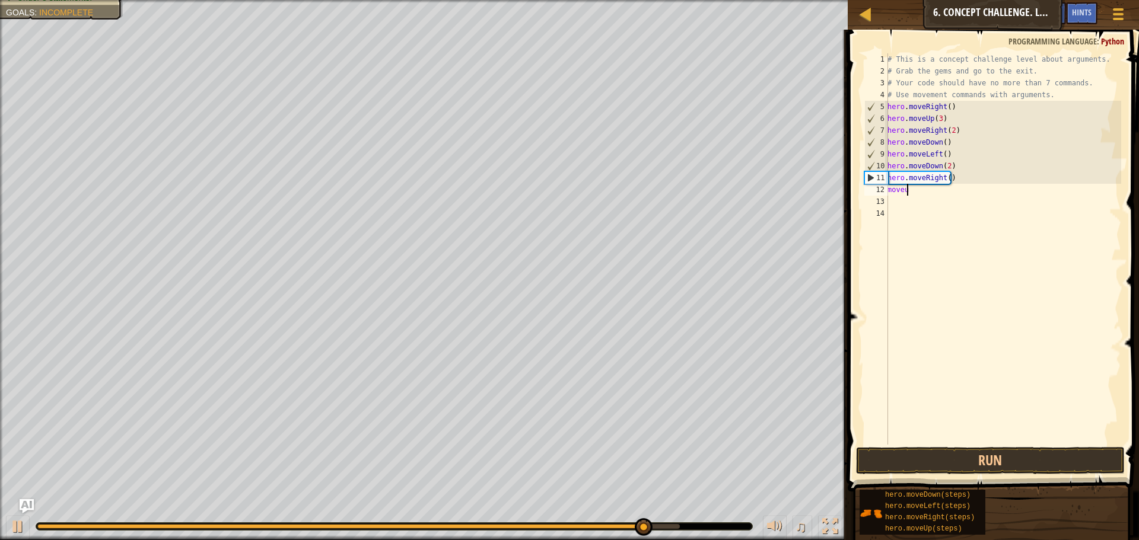
type textarea "moveup"
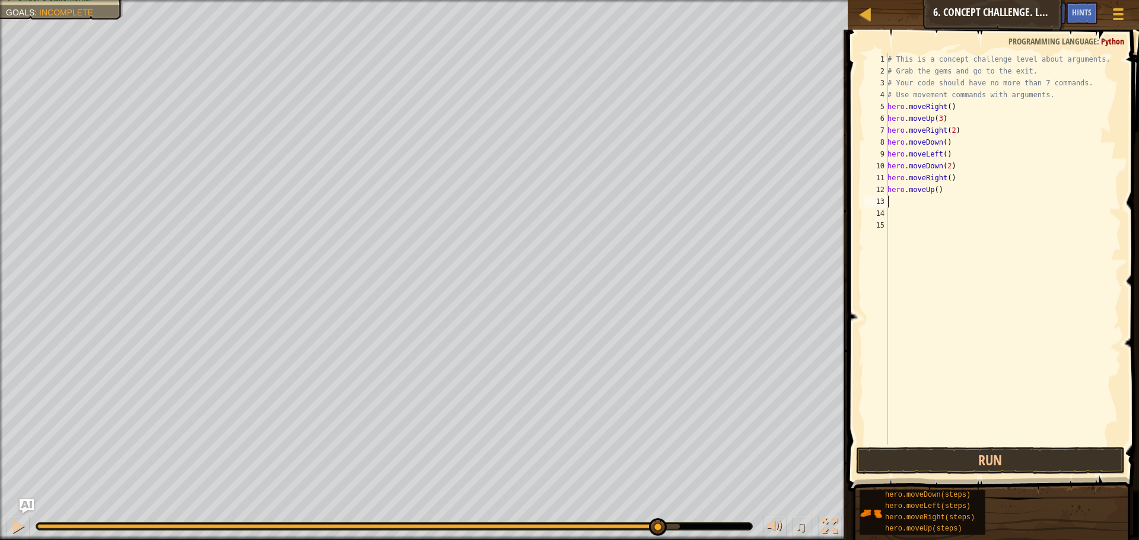
scroll to position [5, 0]
click at [935, 192] on div "# This is a concept challenge level about arguments. # Grab the gems and go to …" at bounding box center [1003, 260] width 236 height 415
click at [956, 449] on button "Run" at bounding box center [990, 460] width 269 height 27
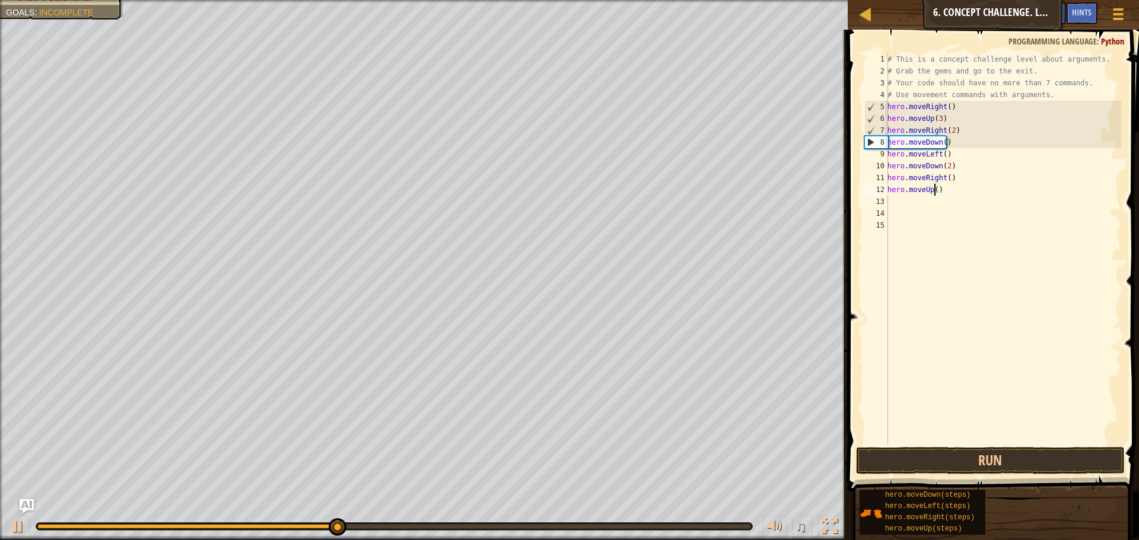
type textarea "hero.moveUp(2)"
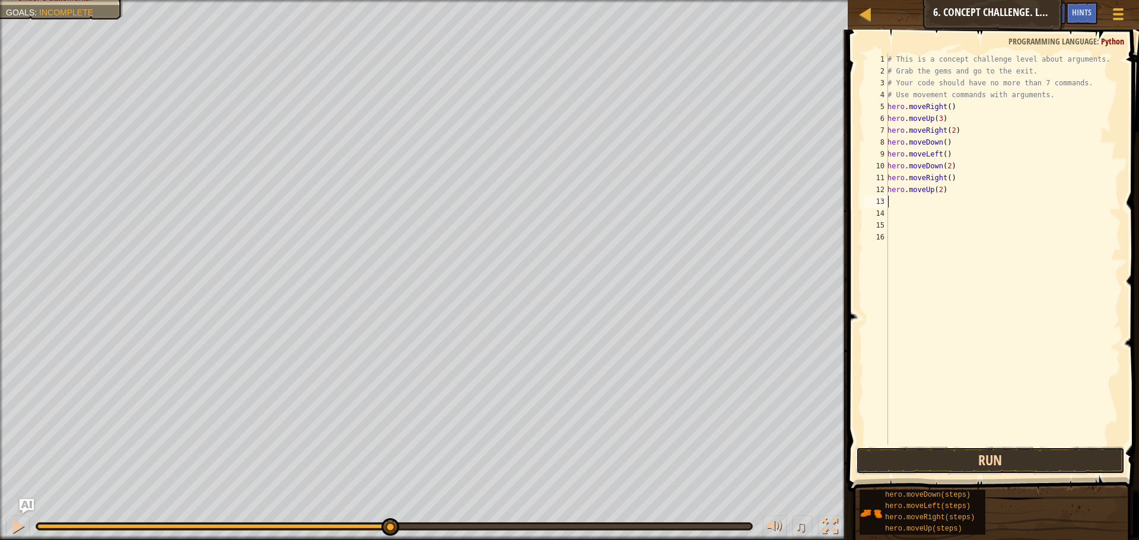
click at [1024, 457] on button "Run" at bounding box center [990, 460] width 269 height 27
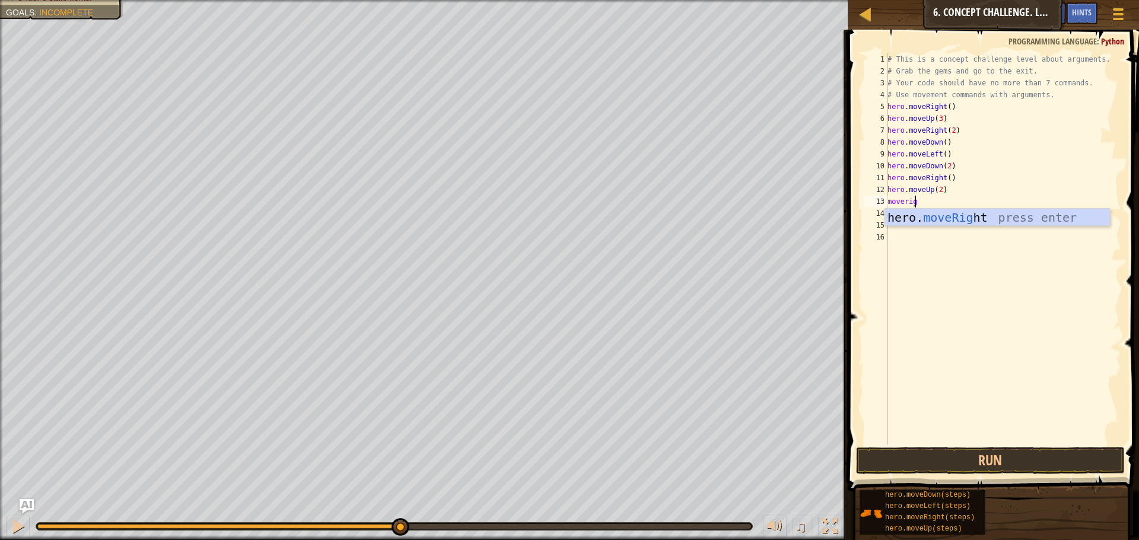
scroll to position [5, 1]
type textarea "moveright"
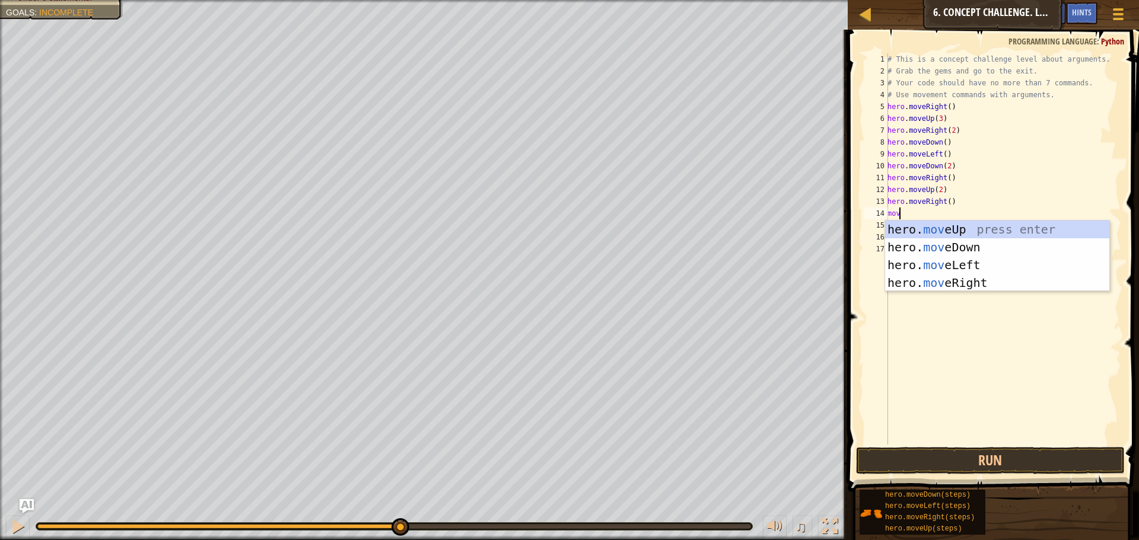
scroll to position [5, 0]
type textarea "m"
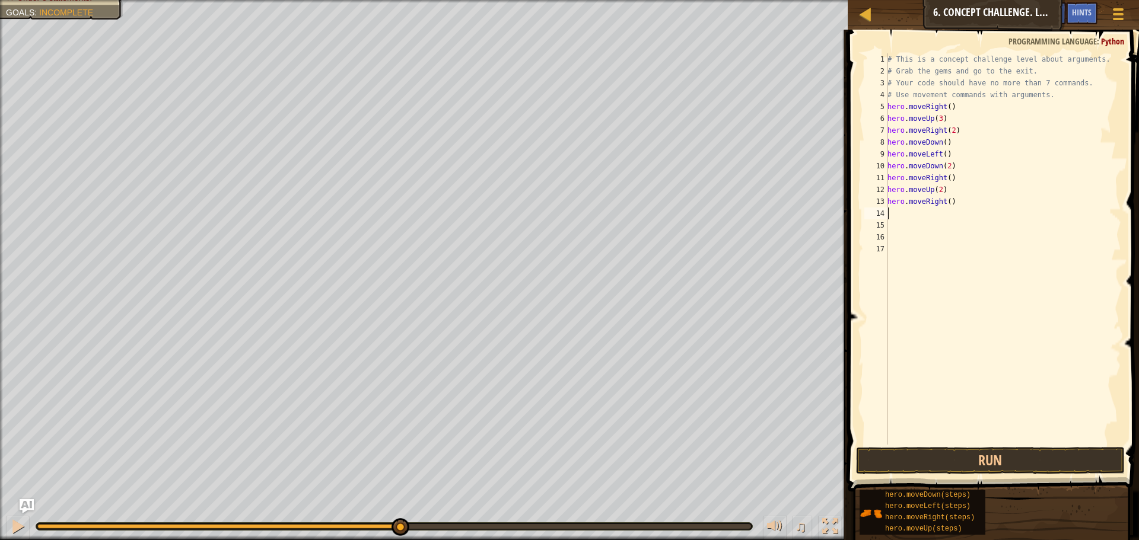
click at [944, 200] on div "# This is a concept challenge level about arguments. # Grab the gems and go to …" at bounding box center [1003, 260] width 236 height 415
click at [943, 203] on div "# This is a concept challenge level about arguments. # Grab the gems and go to …" at bounding box center [1003, 260] width 236 height 415
click at [945, 202] on div "# This is a concept challenge level about arguments. # Grab the gems and go to …" at bounding box center [1003, 260] width 236 height 415
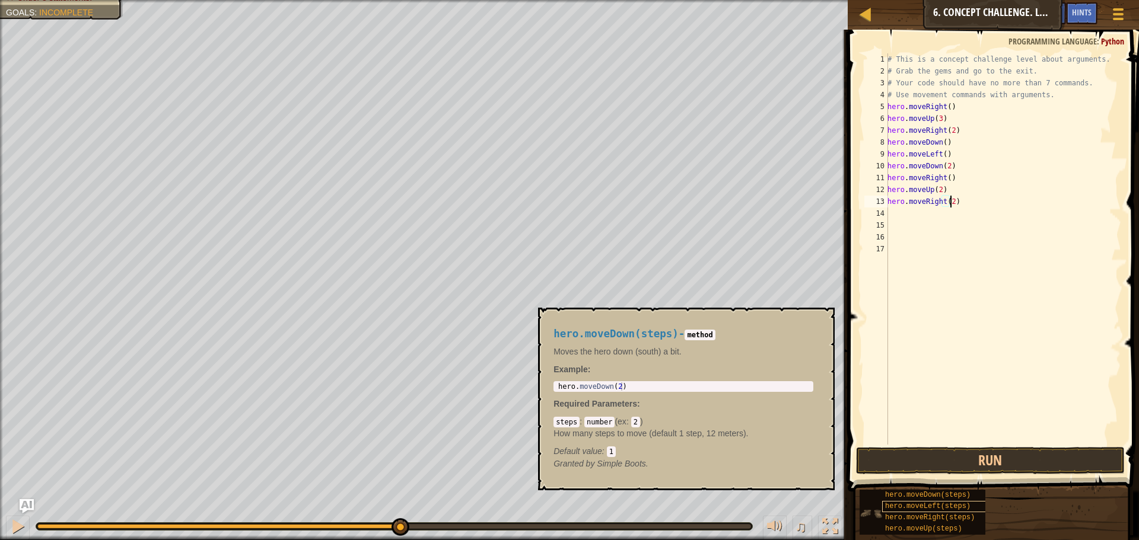
scroll to position [5, 5]
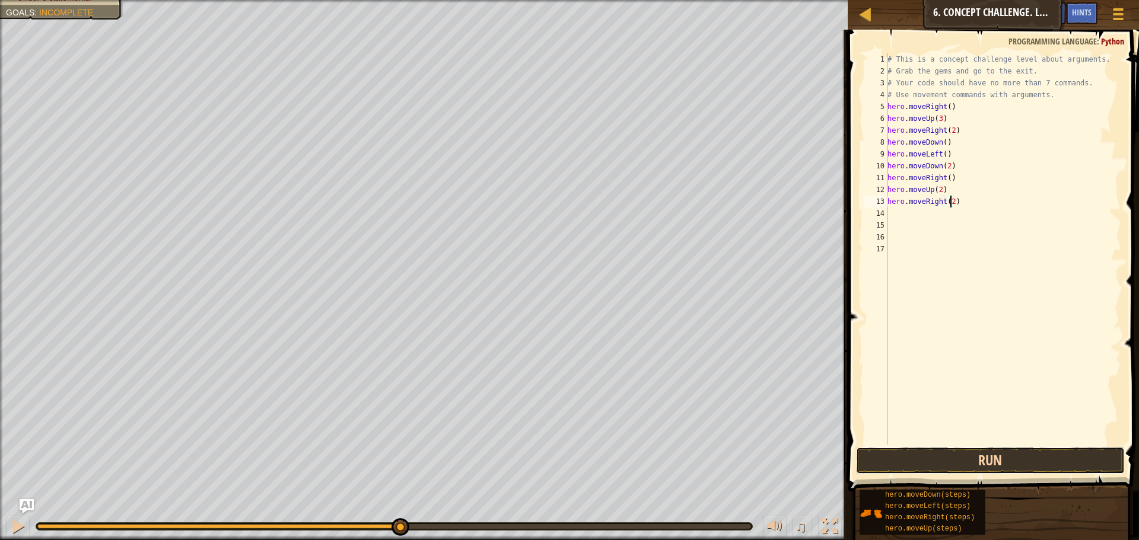
click at [963, 456] on button "Run" at bounding box center [990, 460] width 269 height 27
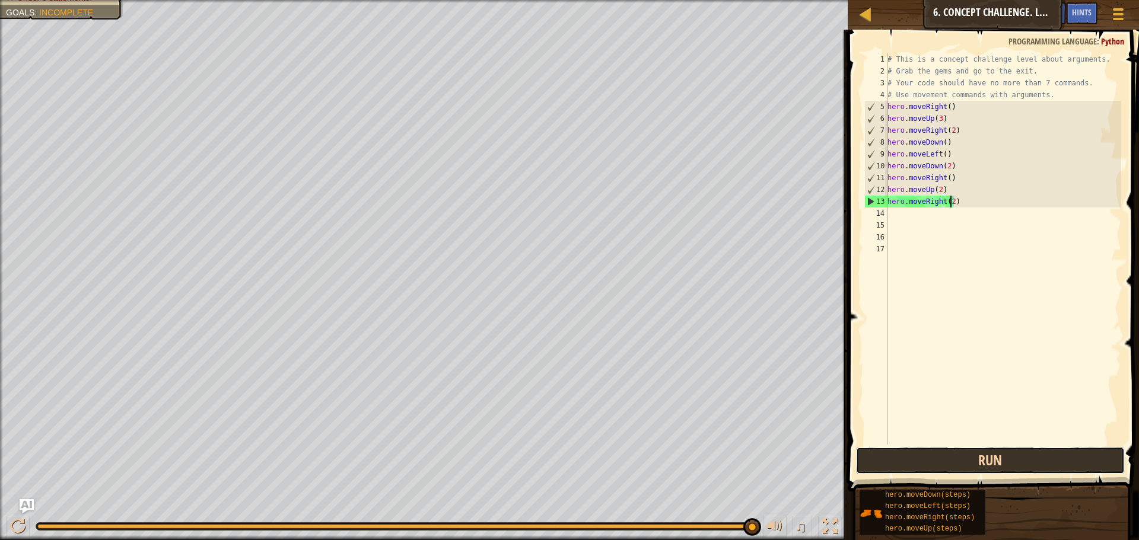
click at [968, 459] on button "Run" at bounding box center [990, 460] width 269 height 27
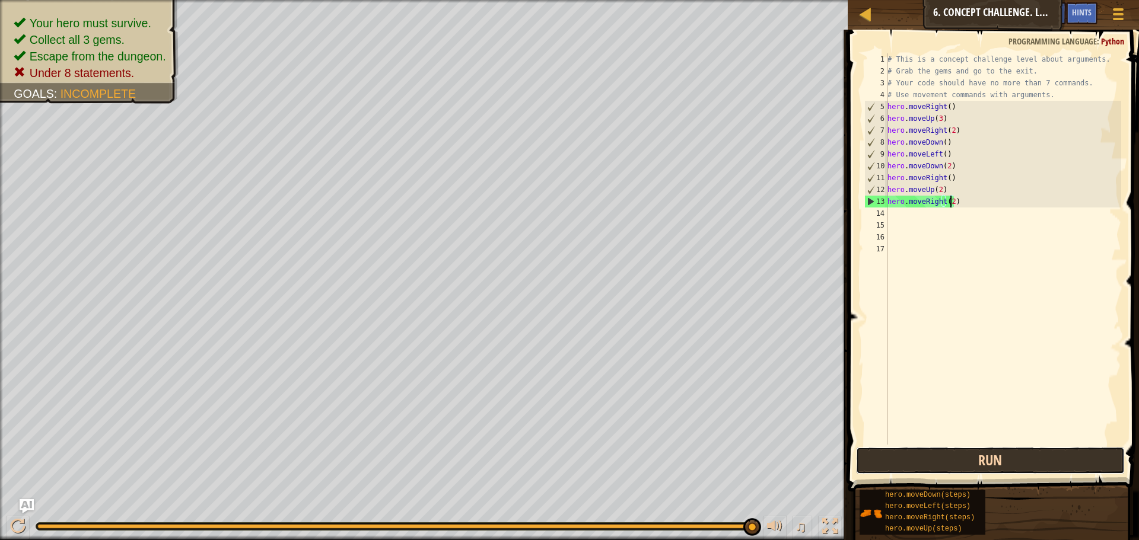
click at [958, 462] on button "Run" at bounding box center [990, 460] width 269 height 27
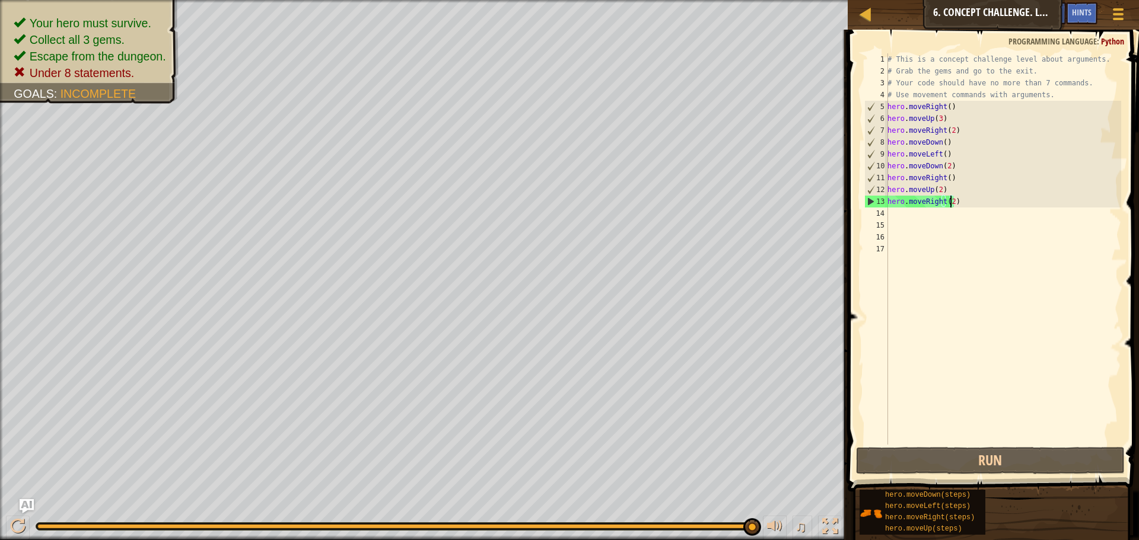
click at [940, 193] on div "# This is a concept challenge level about arguments. # Grab the gems and go to …" at bounding box center [1003, 260] width 236 height 415
click at [933, 192] on div "# This is a concept challenge level about arguments. # Grab the gems and go to …" at bounding box center [1003, 260] width 236 height 415
click at [942, 179] on div "# This is a concept challenge level about arguments. # Grab the gems and go to …" at bounding box center [1003, 260] width 236 height 415
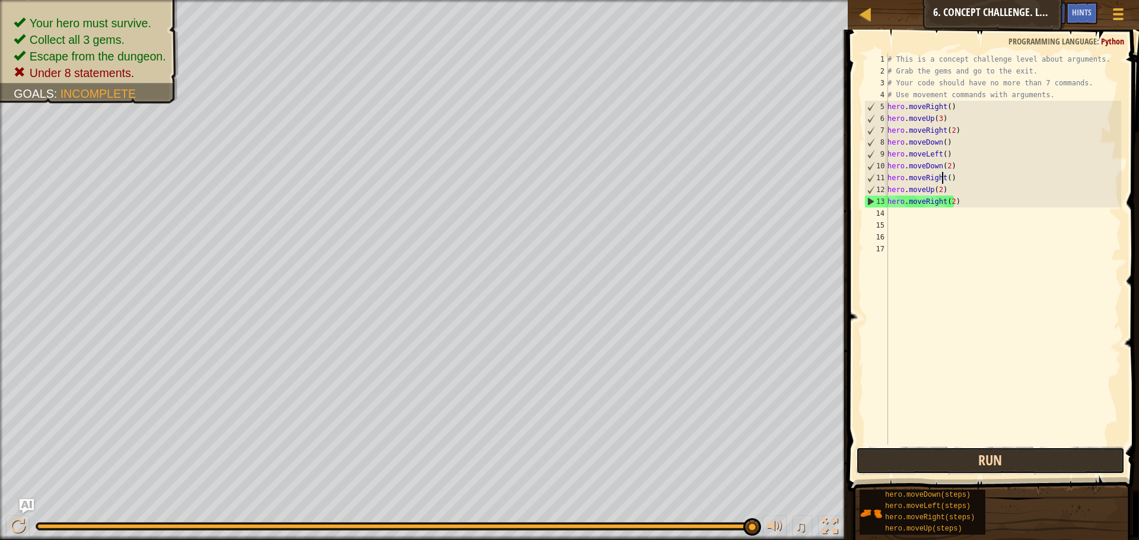
click at [1013, 470] on button "Run" at bounding box center [990, 460] width 269 height 27
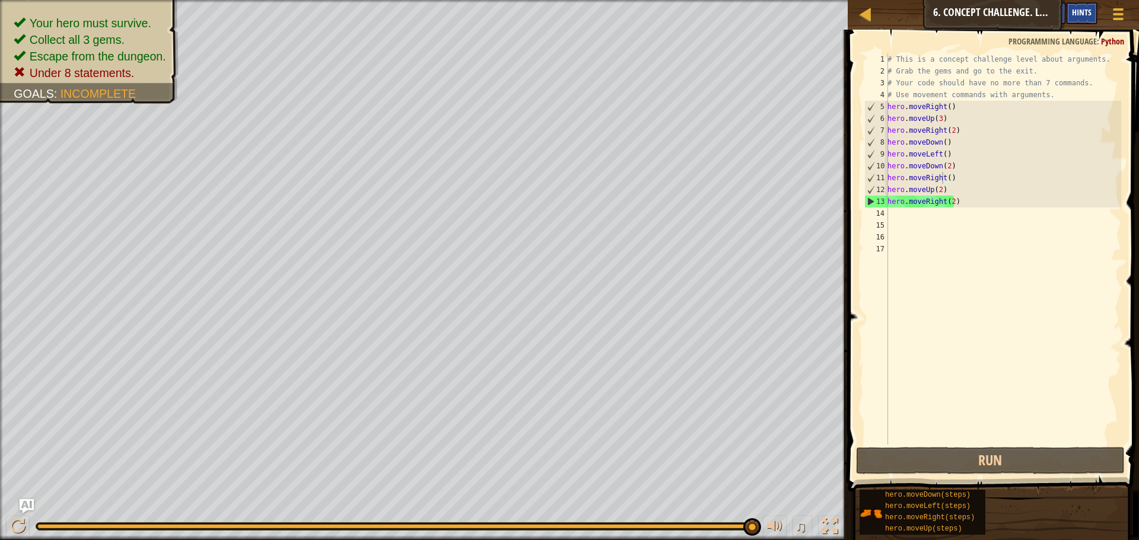
click at [1086, 18] on div "Hints" at bounding box center [1081, 13] width 31 height 22
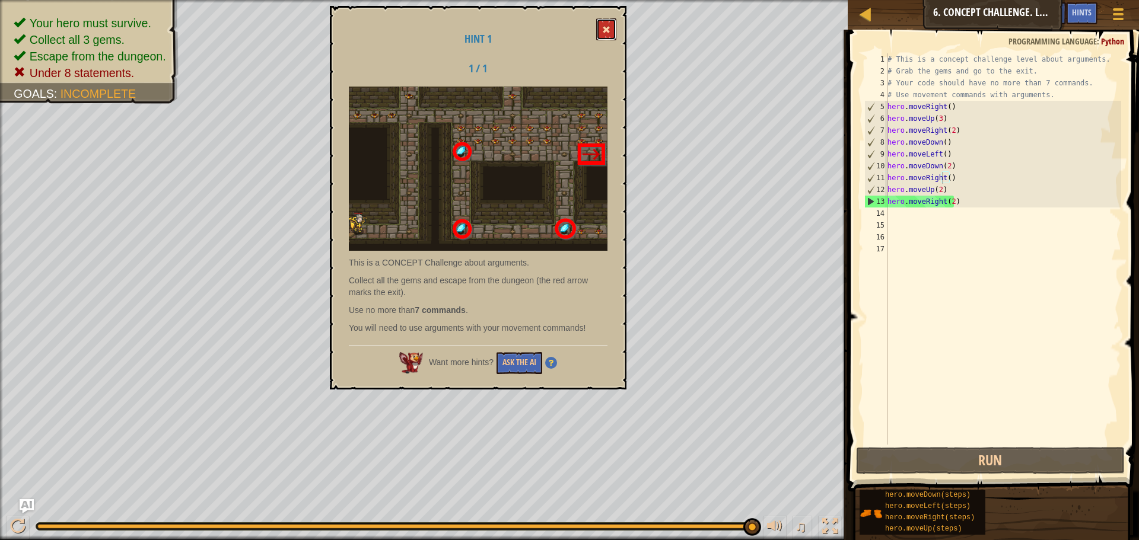
click at [603, 25] on button at bounding box center [606, 29] width 20 height 22
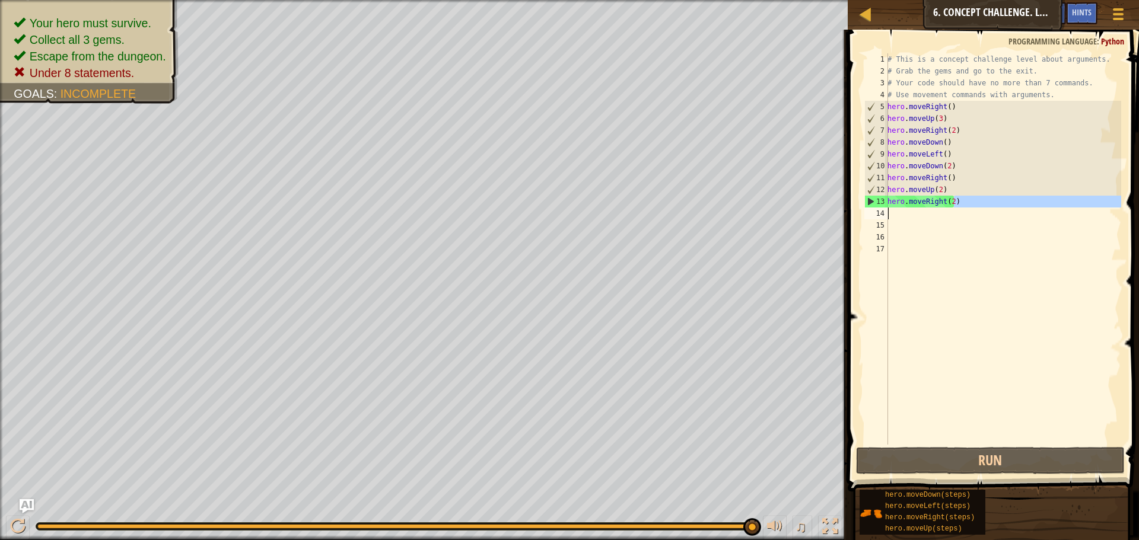
drag, startPoint x: 970, startPoint y: 196, endPoint x: 873, endPoint y: 218, distance: 99.6
click at [873, 218] on div "hero.moveRight(2) 1 2 3 4 5 6 7 8 9 10 11 12 13 14 15 16 17 # This is a concept…" at bounding box center [991, 248] width 259 height 391
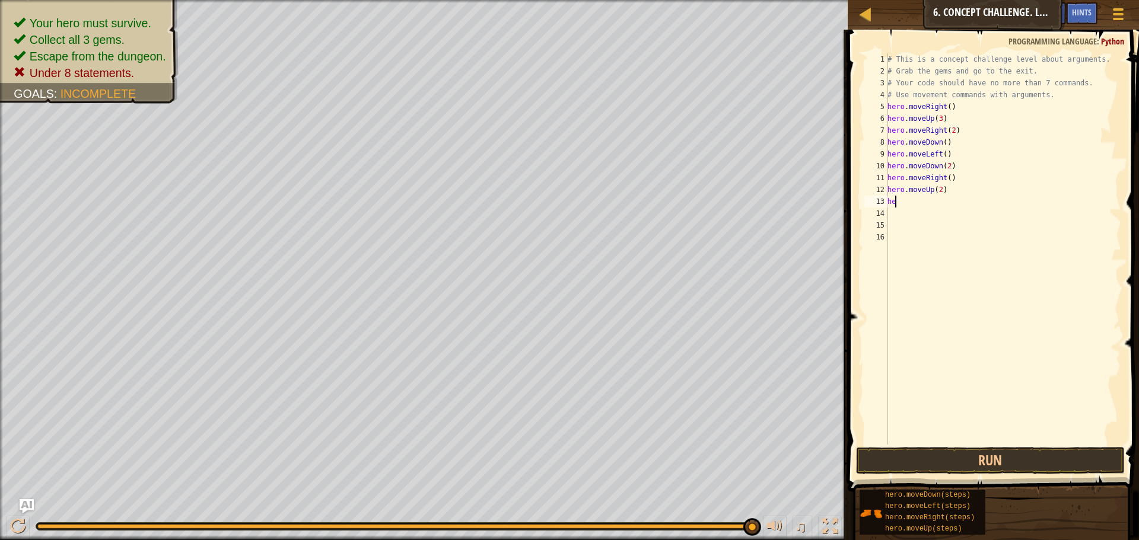
scroll to position [5, 0]
type textarea "h"
click at [969, 446] on div "1 2 3 4 5 6 7 8 9 10 11 12 13 14 15 16 # This is a concept challenge level abou…" at bounding box center [991, 284] width 295 height 497
click at [900, 450] on button "Run" at bounding box center [990, 460] width 269 height 27
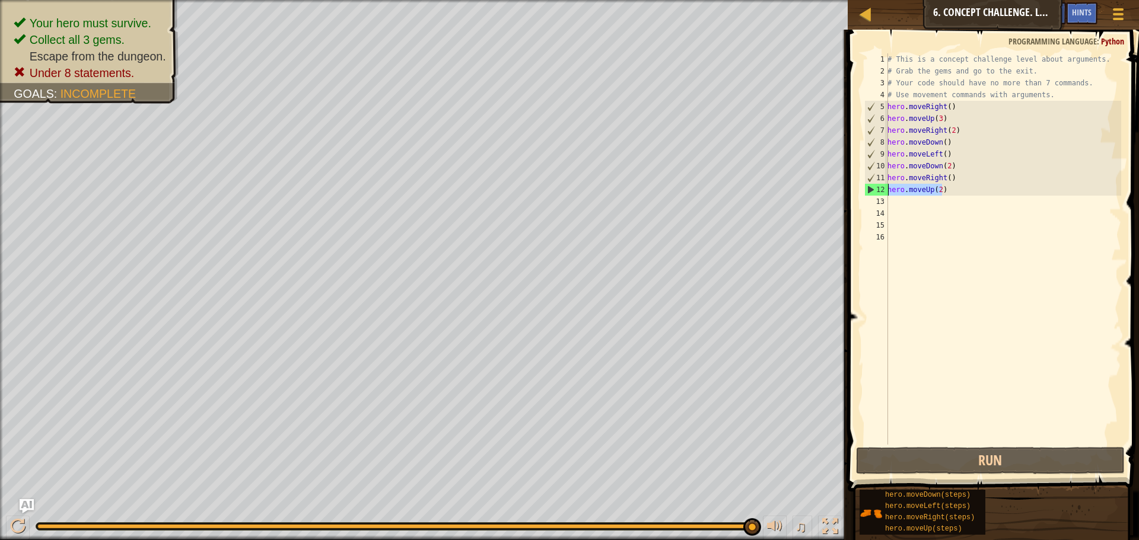
drag, startPoint x: 972, startPoint y: 193, endPoint x: 861, endPoint y: 192, distance: 110.9
click at [861, 192] on div "1 2 3 4 5 6 7 8 9 10 11 12 13 14 15 16 # This is a concept challenge level abou…" at bounding box center [991, 284] width 295 height 497
type textarea "hero.moveUp(2)"
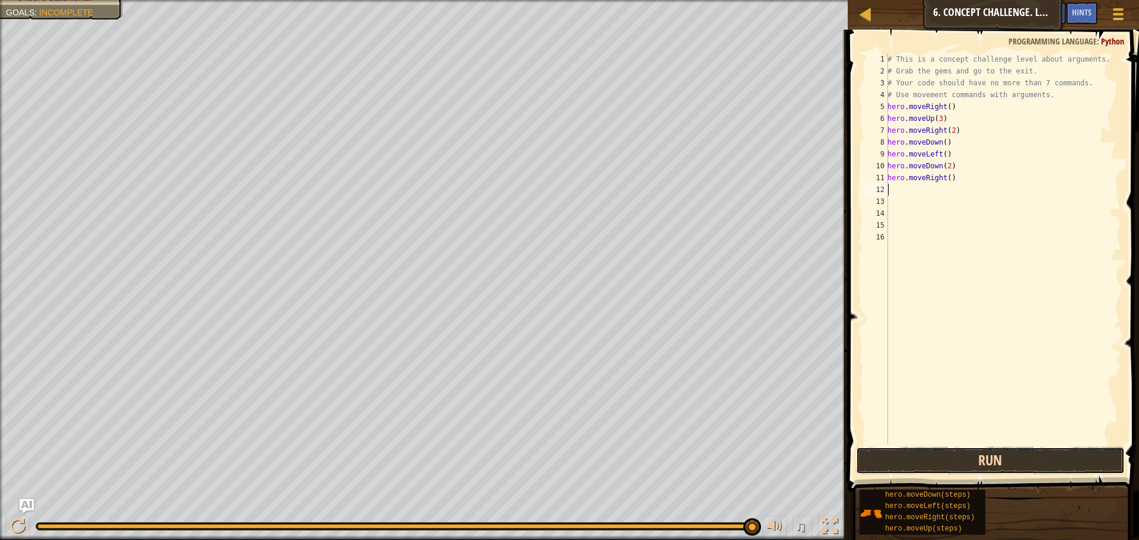
click at [929, 455] on button "Run" at bounding box center [990, 460] width 269 height 27
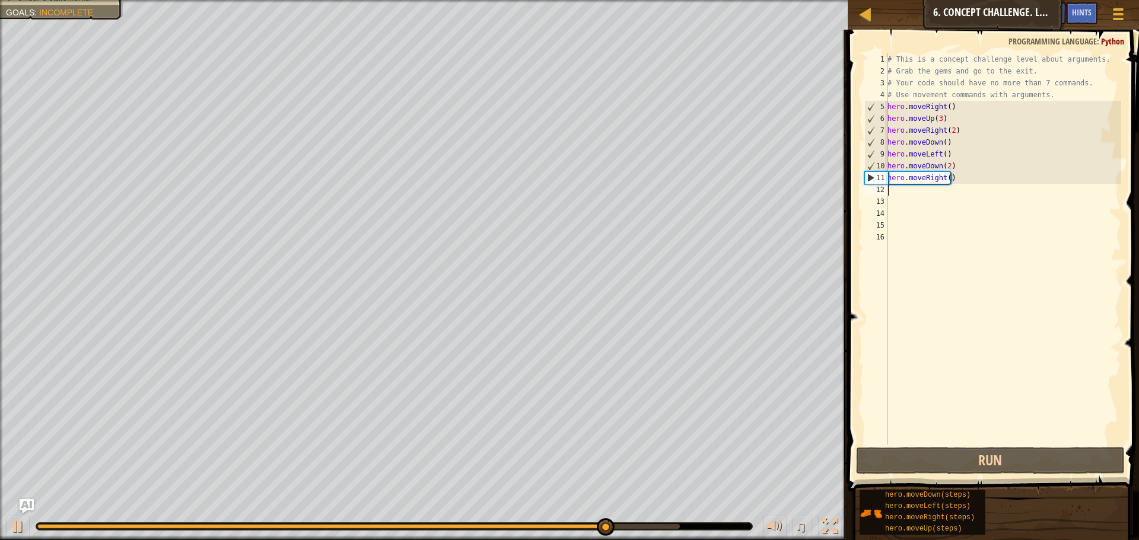
click at [946, 178] on div "# This is a concept challenge level about arguments. # Grab the gems and go to …" at bounding box center [1003, 260] width 236 height 415
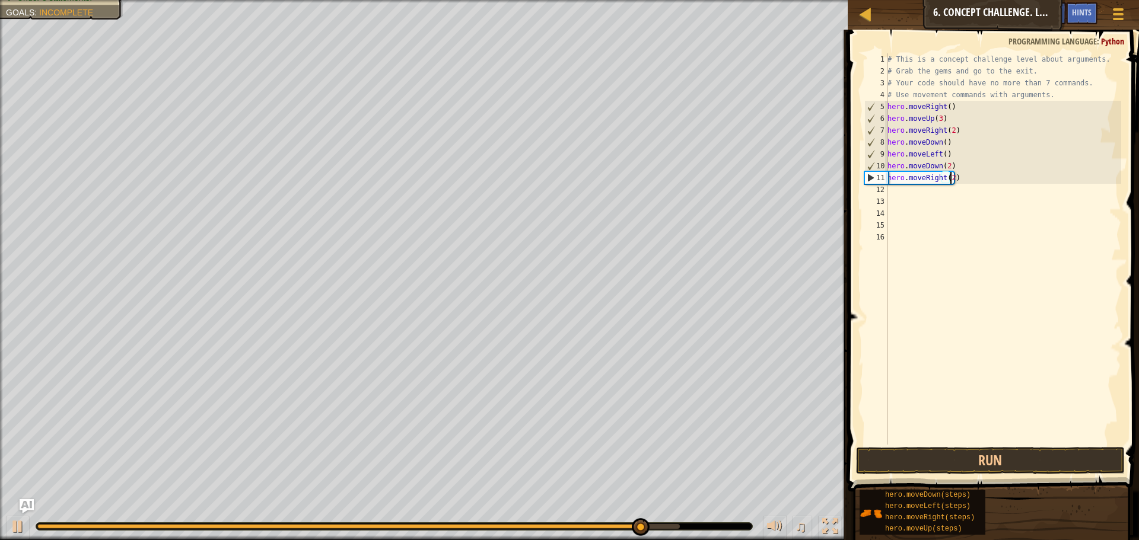
scroll to position [5, 5]
type textarea "hero.moveRight(2)"
click at [971, 467] on button "Run" at bounding box center [990, 460] width 269 height 27
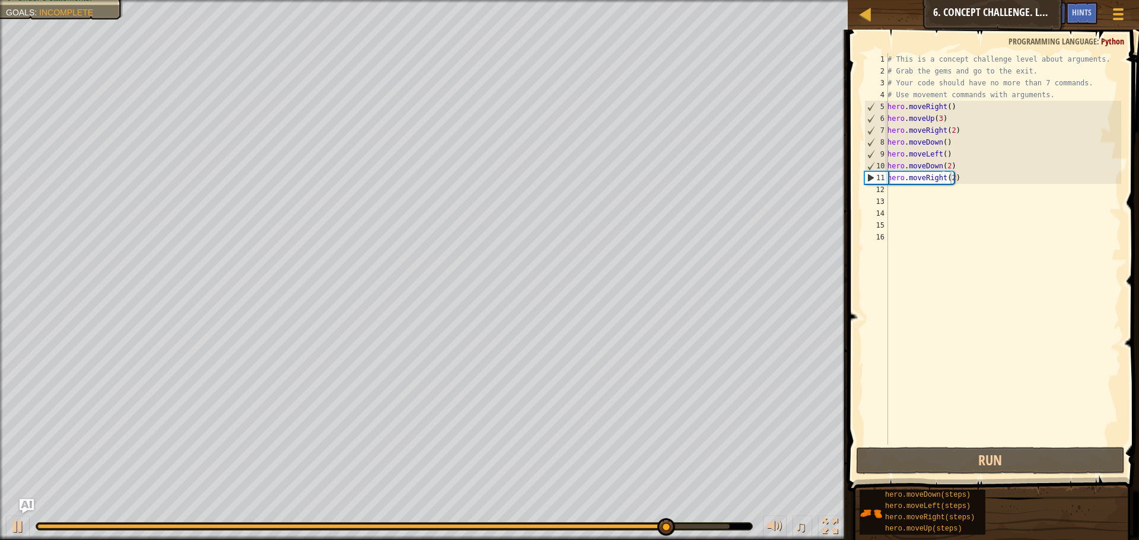
drag, startPoint x: 675, startPoint y: 518, endPoint x: 789, endPoint y: 528, distance: 114.3
click at [792, 526] on div "♫" at bounding box center [424, 524] width 848 height 36
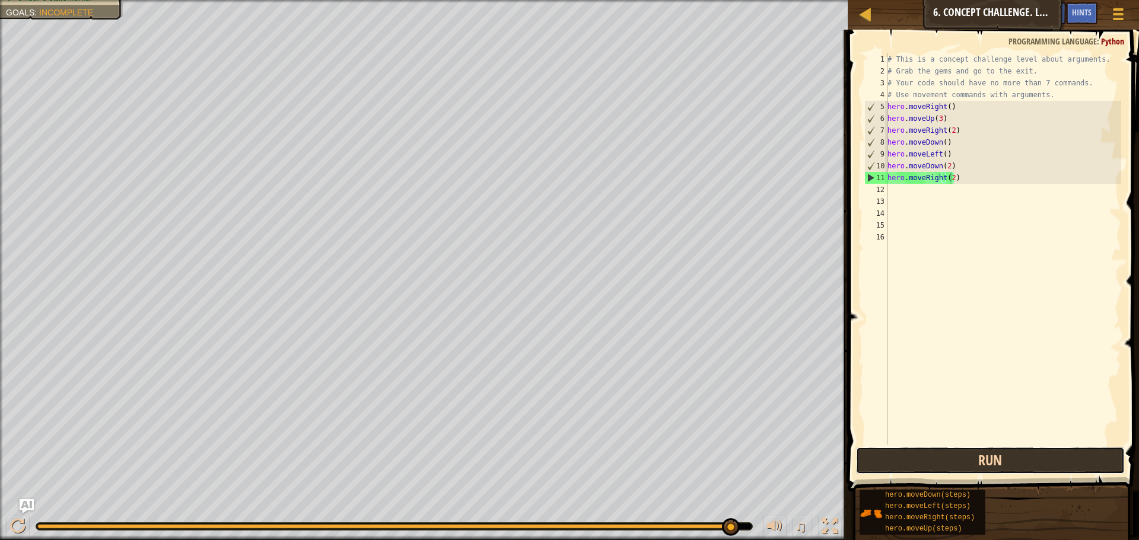
click at [1075, 449] on button "Run" at bounding box center [990, 460] width 269 height 27
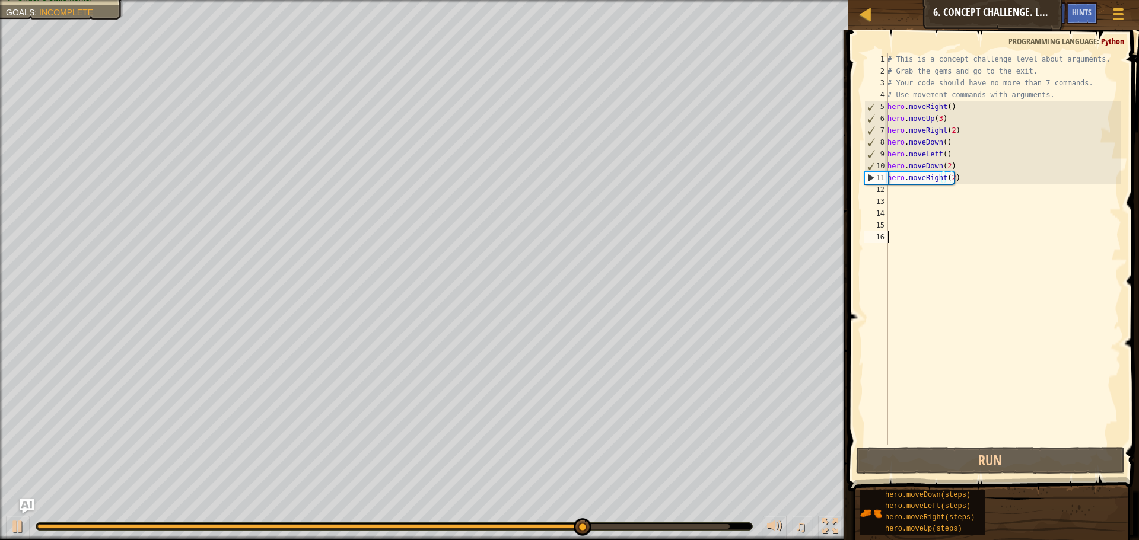
click at [972, 281] on div "# This is a concept challenge level about arguments. # Grab the gems and go to …" at bounding box center [1003, 260] width 236 height 415
drag, startPoint x: 947, startPoint y: 136, endPoint x: 947, endPoint y: 147, distance: 10.1
click at [947, 139] on div "# This is a concept challenge level about arguments. # Grab the gems and go to …" at bounding box center [1003, 260] width 236 height 415
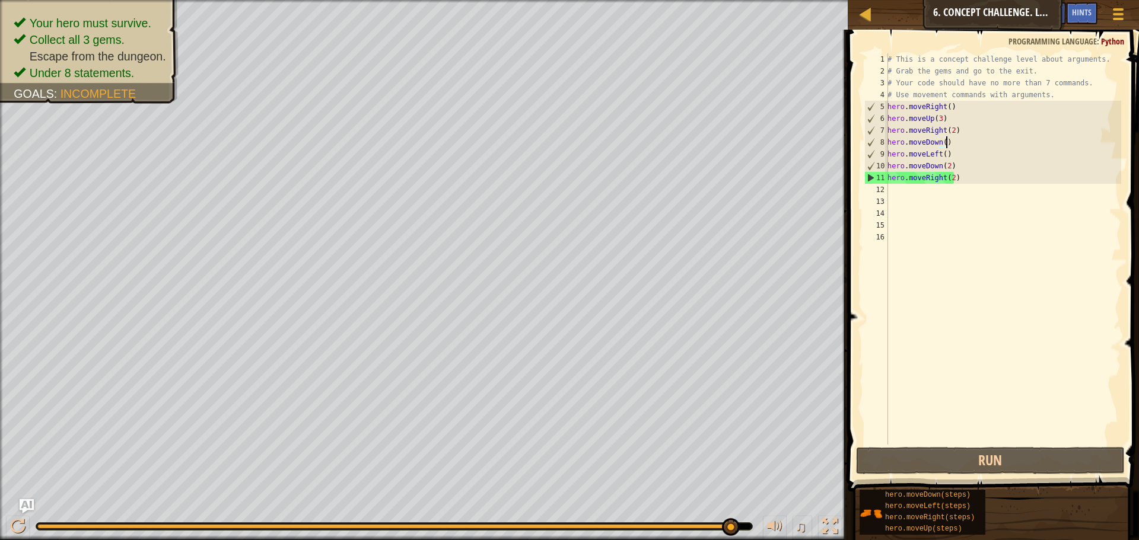
click at [942, 144] on div "# This is a concept challenge level about arguments. # Grab the gems and go to …" at bounding box center [1003, 260] width 236 height 415
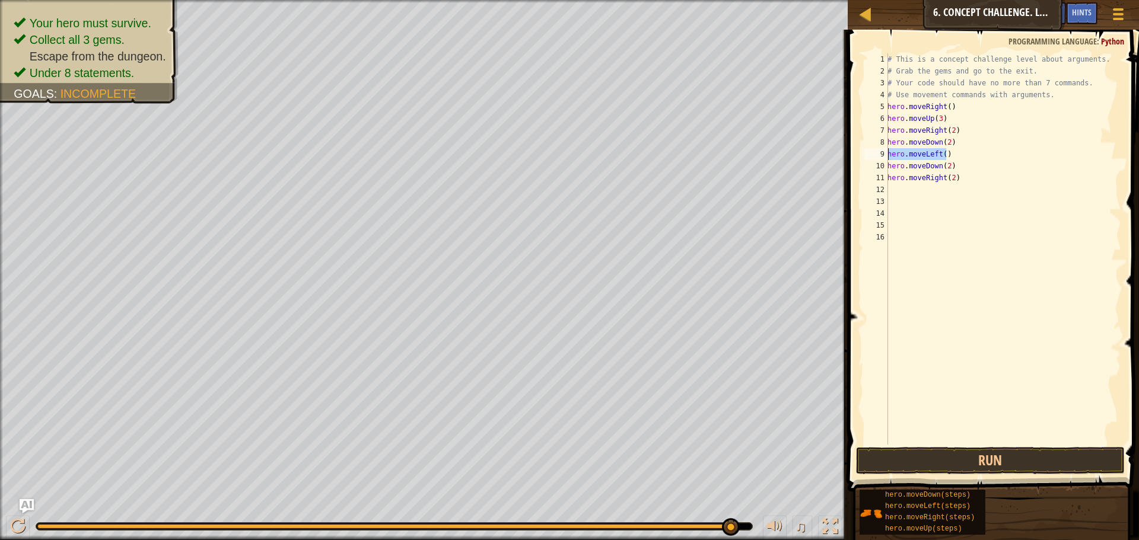
drag, startPoint x: 974, startPoint y: 158, endPoint x: 881, endPoint y: 157, distance: 93.1
click at [881, 157] on div "hero.moveDown(2) 1 2 3 4 5 6 7 8 9 10 11 12 13 14 15 16 # This is a concept cha…" at bounding box center [991, 248] width 259 height 391
type textarea "hero.moveLeft()"
click at [903, 464] on button "Run" at bounding box center [990, 460] width 269 height 27
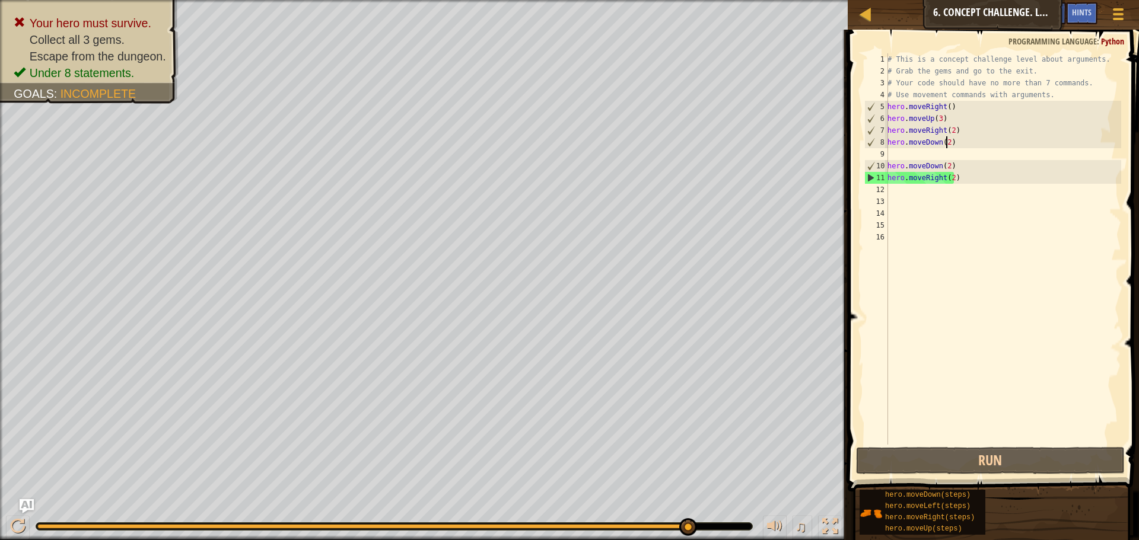
click at [947, 144] on div "# This is a concept challenge level about arguments. # Grab the gems and go to …" at bounding box center [1003, 260] width 236 height 415
type textarea "hero.moveDown()"
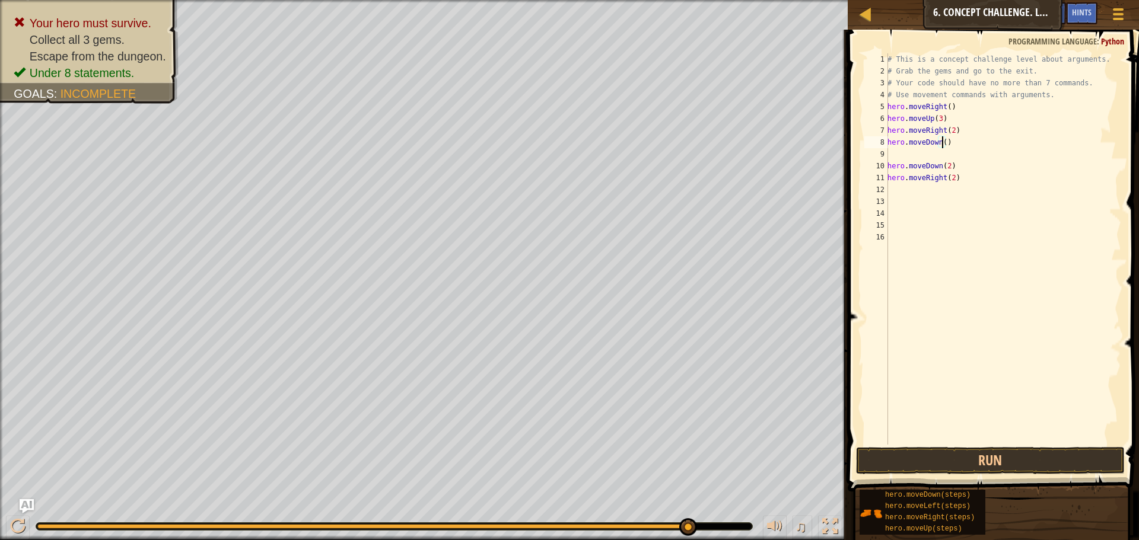
click at [913, 157] on div "# This is a concept challenge level about arguments. # Grab the gems and go to …" at bounding box center [1003, 260] width 236 height 415
type textarea "moveleft"
click at [959, 181] on div "# This is a concept challenge level about arguments. # Grab the gems and go to …" at bounding box center [1003, 260] width 236 height 415
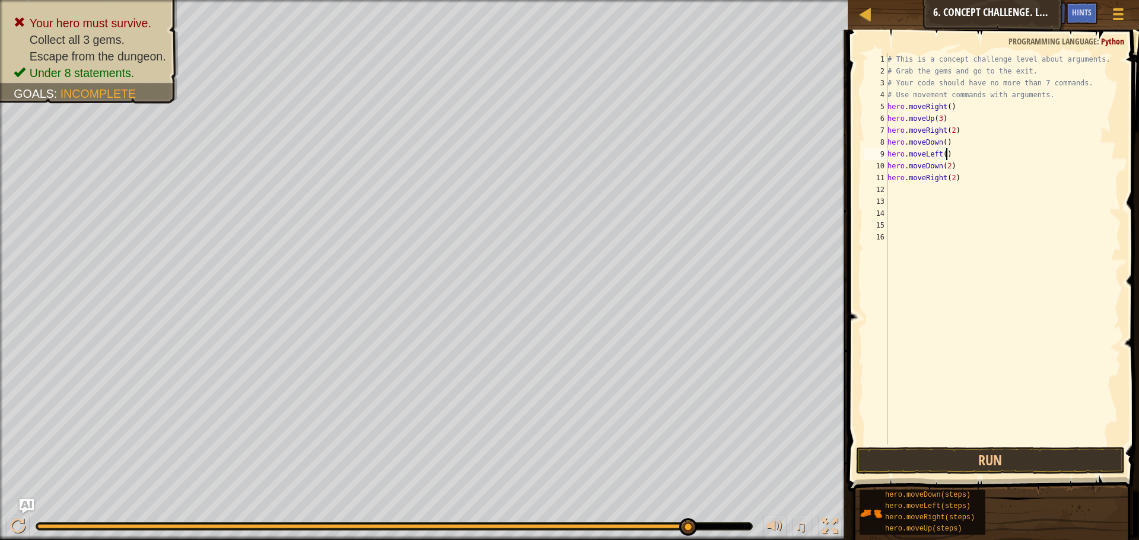
type textarea "hero.moveRight(2)"
click at [1085, 468] on button "Run" at bounding box center [990, 460] width 269 height 27
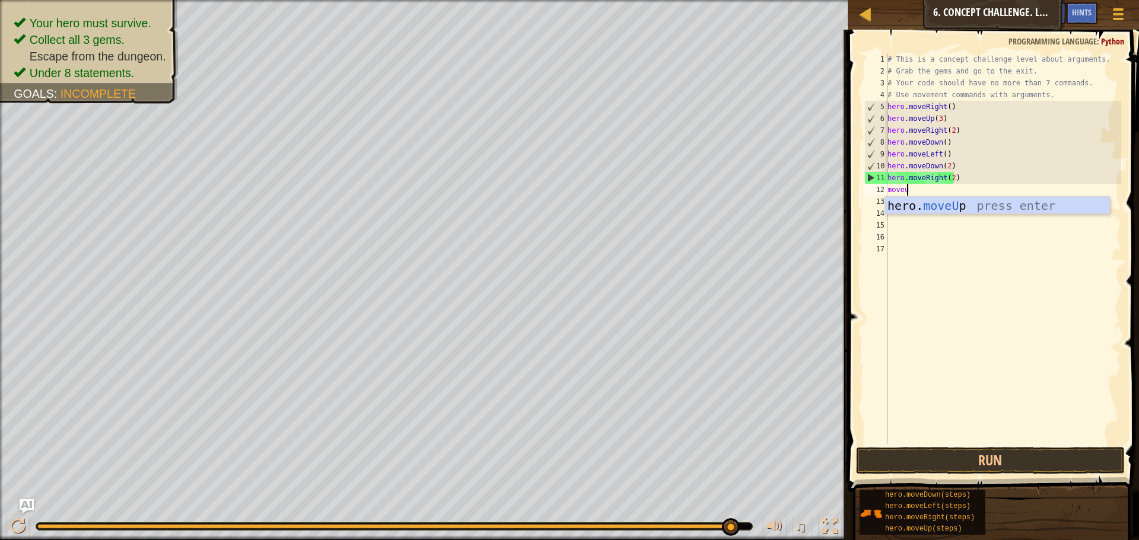
scroll to position [5, 1]
type textarea "moveup"
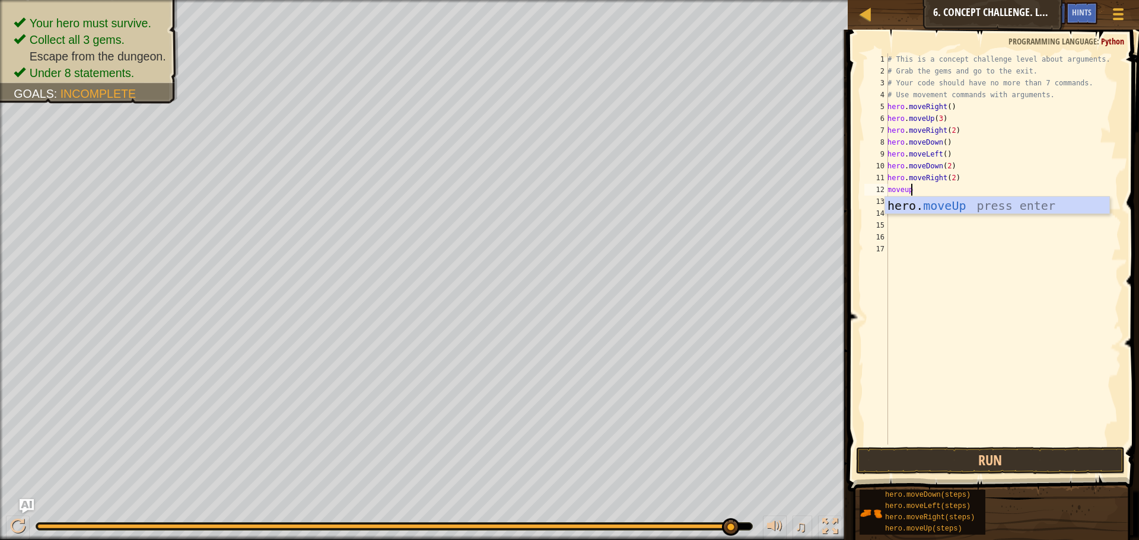
scroll to position [5, 0]
click at [1023, 449] on button "Run" at bounding box center [990, 460] width 269 height 27
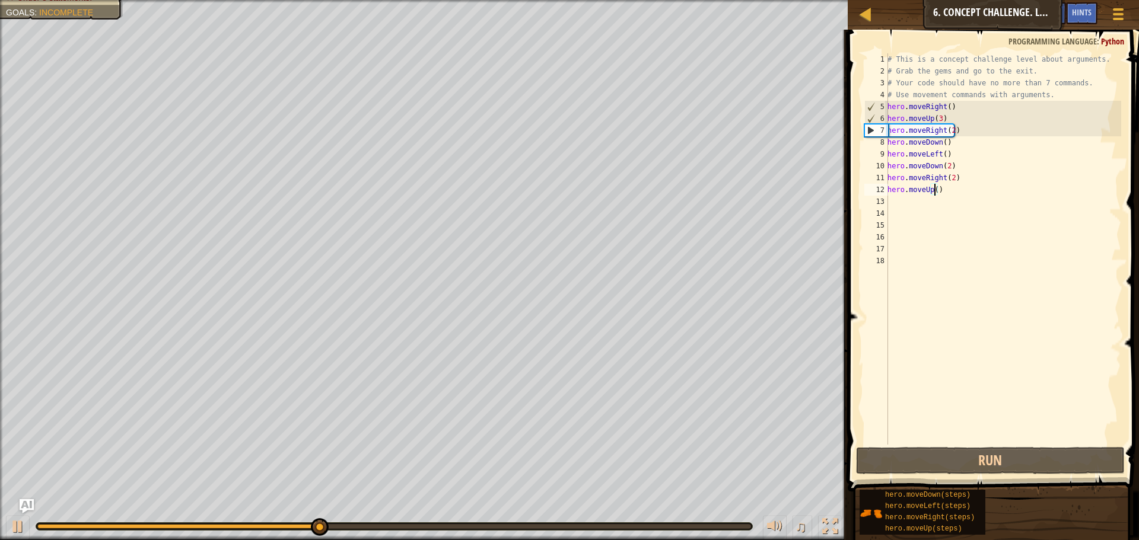
click at [934, 189] on div "# This is a concept challenge level about arguments. # Grab the gems and go to …" at bounding box center [1003, 260] width 236 height 415
type textarea "hero.moveUp(2)"
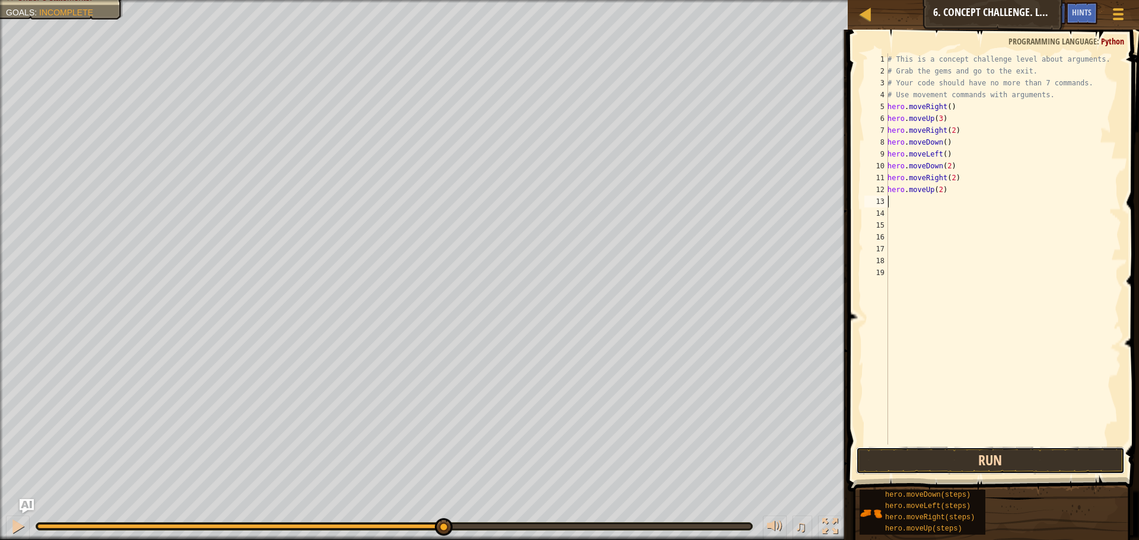
click at [974, 462] on button "Run" at bounding box center [990, 460] width 269 height 27
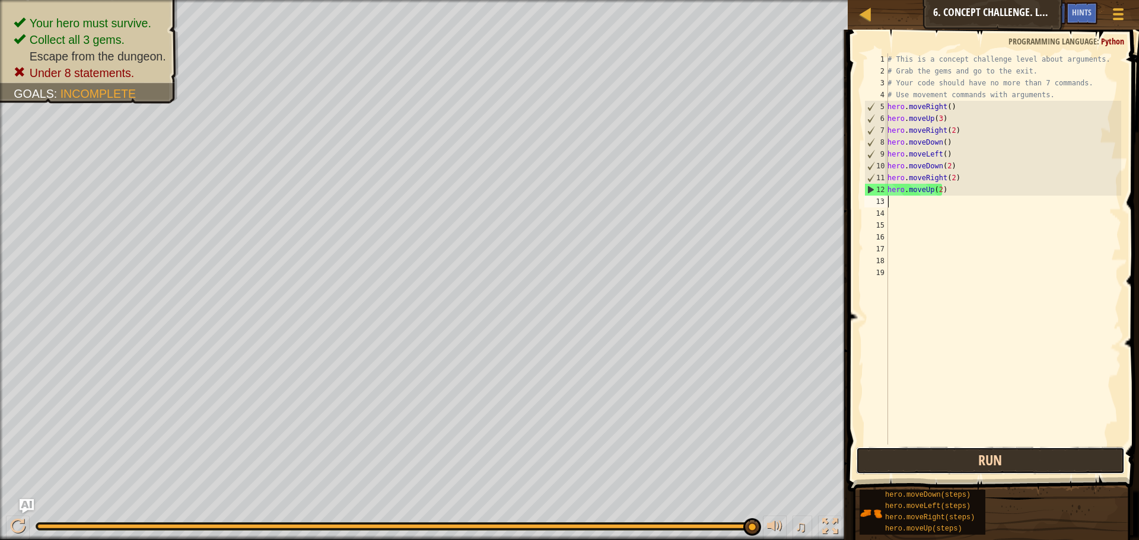
click at [1054, 468] on button "Run" at bounding box center [990, 460] width 269 height 27
drag, startPoint x: 972, startPoint y: 470, endPoint x: 979, endPoint y: 456, distance: 15.1
click at [979, 456] on button "Run" at bounding box center [990, 460] width 269 height 27
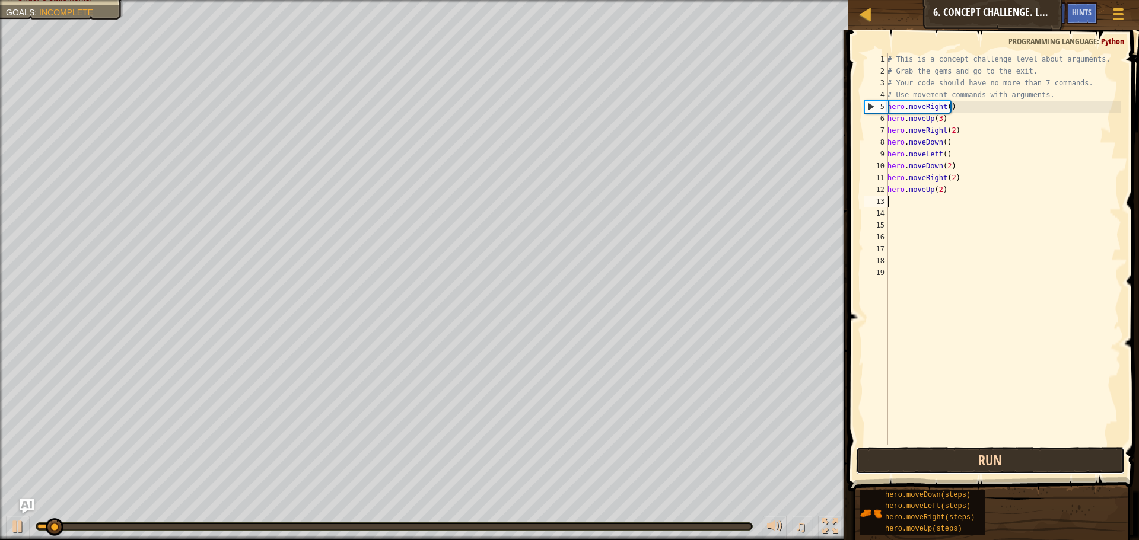
click at [979, 456] on button "Run" at bounding box center [990, 460] width 269 height 27
click at [966, 451] on button "Run" at bounding box center [990, 460] width 269 height 27
click at [966, 451] on button "Running" at bounding box center [990, 460] width 269 height 27
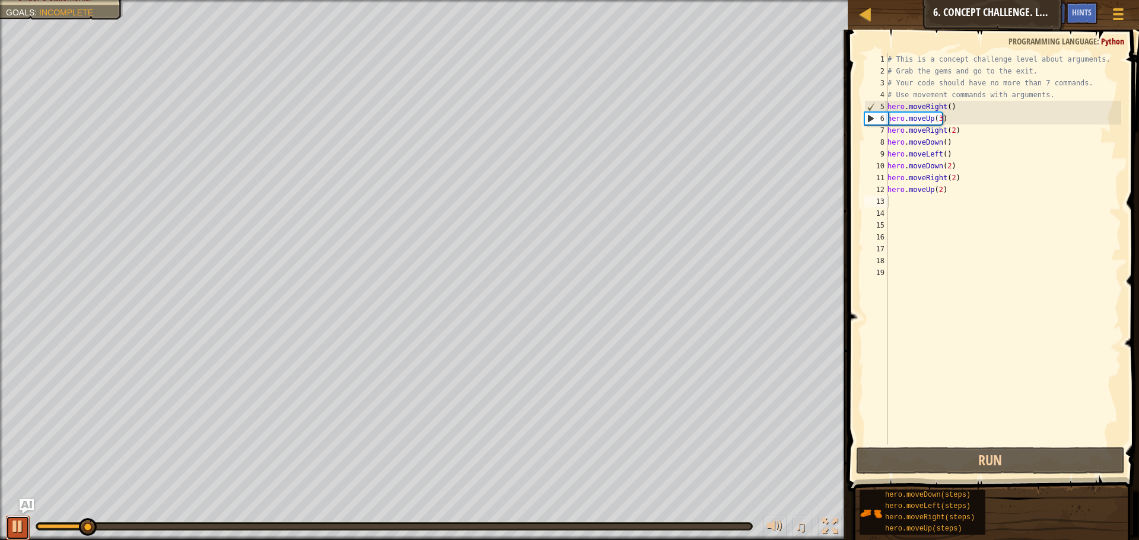
drag, startPoint x: 22, startPoint y: 521, endPoint x: 25, endPoint y: 528, distance: 8.3
click at [22, 521] on div at bounding box center [17, 526] width 15 height 15
drag, startPoint x: 949, startPoint y: 192, endPoint x: 886, endPoint y: 184, distance: 63.3
click at [886, 184] on div "1 2 3 4 5 6 7 8 9 10 11 12 13 14 15 16 17 18 19 # This is a concept challenge l…" at bounding box center [991, 248] width 259 height 391
type textarea "hero.moveUp(2)"
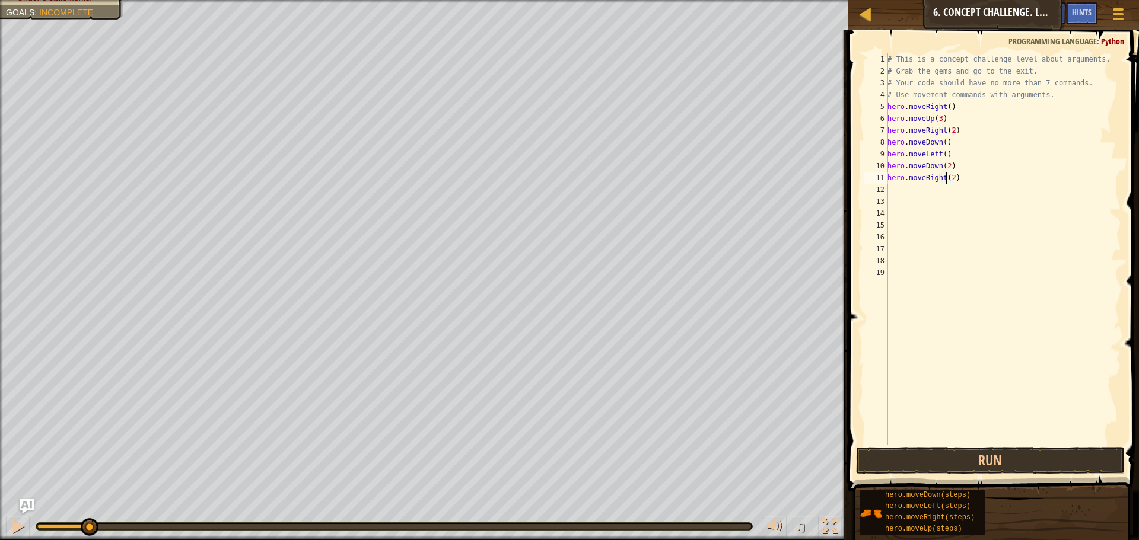
drag, startPoint x: 947, startPoint y: 180, endPoint x: 954, endPoint y: 180, distance: 7.1
click at [954, 180] on div "# This is a concept challenge level about arguments. # Grab the gems and go to …" at bounding box center [1003, 260] width 236 height 415
type textarea "2)hero.moveRight("
drag, startPoint x: 957, startPoint y: 180, endPoint x: 886, endPoint y: 182, distance: 70.6
click at [886, 182] on div "2)hero.moveRight( 1 2 3 4 5 6 7 8 9 10 11 12 13 14 15 16 17 18 19 # This is a c…" at bounding box center [991, 248] width 259 height 391
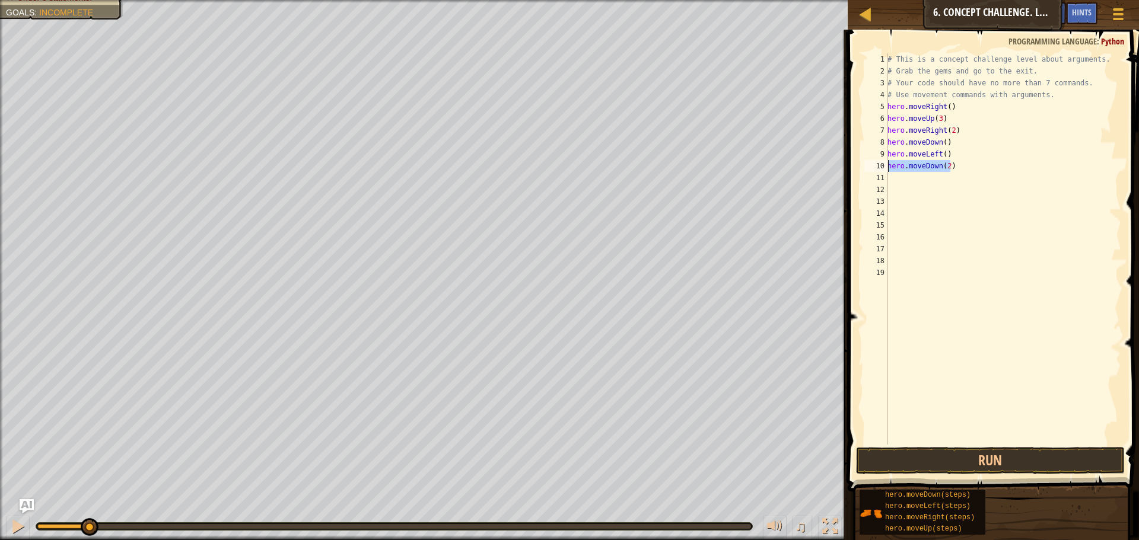
drag, startPoint x: 953, startPoint y: 162, endPoint x: 871, endPoint y: 170, distance: 81.7
click at [871, 170] on div "1 2 3 4 5 6 7 8 9 10 11 12 13 14 15 16 17 18 19 # This is a concept challenge l…" at bounding box center [991, 248] width 259 height 391
type textarea "hero.moveDown(2)"
click at [964, 151] on div "# This is a concept challenge level about arguments. # Grab the gems and go to …" at bounding box center [1003, 260] width 236 height 415
type textarea "hero.moveLeft()"
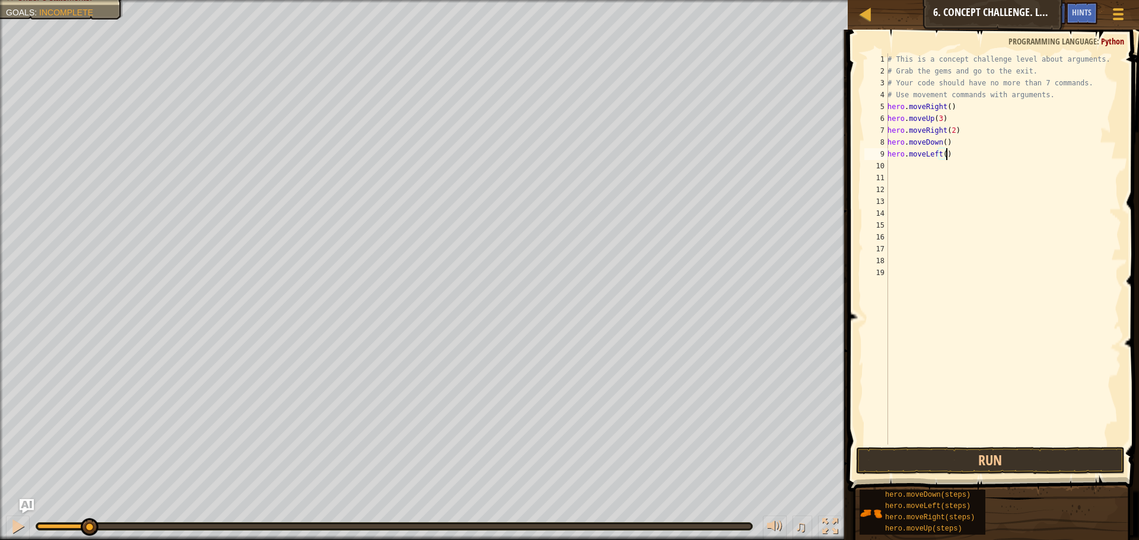
click at [962, 158] on div "# This is a concept challenge level about arguments. # Grab the gems and go to …" at bounding box center [1003, 260] width 236 height 415
click at [894, 169] on div "# This is a concept challenge level about arguments. # Grab the gems and go to …" at bounding box center [1003, 260] width 236 height 415
click at [963, 458] on button "Run" at bounding box center [990, 460] width 269 height 27
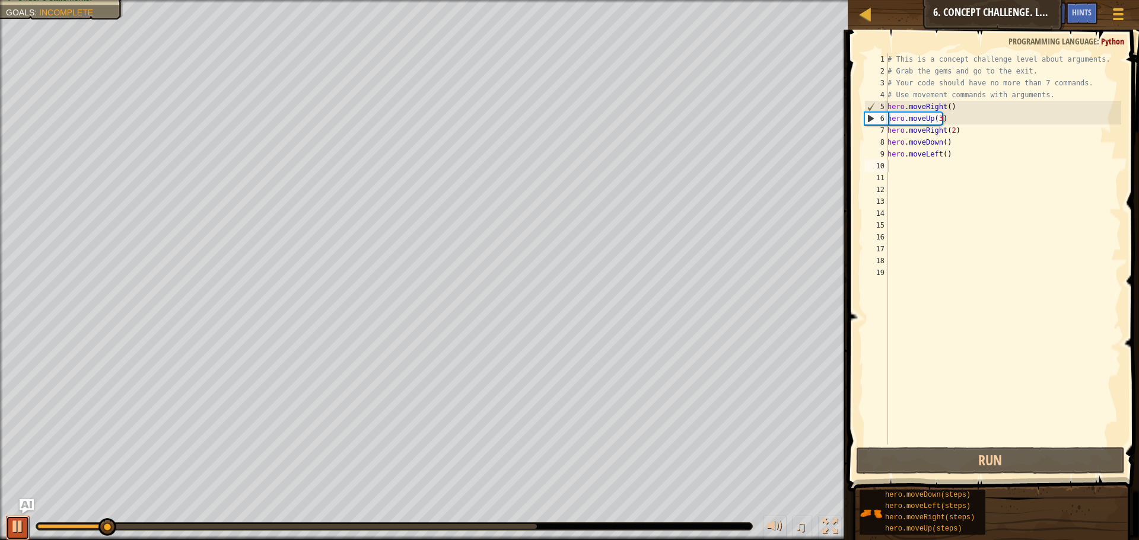
click at [7, 520] on button at bounding box center [18, 528] width 24 height 24
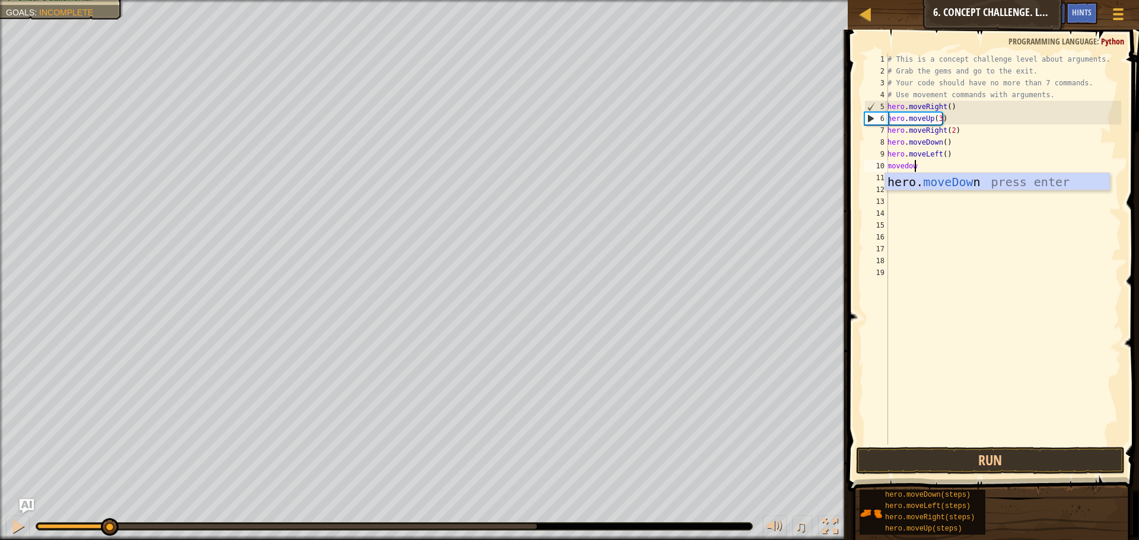
scroll to position [5, 2]
type textarea "movedown"
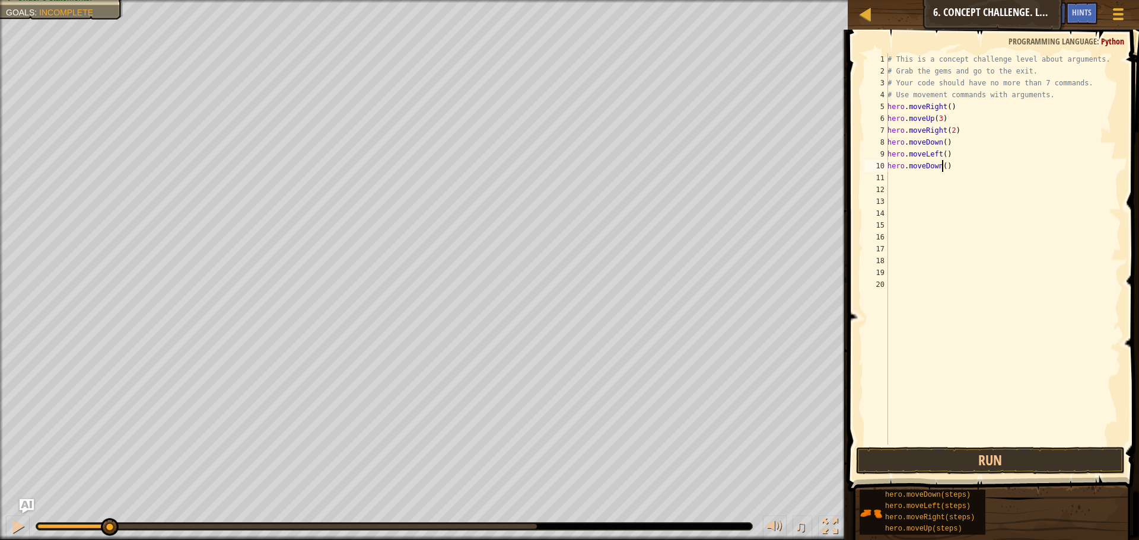
click at [942, 165] on div "# This is a concept challenge level about arguments. # Grab the gems and go to …" at bounding box center [1003, 260] width 236 height 415
click at [953, 170] on div "# This is a concept challenge level about arguments. # Grab the gems and go to …" at bounding box center [1003, 260] width 236 height 415
type textarea "hero.moveDown(2)\hero.moveRight()"
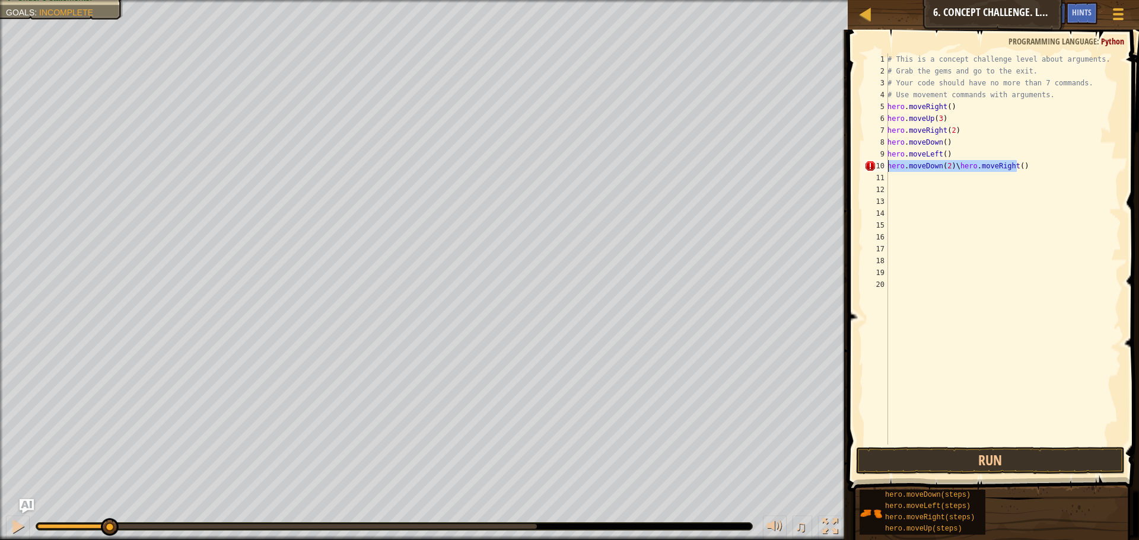
drag, startPoint x: 1039, startPoint y: 166, endPoint x: 882, endPoint y: 170, distance: 156.6
click at [882, 170] on div "hero.moveDown(2)\hero.moveRight() 1 2 3 4 5 6 7 8 9 10 11 12 13 14 15 16 17 18 …" at bounding box center [991, 248] width 259 height 391
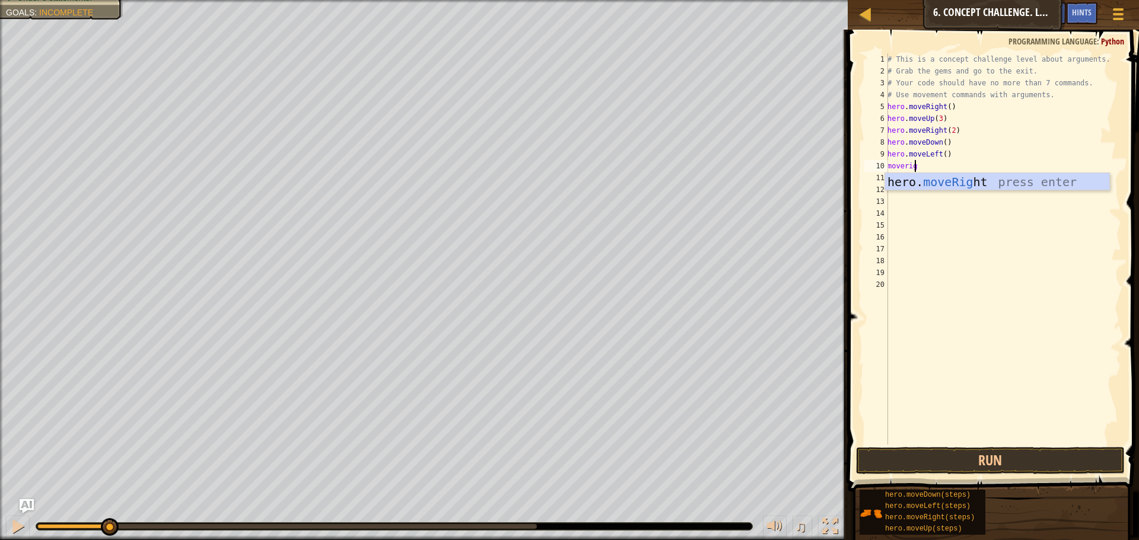
type textarea "moveright"
click at [979, 454] on button "Run" at bounding box center [990, 460] width 269 height 27
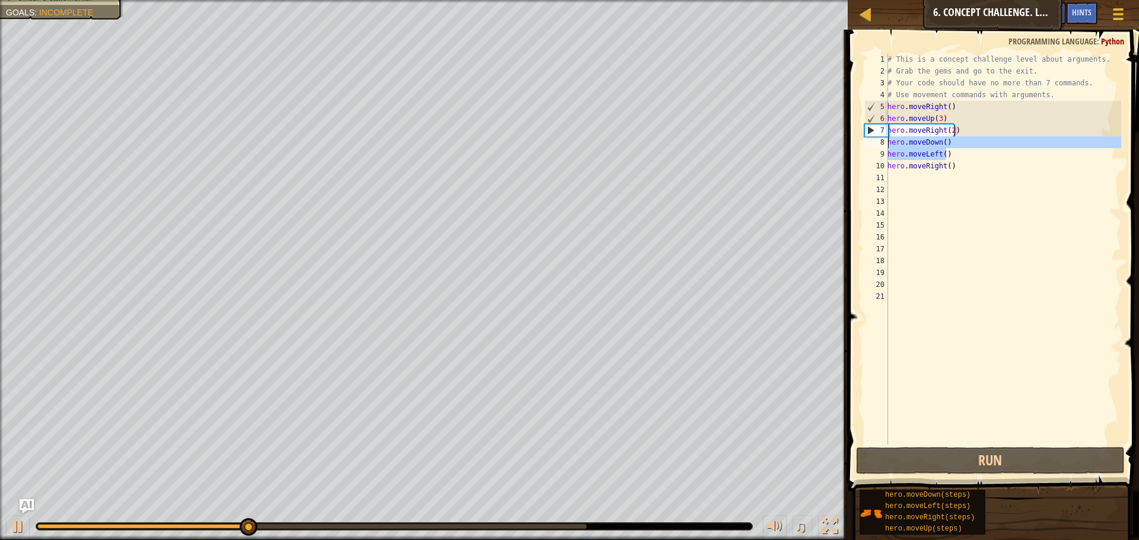
drag, startPoint x: 950, startPoint y: 154, endPoint x: 852, endPoint y: 145, distance: 98.8
click at [863, 145] on div "1 2 3 4 5 6 7 8 9 10 11 12 13 14 15 16 17 18 19 20 21 # This is a concept chall…" at bounding box center [991, 248] width 259 height 391
type textarea "hero.moveDown() hero.moveLeft()"
